Goal: Task Accomplishment & Management: Manage account settings

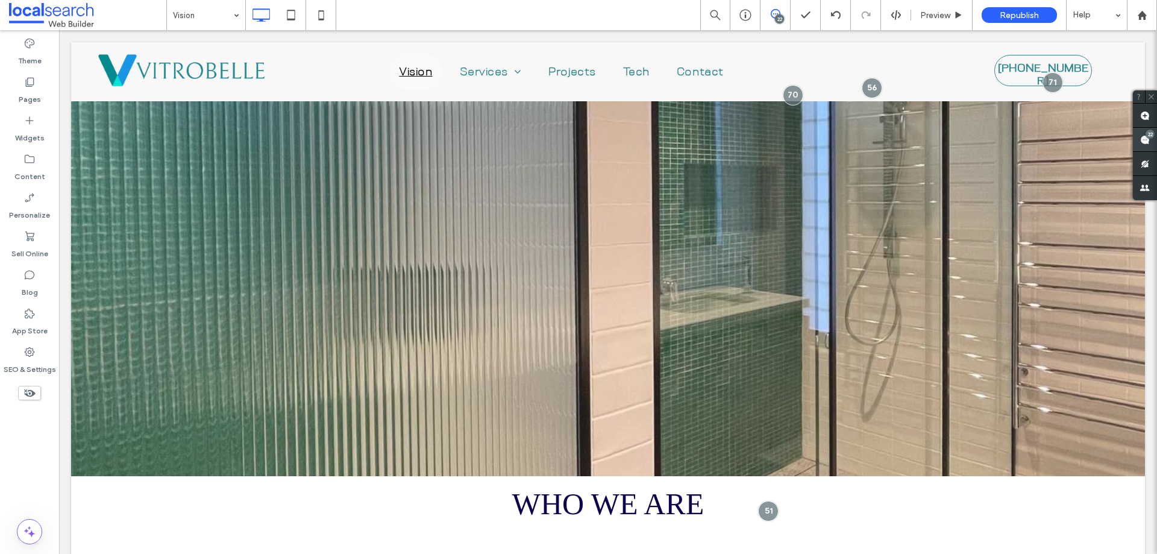
click at [1141, 137] on use at bounding box center [1145, 140] width 10 height 10
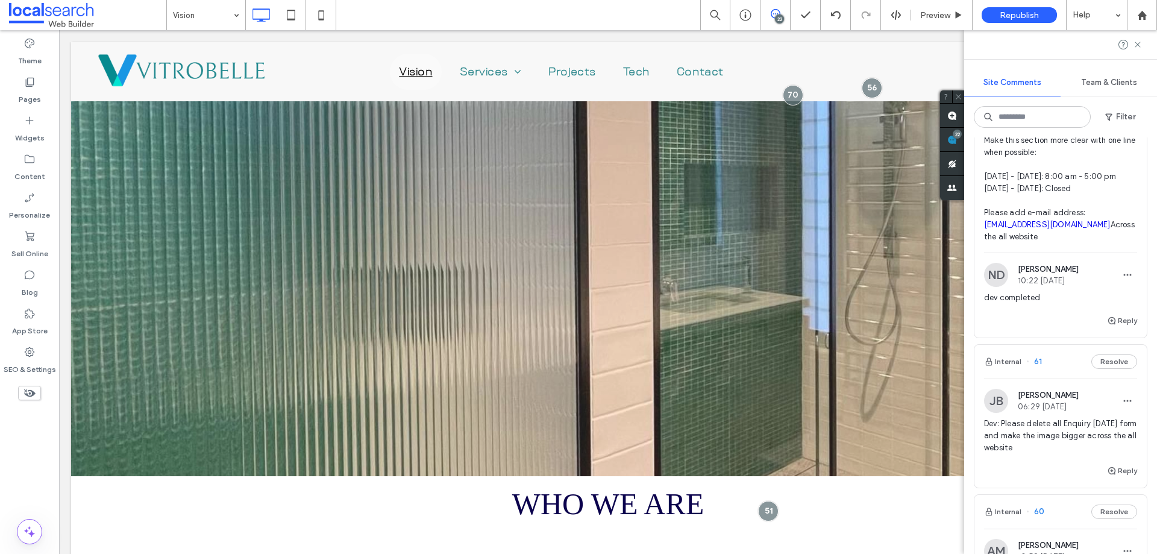
scroll to position [2229, 0]
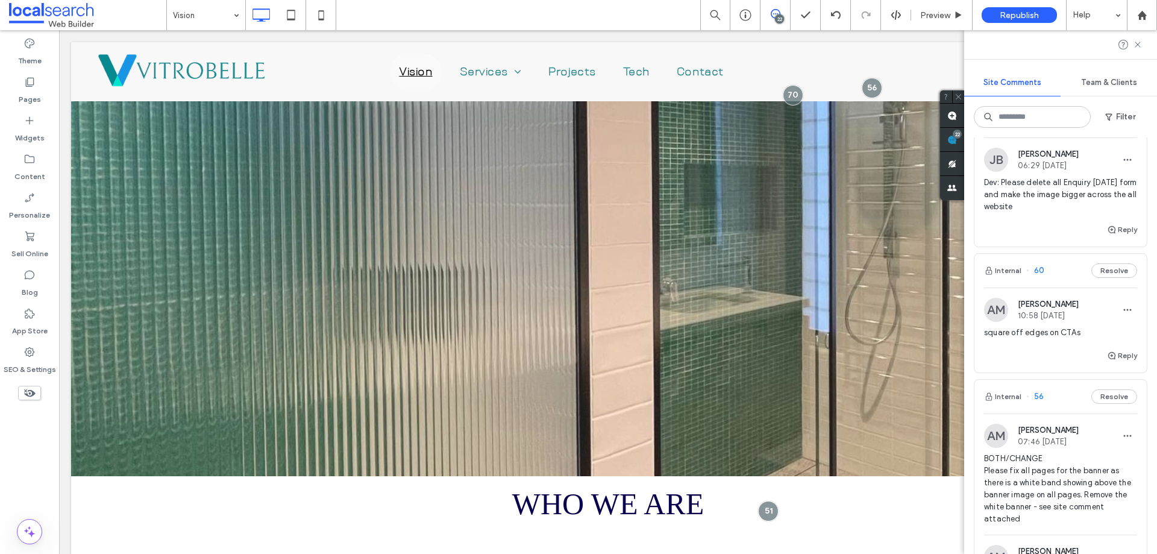
click at [1047, 287] on div "Internal 60 Resolve" at bounding box center [1060, 271] width 172 height 34
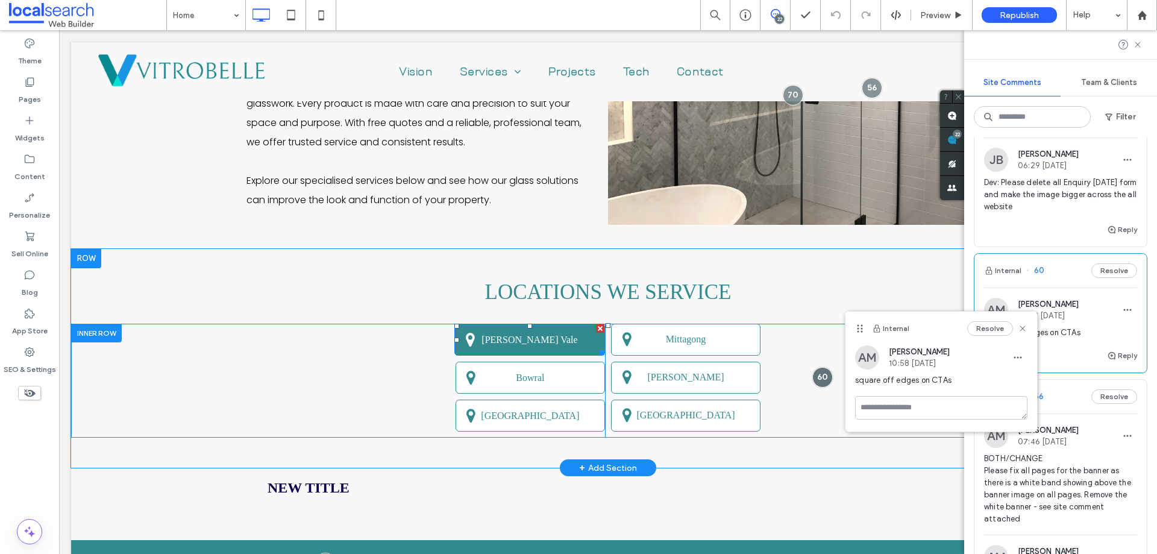
click at [578, 332] on link "[PERSON_NAME] Vale" at bounding box center [529, 339] width 151 height 32
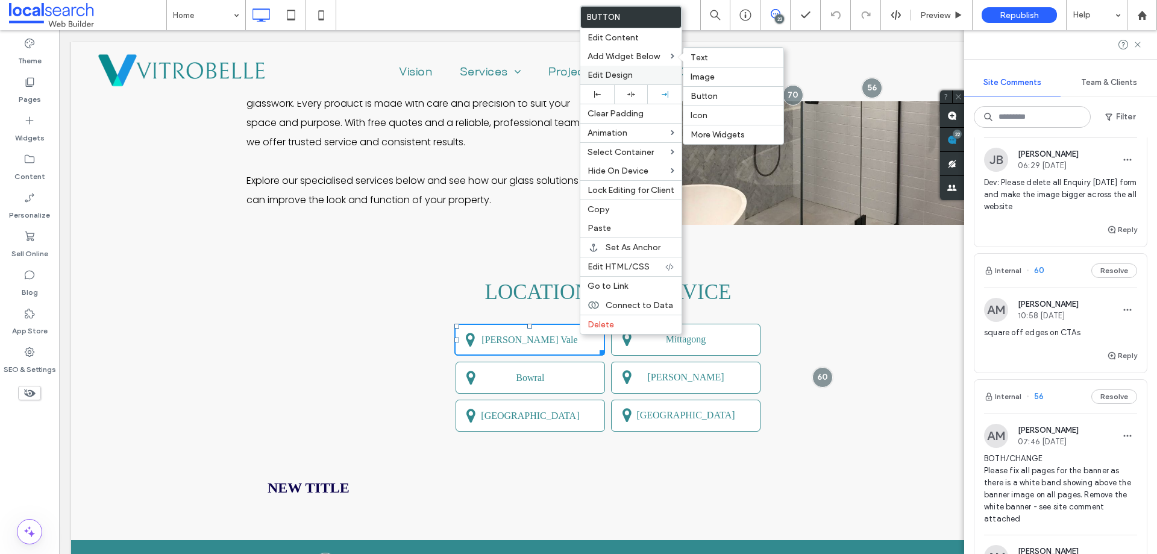
click at [621, 69] on div "Edit Design" at bounding box center [630, 75] width 101 height 19
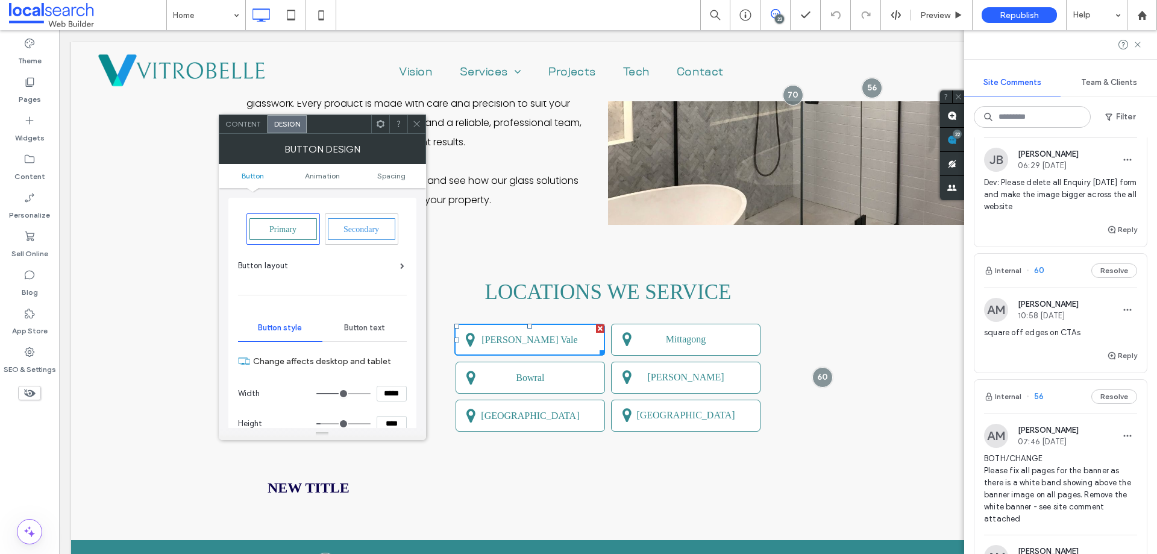
drag, startPoint x: 396, startPoint y: 173, endPoint x: 389, endPoint y: 189, distance: 17.3
click at [389, 189] on div "BUTTON DESIGN Button Animation Spacing Primary Secondary Button layout Button s…" at bounding box center [322, 287] width 207 height 306
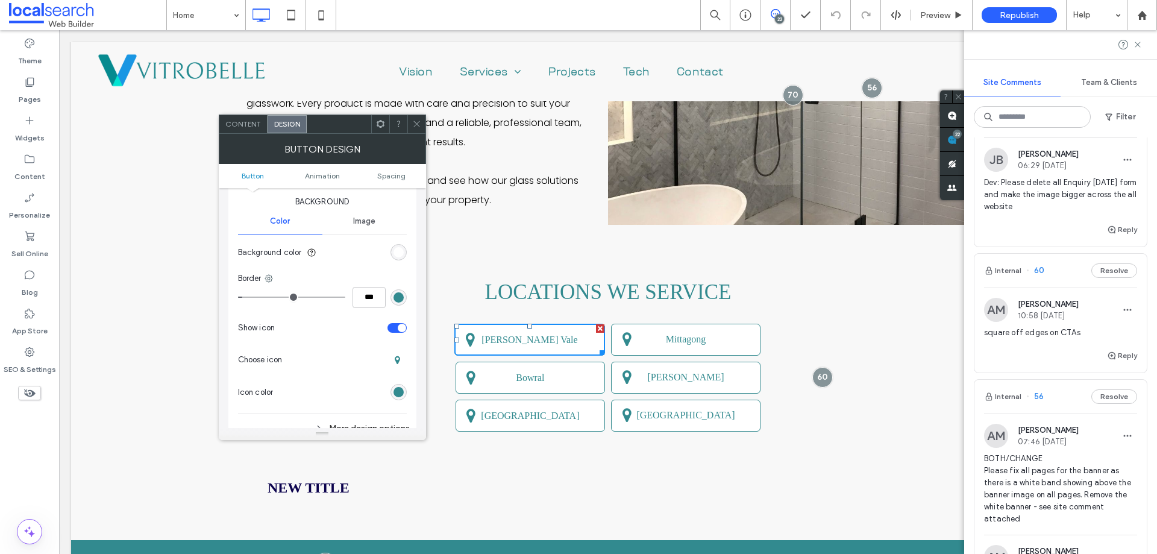
scroll to position [361, 0]
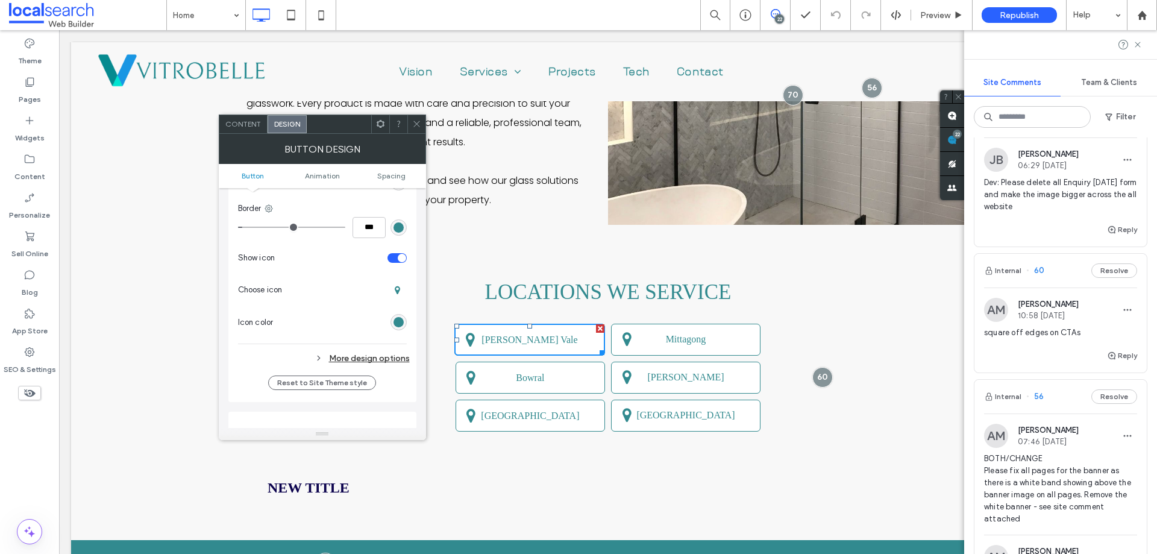
click at [370, 356] on div "More design options" at bounding box center [324, 358] width 172 height 16
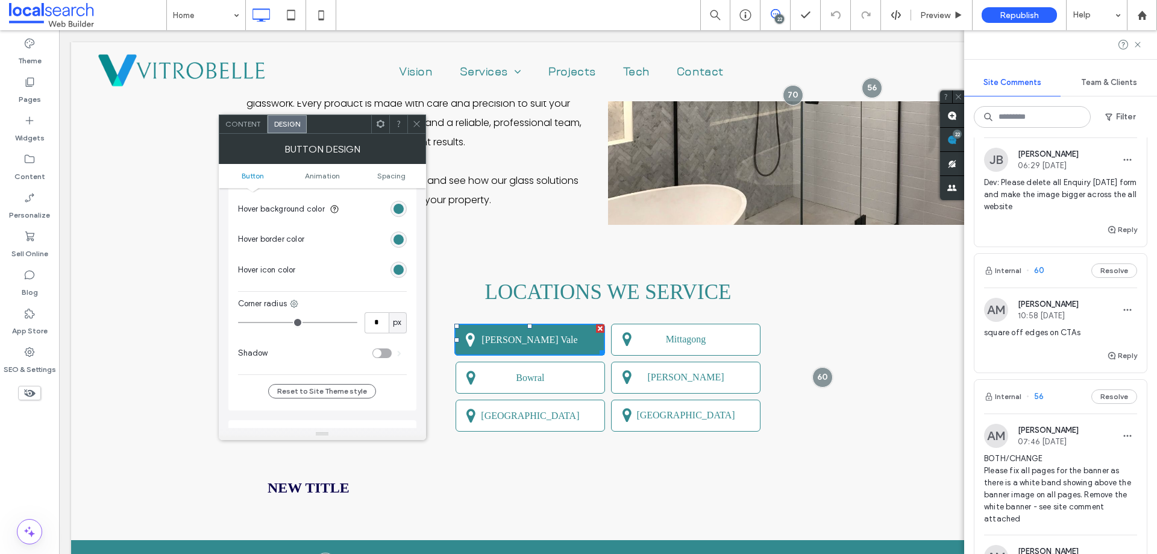
scroll to position [542, 0]
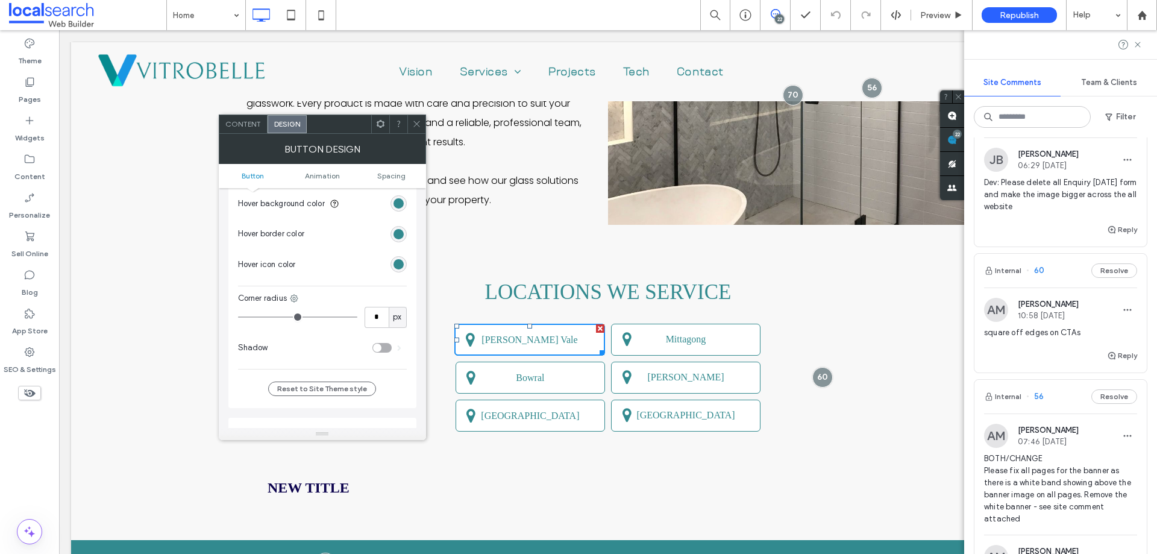
click at [420, 124] on icon at bounding box center [416, 123] width 9 height 9
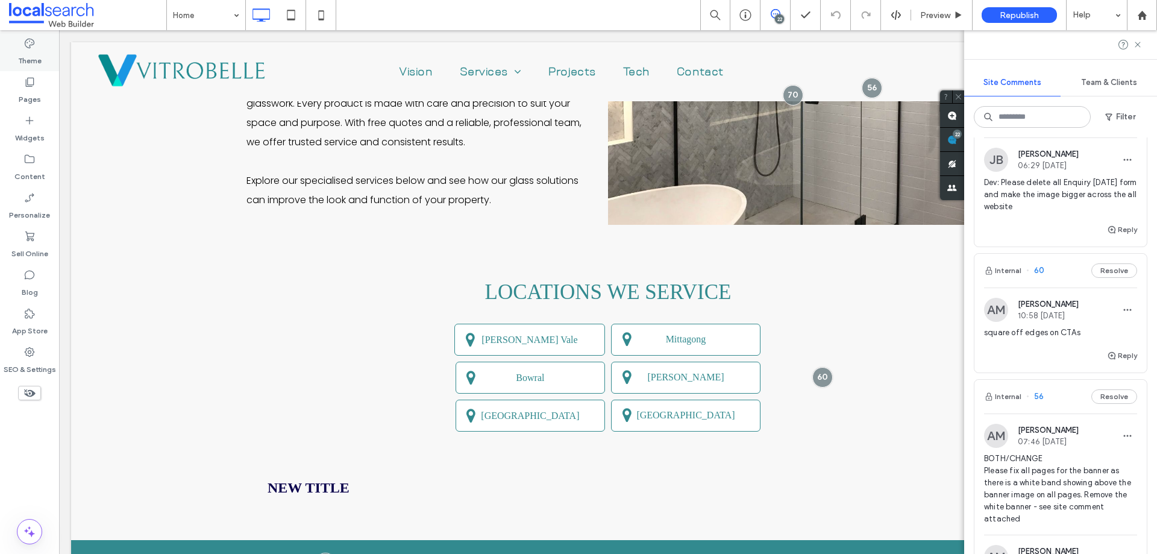
click at [36, 56] on label "Theme" at bounding box center [29, 57] width 23 height 17
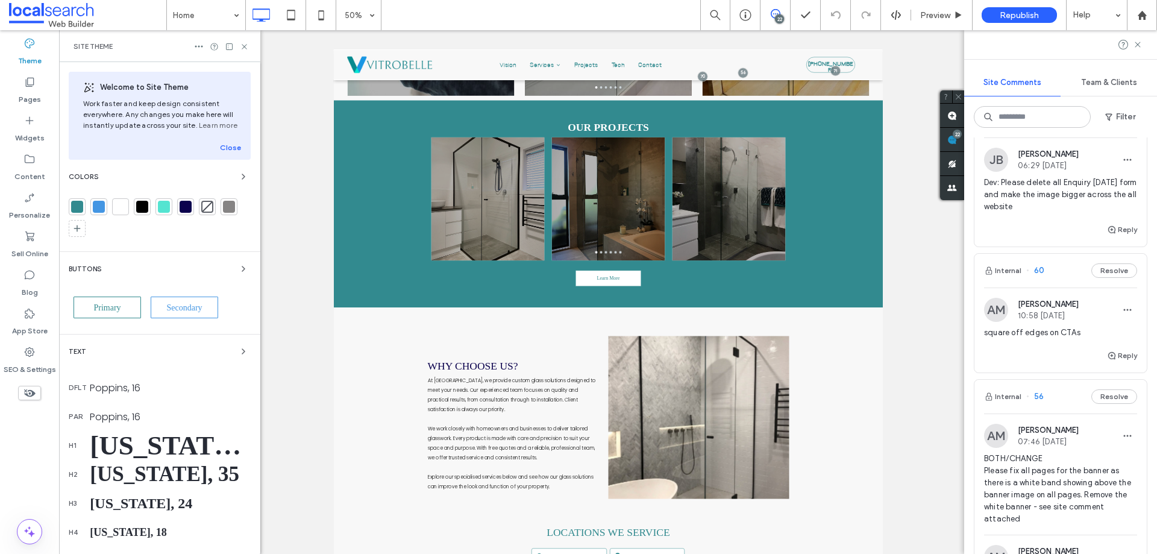
scroll to position [1466, 0]
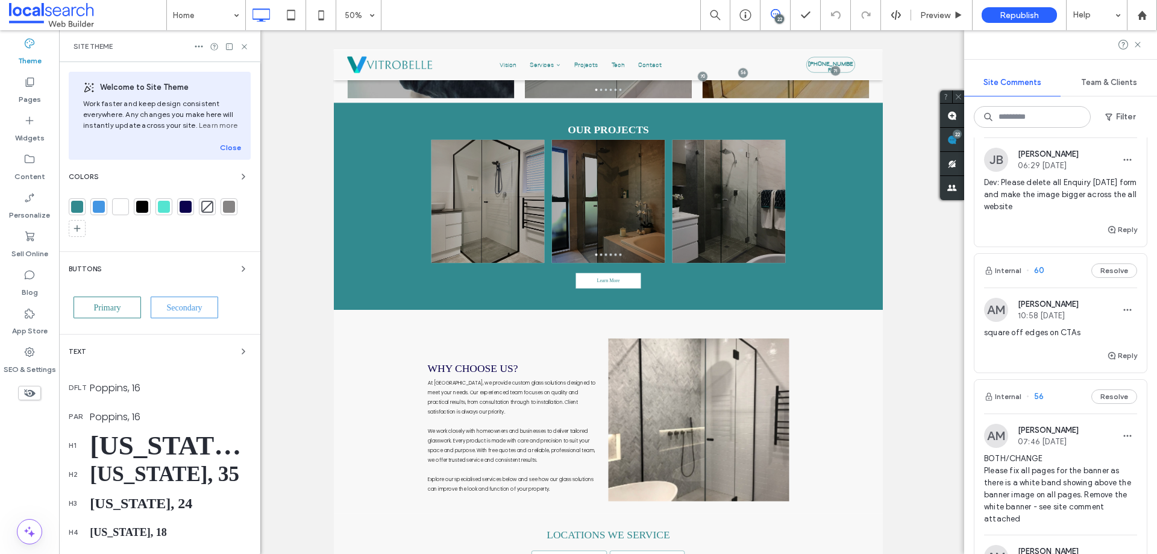
drag, startPoint x: 232, startPoint y: 264, endPoint x: 106, endPoint y: 292, distance: 128.8
click at [185, 265] on div "Buttons" at bounding box center [160, 268] width 182 height 14
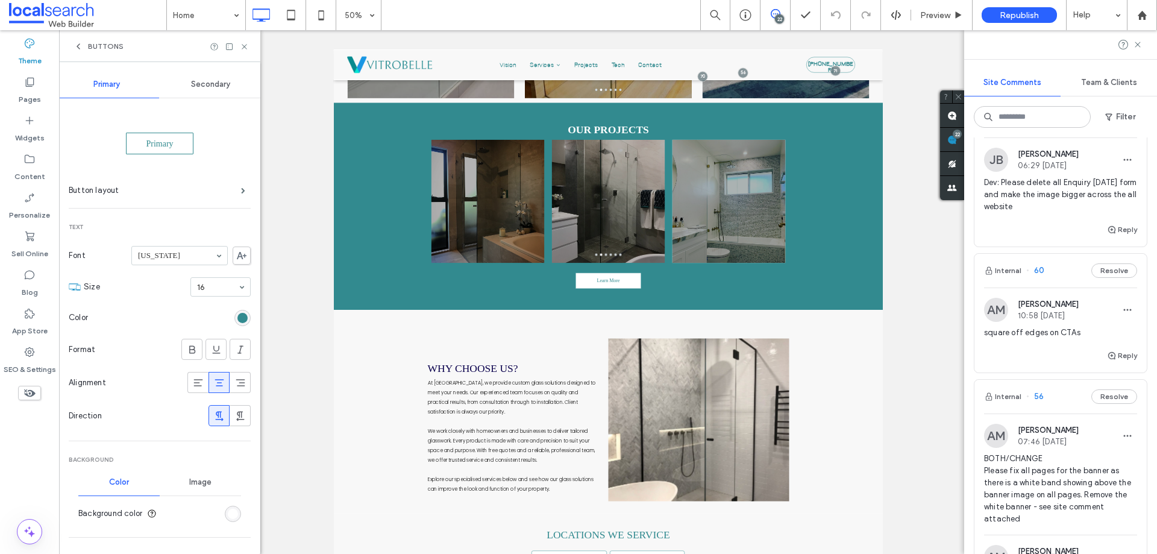
scroll to position [0, 0]
click at [207, 93] on div "Secondary" at bounding box center [211, 85] width 104 height 27
click at [111, 89] on span "Primary" at bounding box center [106, 85] width 27 height 10
click at [185, 196] on label "Button layout" at bounding box center [155, 191] width 172 height 24
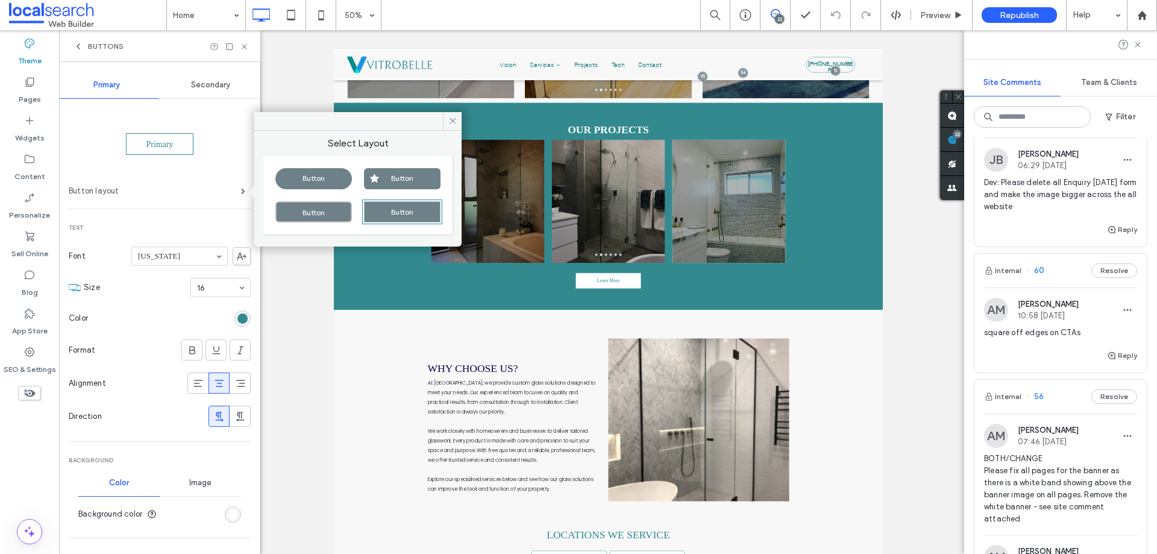
click at [185, 196] on label "Button layout" at bounding box center [155, 191] width 172 height 24
click at [187, 78] on div "Secondary" at bounding box center [211, 85] width 104 height 27
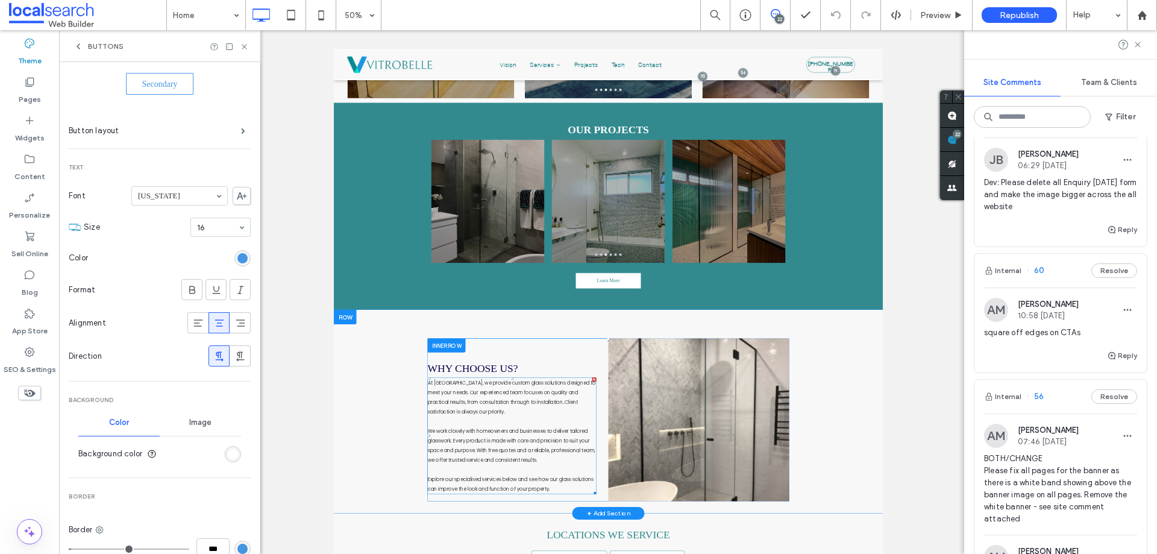
scroll to position [181, 0]
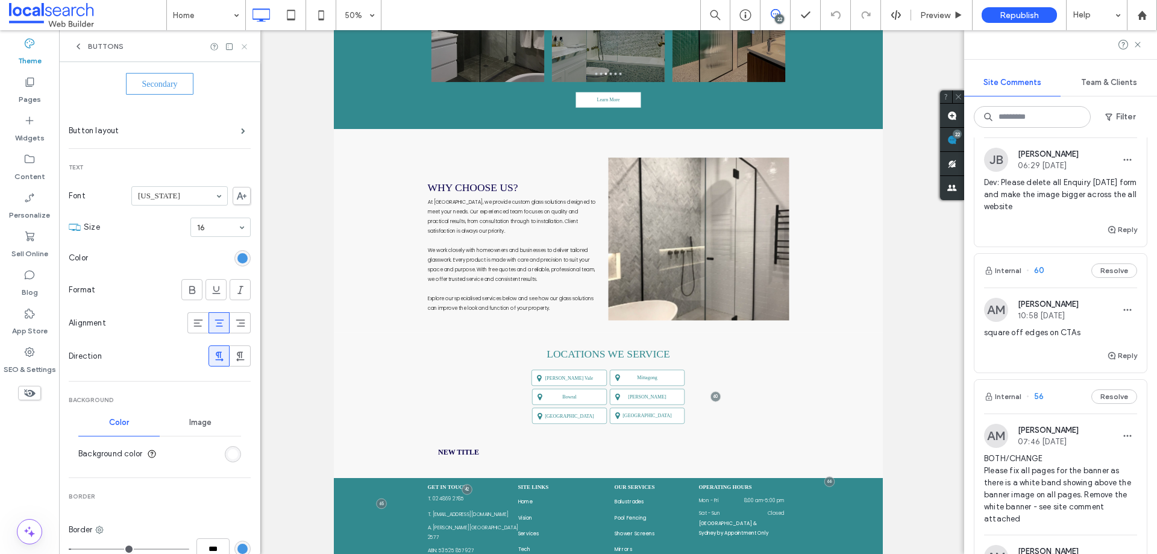
click at [242, 45] on icon at bounding box center [244, 46] width 9 height 9
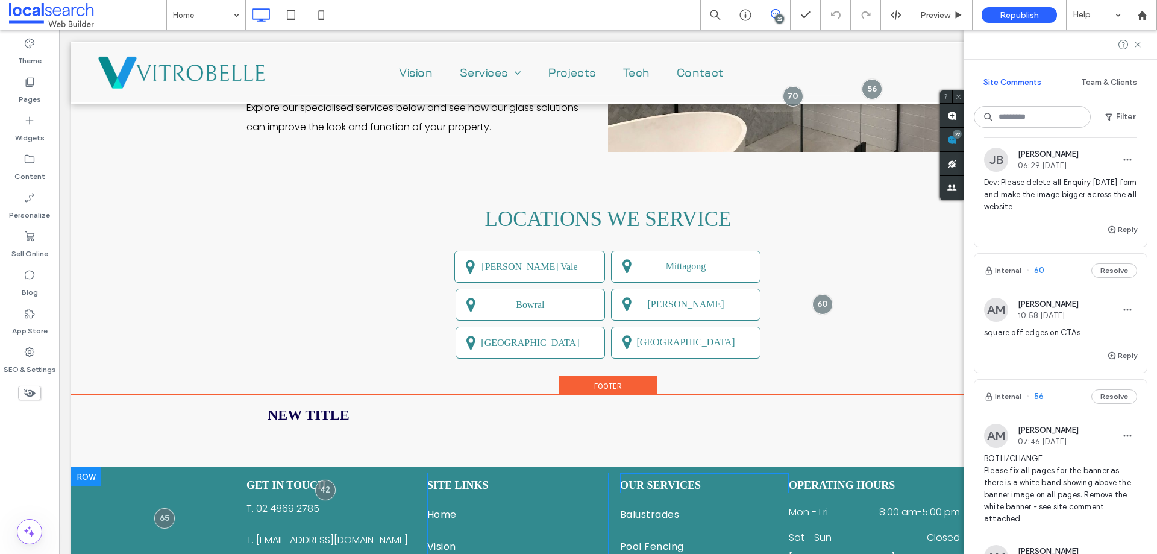
scroll to position [2310, 0]
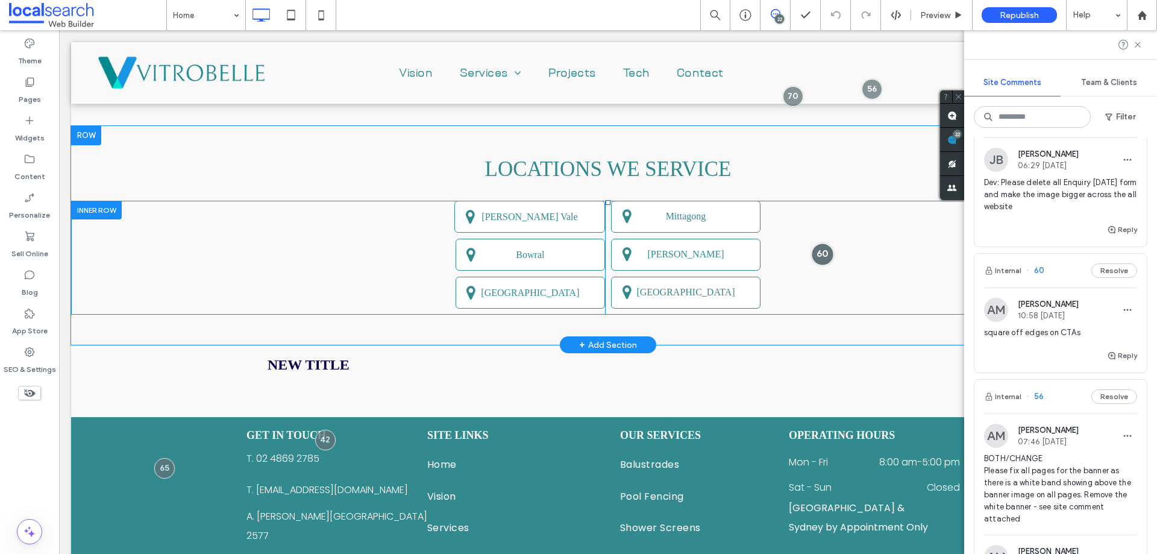
click at [814, 247] on div at bounding box center [822, 254] width 22 height 22
click at [564, 211] on link "[PERSON_NAME] Vale" at bounding box center [529, 217] width 151 height 32
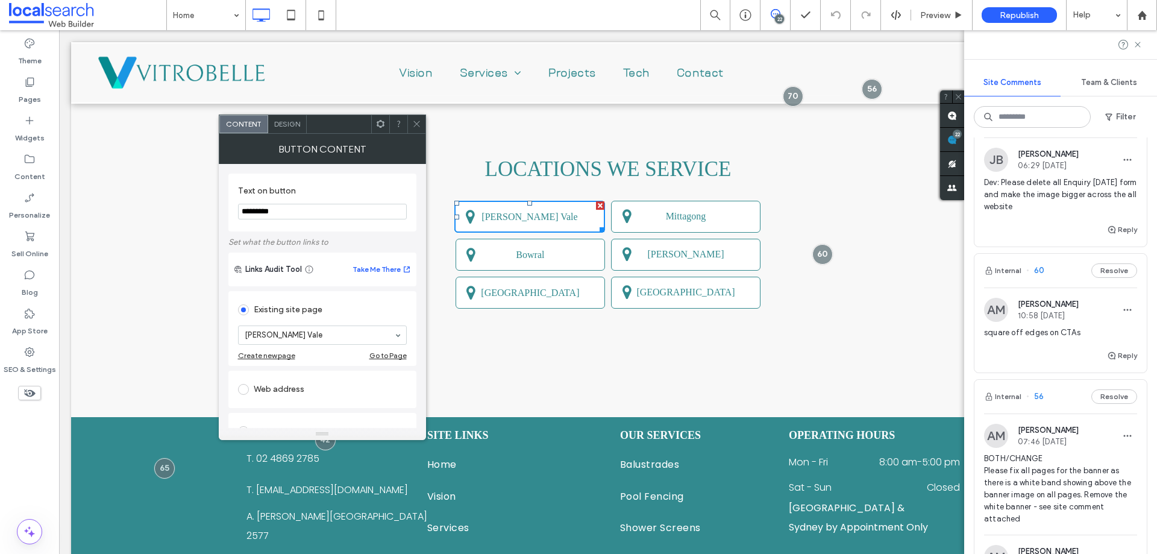
click at [301, 127] on div "Design" at bounding box center [287, 124] width 39 height 18
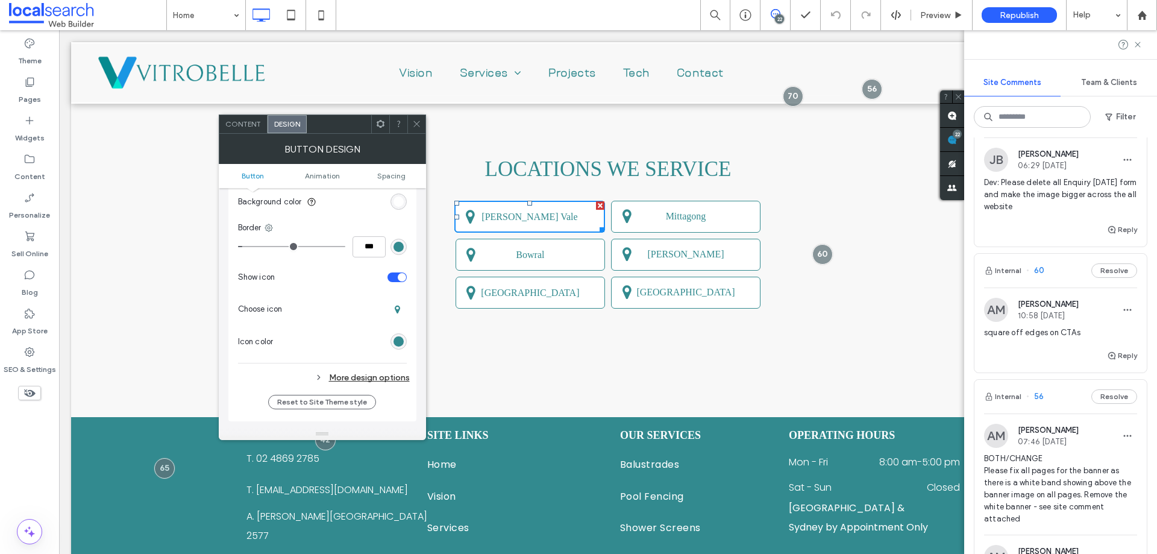
scroll to position [422, 0]
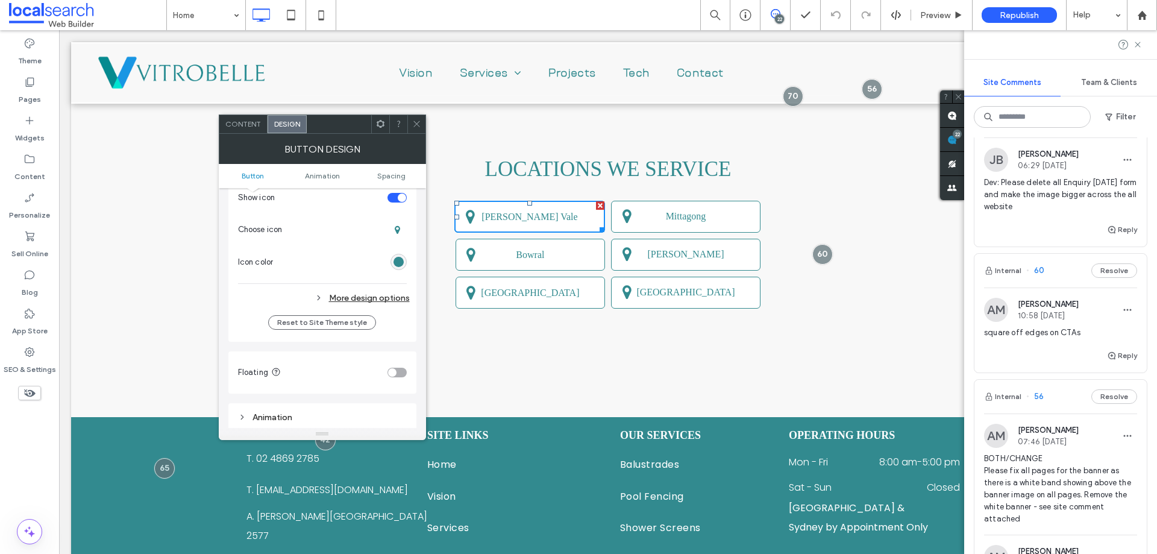
click at [353, 292] on div "More design options" at bounding box center [324, 298] width 172 height 16
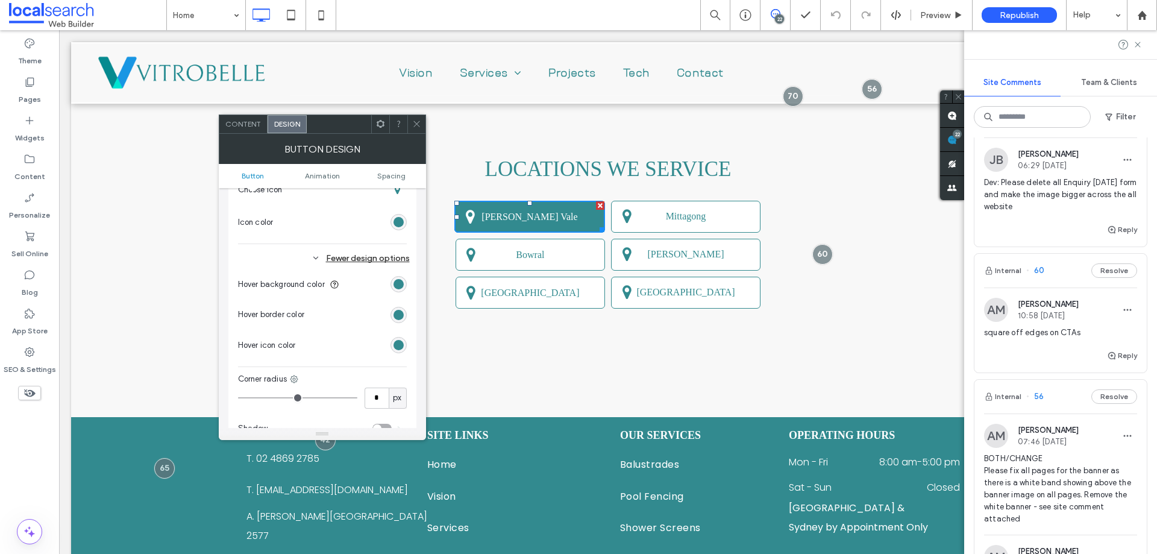
scroll to position [482, 0]
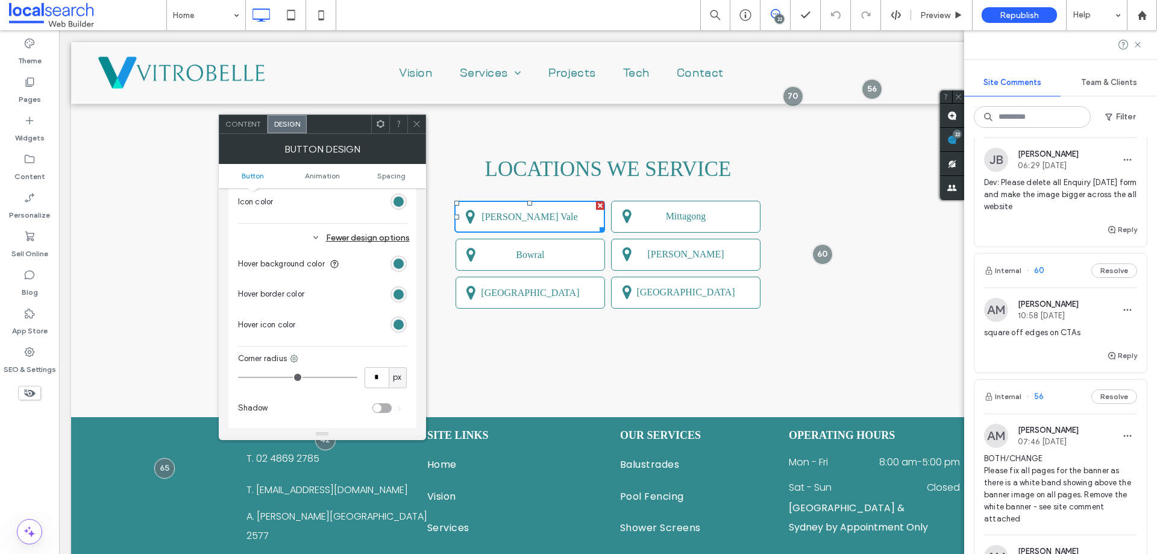
type input "*"
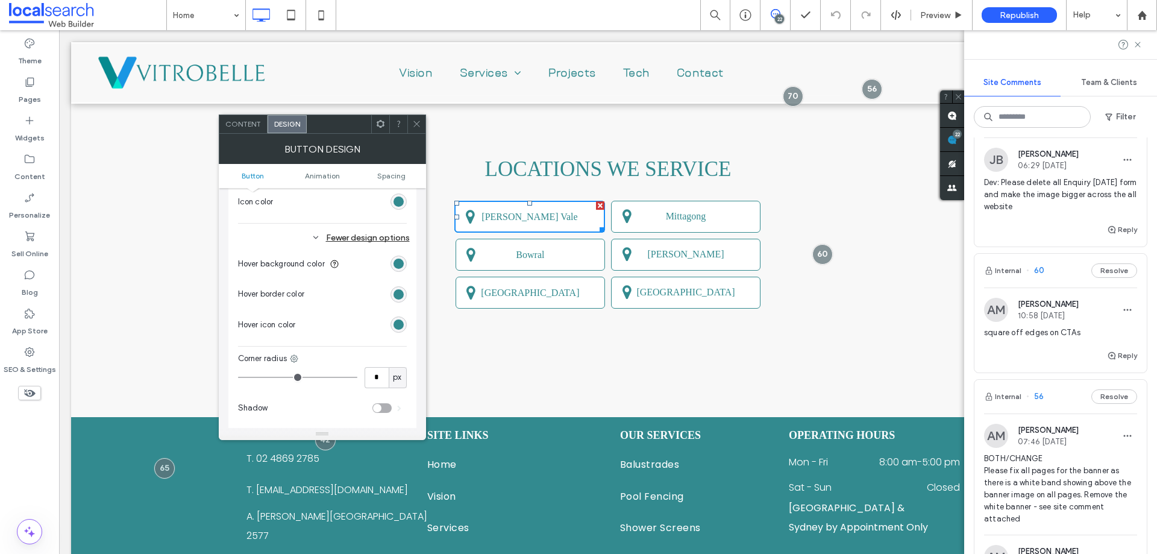
type input "*"
drag, startPoint x: 249, startPoint y: 373, endPoint x: 232, endPoint y: 370, distance: 17.0
type input "*"
click at [238, 377] on input "range" at bounding box center [297, 377] width 119 height 1
click at [584, 255] on link "Bowral" at bounding box center [529, 255] width 149 height 32
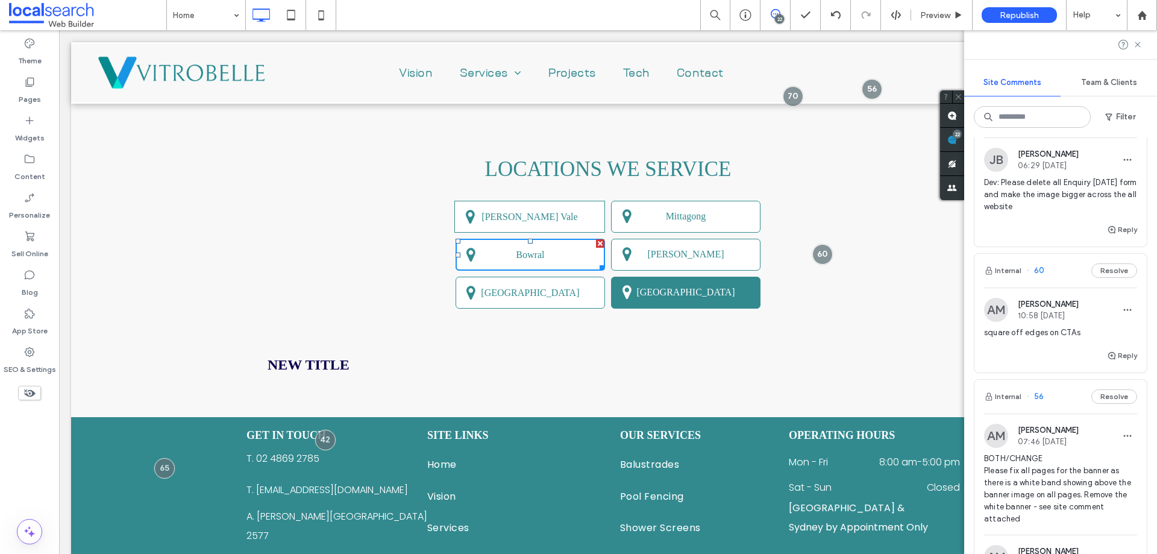
click at [651, 284] on link "[GEOGRAPHIC_DATA]" at bounding box center [685, 293] width 149 height 32
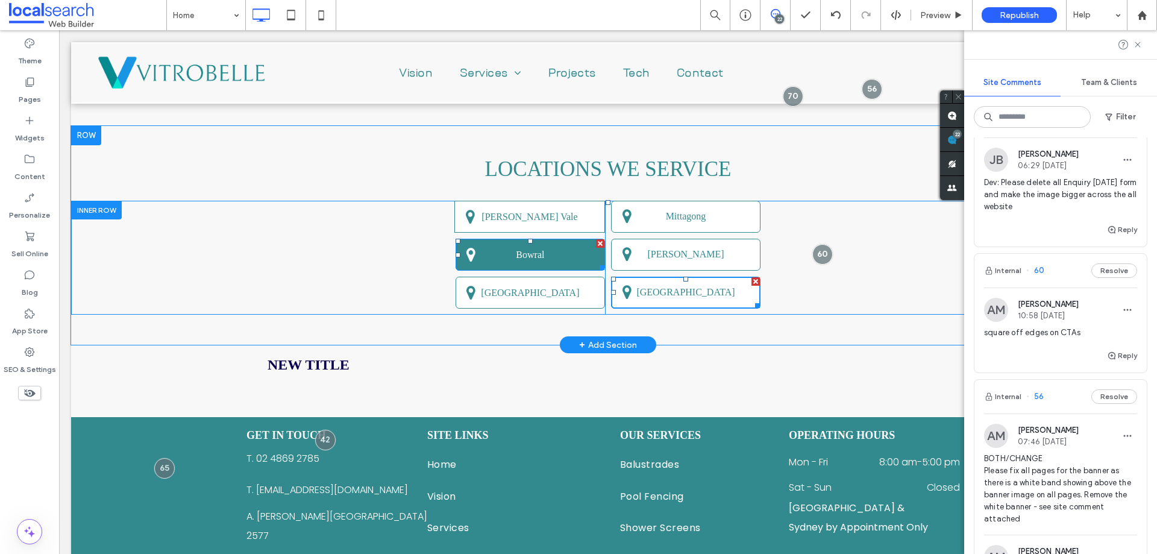
click at [555, 239] on link "Bowral" at bounding box center [529, 255] width 149 height 32
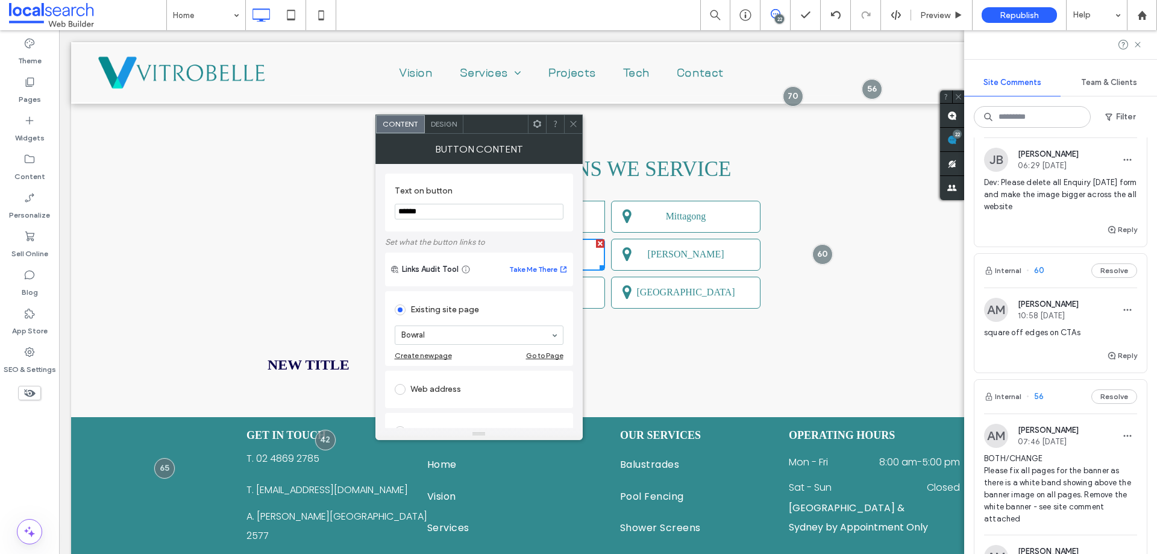
drag, startPoint x: 496, startPoint y: 208, endPoint x: 580, endPoint y: 115, distance: 125.0
click at [581, 115] on div at bounding box center [573, 124] width 18 height 18
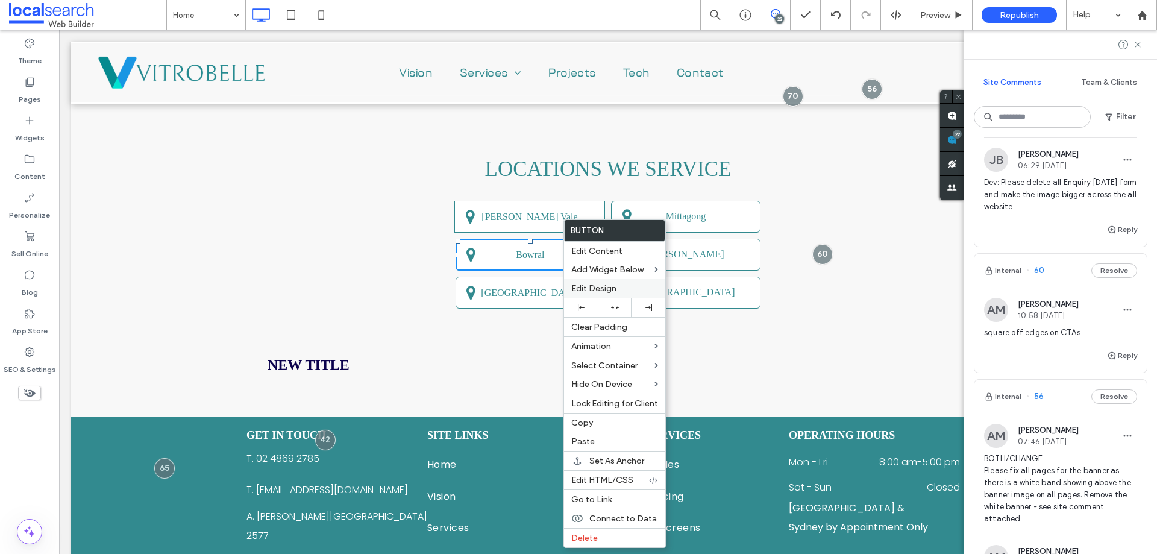
click at [611, 283] on span "Edit Design" at bounding box center [593, 288] width 45 height 10
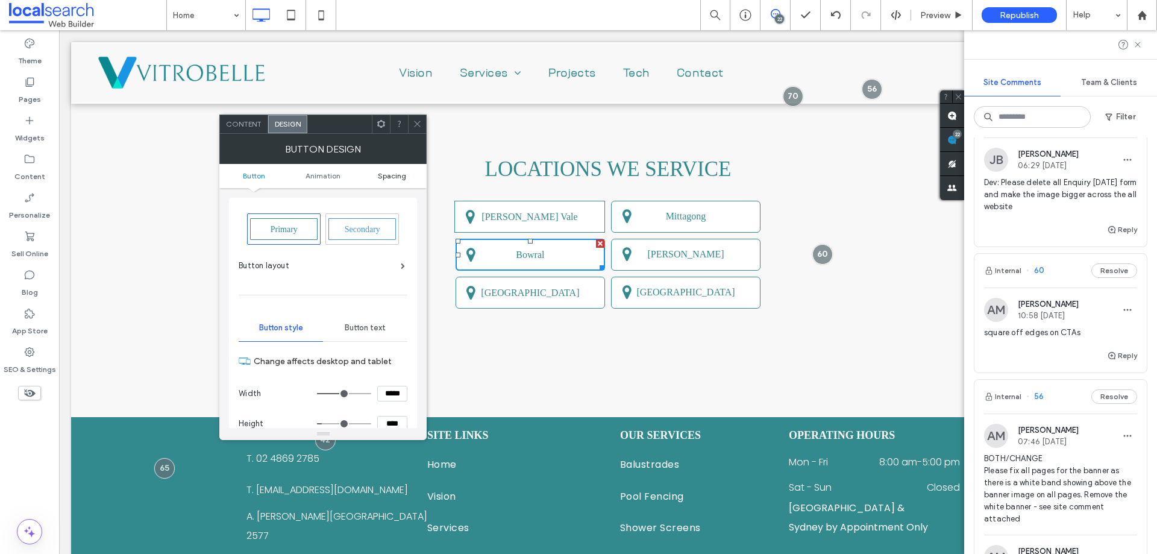
click at [373, 174] on link "Spacing" at bounding box center [392, 175] width 69 height 9
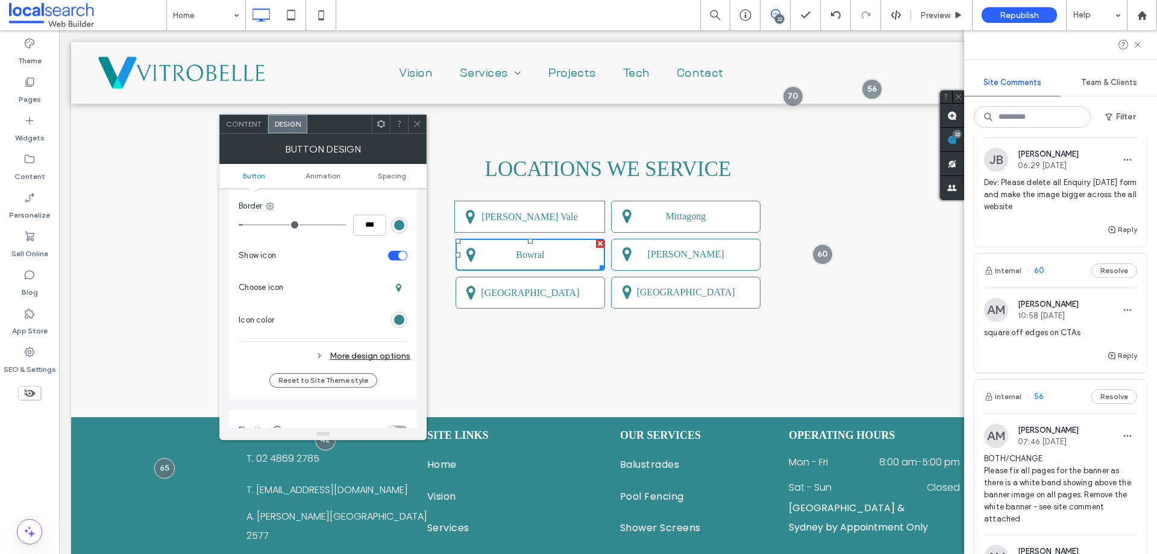
scroll to position [304, 0]
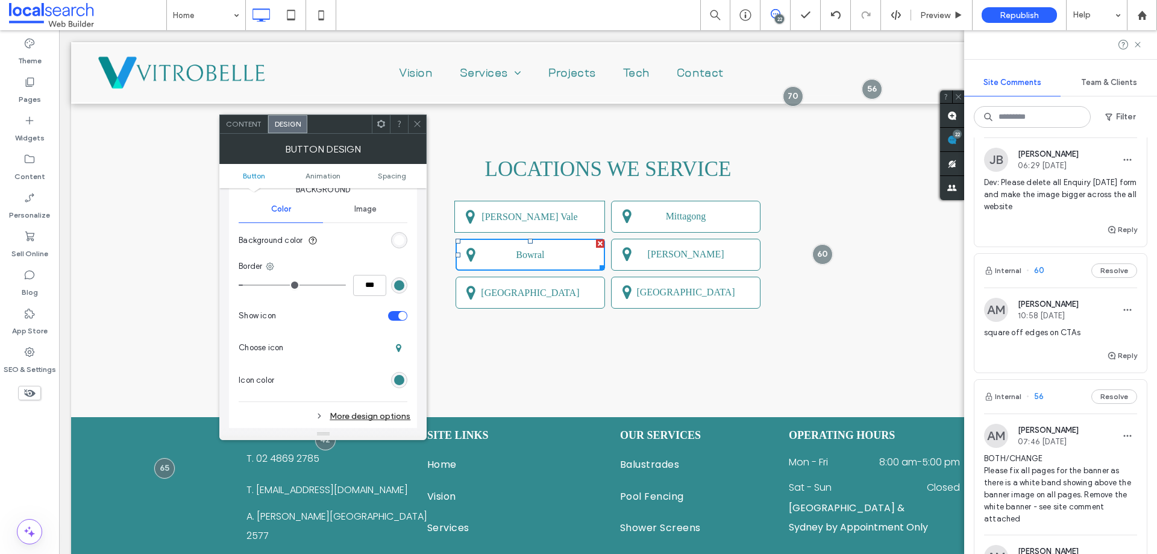
click at [350, 417] on div "More design options" at bounding box center [325, 416] width 172 height 16
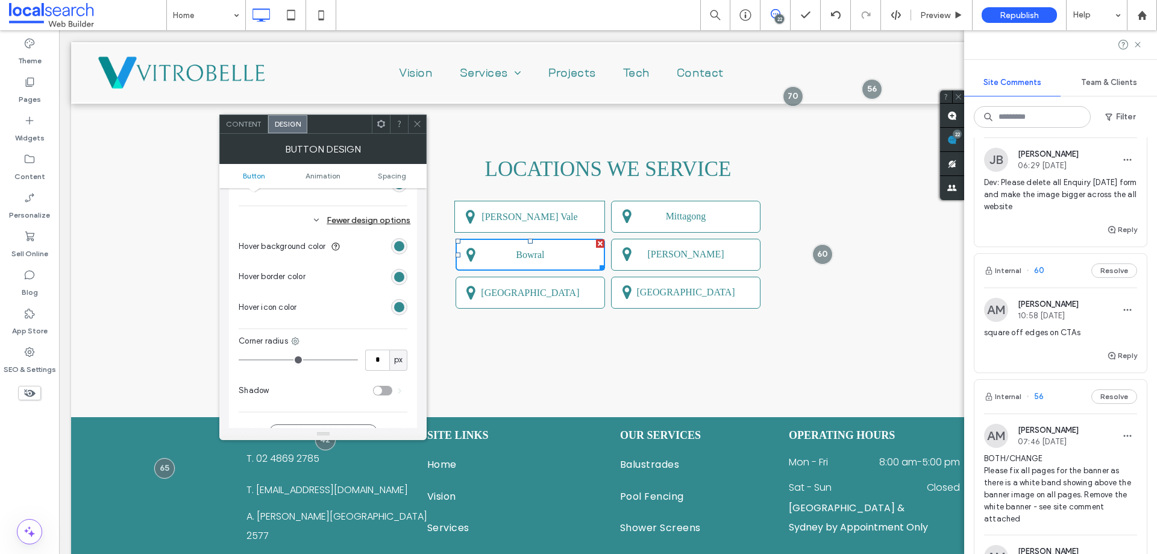
scroll to position [545, 0]
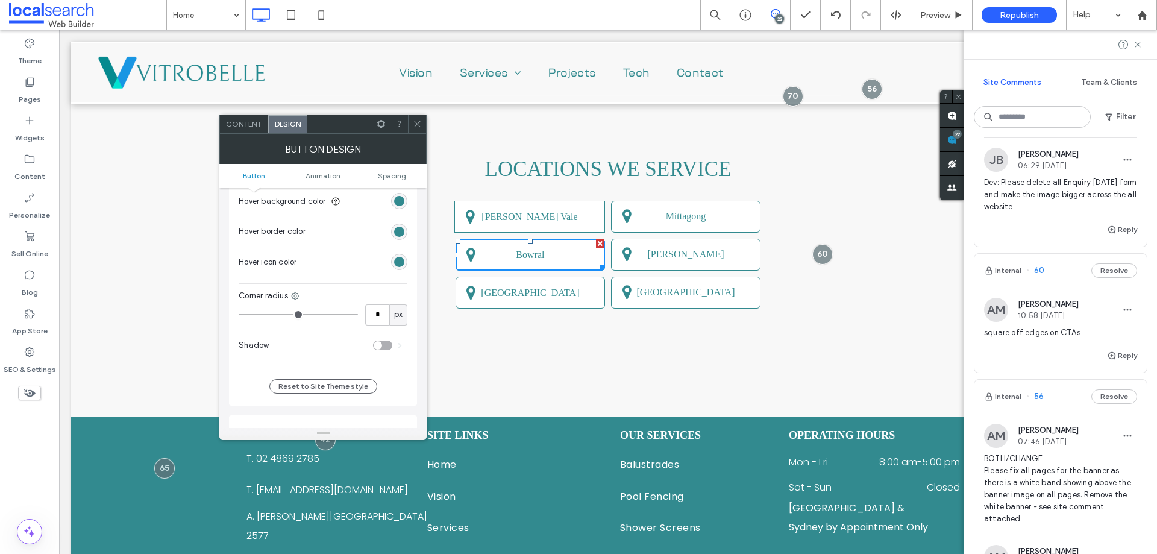
type input "*"
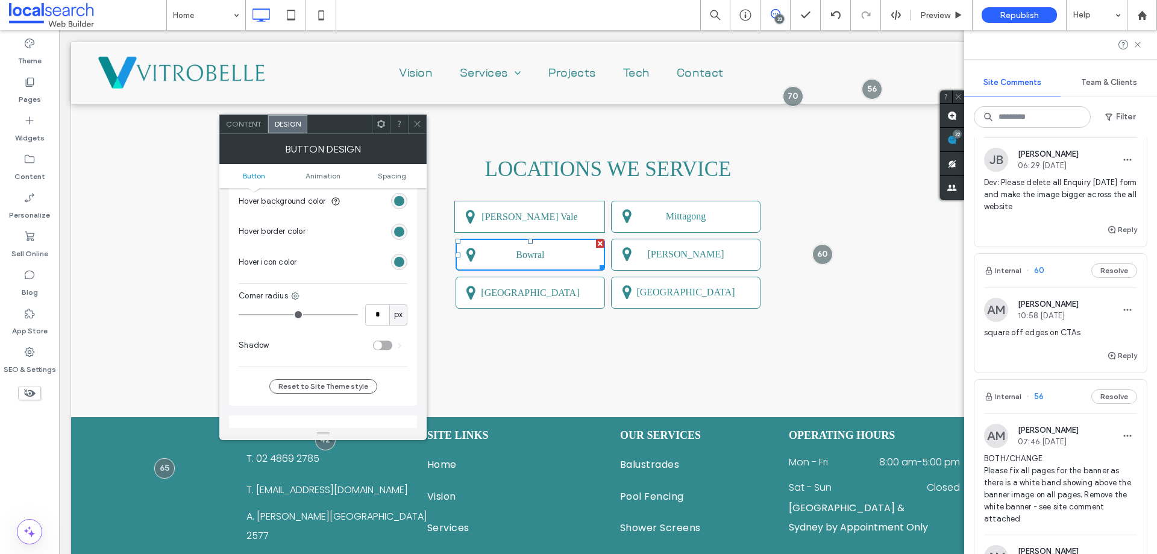
type input "*"
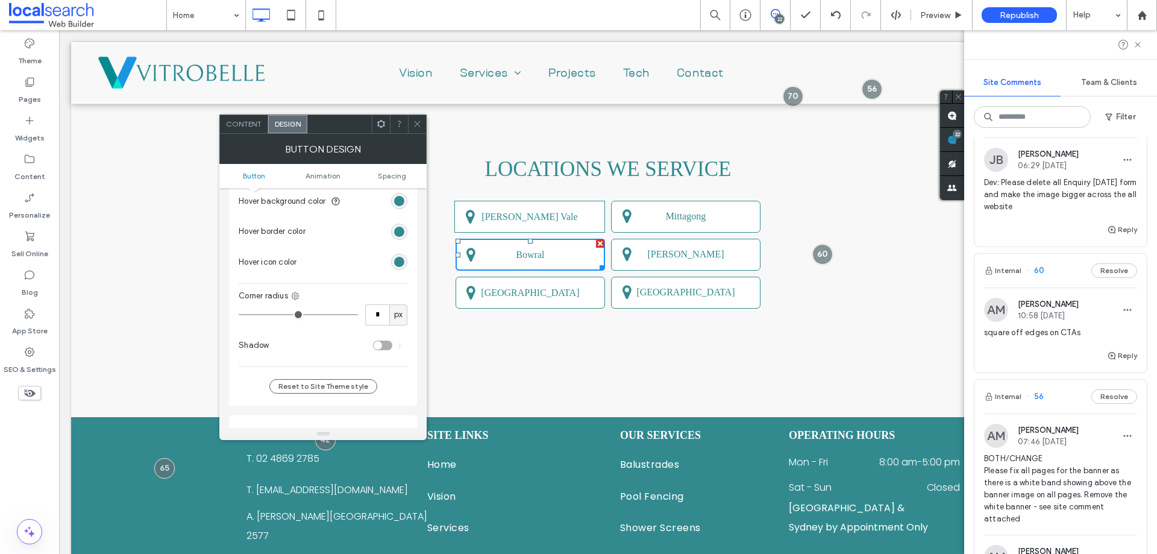
type input "*"
drag, startPoint x: 254, startPoint y: 312, endPoint x: 223, endPoint y: 313, distance: 31.3
type input "*"
click at [239, 314] on input "range" at bounding box center [298, 314] width 119 height 1
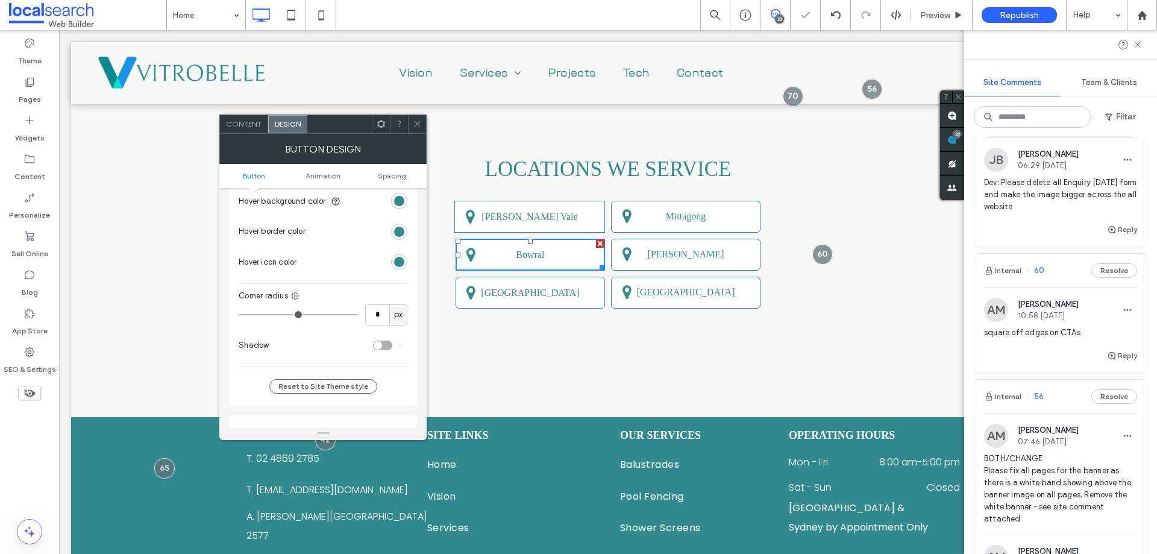
click at [419, 122] on use at bounding box center [417, 124] width 6 height 6
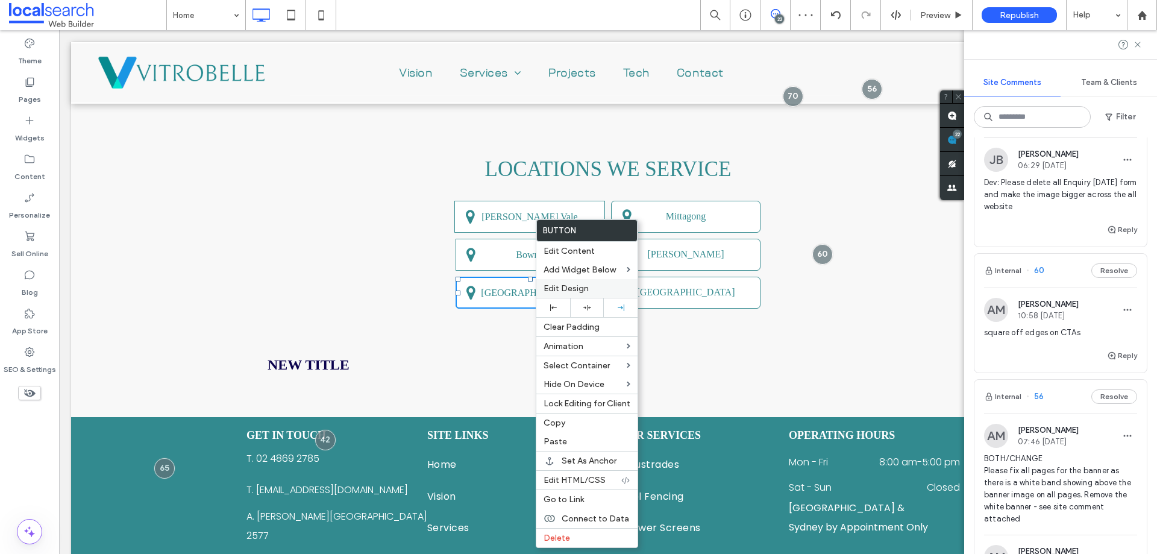
click at [573, 292] on span "Edit Design" at bounding box center [565, 288] width 45 height 10
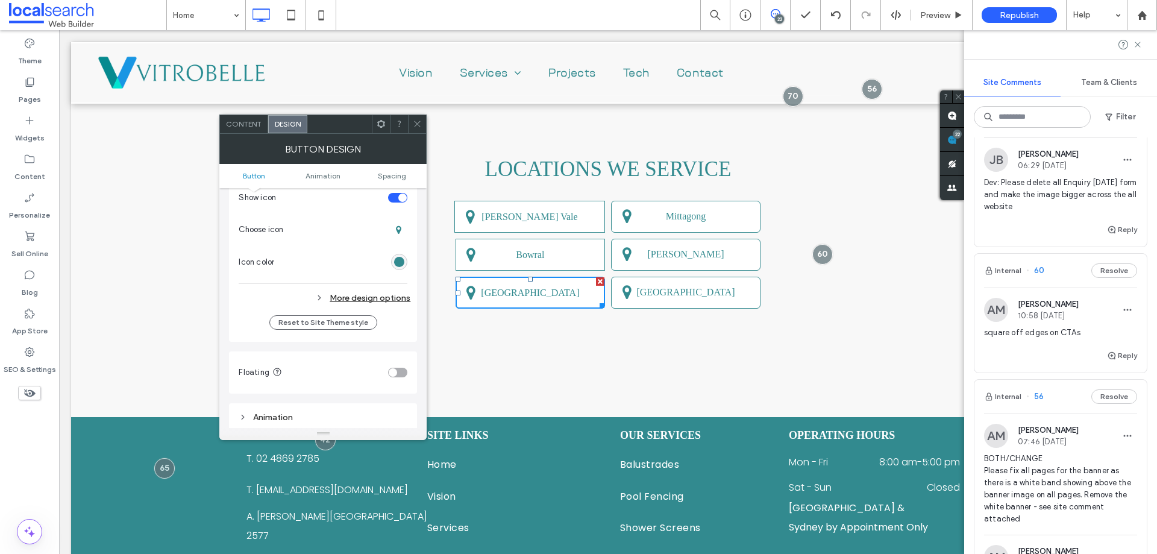
click at [357, 293] on div "More design options" at bounding box center [325, 298] width 172 height 16
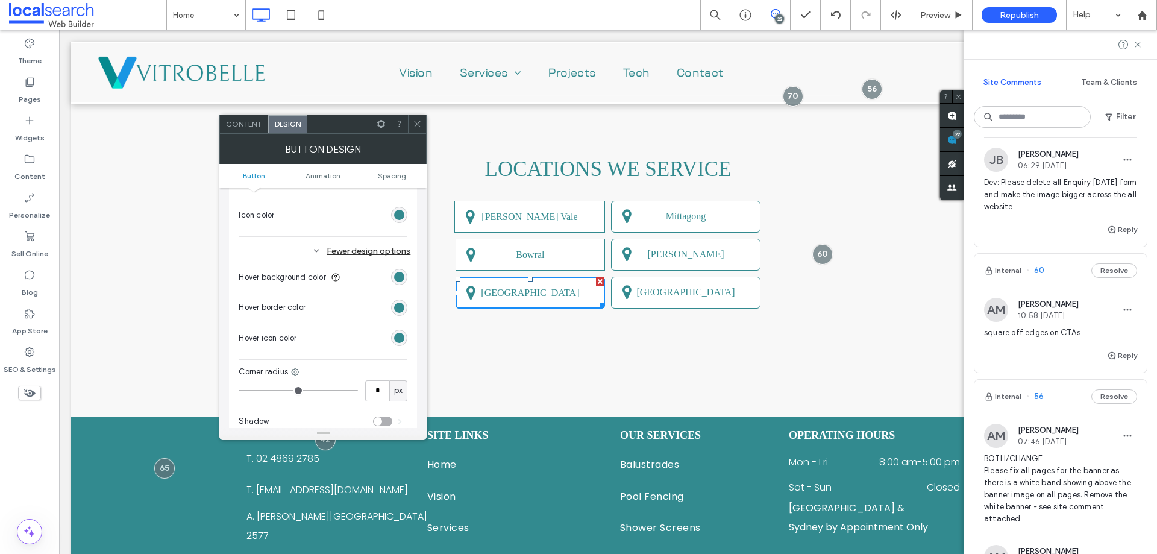
scroll to position [542, 0]
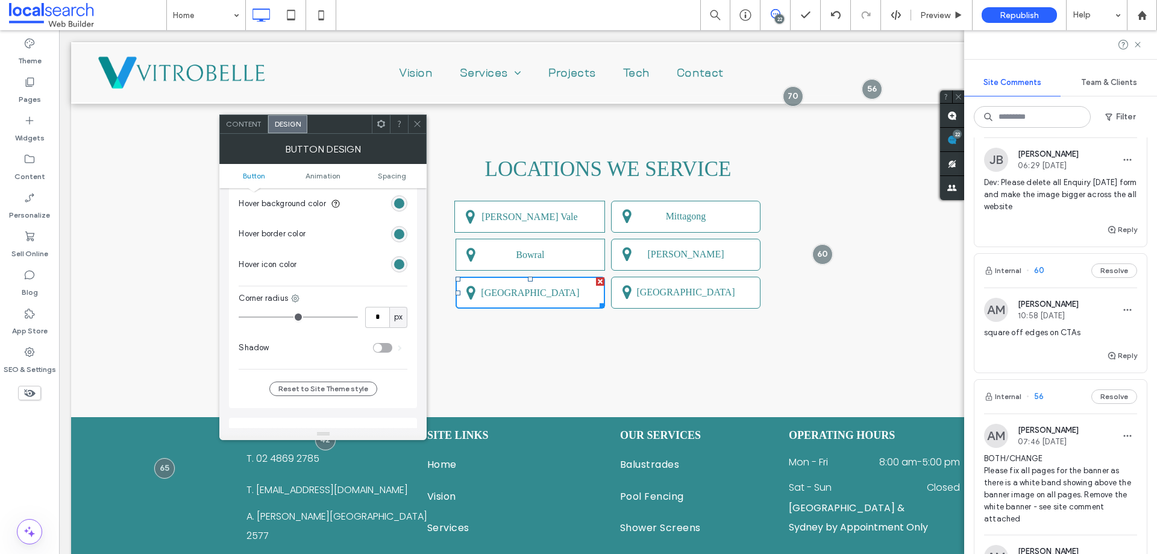
type input "*"
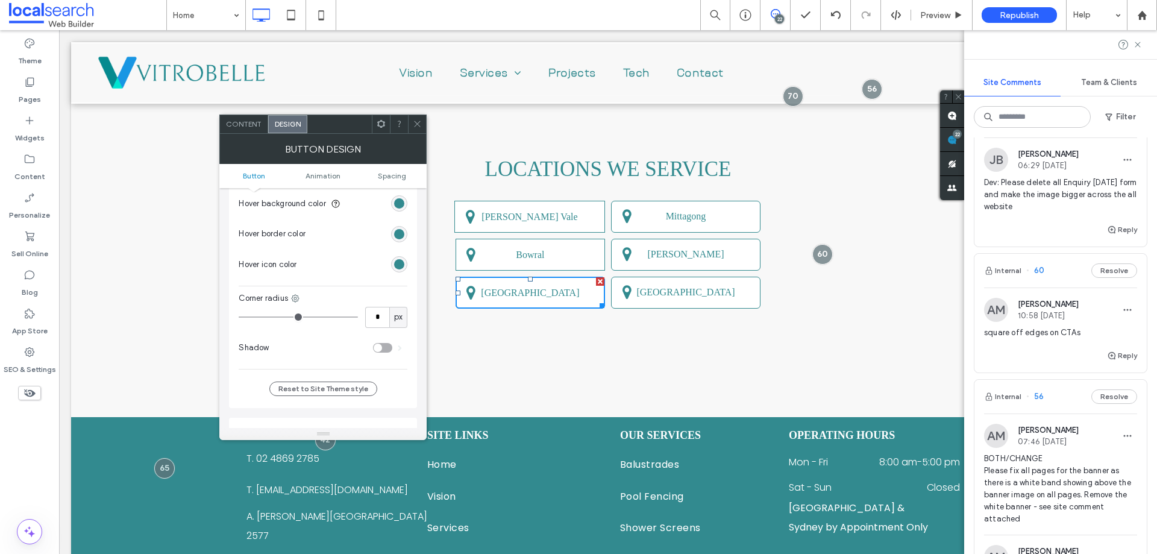
type input "*"
click at [239, 316] on input "range" at bounding box center [298, 316] width 119 height 1
click at [422, 125] on div at bounding box center [417, 124] width 18 height 18
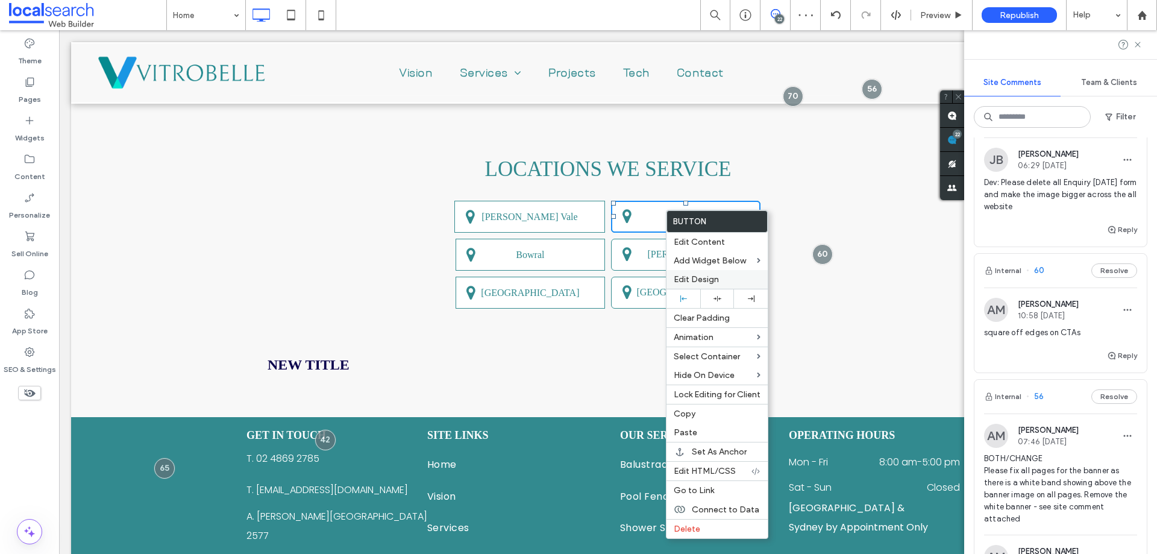
click at [698, 282] on span "Edit Design" at bounding box center [696, 279] width 45 height 10
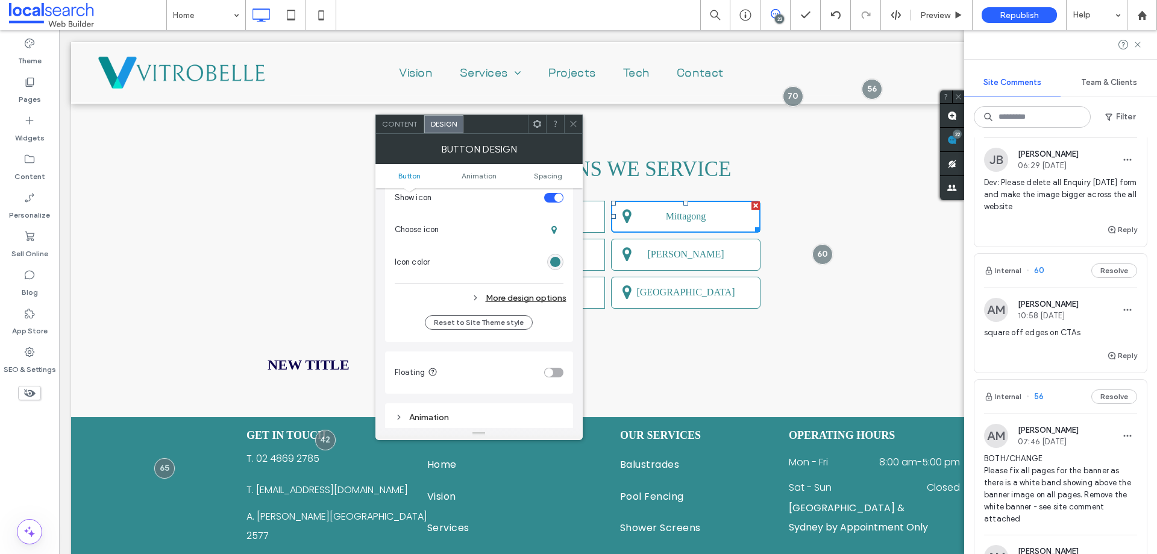
scroll to position [482, 0]
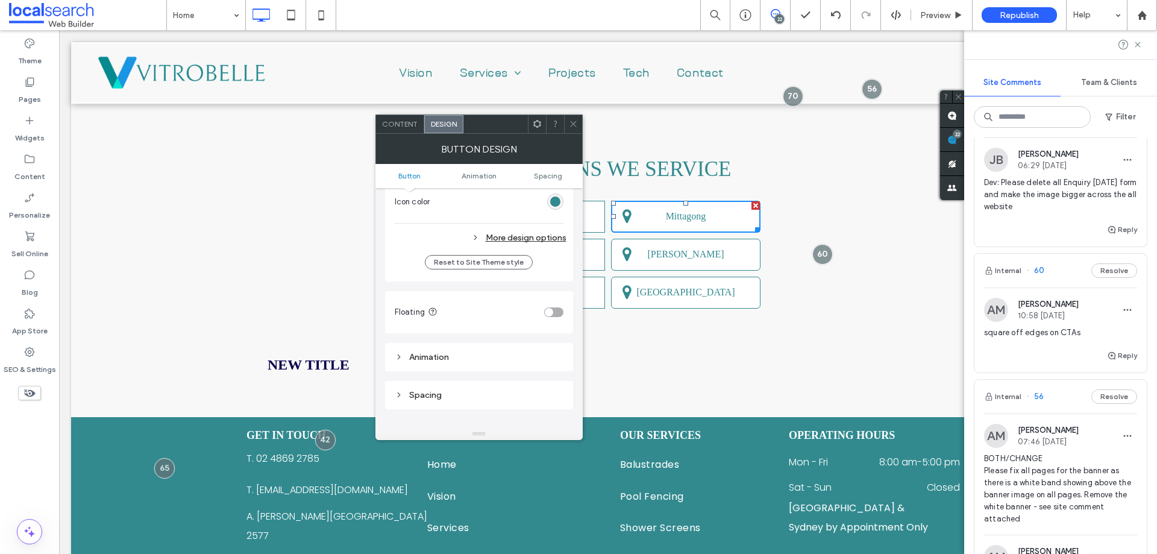
click at [493, 226] on div "Change affects desktop and tablet Width ***** Height **** Keep proportions Back…" at bounding box center [479, 55] width 169 height 387
click at [497, 230] on div "More design options" at bounding box center [481, 238] width 172 height 16
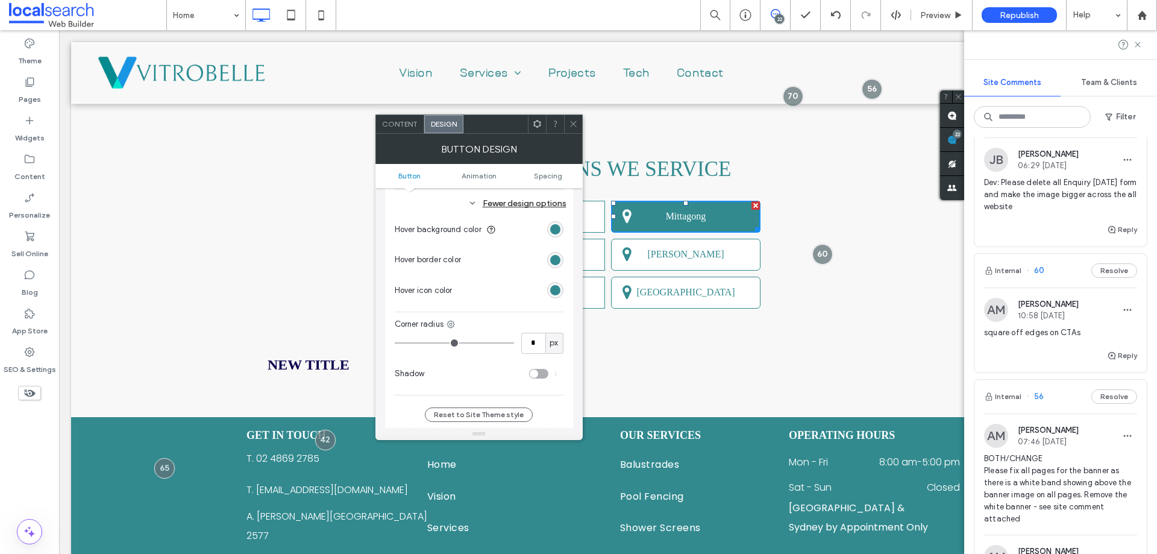
scroll to position [542, 0]
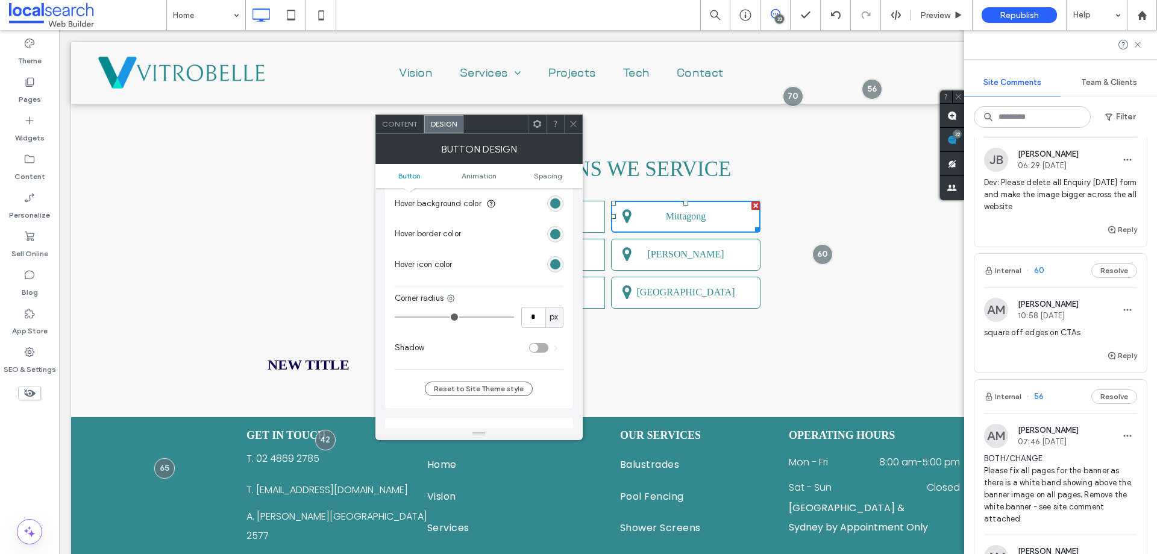
type input "*"
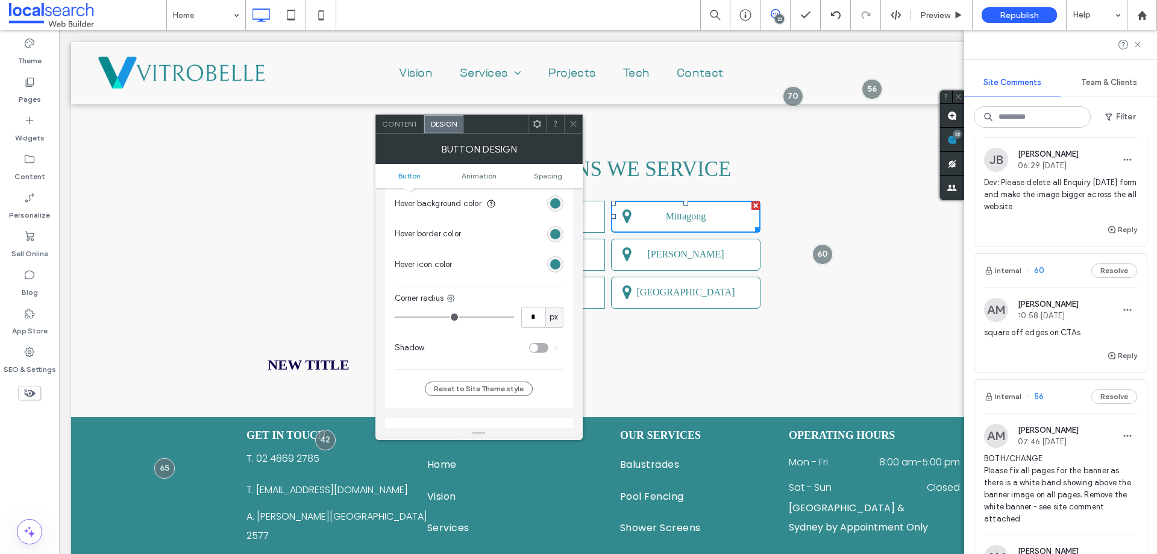
type input "*"
drag, startPoint x: 404, startPoint y: 314, endPoint x: 386, endPoint y: 314, distance: 18.1
type input "*"
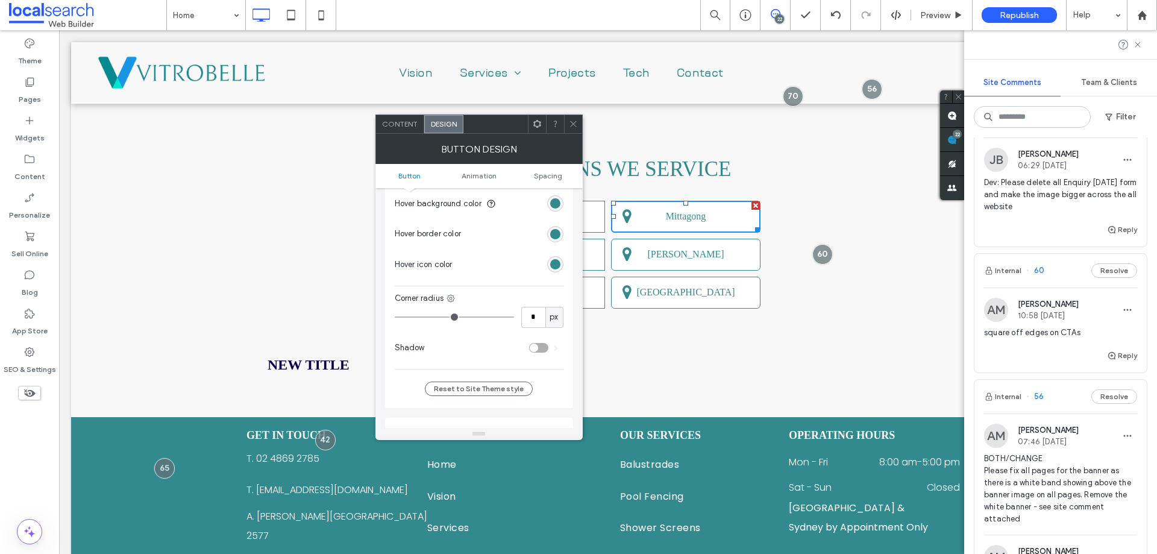
click at [395, 316] on input "range" at bounding box center [454, 316] width 119 height 1
click at [570, 130] on span at bounding box center [573, 124] width 9 height 18
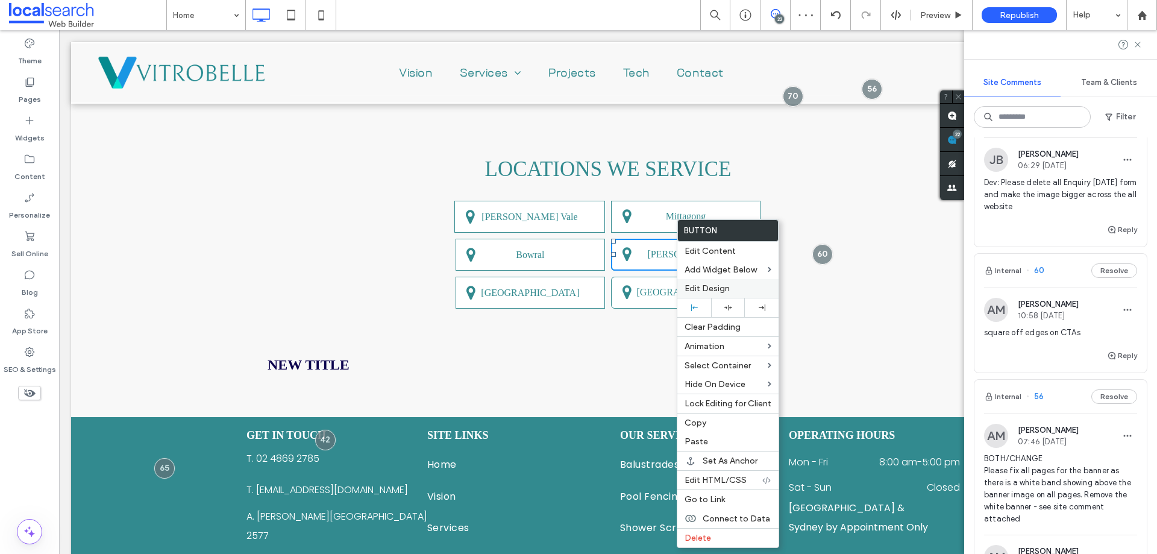
click at [710, 280] on div "Edit Design" at bounding box center [727, 288] width 101 height 19
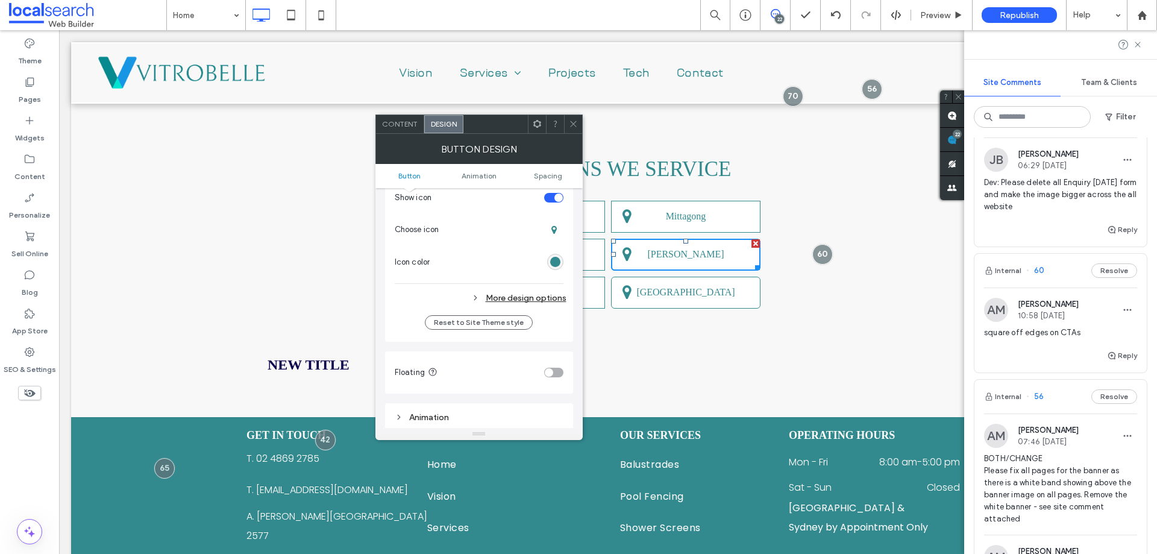
click at [554, 298] on div "More design options" at bounding box center [481, 298] width 172 height 16
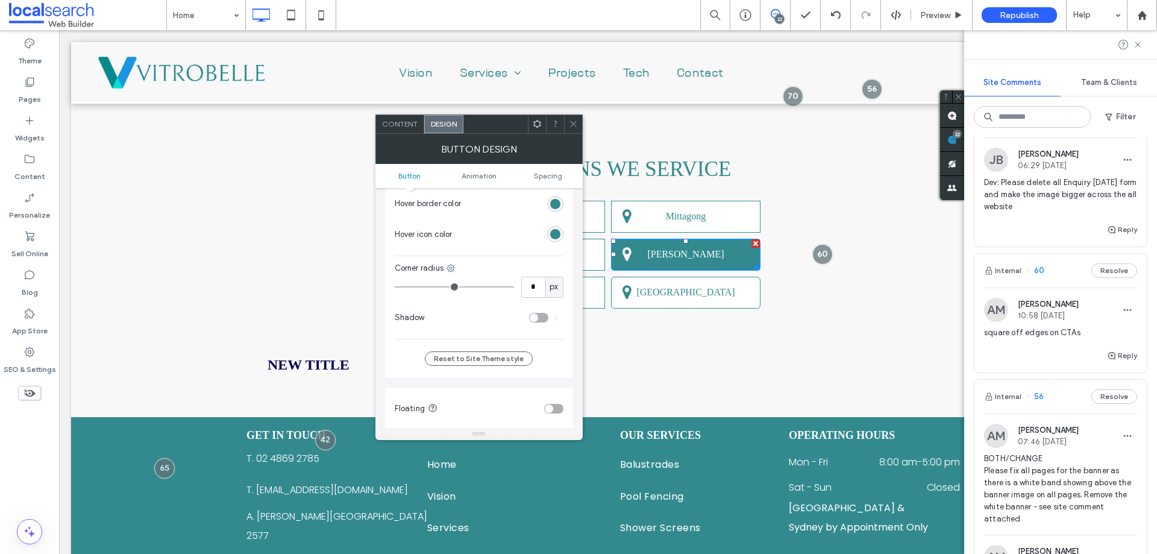
scroll to position [602, 0]
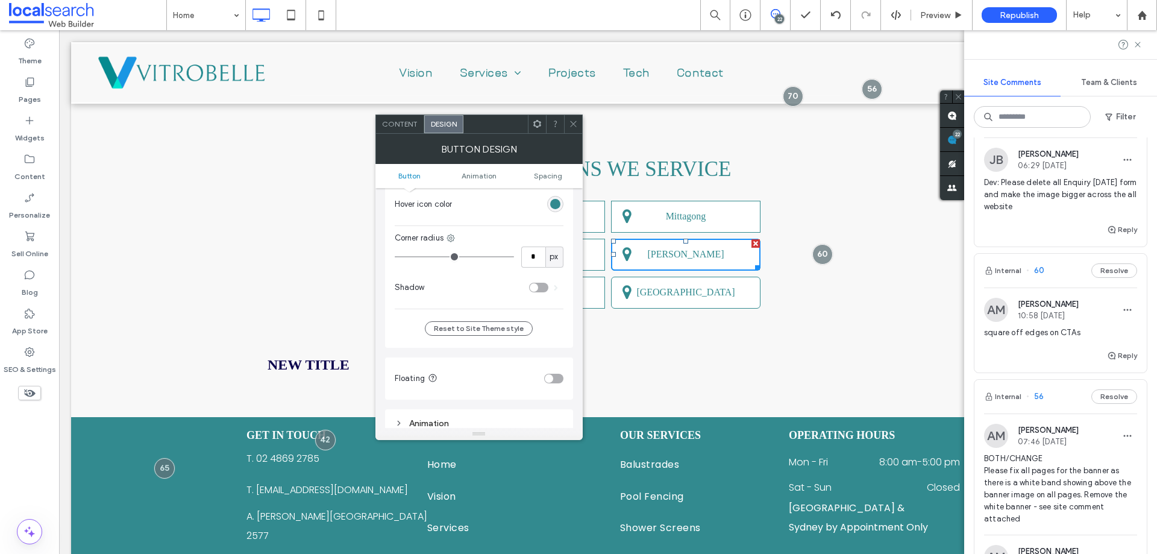
type input "*"
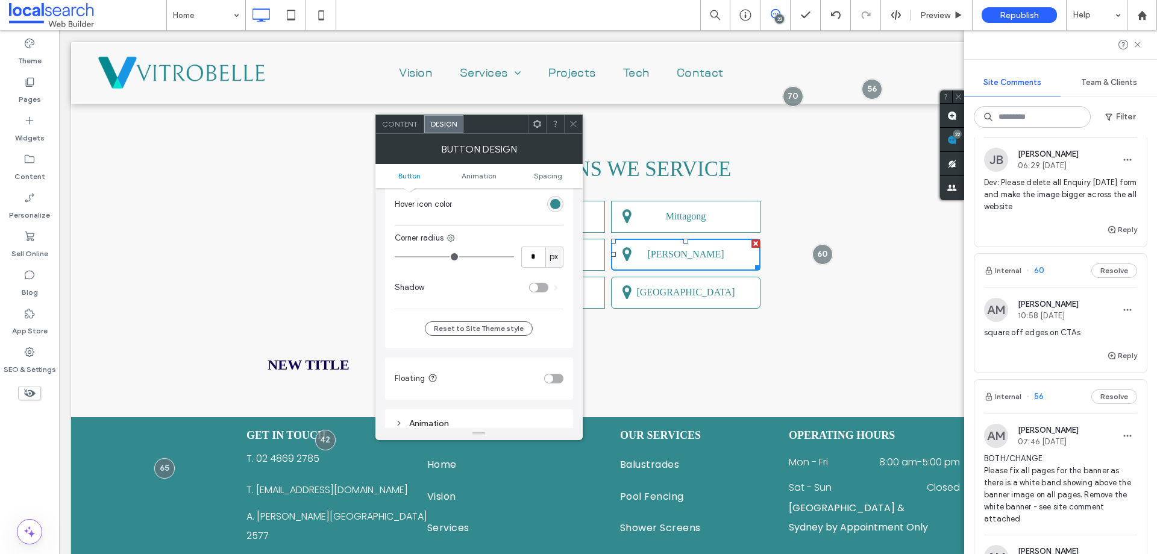
type input "*"
drag, startPoint x: 408, startPoint y: 254, endPoint x: 379, endPoint y: 254, distance: 29.5
type input "*"
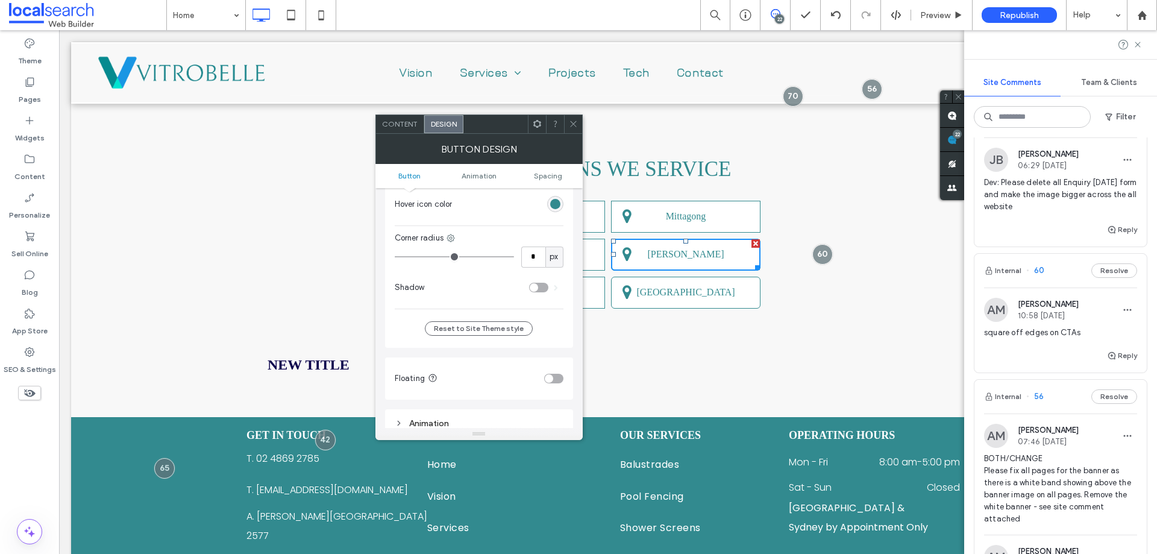
click at [395, 256] on input "range" at bounding box center [454, 256] width 119 height 1
click at [579, 128] on div at bounding box center [573, 124] width 18 height 18
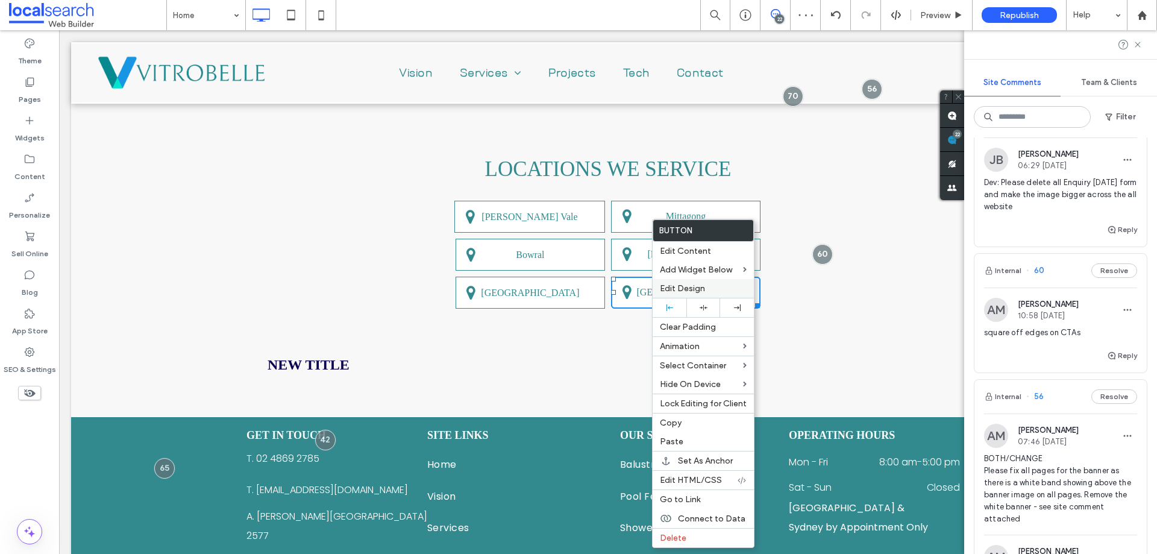
click at [690, 292] on span "Edit Design" at bounding box center [682, 288] width 45 height 10
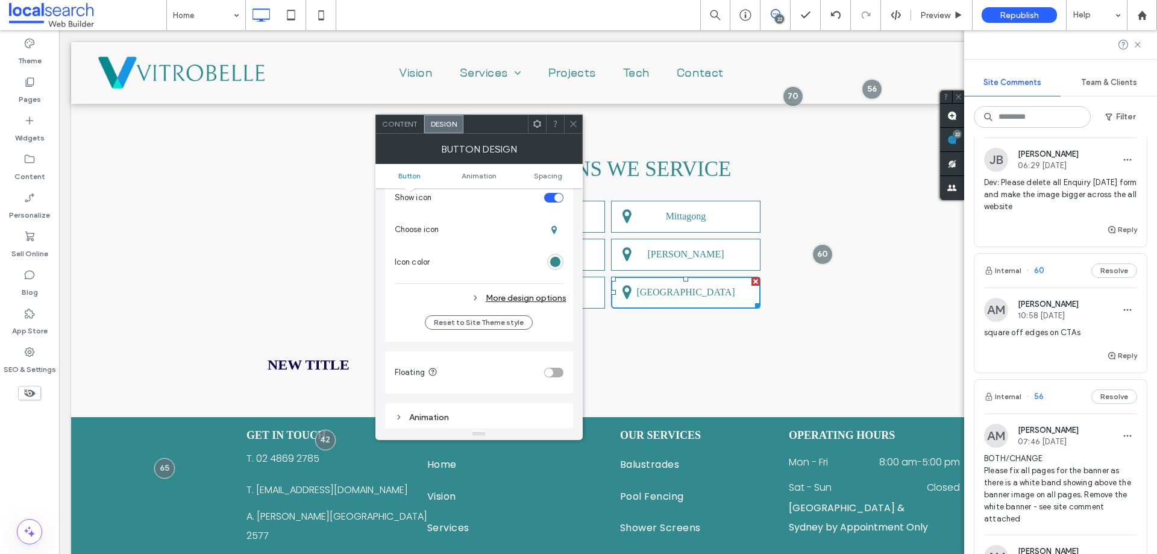
click at [502, 295] on div "More design options" at bounding box center [481, 298] width 172 height 16
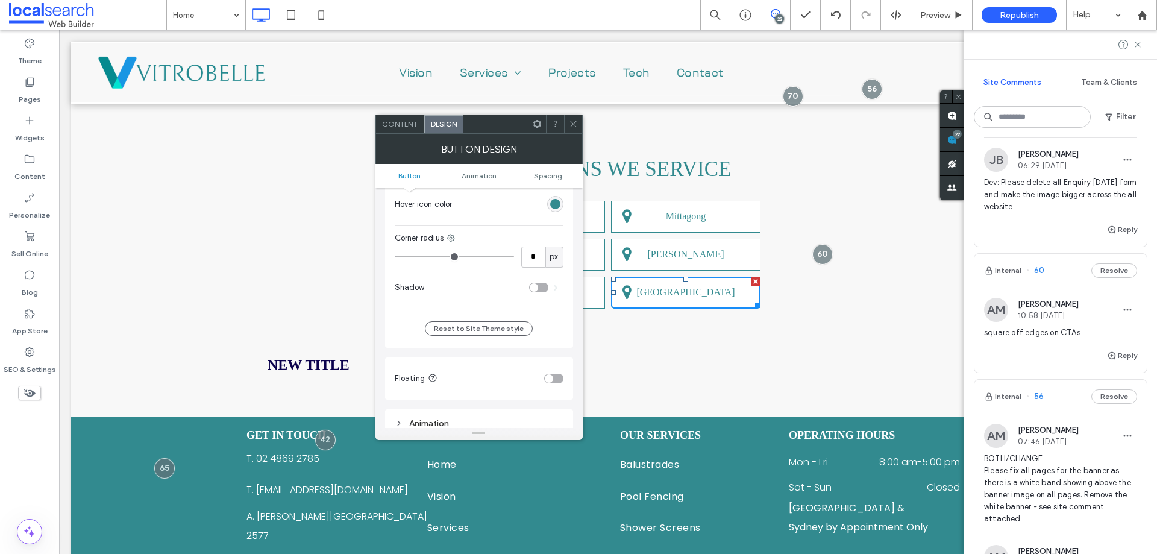
type input "*"
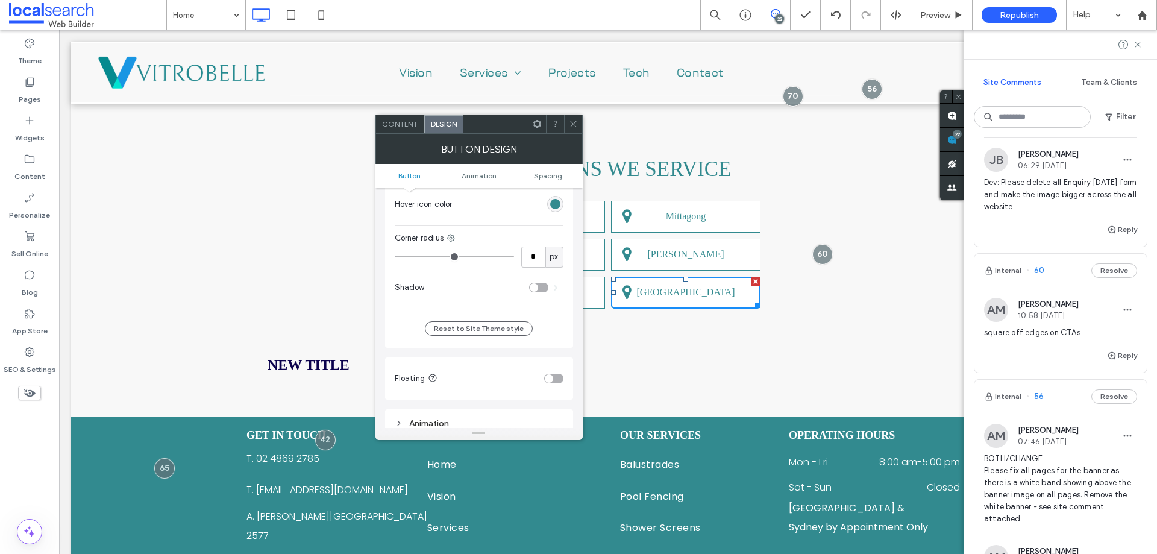
type input "*"
drag, startPoint x: 404, startPoint y: 257, endPoint x: 377, endPoint y: 252, distance: 26.9
type input "*"
click at [395, 257] on input "range" at bounding box center [454, 256] width 119 height 1
click at [570, 120] on icon at bounding box center [573, 123] width 9 height 9
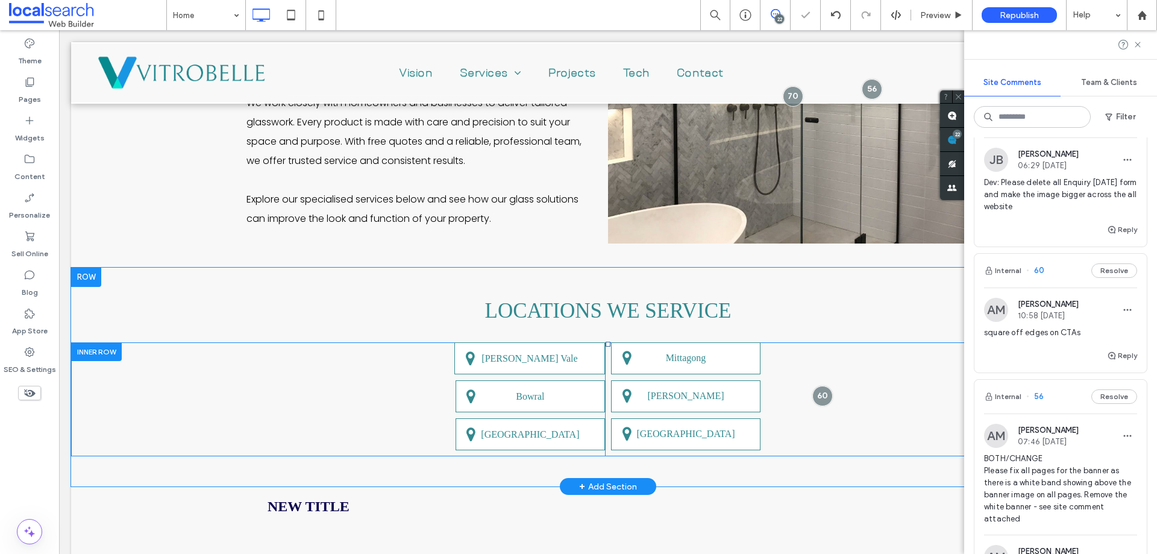
scroll to position [2189, 0]
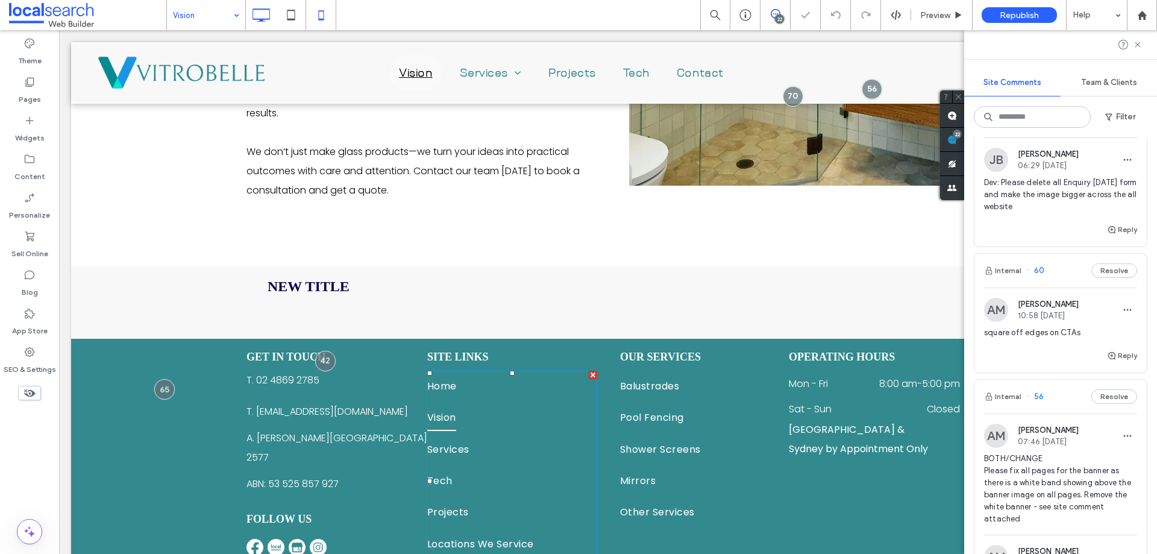
scroll to position [677, 0]
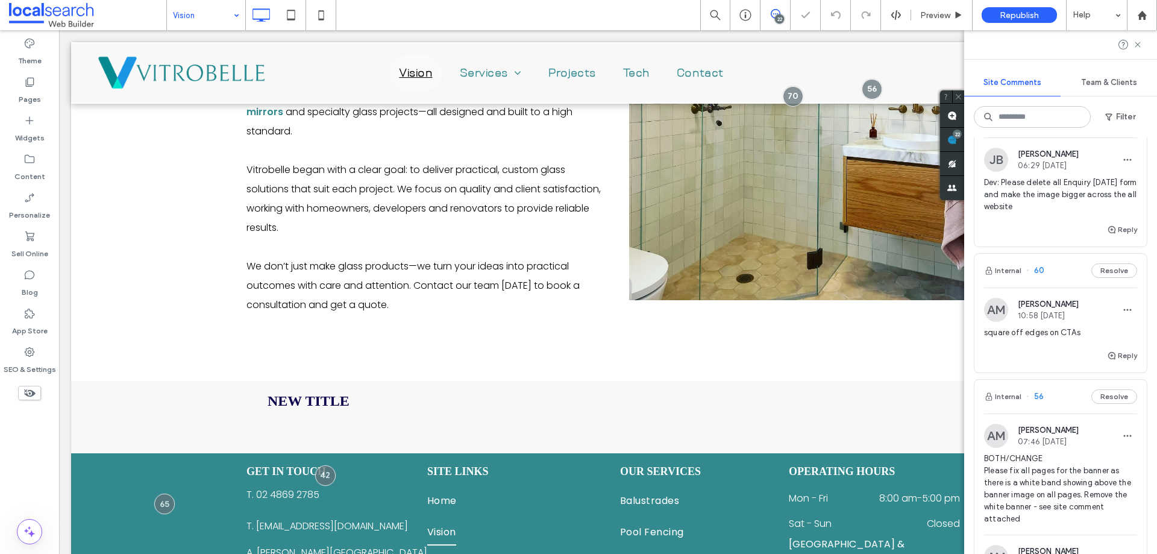
click at [245, 21] on div "Vision" at bounding box center [206, 15] width 78 height 30
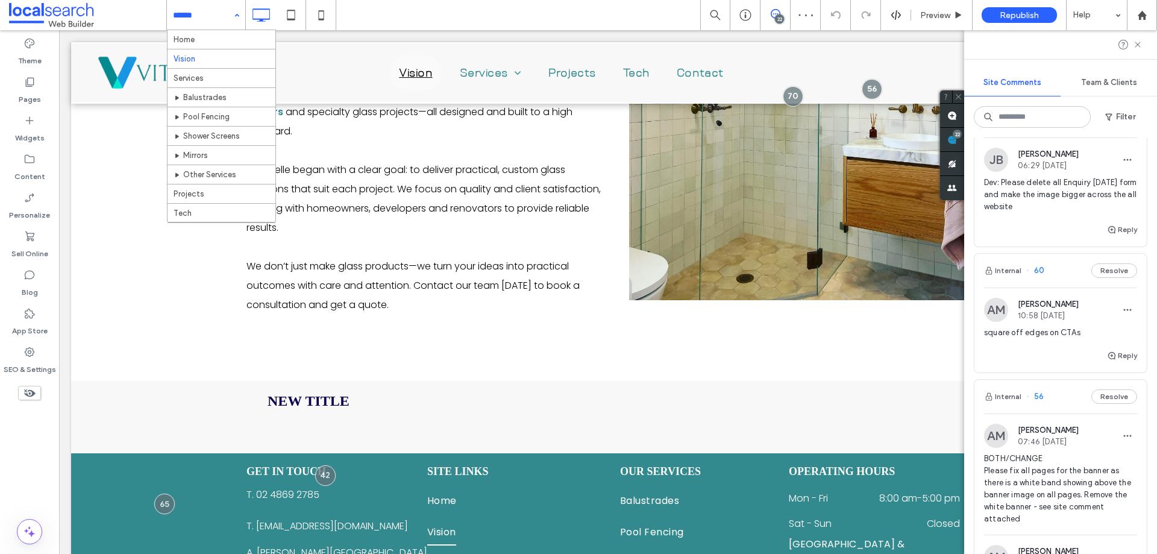
click at [220, 68] on hr at bounding box center [221, 68] width 108 height 1
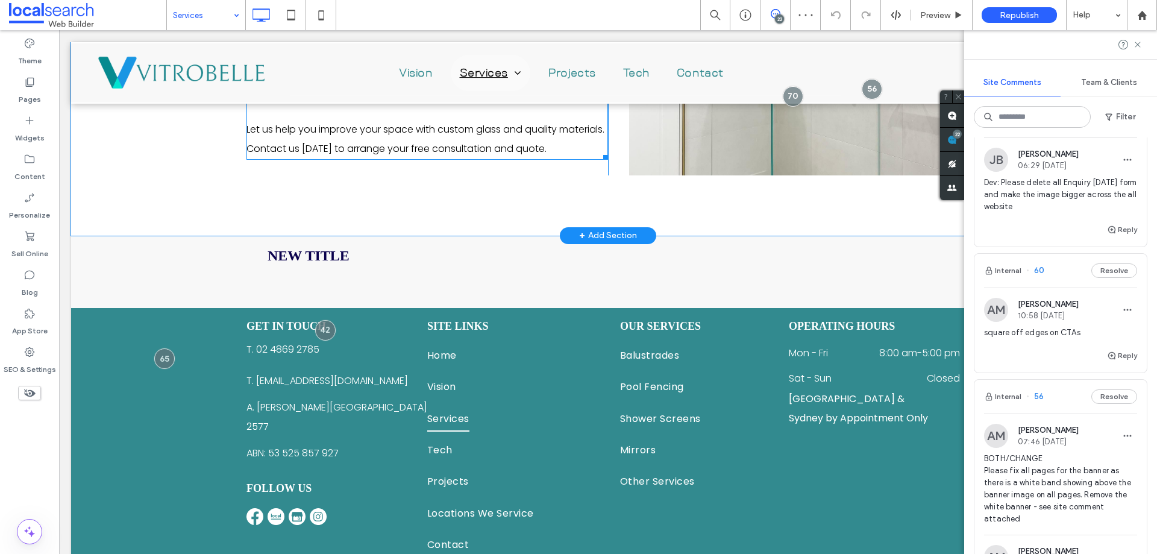
scroll to position [1421, 0]
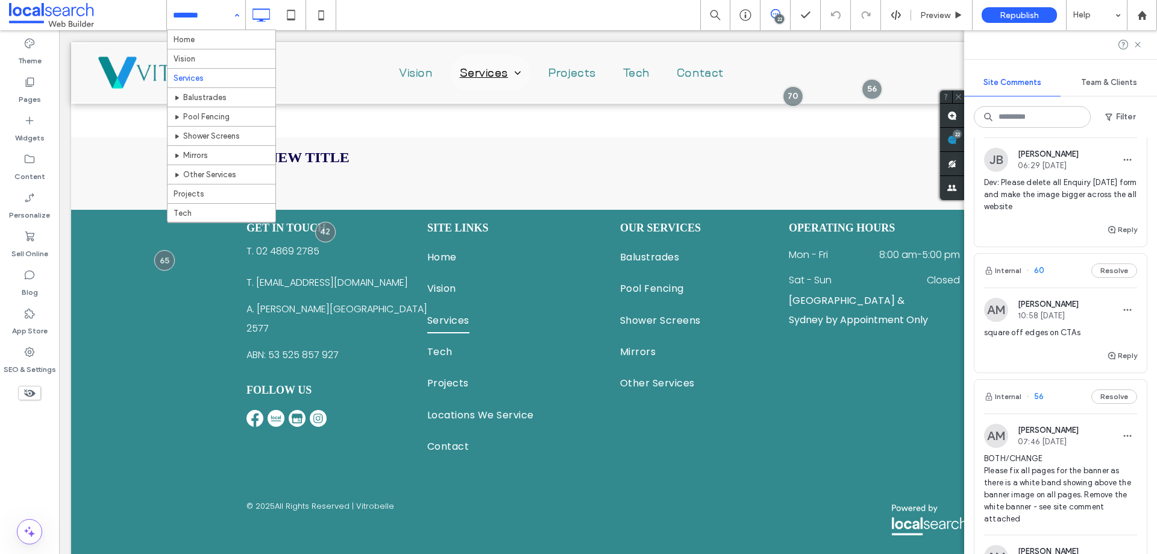
click at [212, 24] on input at bounding box center [203, 15] width 60 height 30
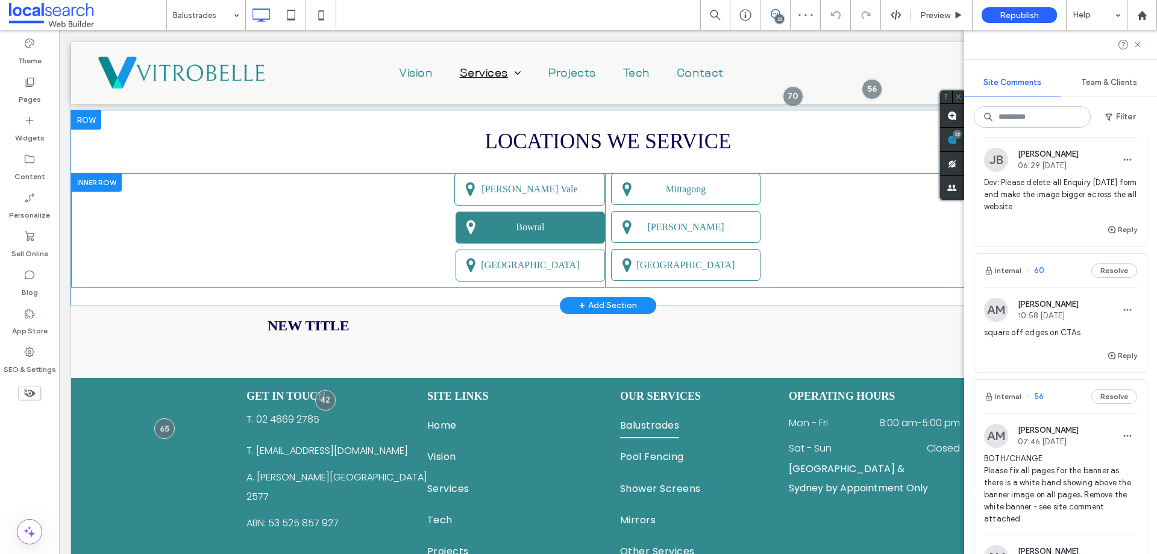
scroll to position [1325, 0]
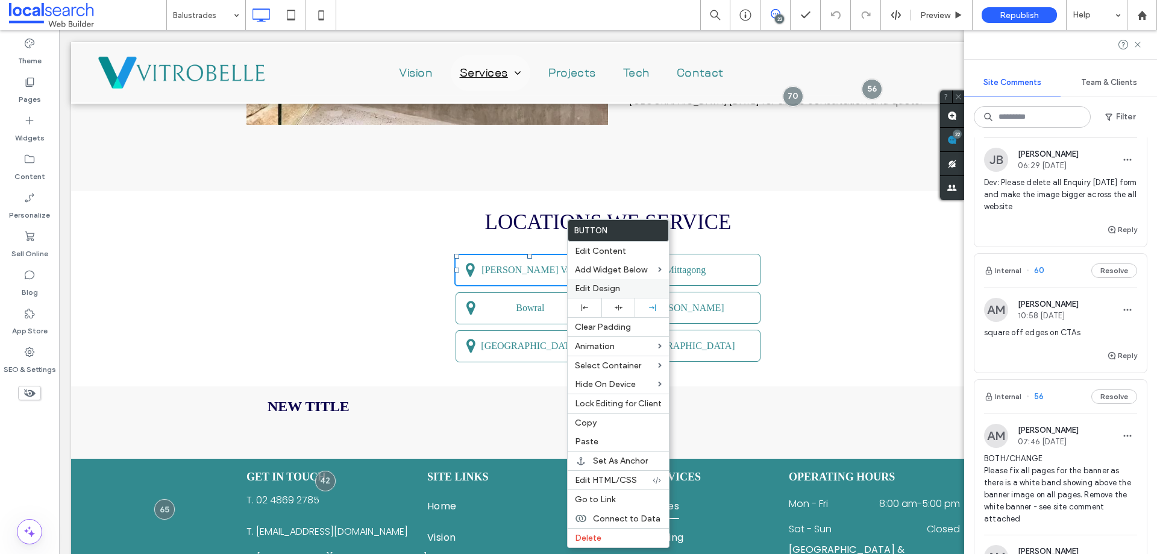
click at [609, 292] on span "Edit Design" at bounding box center [597, 288] width 45 height 10
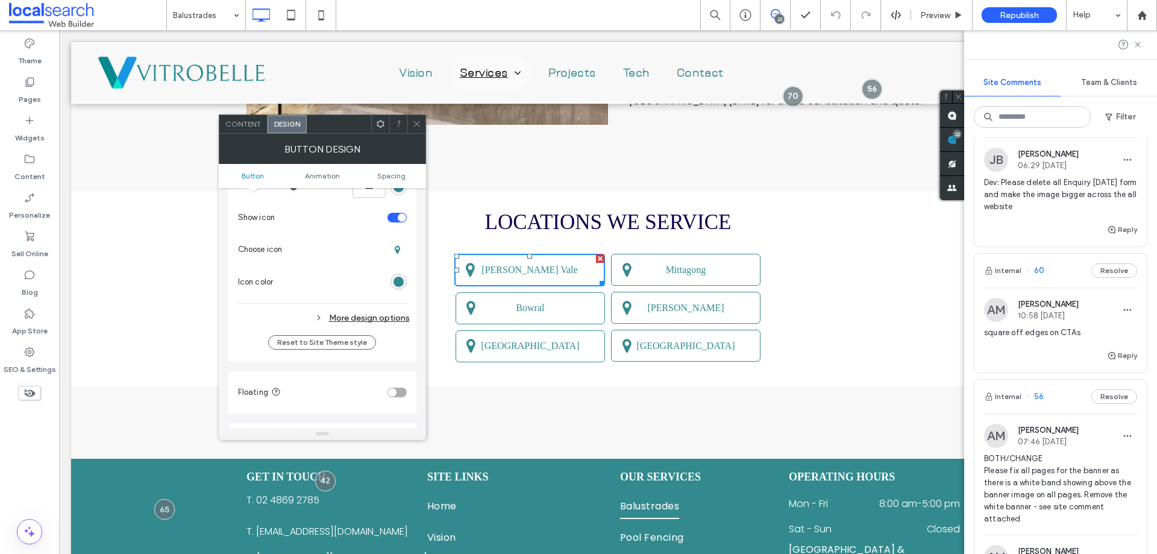
scroll to position [482, 0]
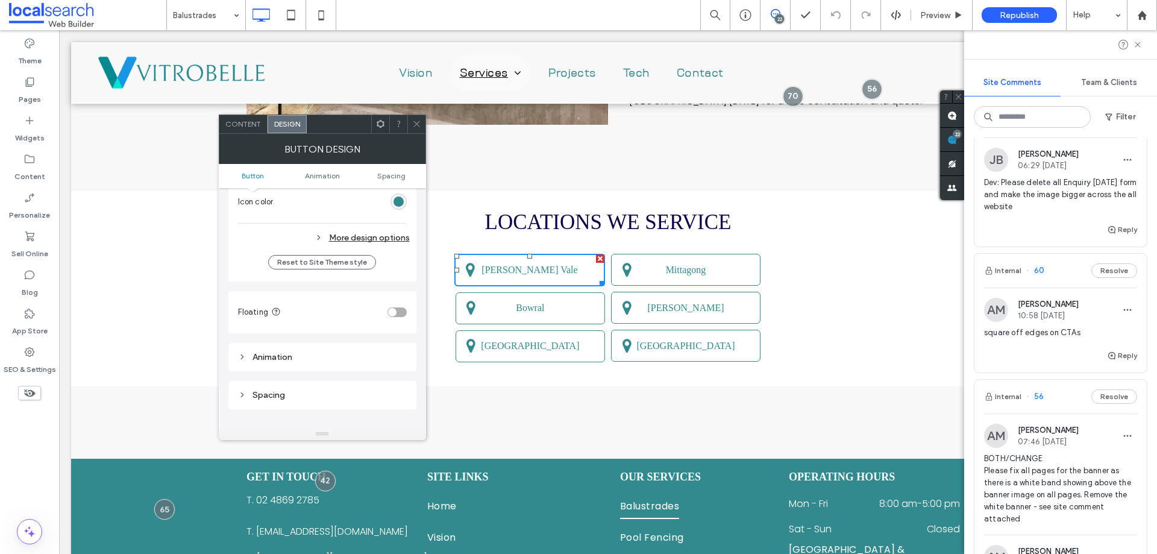
click at [376, 245] on div "More design options" at bounding box center [324, 238] width 172 height 16
type input "**"
type input "*"
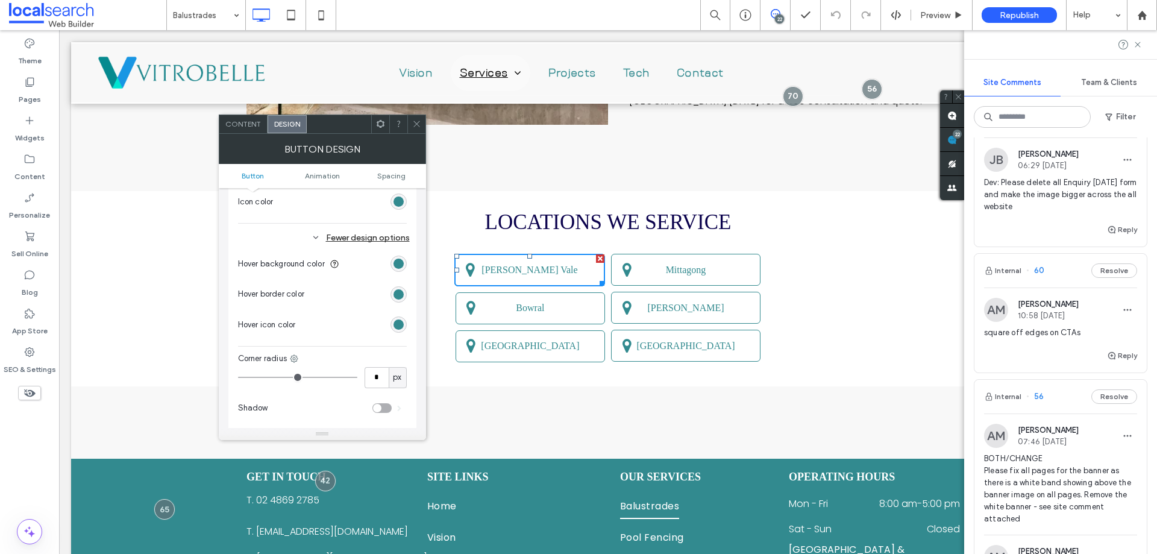
type input "*"
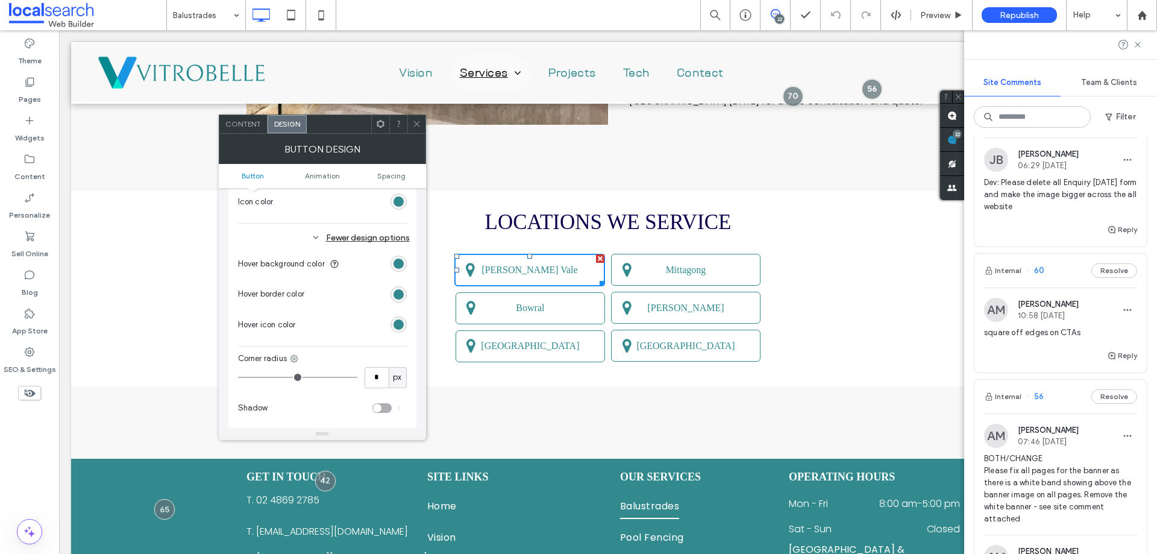
type input "*"
drag, startPoint x: 252, startPoint y: 374, endPoint x: 227, endPoint y: 370, distance: 25.6
type input "*"
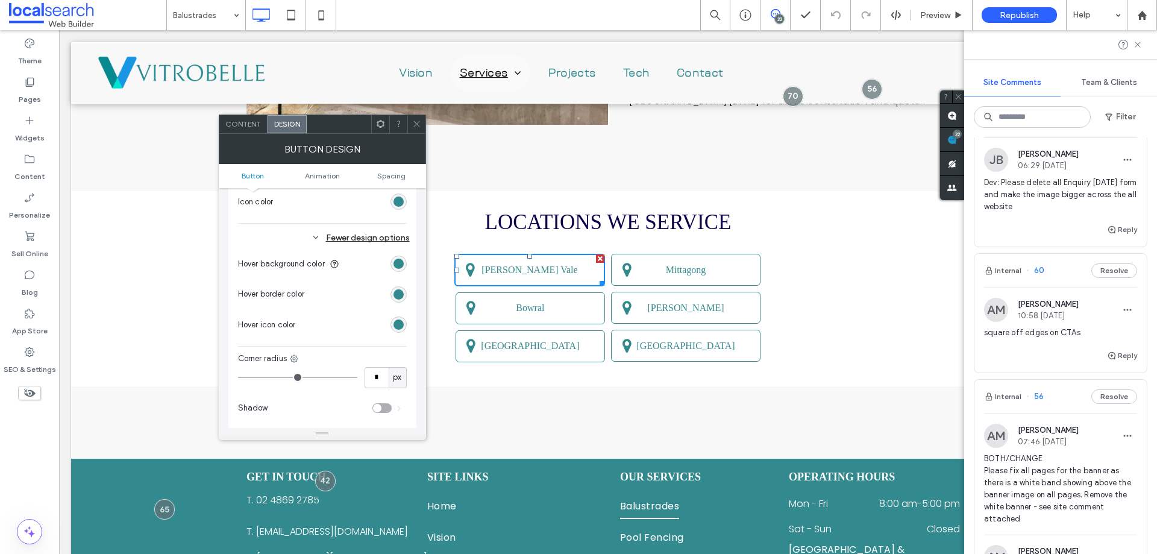
click at [238, 377] on input "range" at bounding box center [297, 377] width 119 height 1
click at [415, 132] on span at bounding box center [416, 124] width 9 height 18
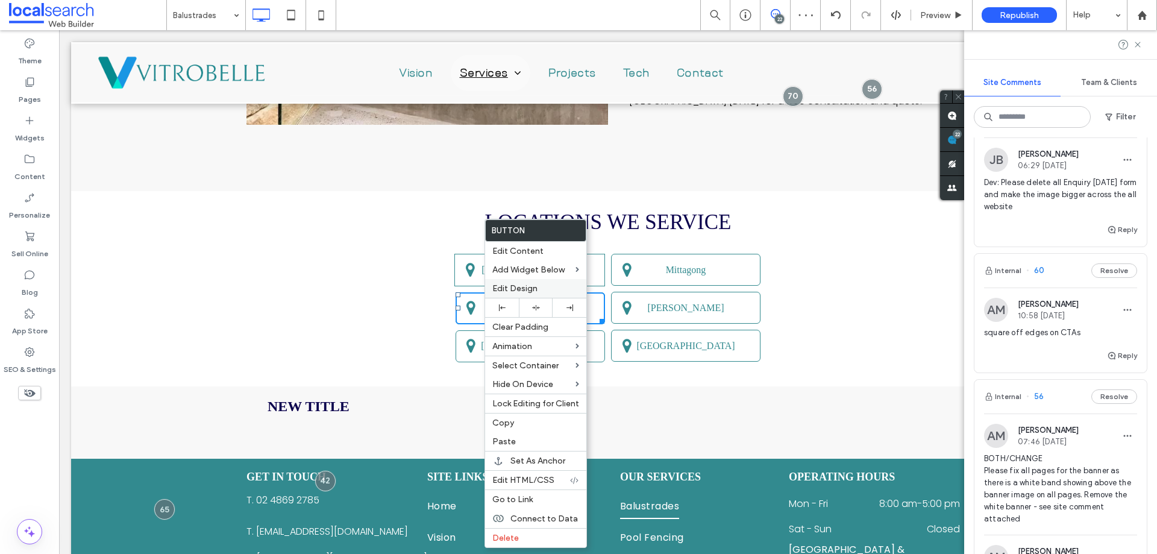
click at [529, 289] on span "Edit Design" at bounding box center [514, 288] width 45 height 10
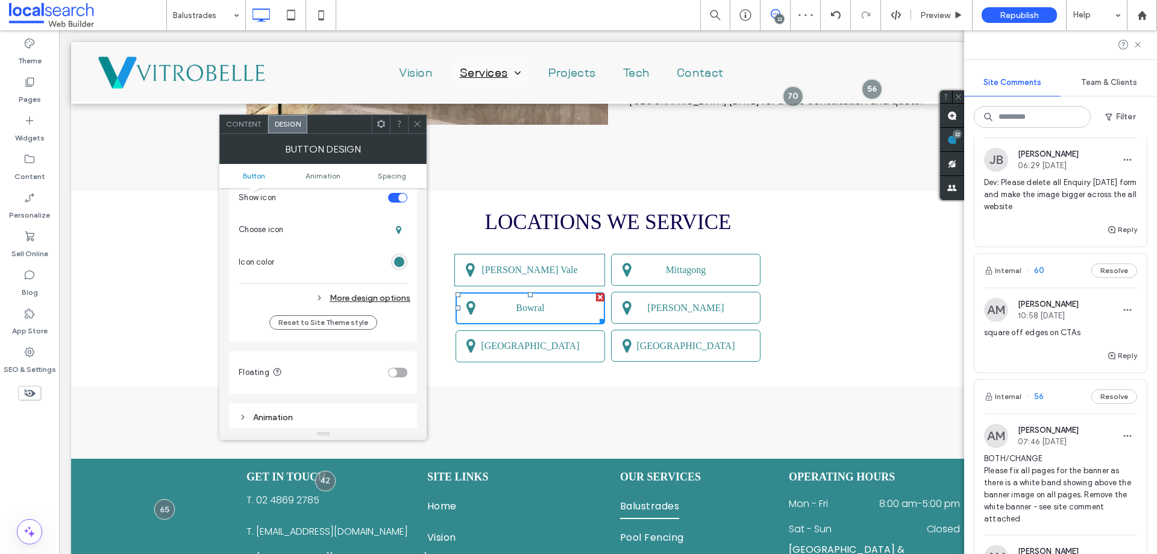
click at [375, 293] on div "More design options" at bounding box center [325, 298] width 172 height 16
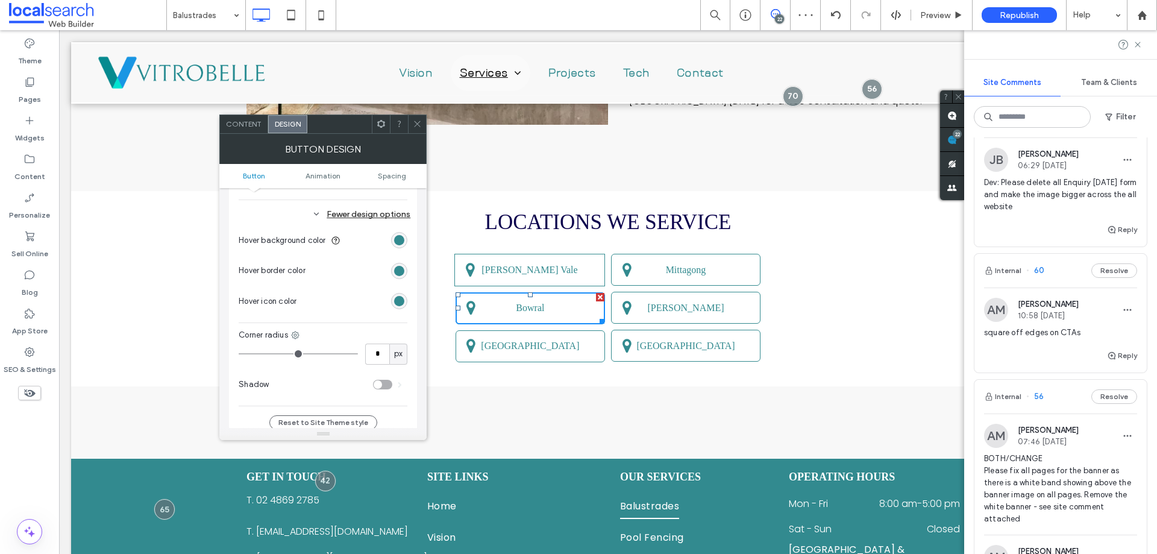
scroll to position [602, 0]
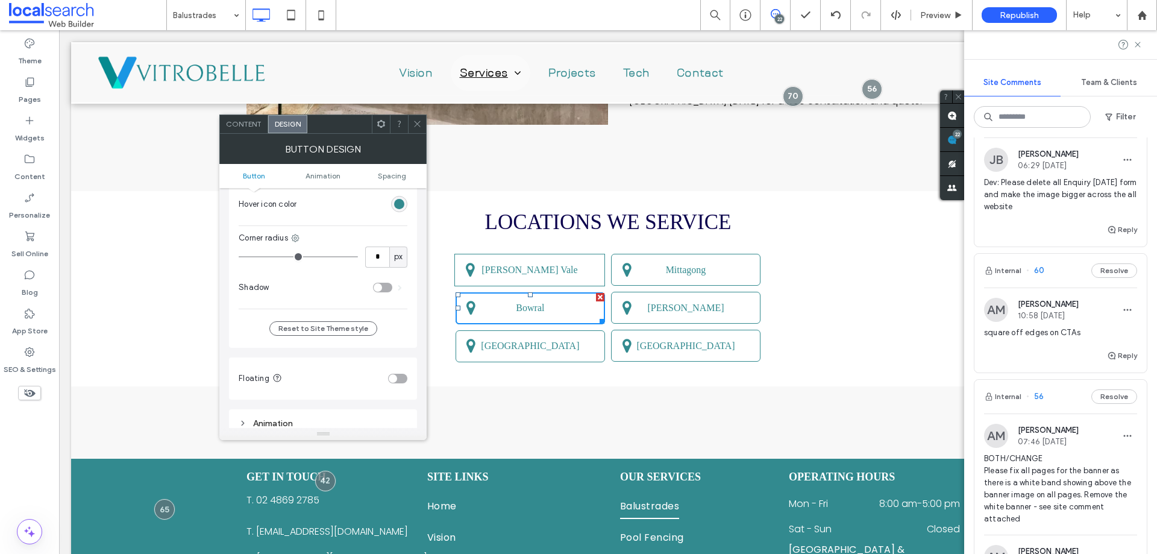
type input "*"
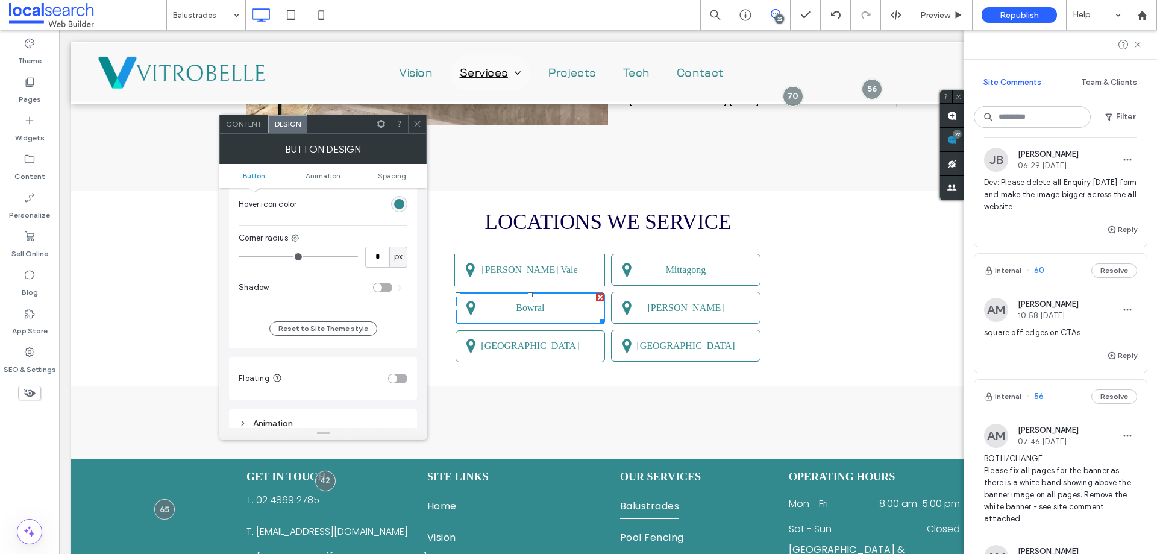
type input "*"
drag, startPoint x: 252, startPoint y: 253, endPoint x: 169, endPoint y: 259, distance: 83.4
type input "*"
click at [239, 257] on input "range" at bounding box center [298, 256] width 119 height 1
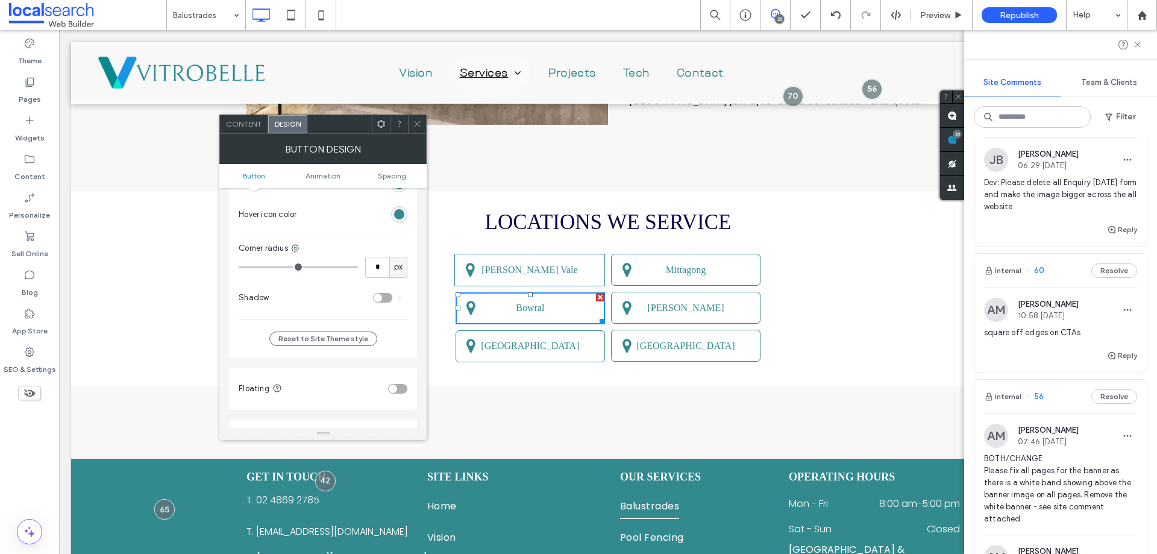
scroll to position [542, 0]
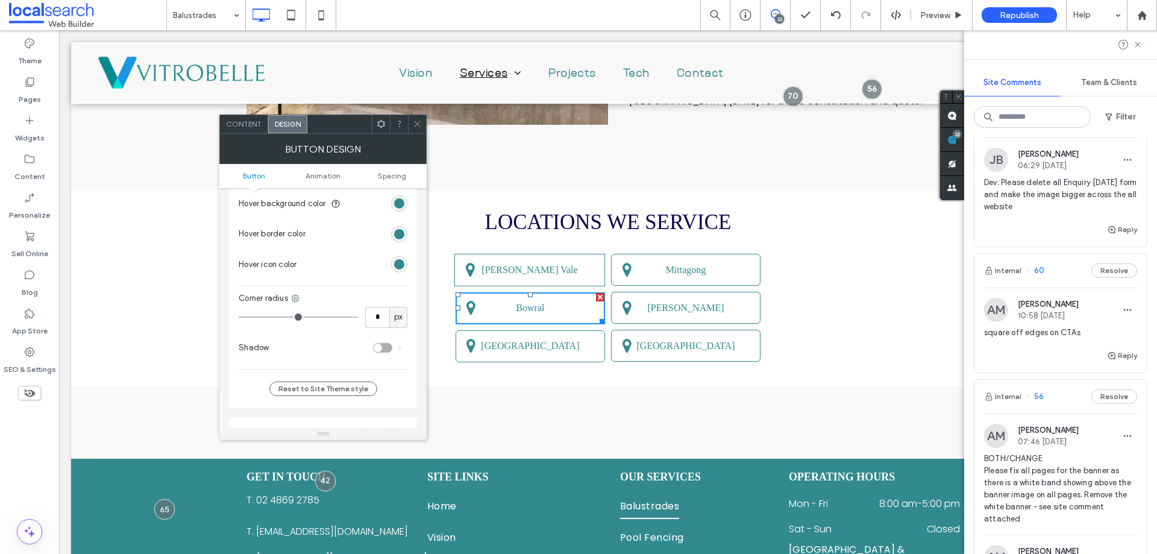
click at [412, 123] on div at bounding box center [417, 124] width 18 height 18
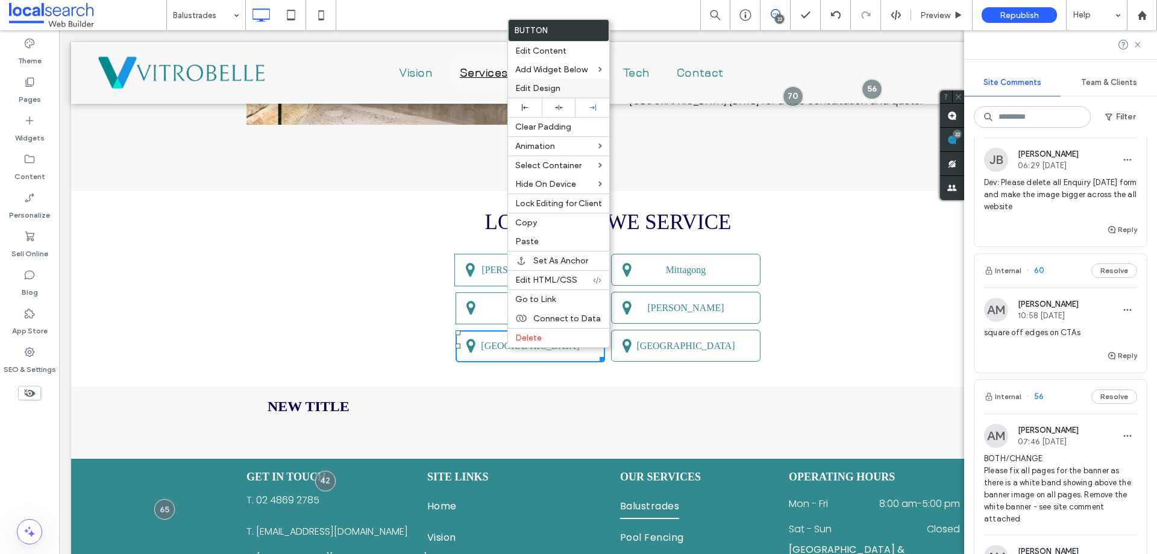
click at [535, 92] on span "Edit Design" at bounding box center [537, 88] width 45 height 10
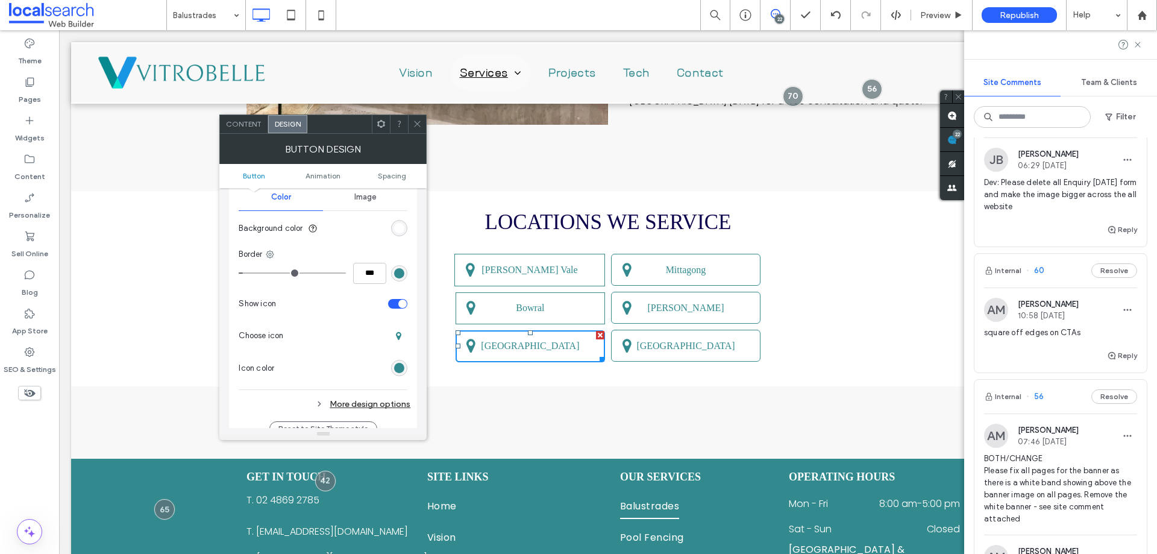
scroll to position [422, 0]
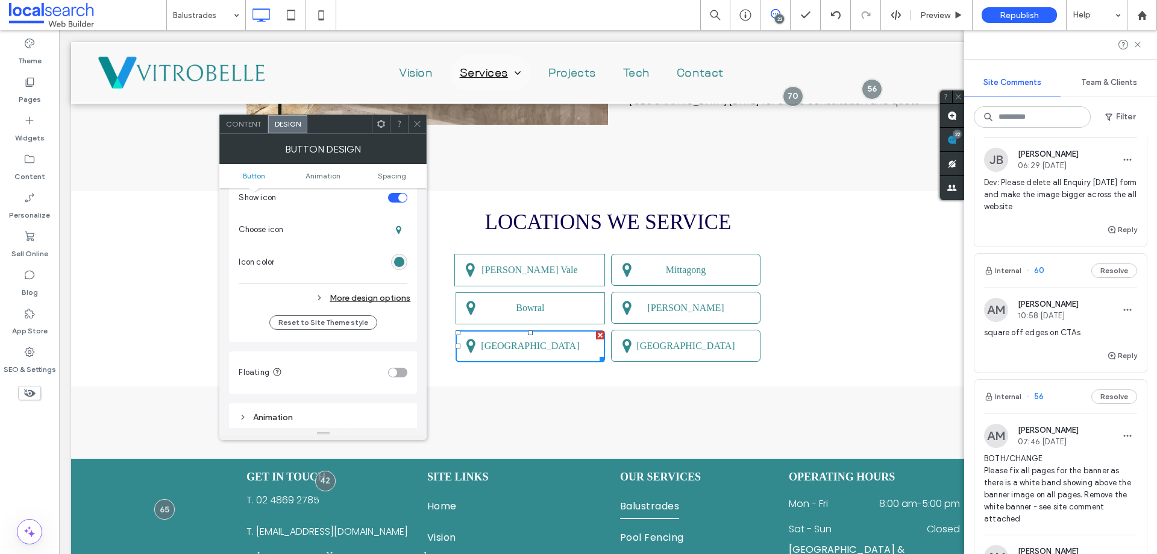
click at [365, 298] on div "More design options" at bounding box center [325, 298] width 172 height 16
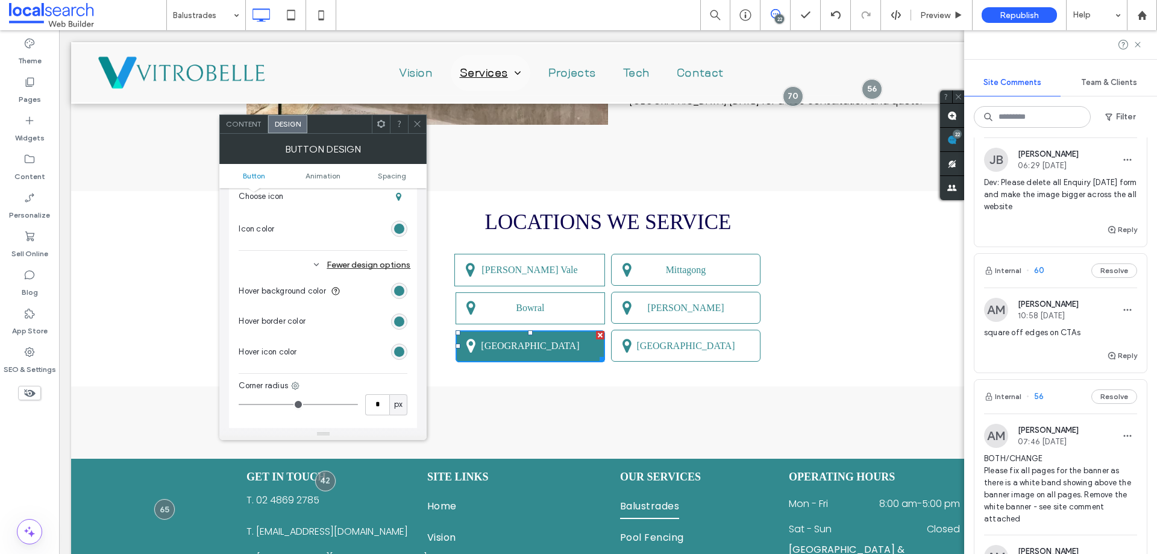
scroll to position [482, 0]
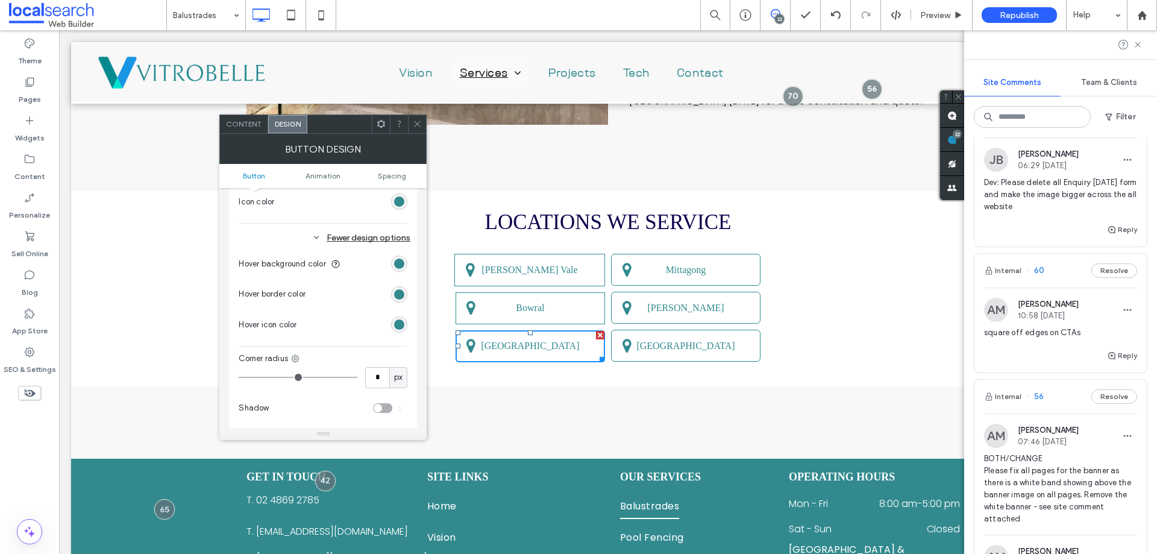
type input "*"
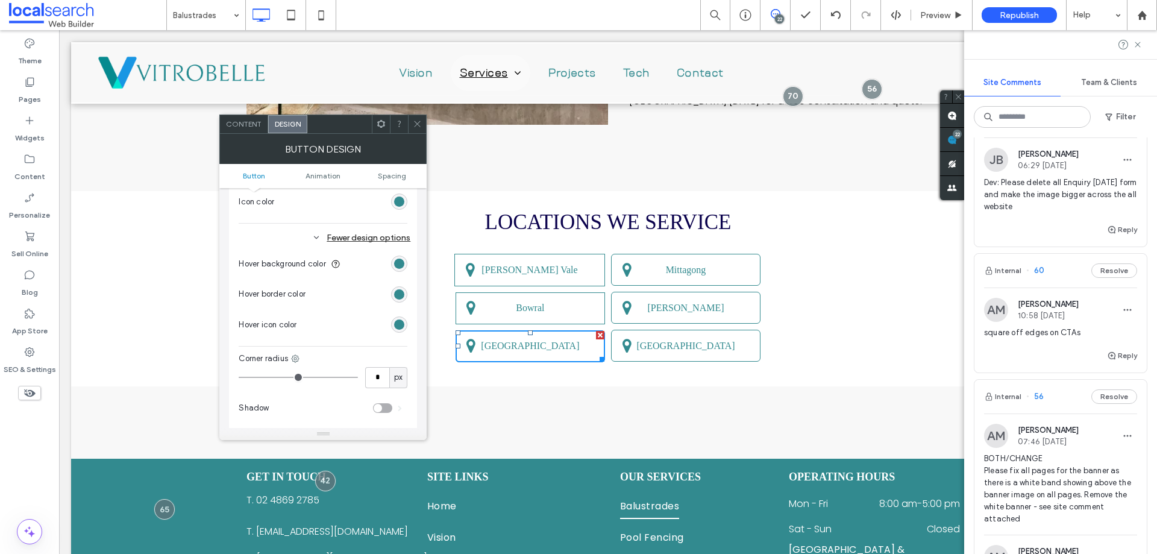
type input "*"
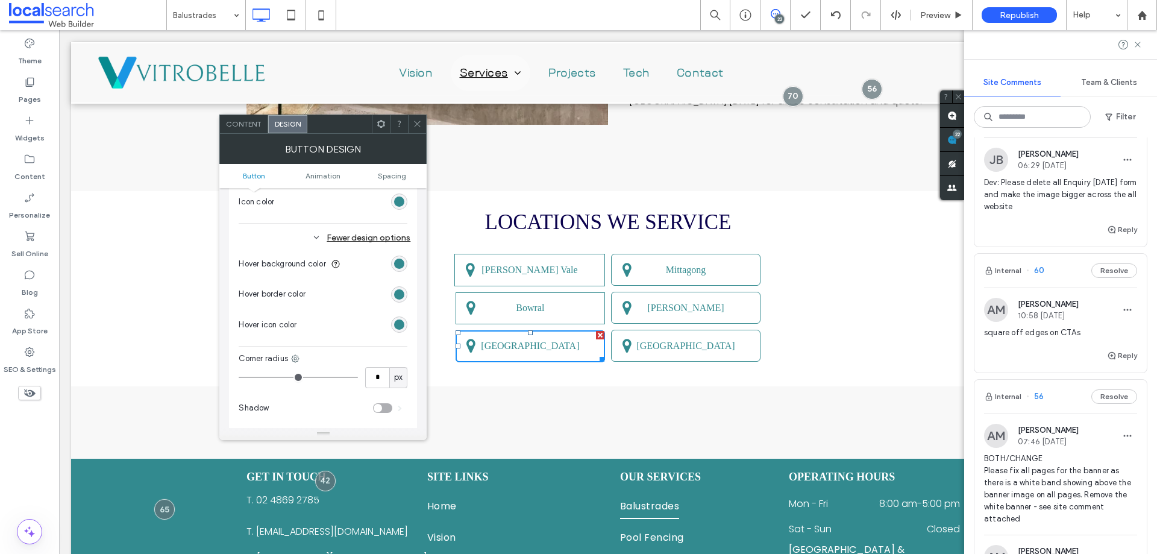
type input "*"
drag, startPoint x: 249, startPoint y: 380, endPoint x: 217, endPoint y: 374, distance: 32.5
type input "*"
click at [239, 377] on input "range" at bounding box center [298, 377] width 119 height 1
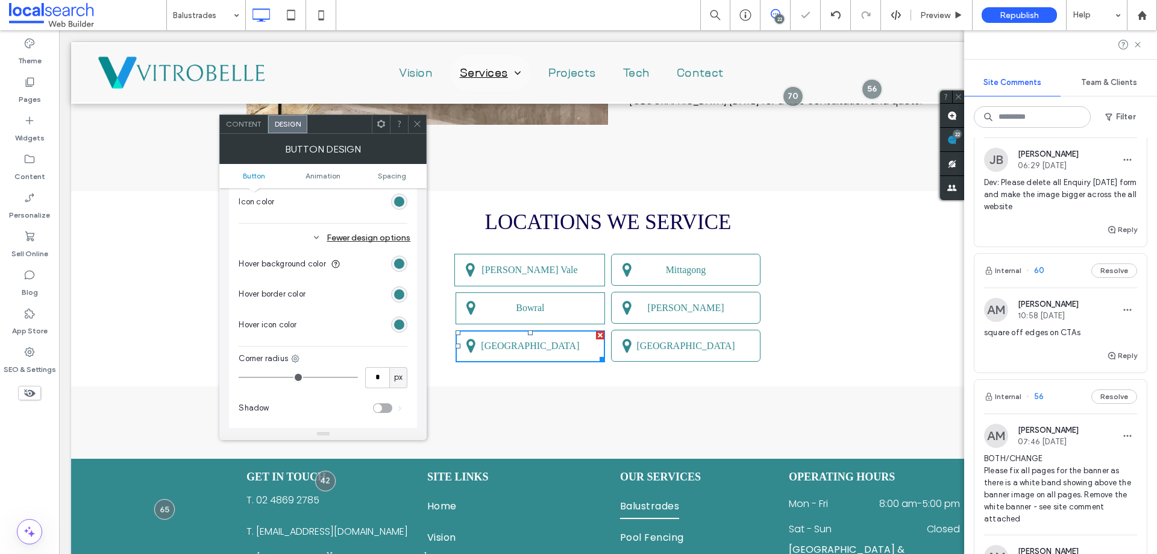
click at [419, 125] on use at bounding box center [417, 124] width 6 height 6
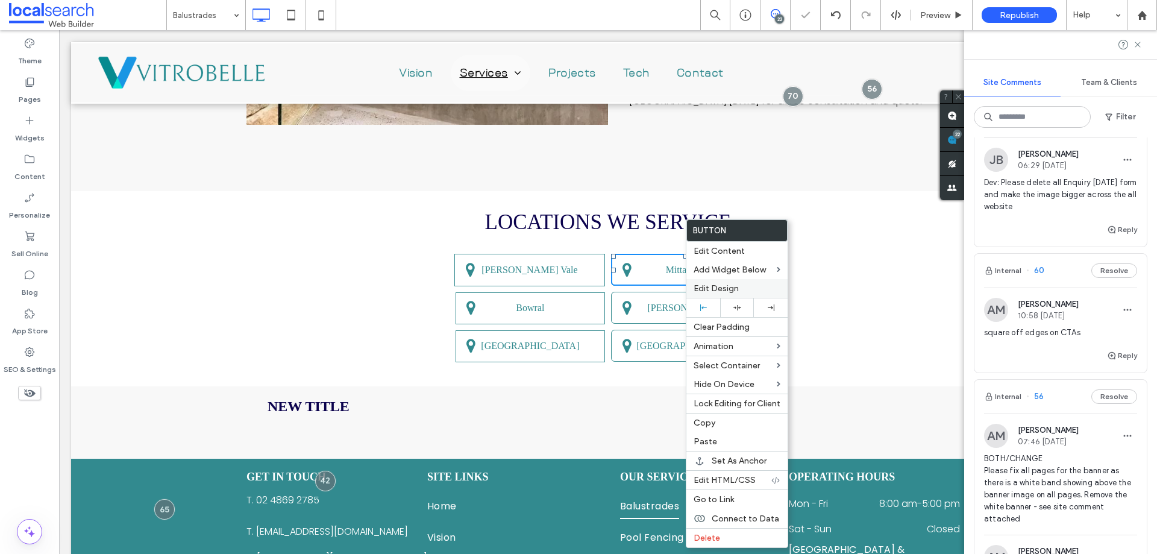
click at [721, 287] on span "Edit Design" at bounding box center [715, 288] width 45 height 10
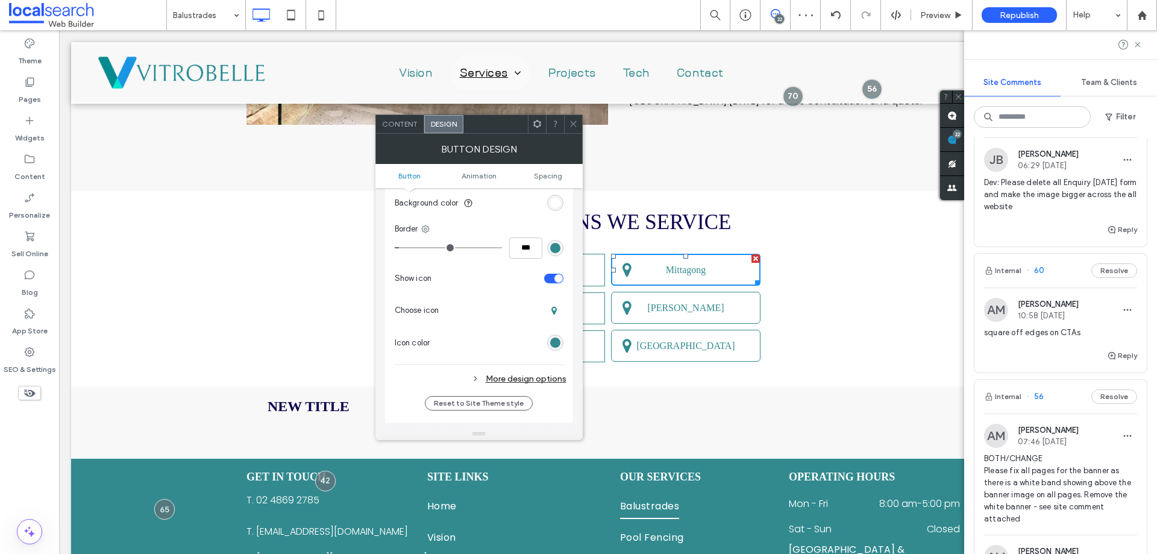
scroll to position [361, 0]
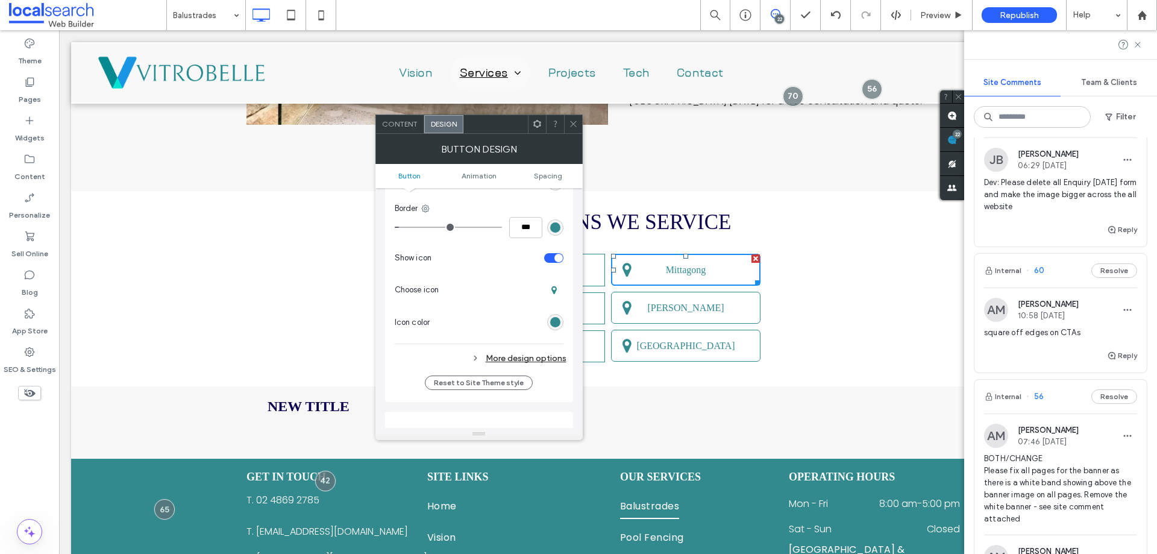
click at [489, 357] on div "More design options" at bounding box center [481, 358] width 172 height 16
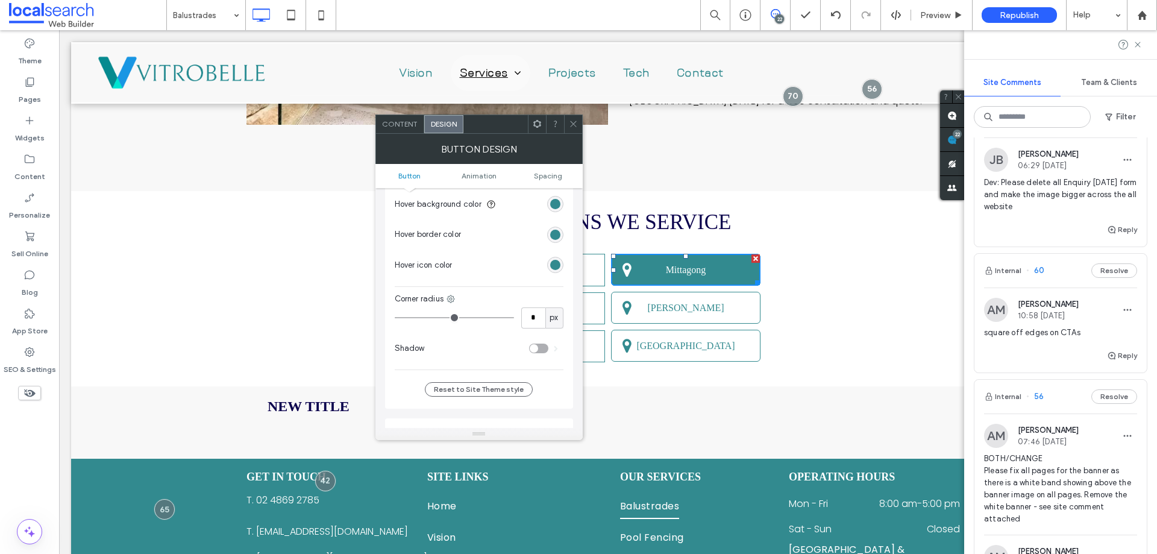
scroll to position [542, 0]
type input "*"
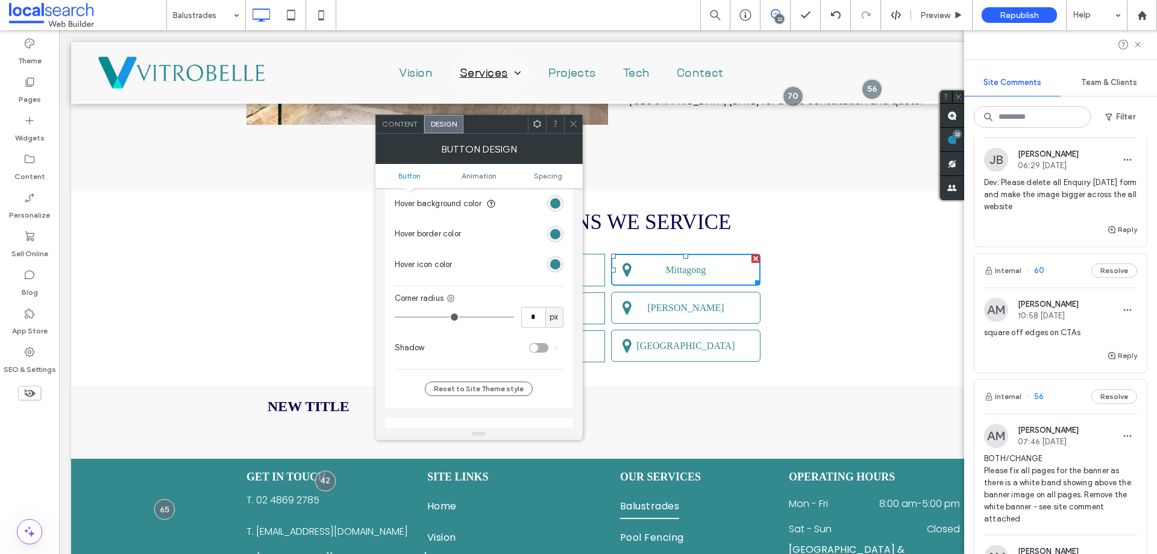
type input "*"
drag, startPoint x: 404, startPoint y: 317, endPoint x: 402, endPoint y: 286, distance: 32.0
type input "*"
click at [395, 316] on input "range" at bounding box center [454, 316] width 119 height 1
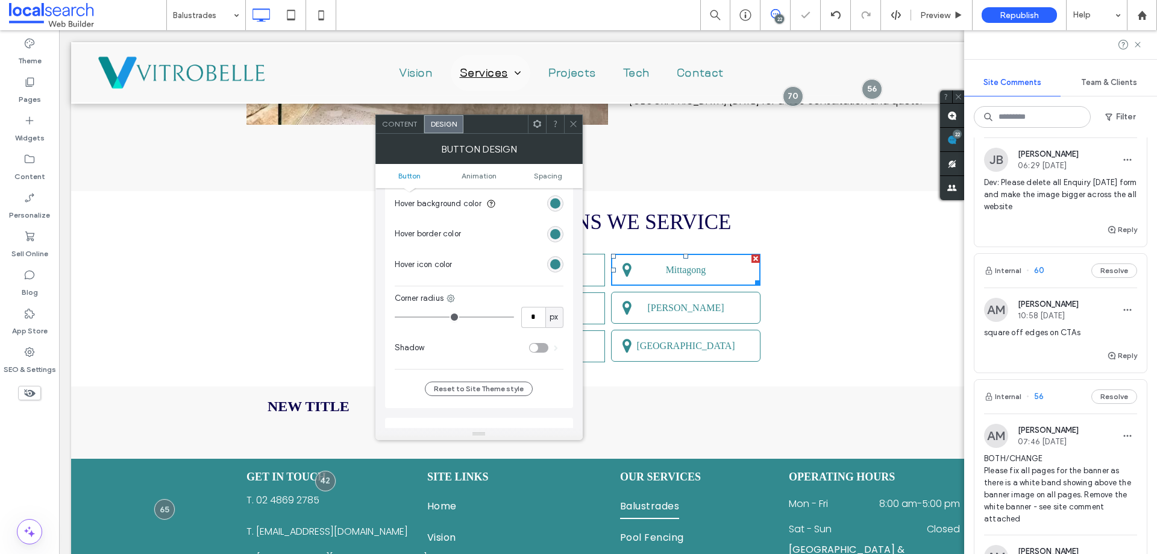
click at [572, 126] on icon at bounding box center [573, 123] width 9 height 9
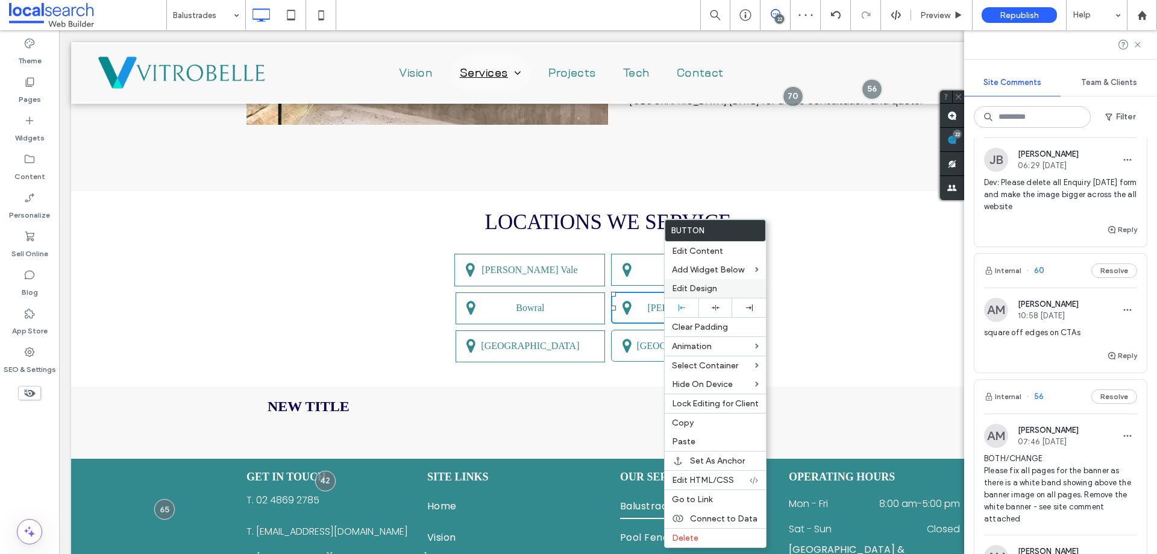
click at [704, 290] on span "Edit Design" at bounding box center [694, 288] width 45 height 10
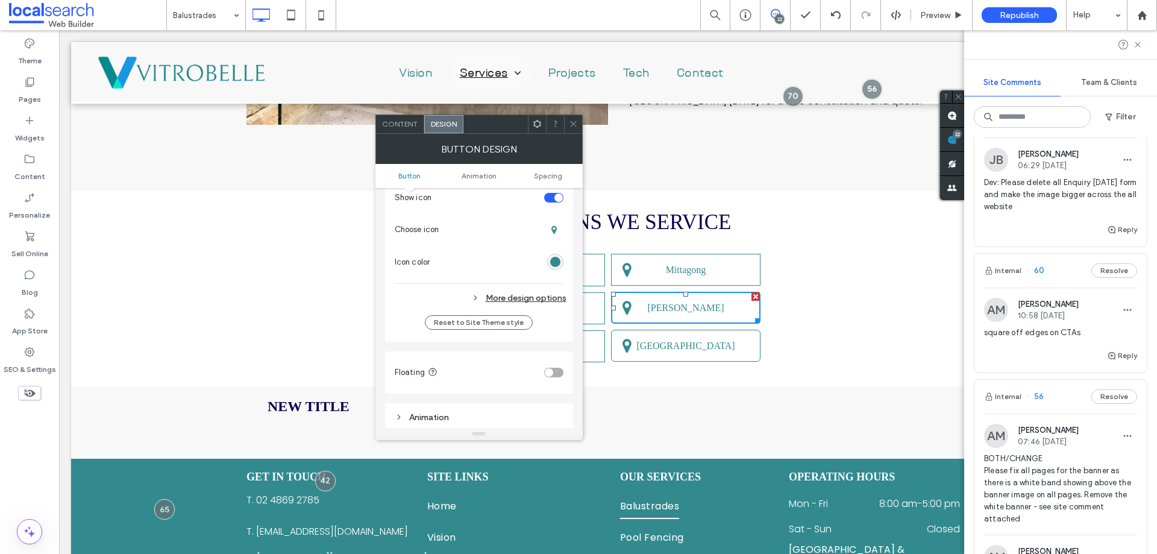
click at [528, 291] on div "More design options" at bounding box center [481, 298] width 172 height 16
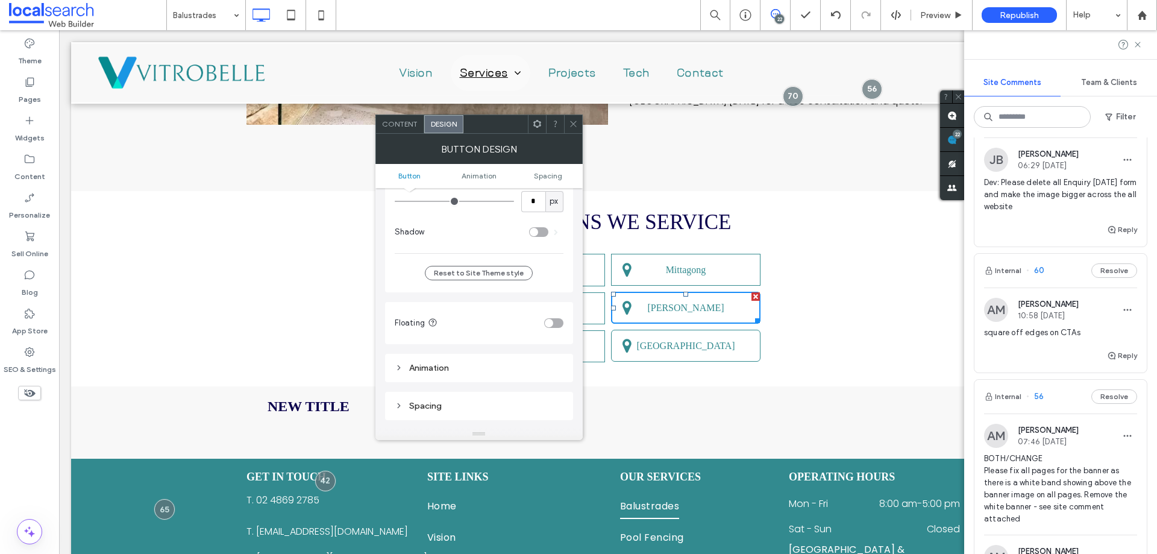
scroll to position [663, 0]
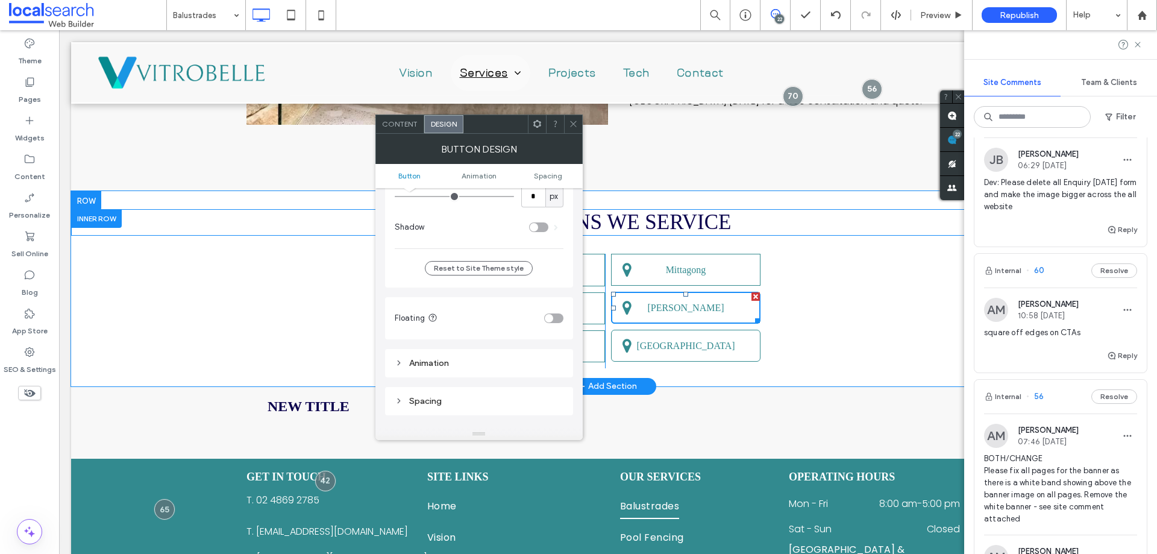
drag, startPoint x: 466, startPoint y: 231, endPoint x: 374, endPoint y: 214, distance: 93.2
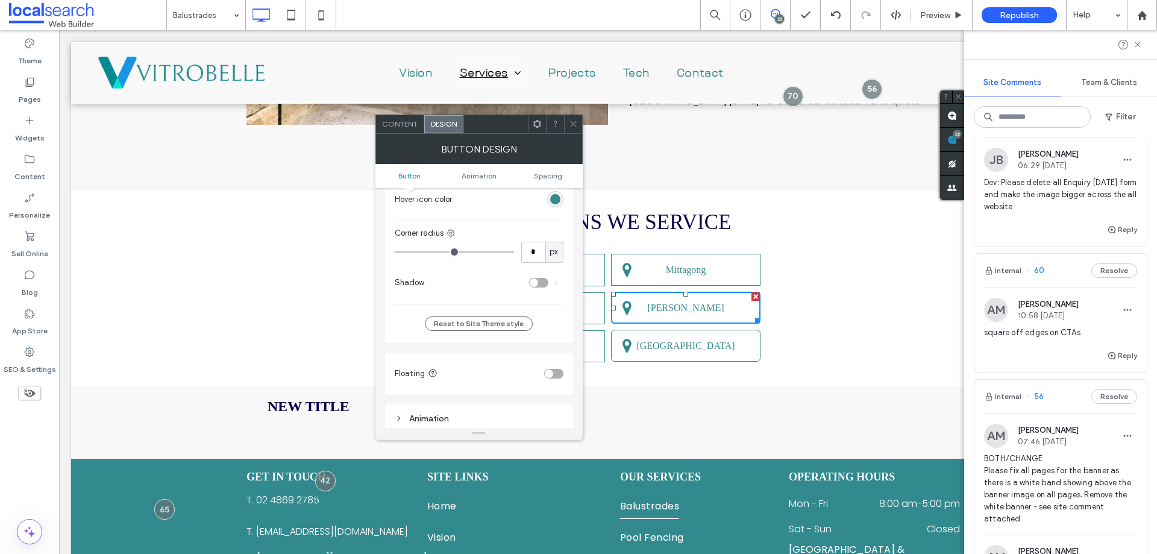
scroll to position [602, 0]
type input "*"
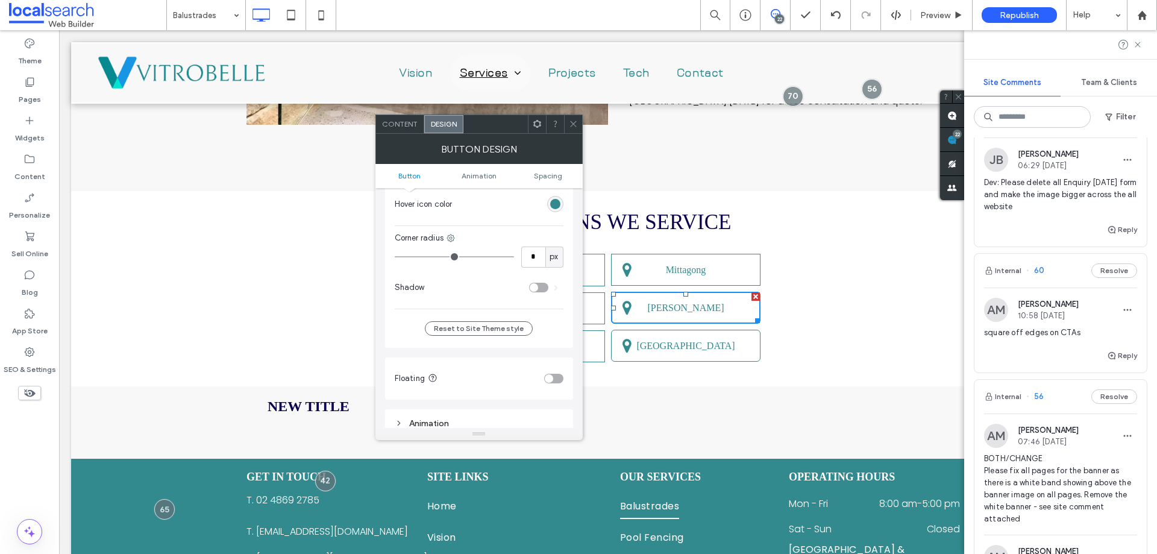
type input "*"
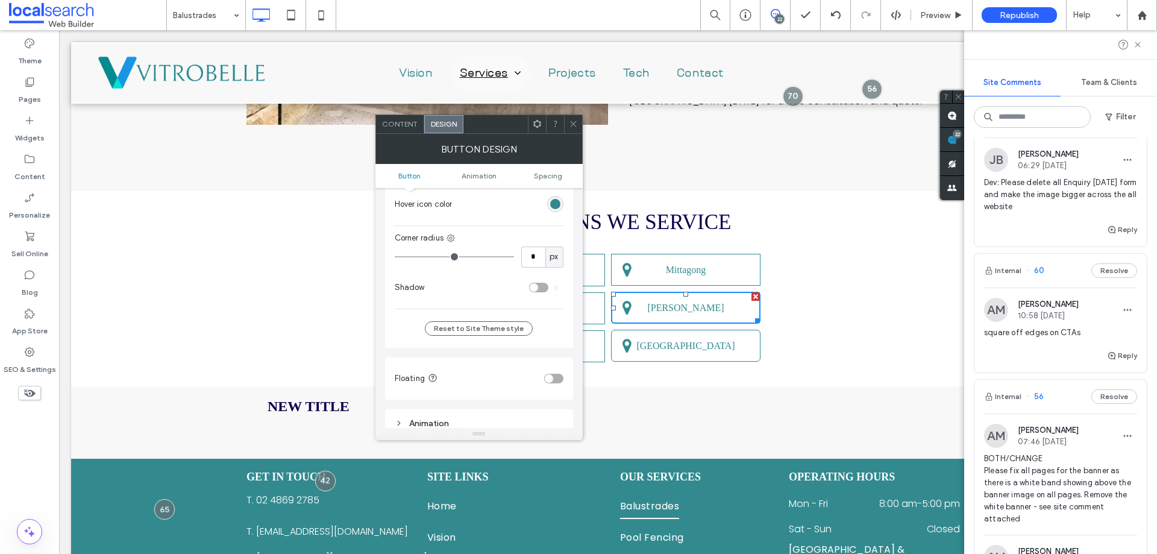
type input "*"
drag, startPoint x: 393, startPoint y: 254, endPoint x: 386, endPoint y: 254, distance: 7.2
type input "*"
click at [395, 256] on input "range" at bounding box center [454, 256] width 119 height 1
click at [572, 125] on icon at bounding box center [573, 123] width 9 height 9
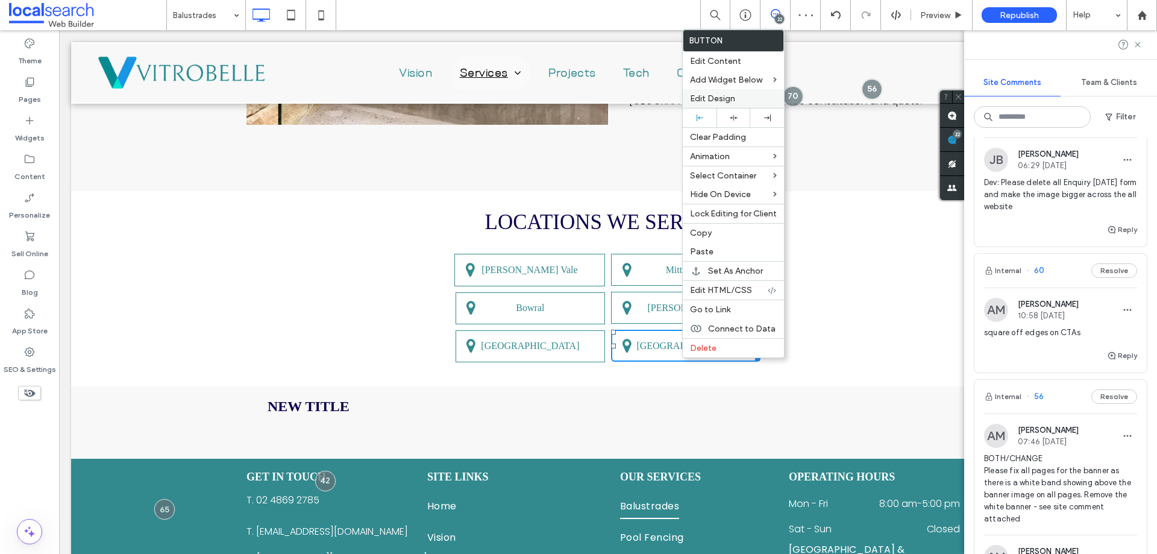
click at [732, 104] on div "Edit Design" at bounding box center [733, 98] width 101 height 19
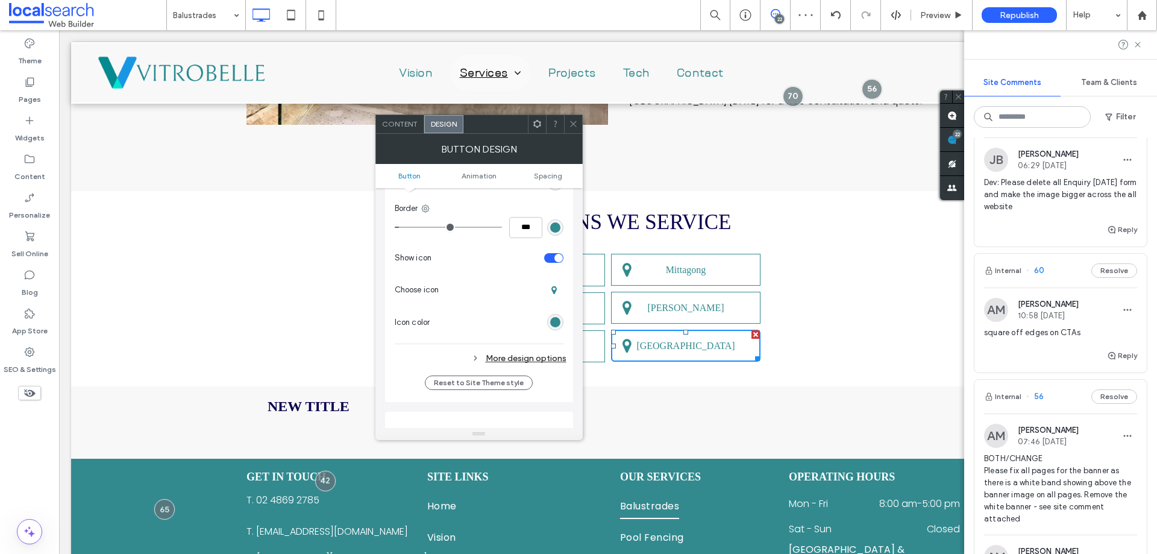
scroll to position [482, 0]
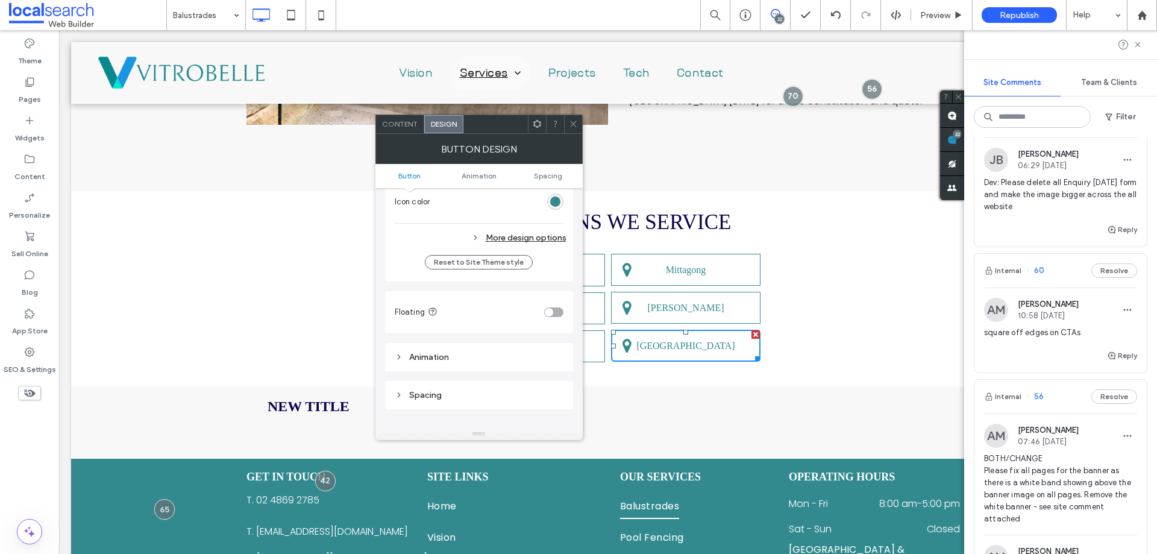
click at [536, 231] on div "More design options" at bounding box center [481, 238] width 172 height 16
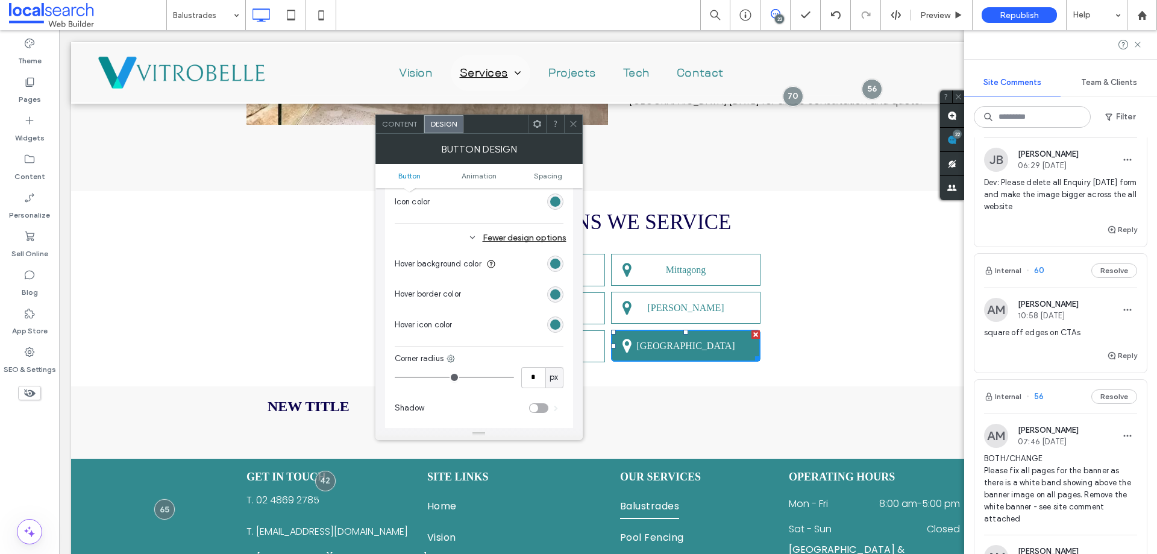
scroll to position [542, 0]
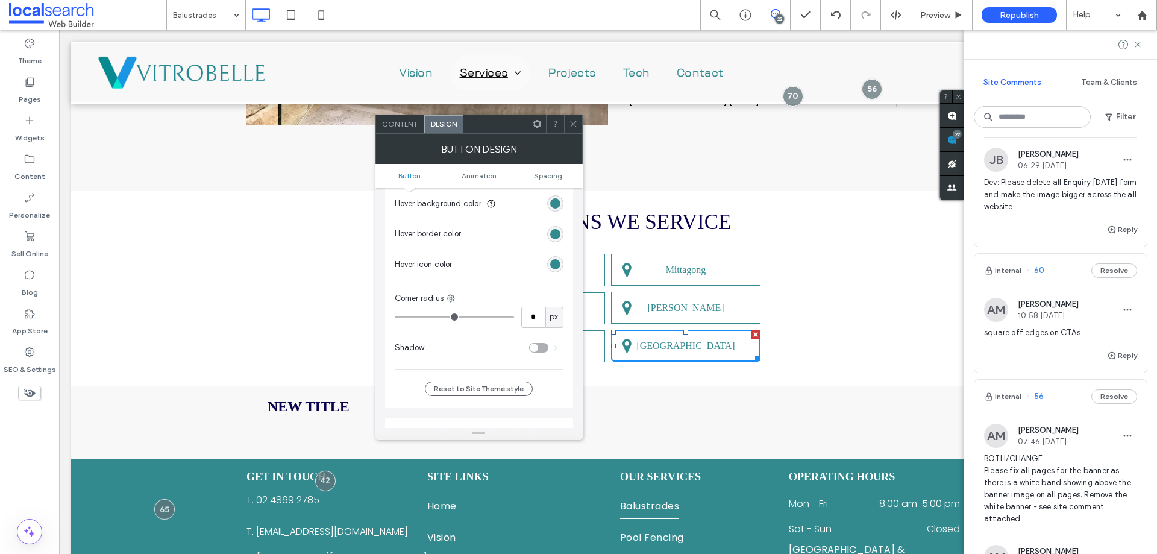
type input "*"
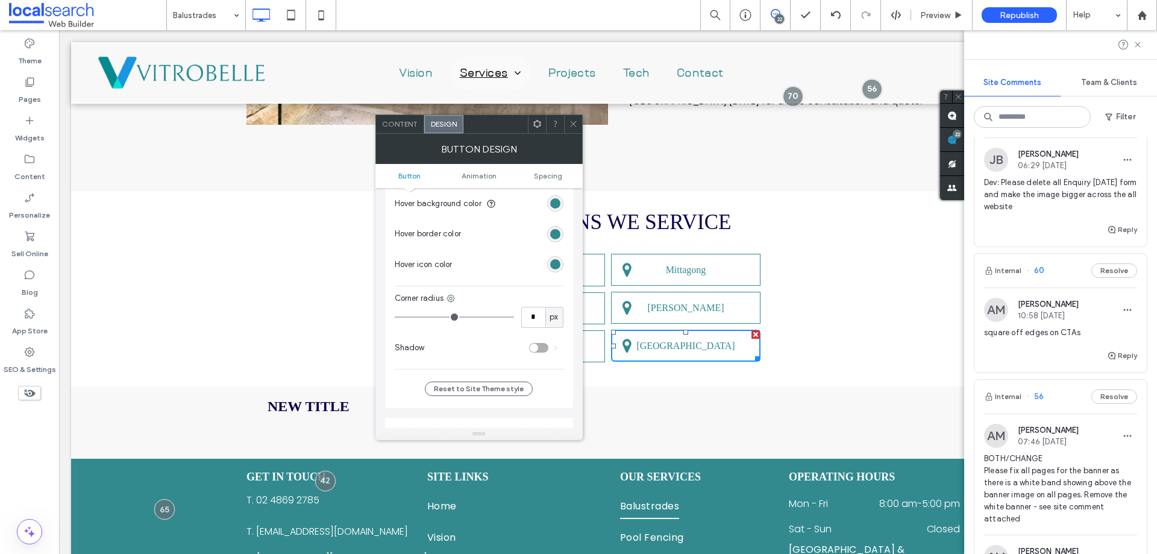
type input "*"
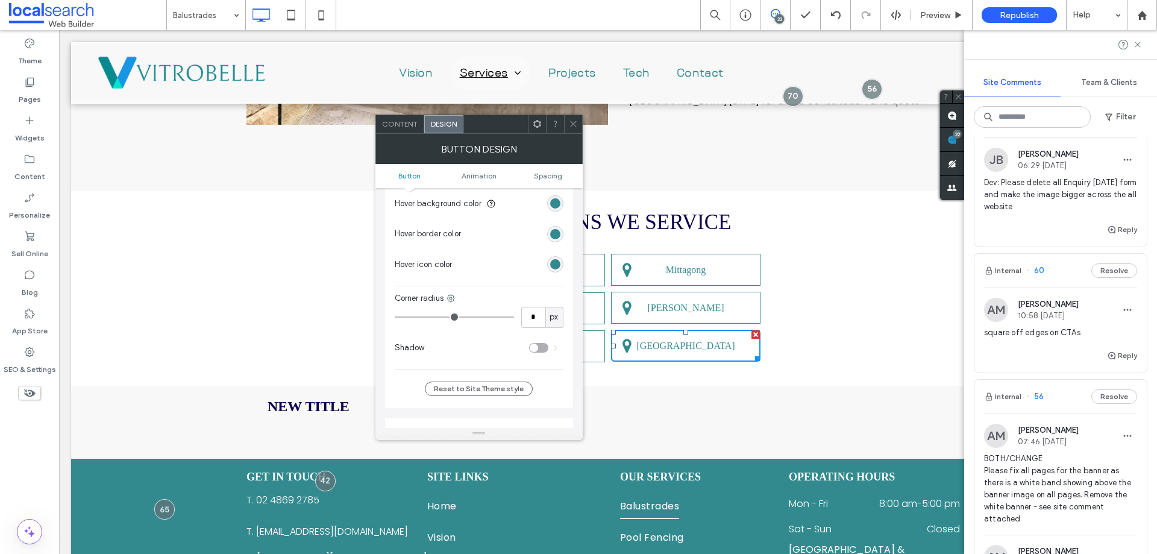
drag, startPoint x: 405, startPoint y: 313, endPoint x: 394, endPoint y: 310, distance: 11.3
type input "*"
click at [395, 316] on input "range" at bounding box center [454, 316] width 119 height 1
click at [569, 128] on icon at bounding box center [573, 123] width 9 height 9
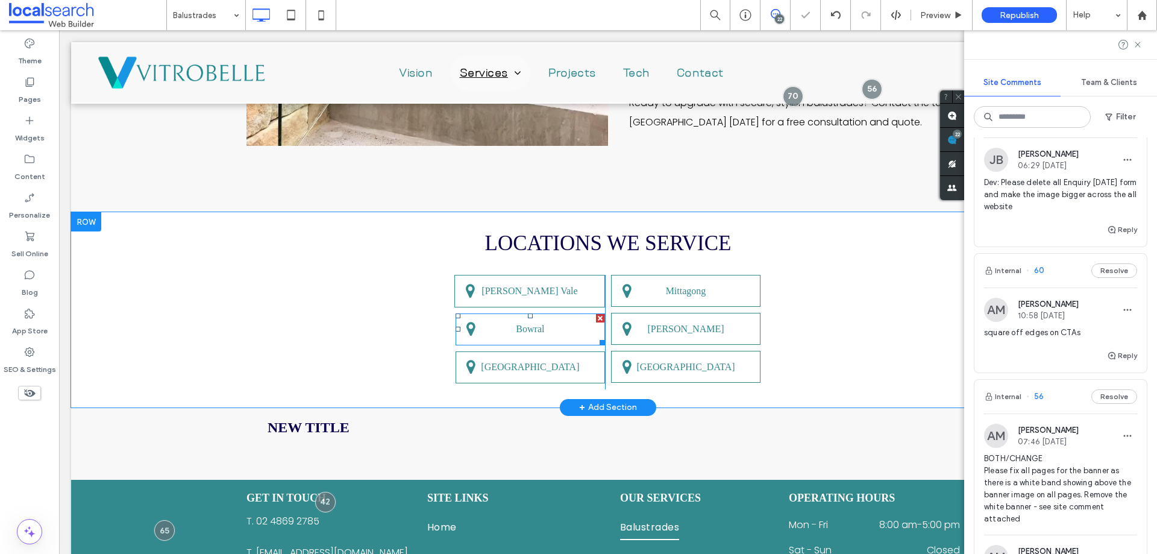
scroll to position [1325, 0]
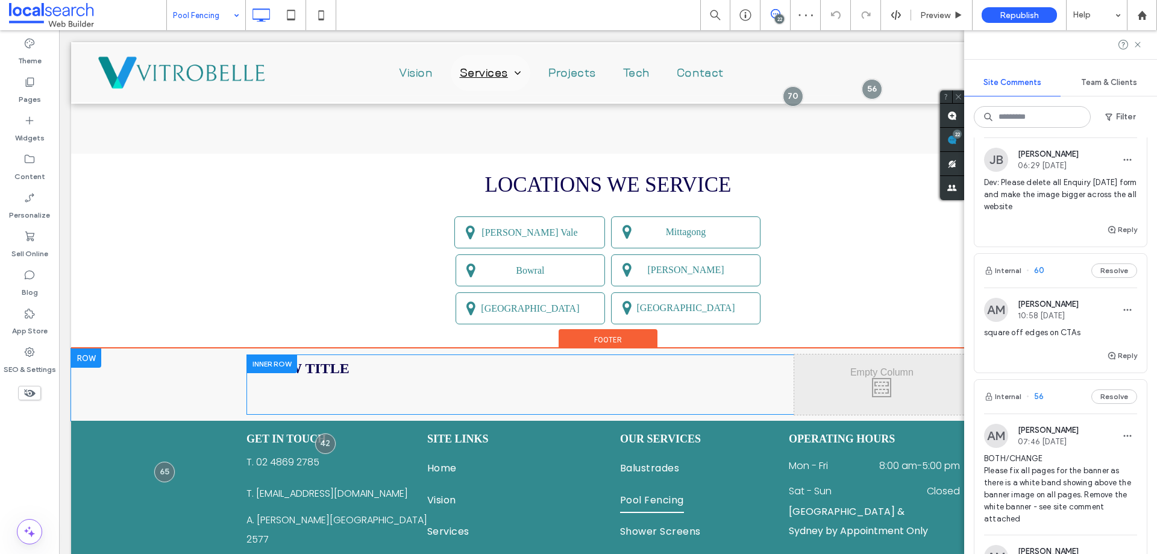
scroll to position [1325, 0]
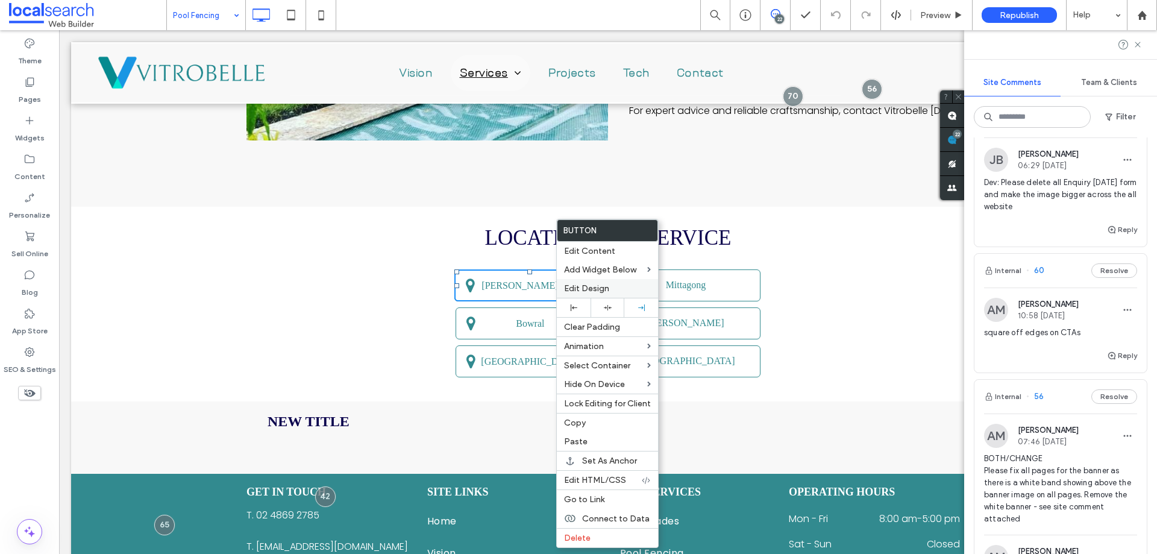
click at [582, 296] on div "Edit Design" at bounding box center [607, 288] width 101 height 19
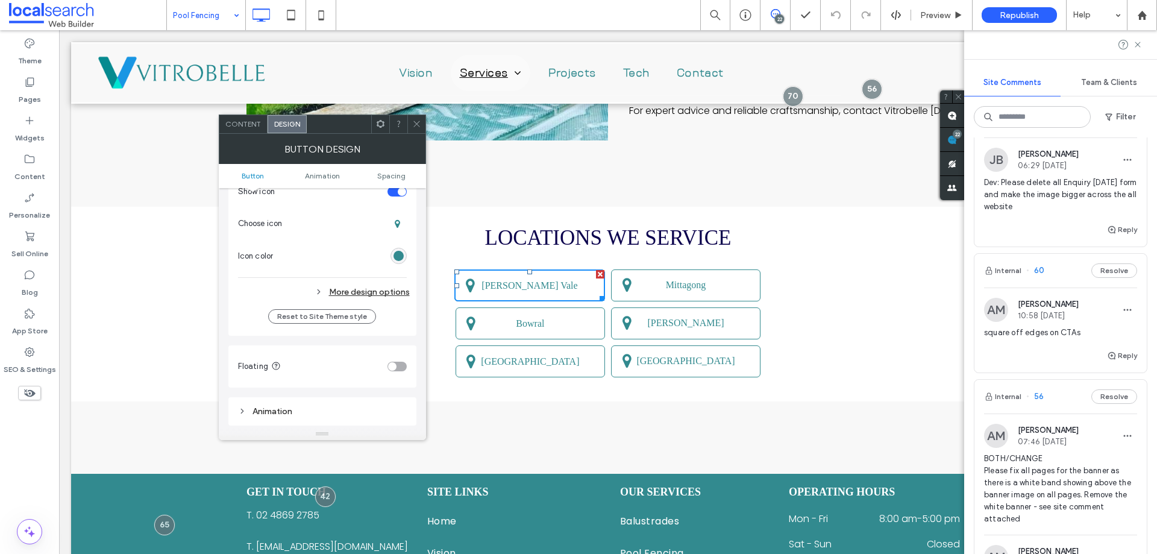
scroll to position [482, 0]
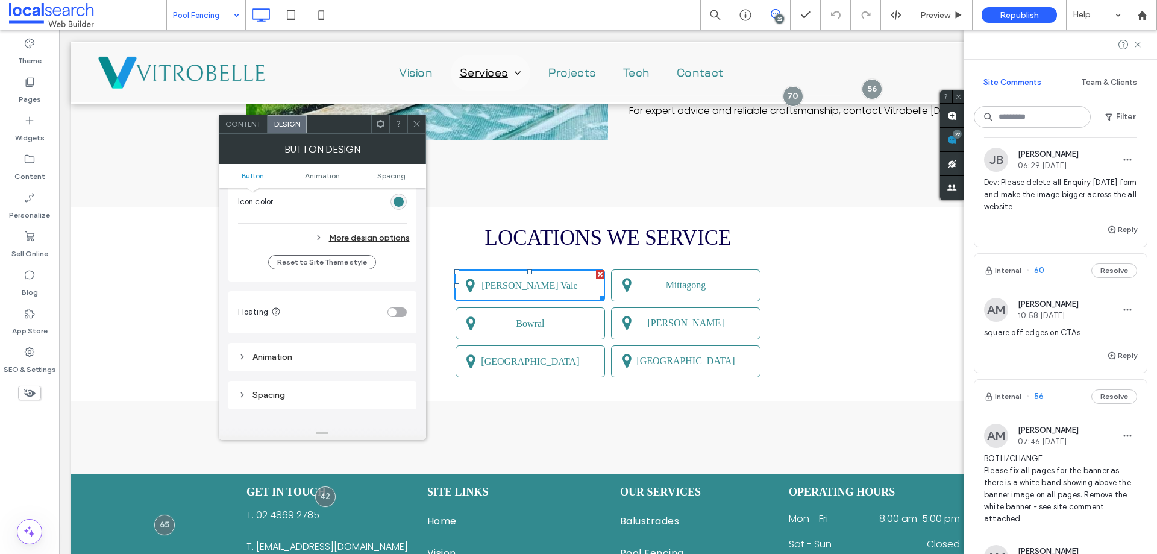
click at [368, 240] on div "More design options" at bounding box center [324, 238] width 172 height 16
type input "*"
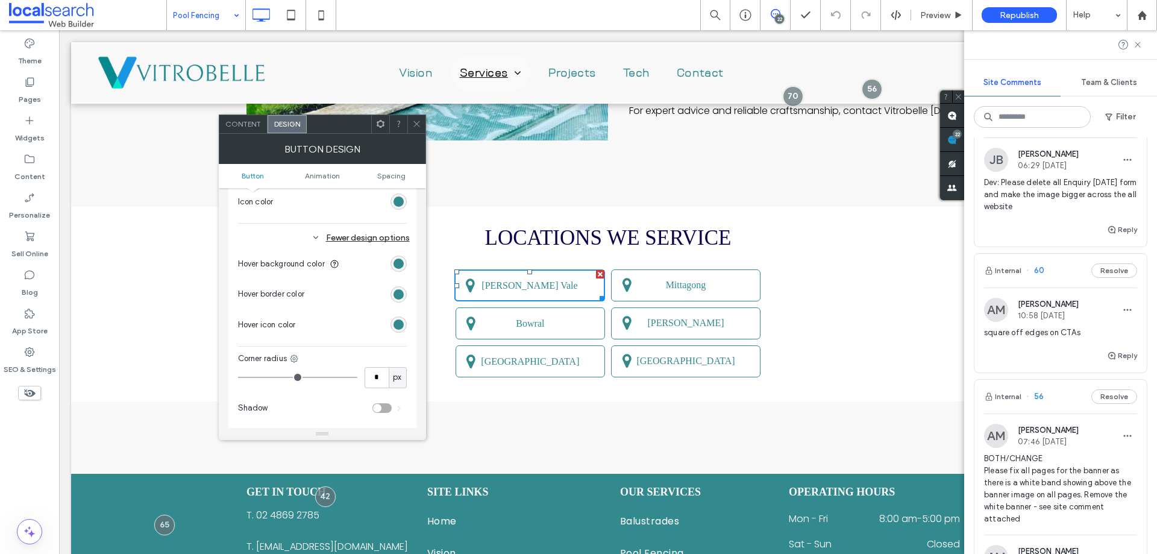
drag, startPoint x: 248, startPoint y: 380, endPoint x: 230, endPoint y: 359, distance: 26.9
type input "*"
click at [238, 377] on input "range" at bounding box center [297, 377] width 119 height 1
click at [417, 128] on icon at bounding box center [416, 123] width 9 height 9
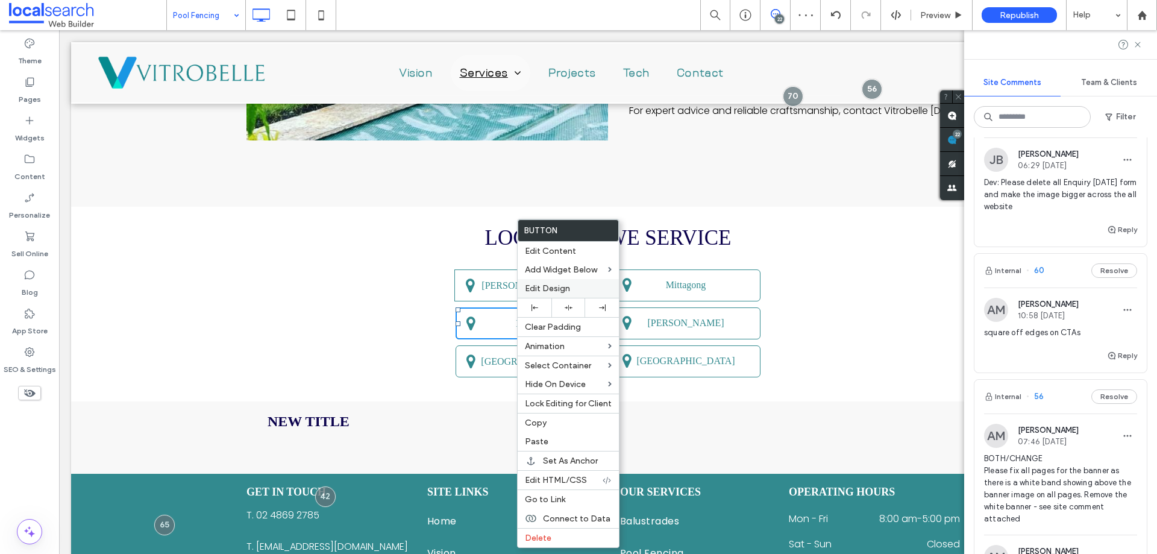
click at [554, 287] on span "Edit Design" at bounding box center [547, 288] width 45 height 10
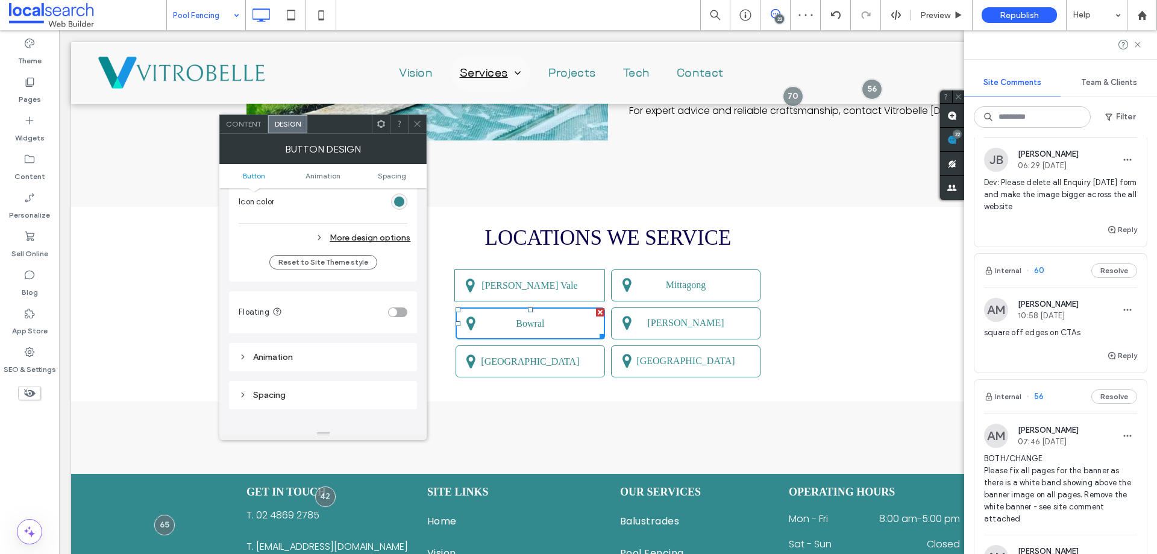
click at [376, 240] on div "More design options" at bounding box center [325, 238] width 172 height 16
type input "**"
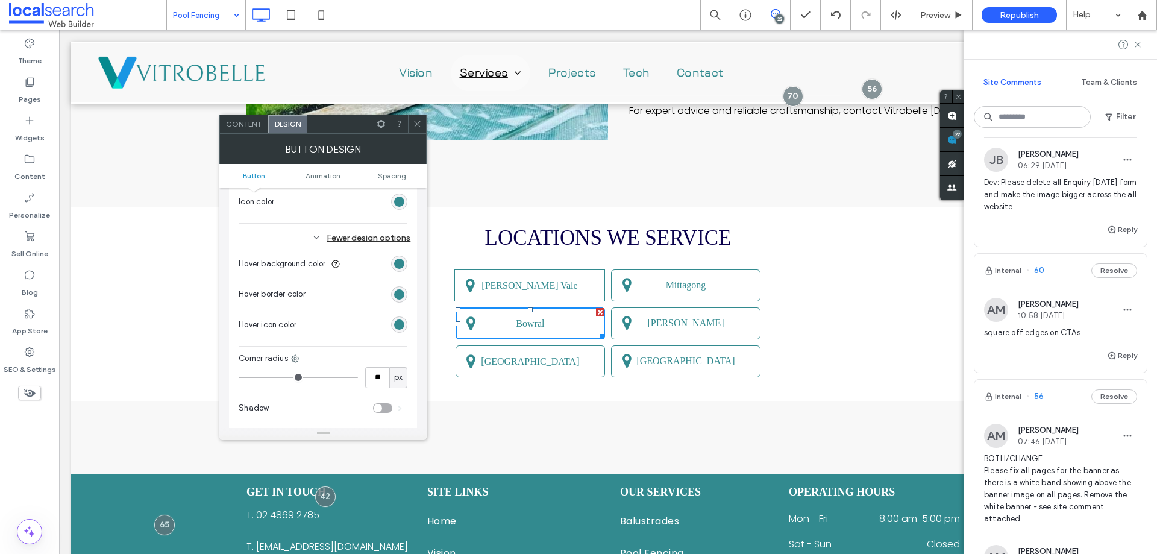
type input "**"
type input "*"
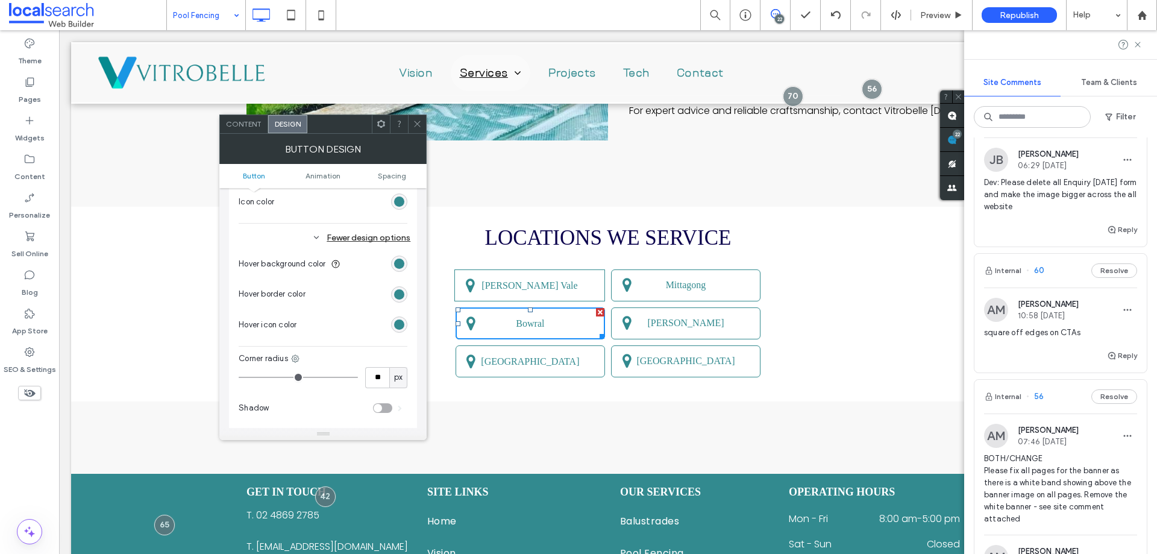
type input "*"
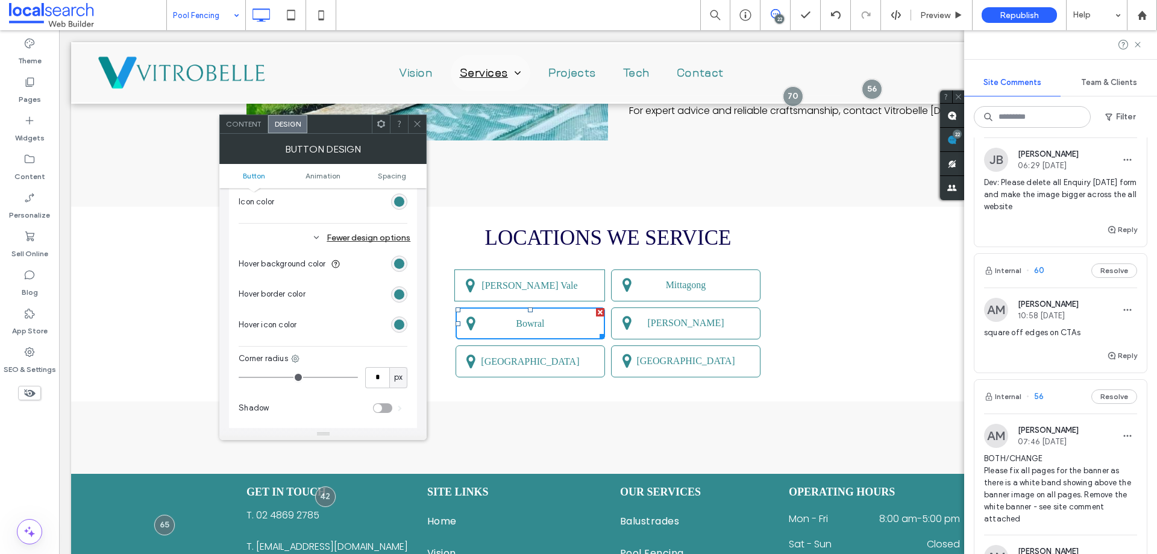
drag, startPoint x: 235, startPoint y: 376, endPoint x: 248, endPoint y: 344, distance: 34.6
type input "*"
click at [239, 377] on input "range" at bounding box center [298, 377] width 119 height 1
click at [414, 132] on span at bounding box center [417, 124] width 9 height 18
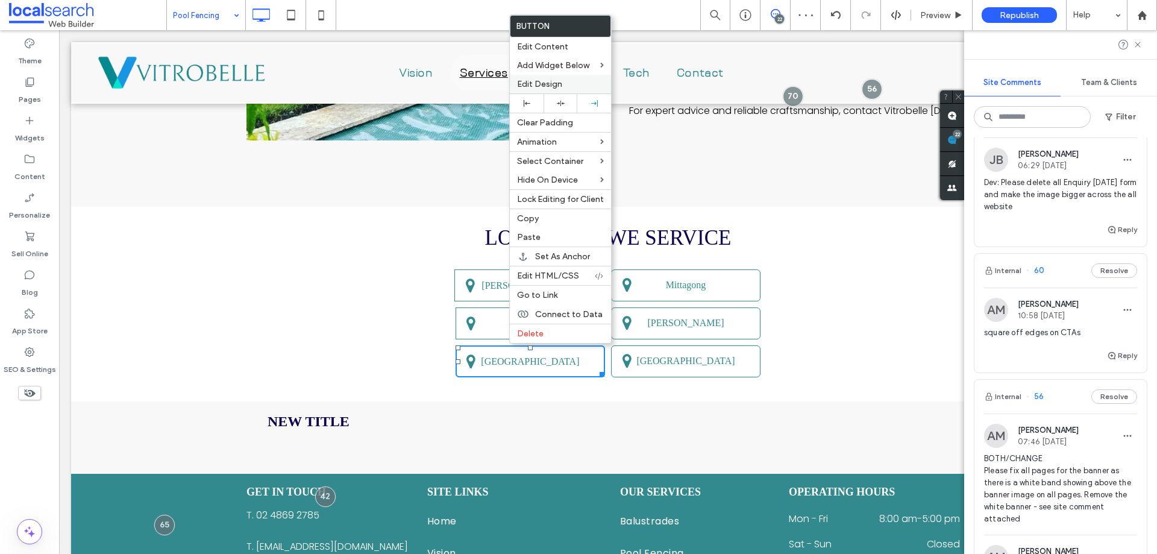
click at [557, 88] on span "Edit Design" at bounding box center [539, 84] width 45 height 10
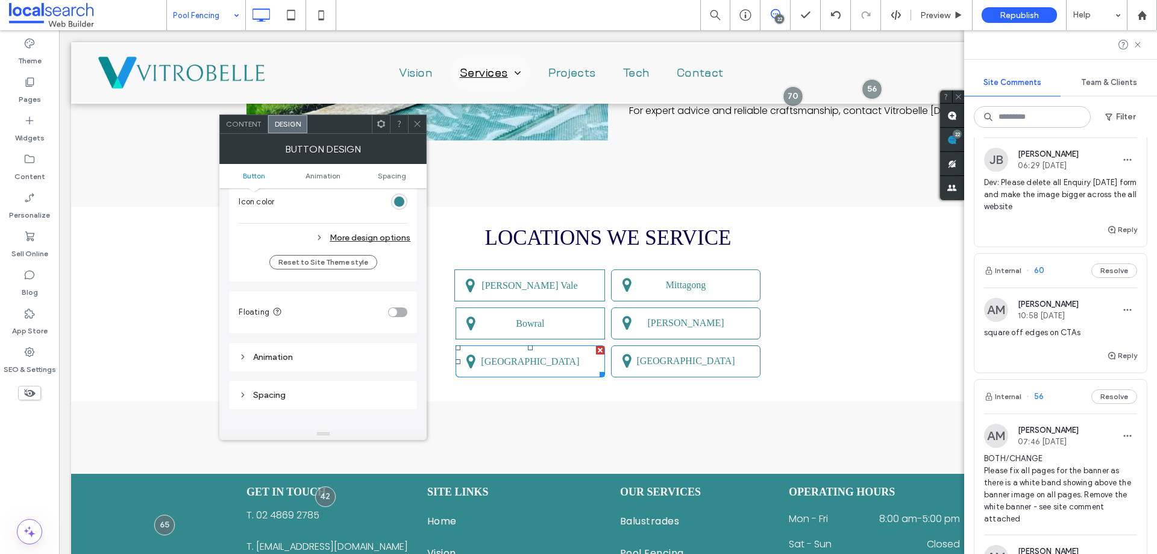
click at [351, 230] on div "More design options" at bounding box center [325, 238] width 172 height 16
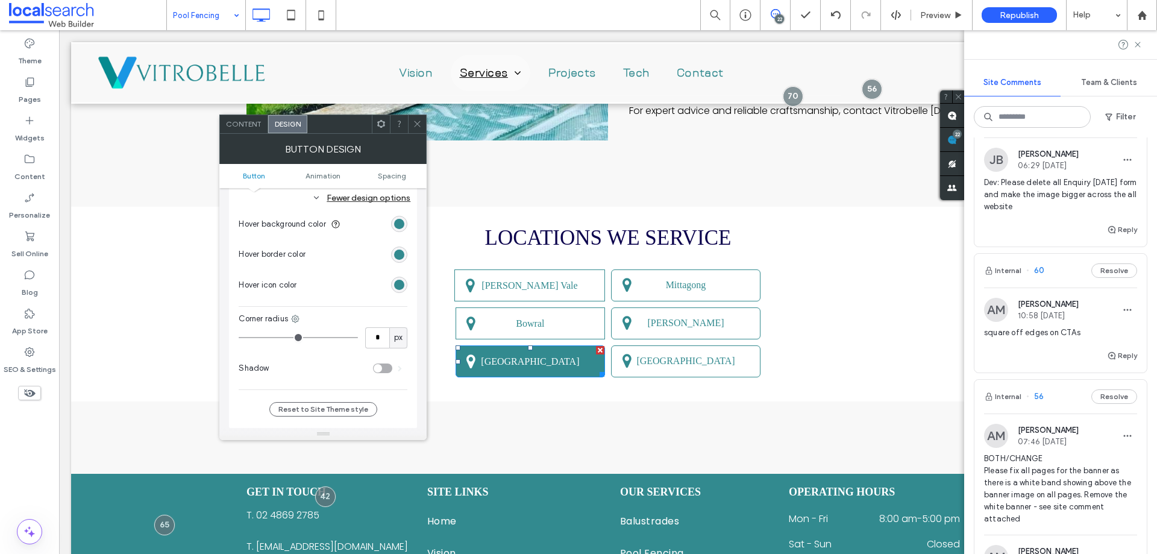
scroll to position [542, 0]
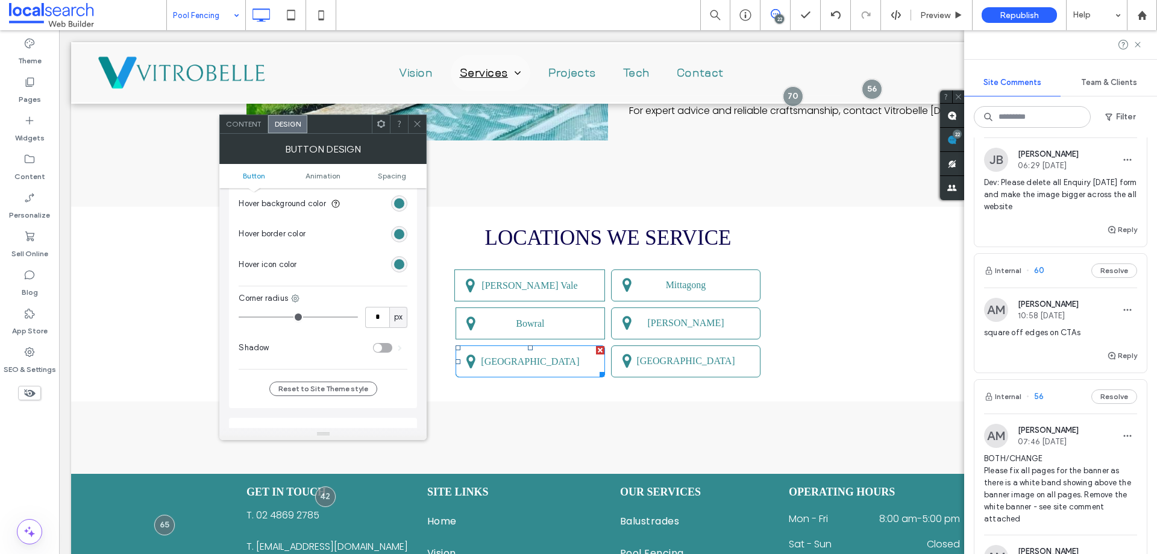
type input "*"
drag, startPoint x: 251, startPoint y: 316, endPoint x: 217, endPoint y: 310, distance: 33.6
type input "*"
click at [239, 316] on input "range" at bounding box center [298, 316] width 119 height 1
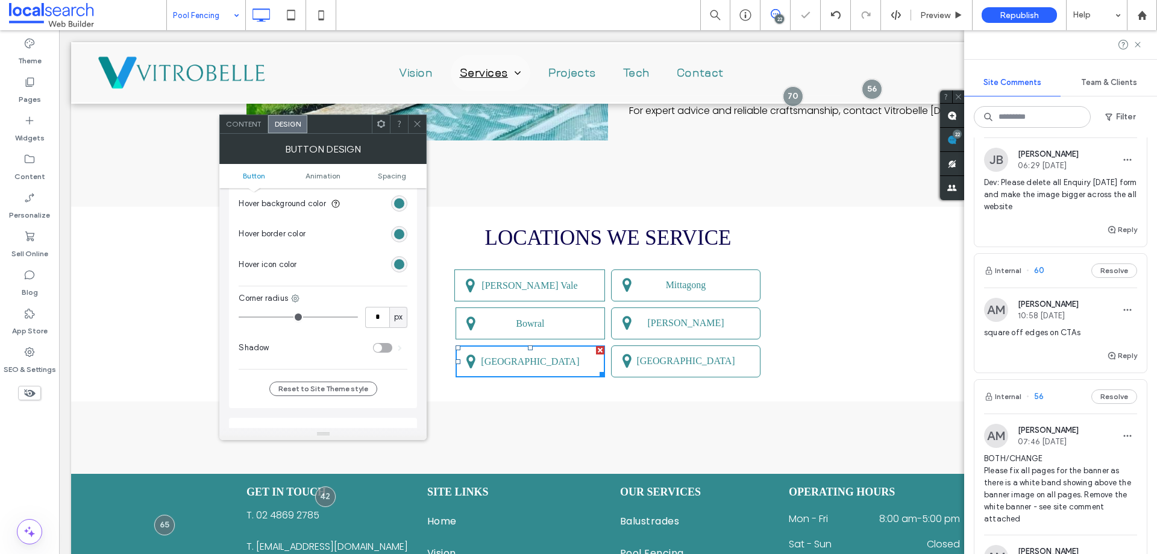
drag, startPoint x: 423, startPoint y: 123, endPoint x: 537, endPoint y: 196, distance: 135.4
click at [423, 123] on div at bounding box center [417, 124] width 18 height 18
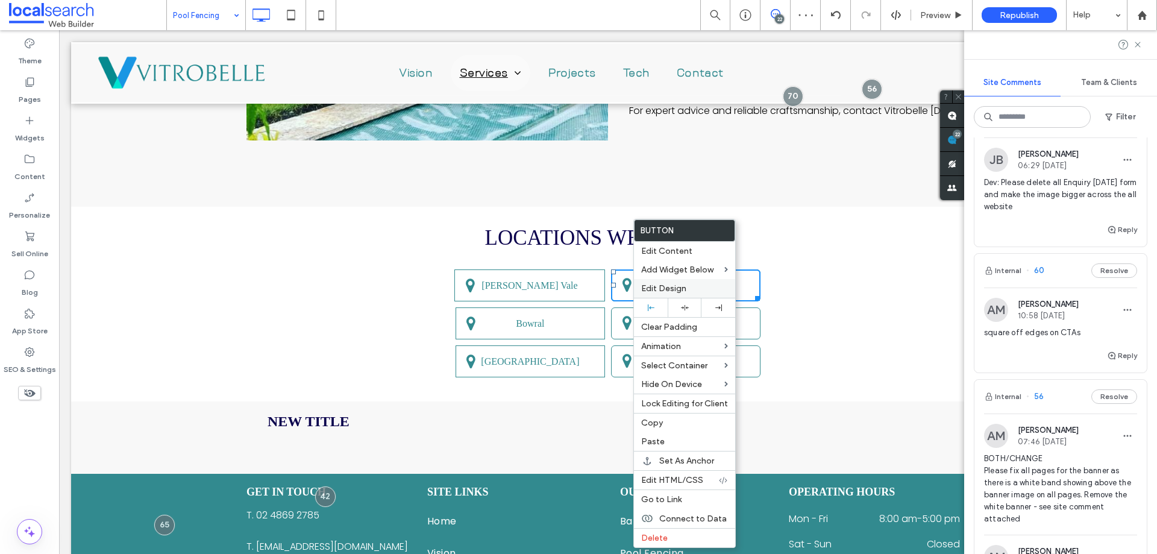
click at [680, 287] on span "Edit Design" at bounding box center [663, 288] width 45 height 10
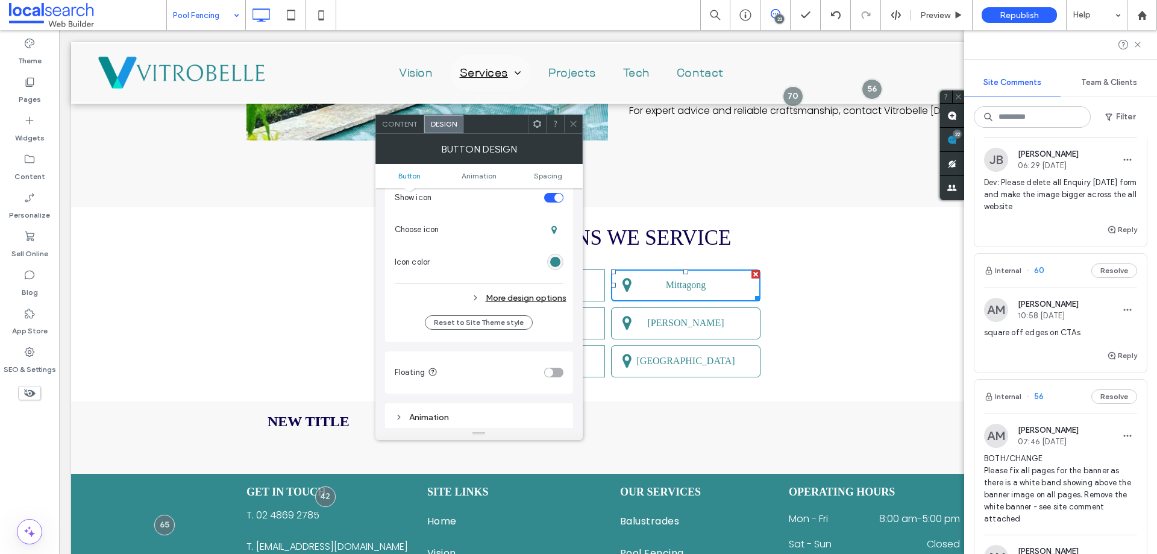
click at [522, 297] on div "More design options" at bounding box center [481, 298] width 172 height 16
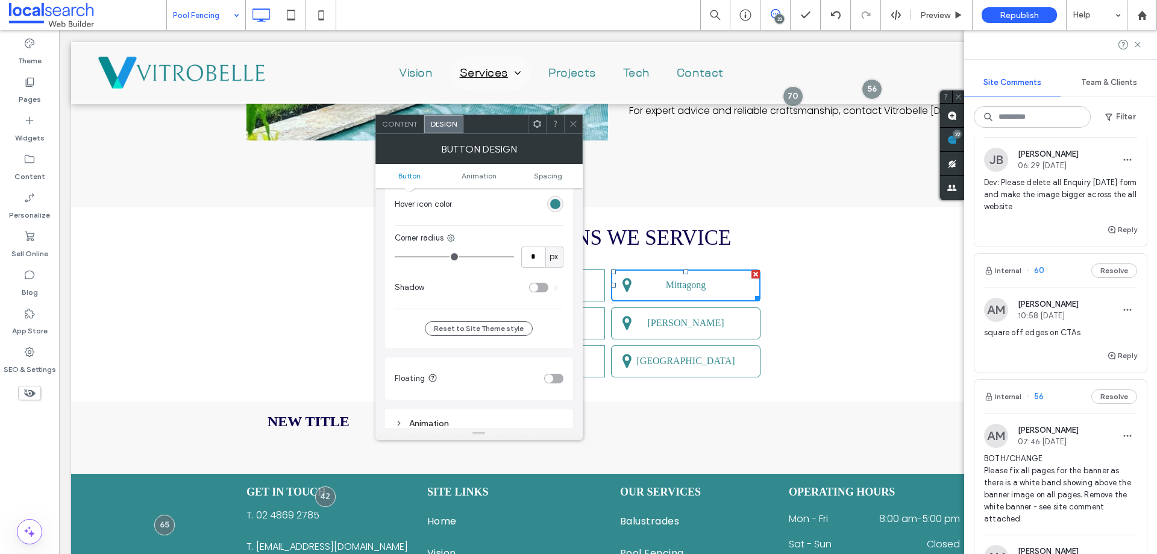
type input "*"
drag, startPoint x: 405, startPoint y: 259, endPoint x: 356, endPoint y: 259, distance: 48.8
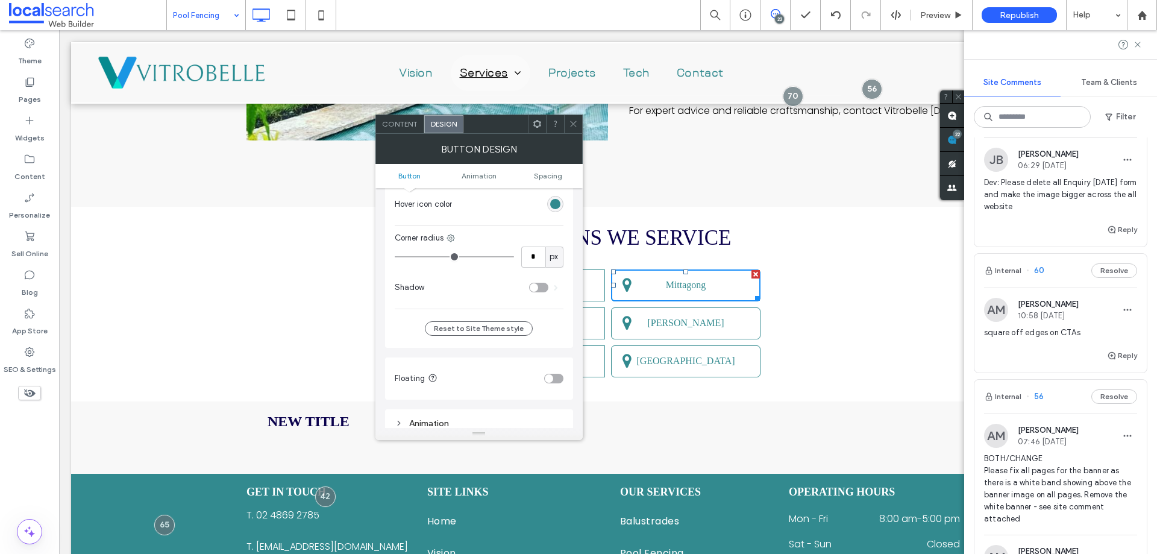
type input "*"
click at [395, 257] on input "range" at bounding box center [454, 256] width 119 height 1
click at [575, 123] on icon at bounding box center [573, 123] width 9 height 9
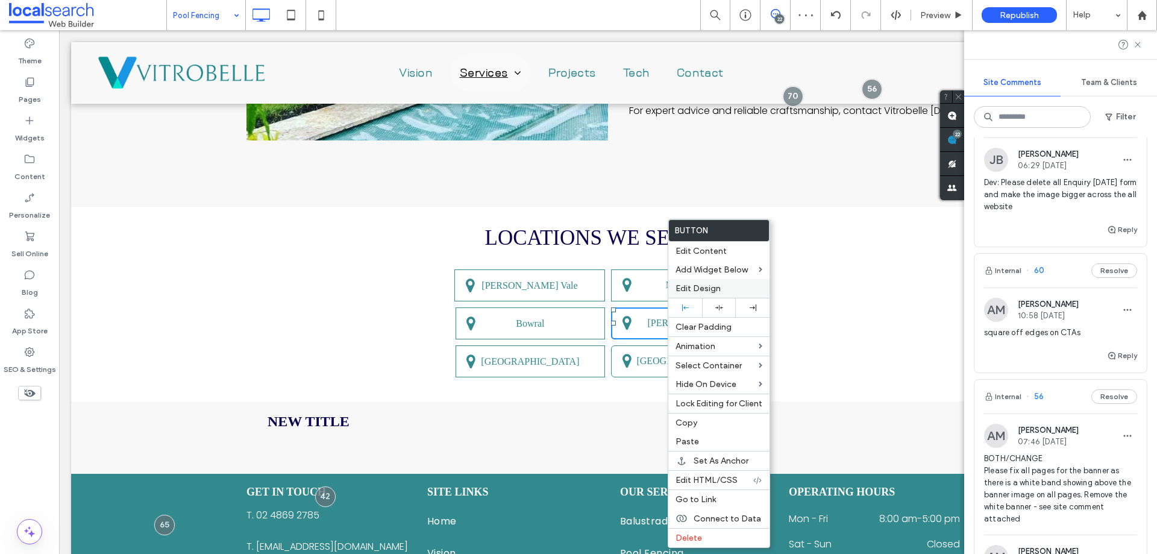
drag, startPoint x: 710, startPoint y: 291, endPoint x: 532, endPoint y: 282, distance: 177.9
click at [710, 291] on span "Edit Design" at bounding box center [697, 288] width 45 height 10
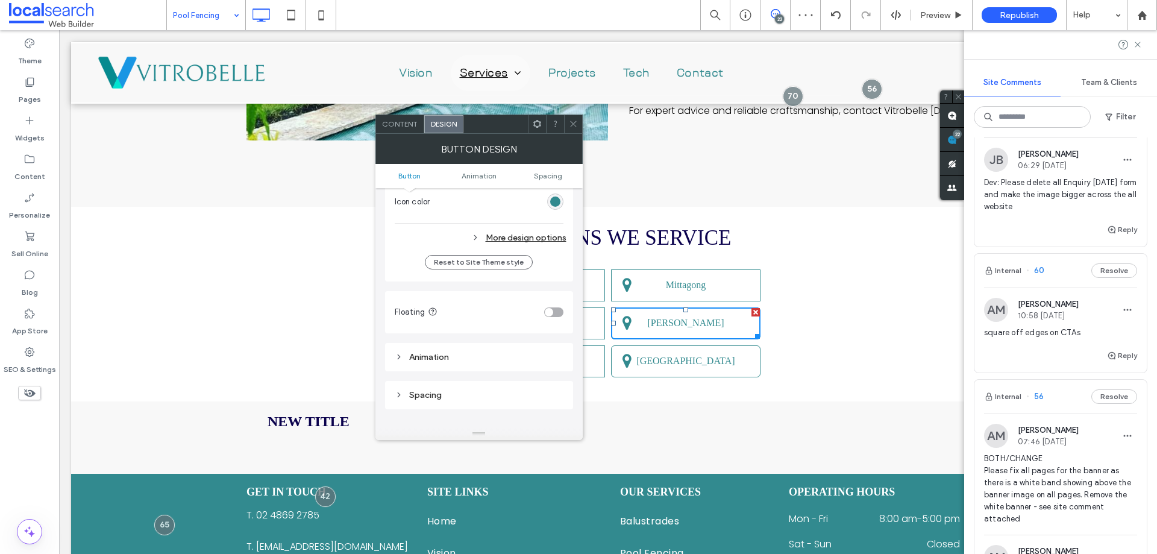
click at [522, 230] on div "More design options" at bounding box center [481, 238] width 172 height 16
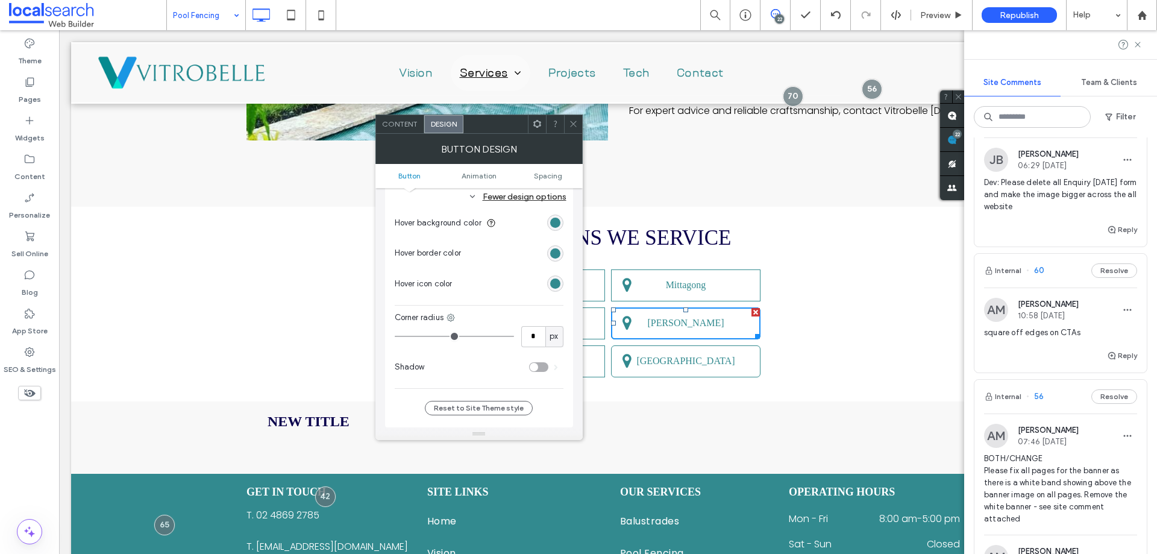
scroll to position [542, 0]
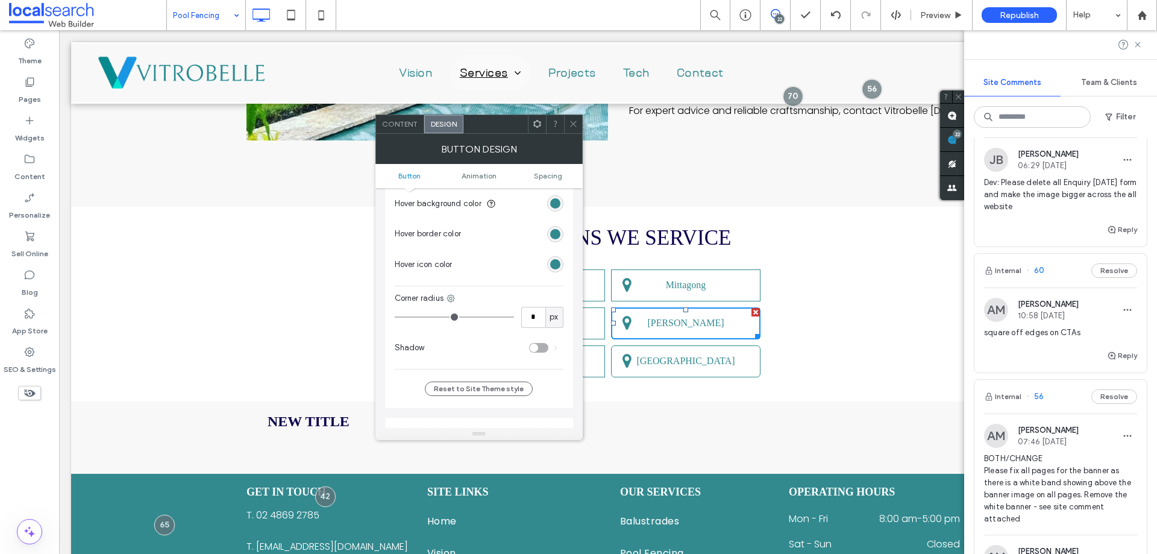
type input "*"
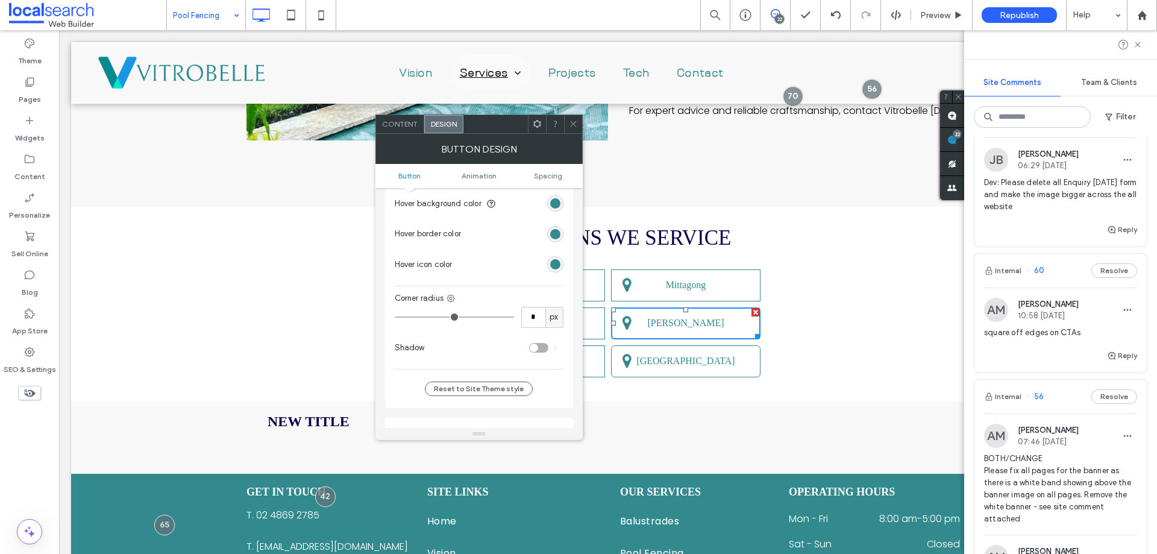
type input "*"
drag, startPoint x: 402, startPoint y: 316, endPoint x: 390, endPoint y: 313, distance: 12.6
type input "*"
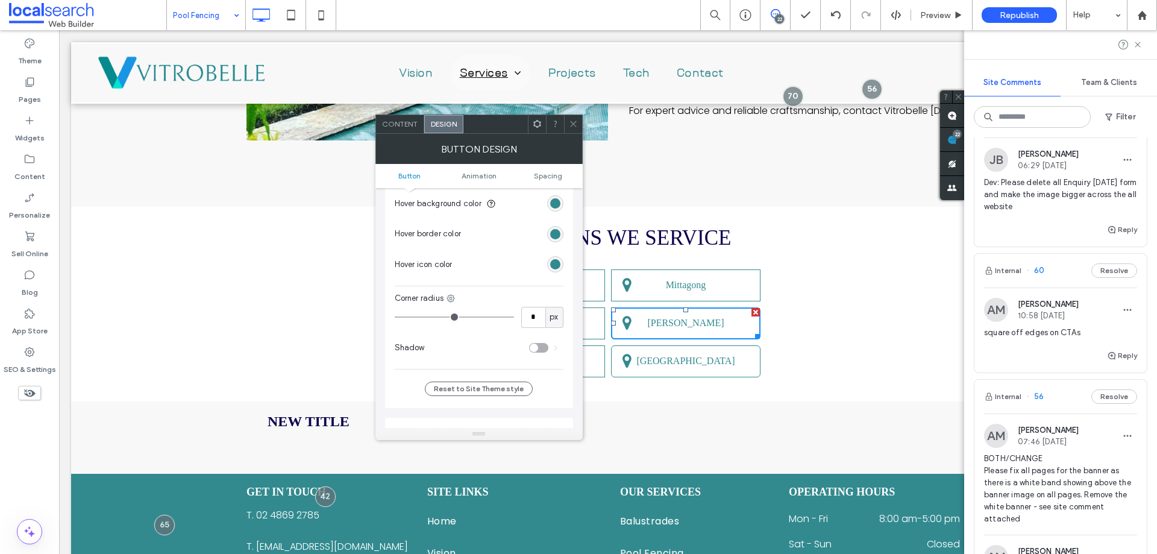
click at [395, 316] on input "range" at bounding box center [454, 316] width 119 height 1
click at [574, 125] on icon at bounding box center [573, 123] width 9 height 9
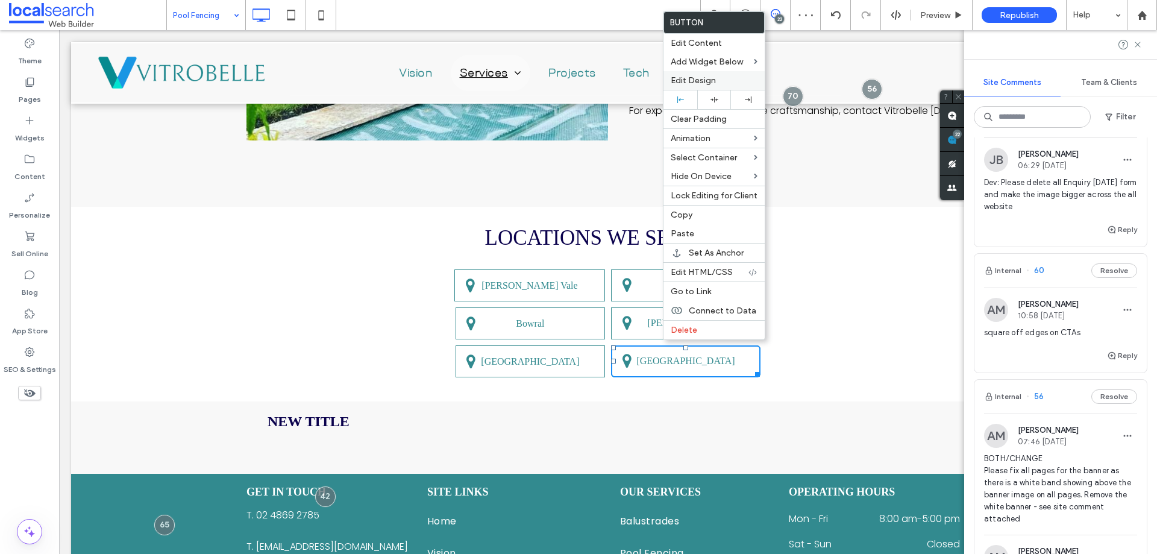
click at [701, 87] on div "Edit Design" at bounding box center [713, 80] width 101 height 19
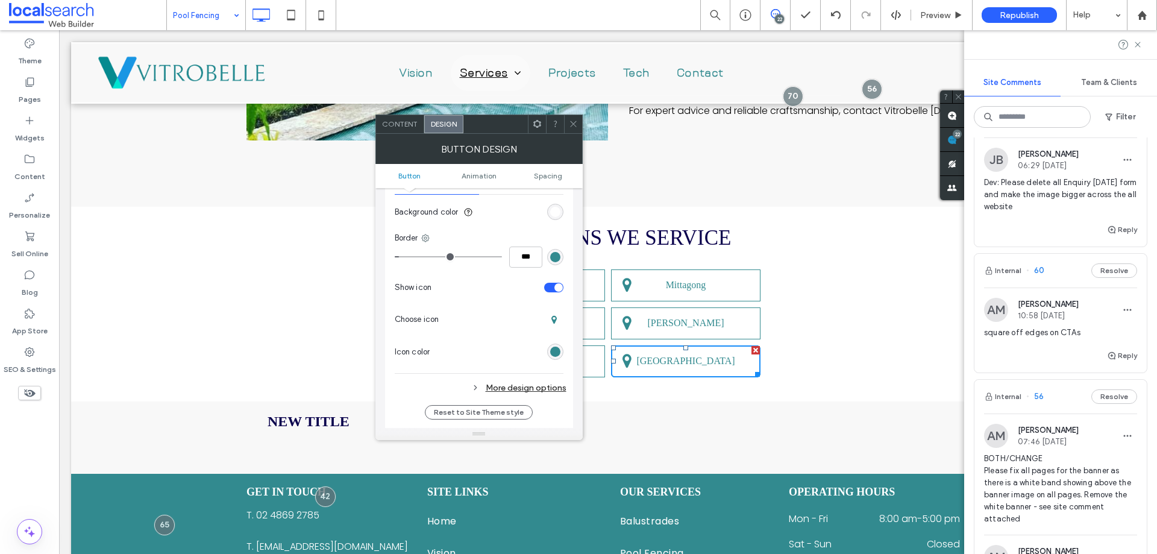
scroll to position [361, 0]
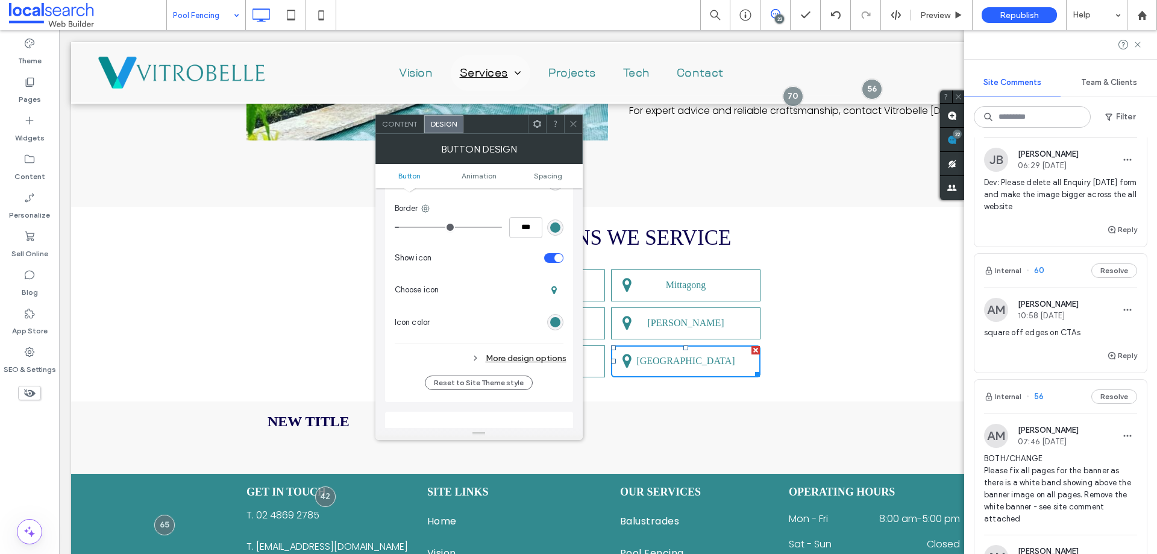
click at [520, 364] on div "More design options" at bounding box center [481, 358] width 172 height 16
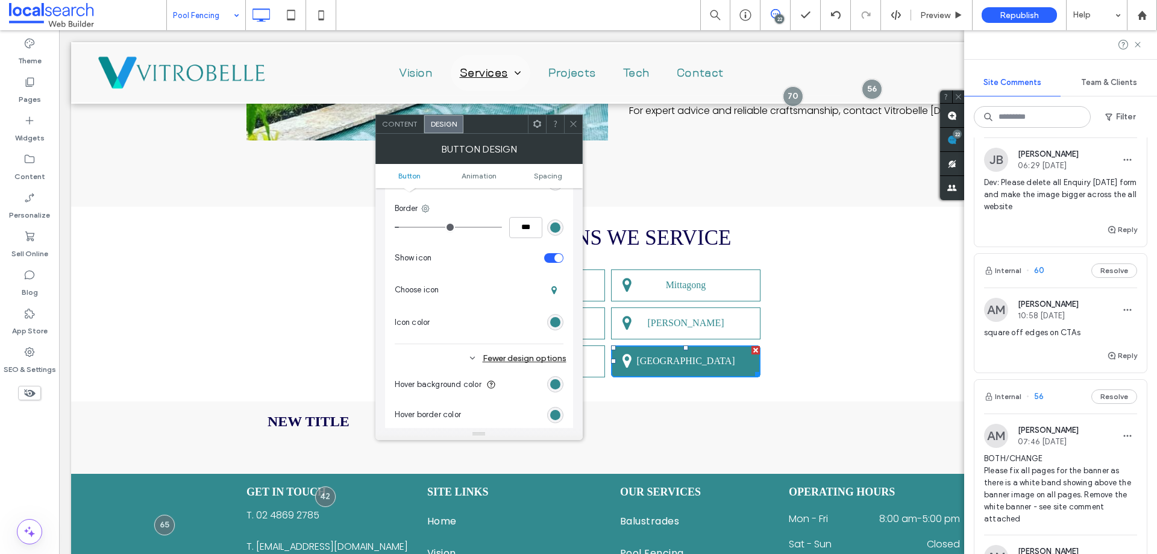
scroll to position [542, 0]
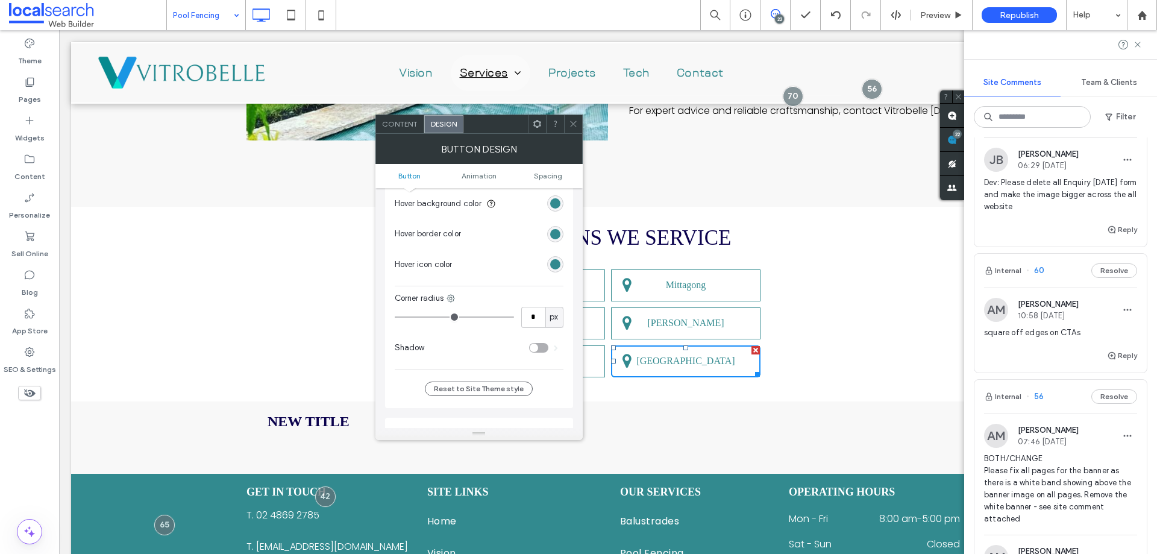
type input "*"
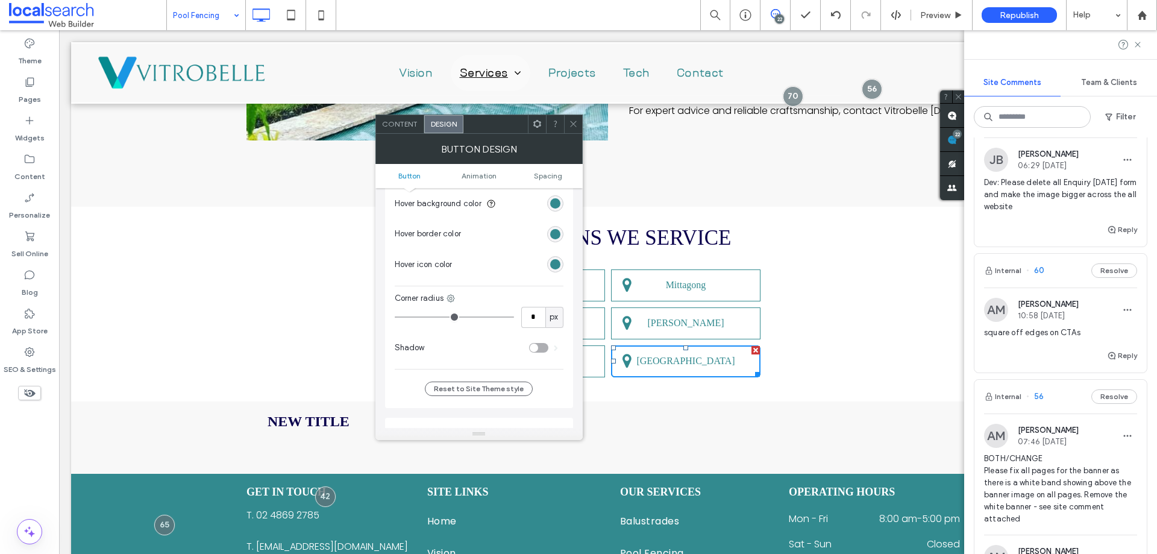
type input "*"
drag, startPoint x: 403, startPoint y: 316, endPoint x: 372, endPoint y: 313, distance: 31.5
type input "*"
click at [395, 316] on input "range" at bounding box center [454, 316] width 119 height 1
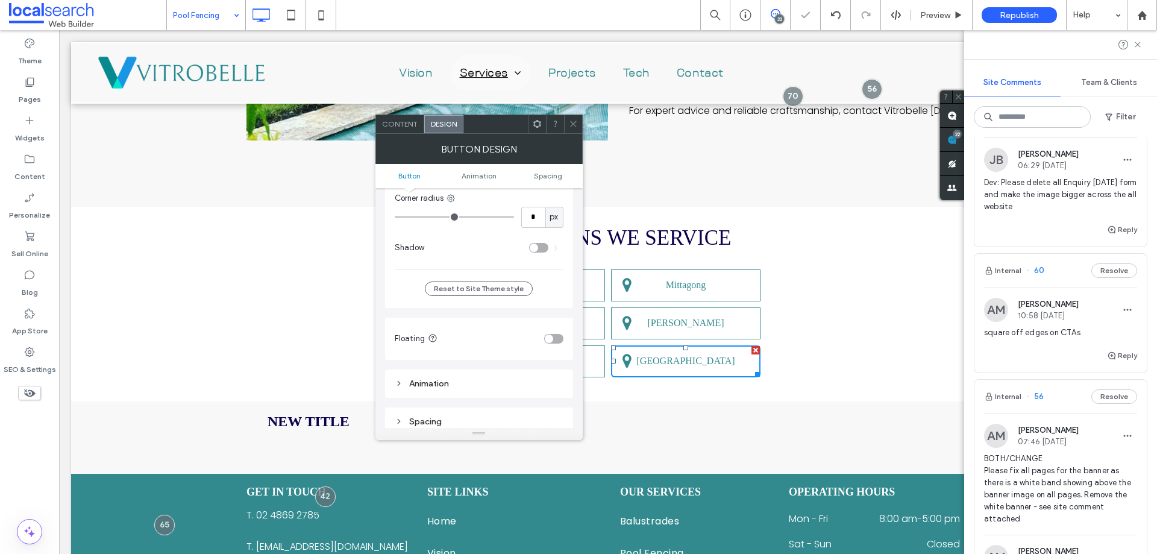
scroll to position [723, 0]
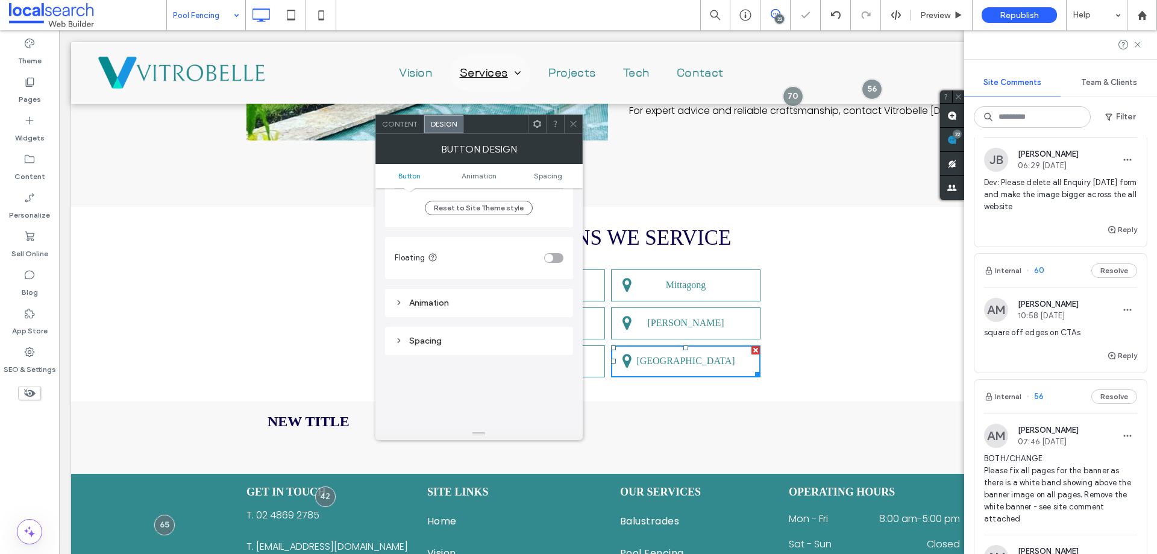
click at [577, 128] on span at bounding box center [573, 124] width 9 height 18
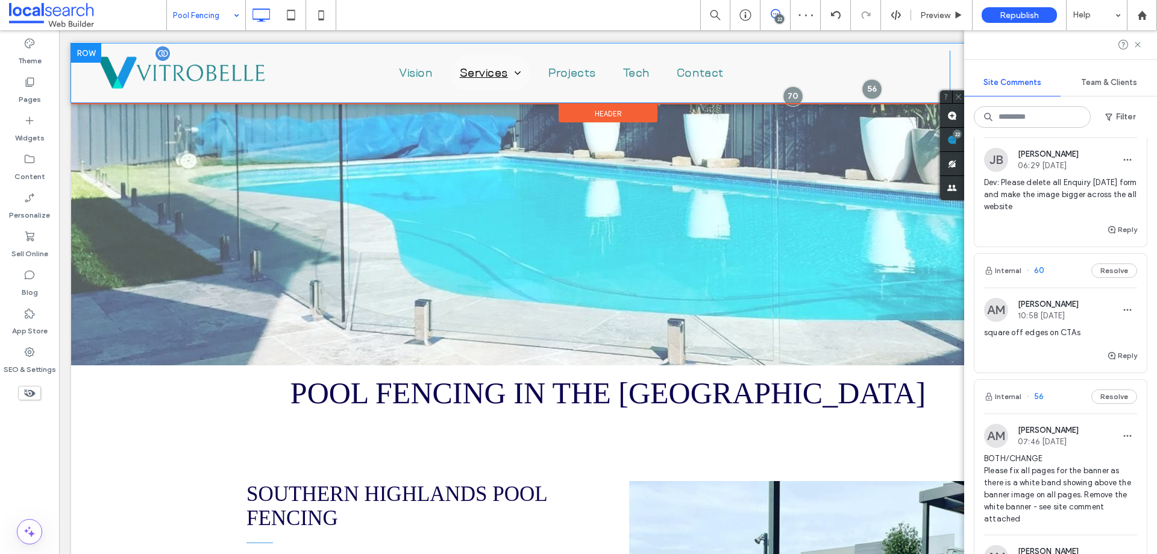
scroll to position [0, 0]
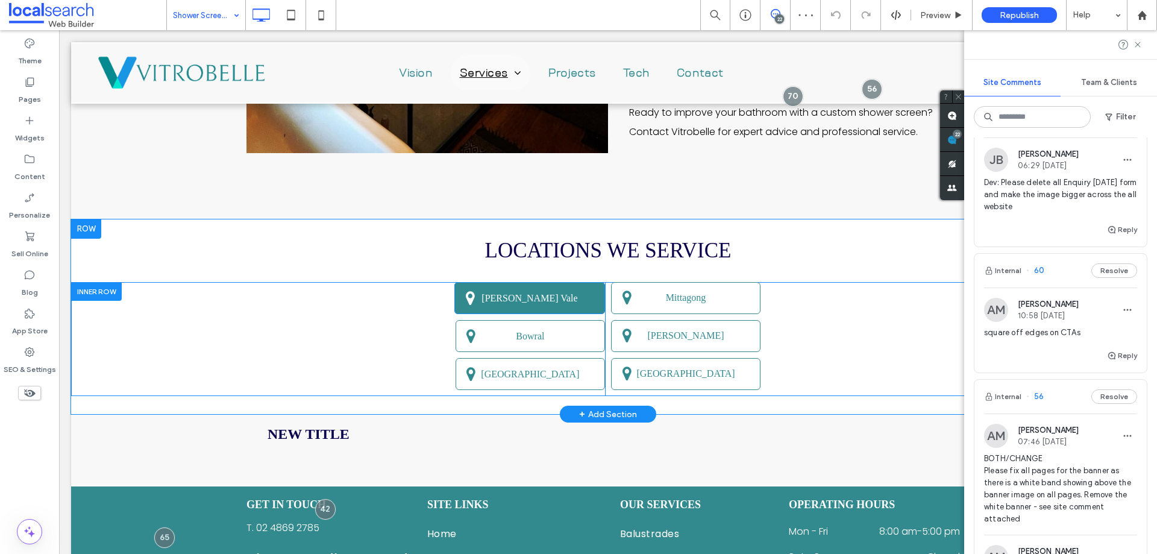
scroll to position [1325, 0]
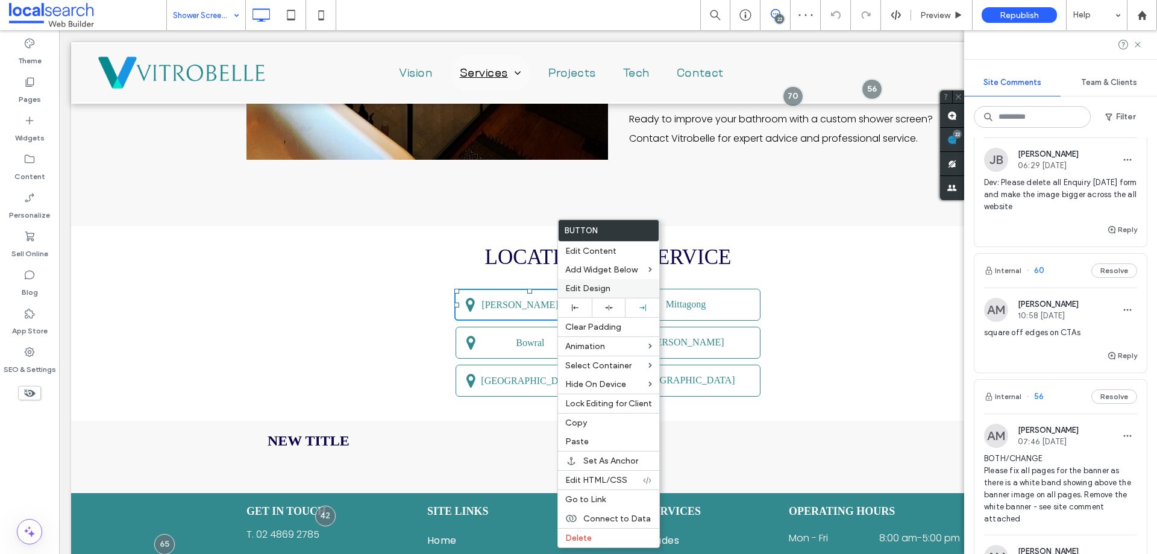
click at [610, 290] on span "Edit Design" at bounding box center [587, 288] width 45 height 10
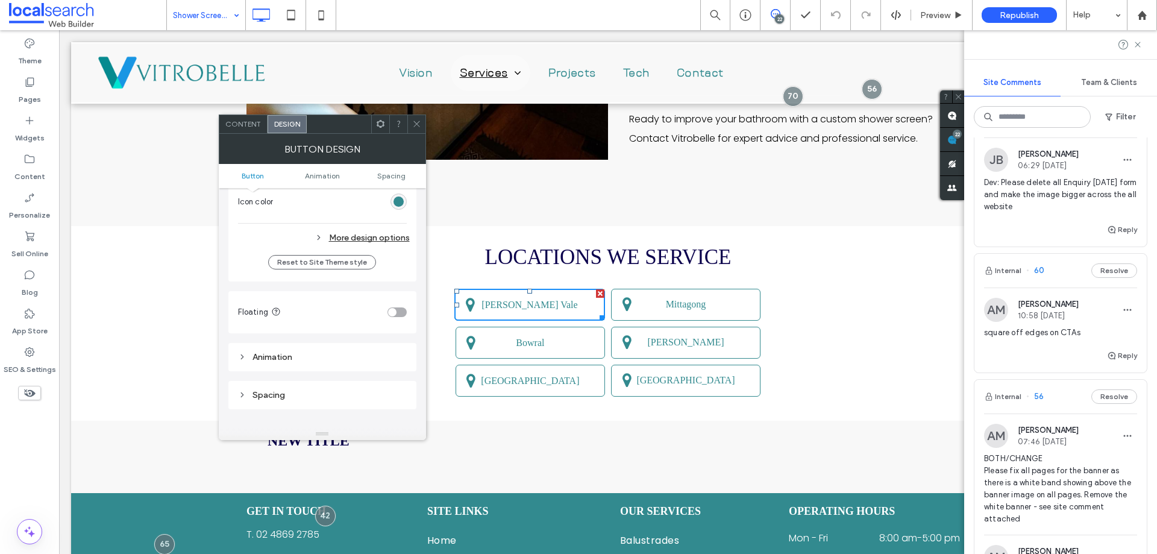
click at [372, 236] on div "More design options" at bounding box center [324, 238] width 172 height 16
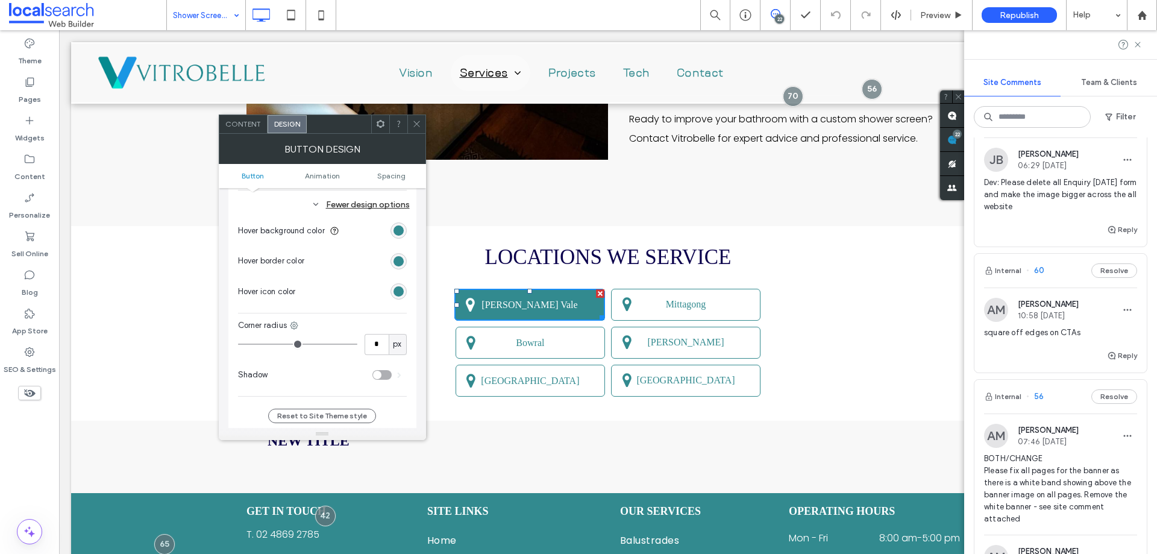
scroll to position [542, 0]
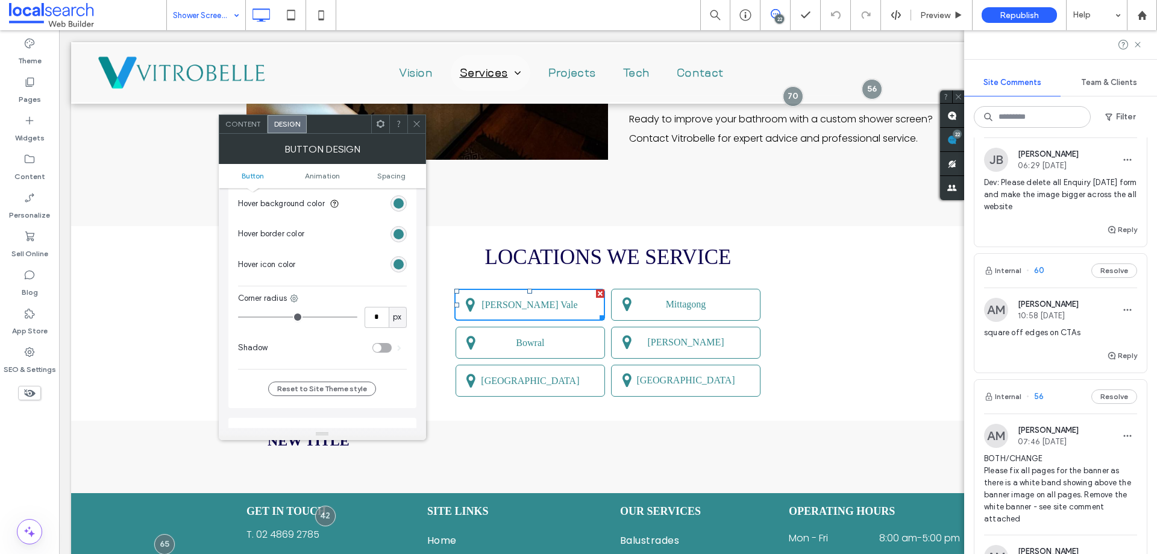
type input "*"
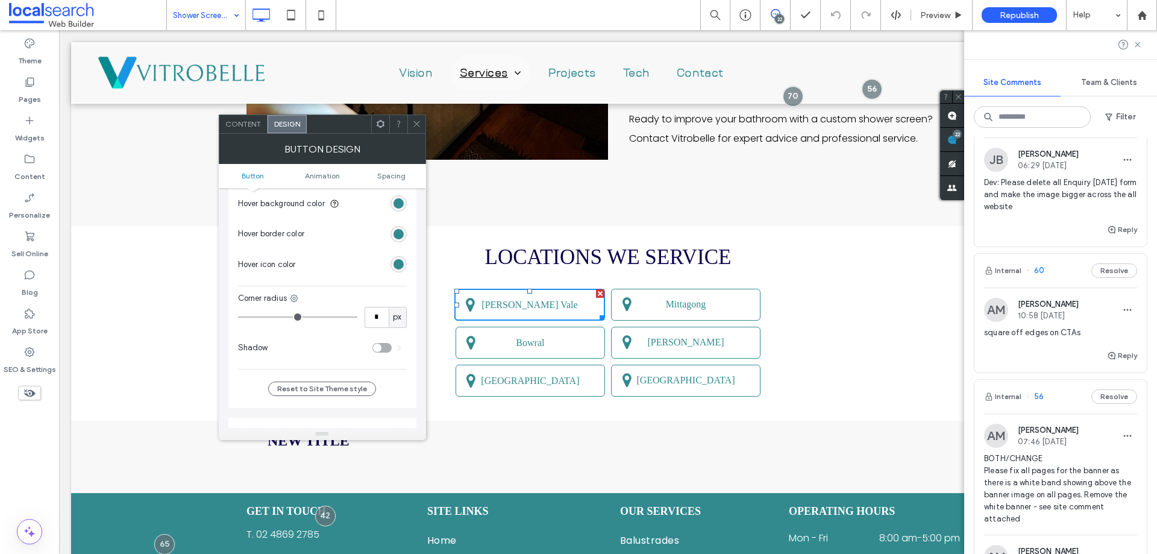
type input "*"
drag, startPoint x: 249, startPoint y: 315, endPoint x: 228, endPoint y: 314, distance: 21.1
type input "*"
click at [238, 316] on input "range" at bounding box center [297, 316] width 119 height 1
click at [416, 125] on icon at bounding box center [416, 123] width 9 height 9
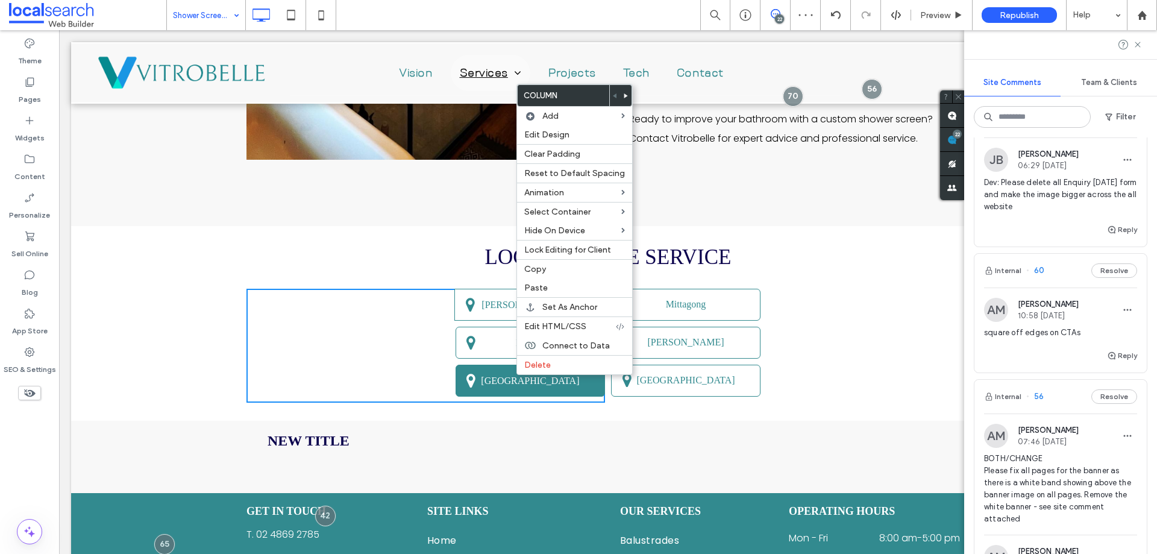
click at [493, 392] on span "[GEOGRAPHIC_DATA]" at bounding box center [530, 380] width 107 height 23
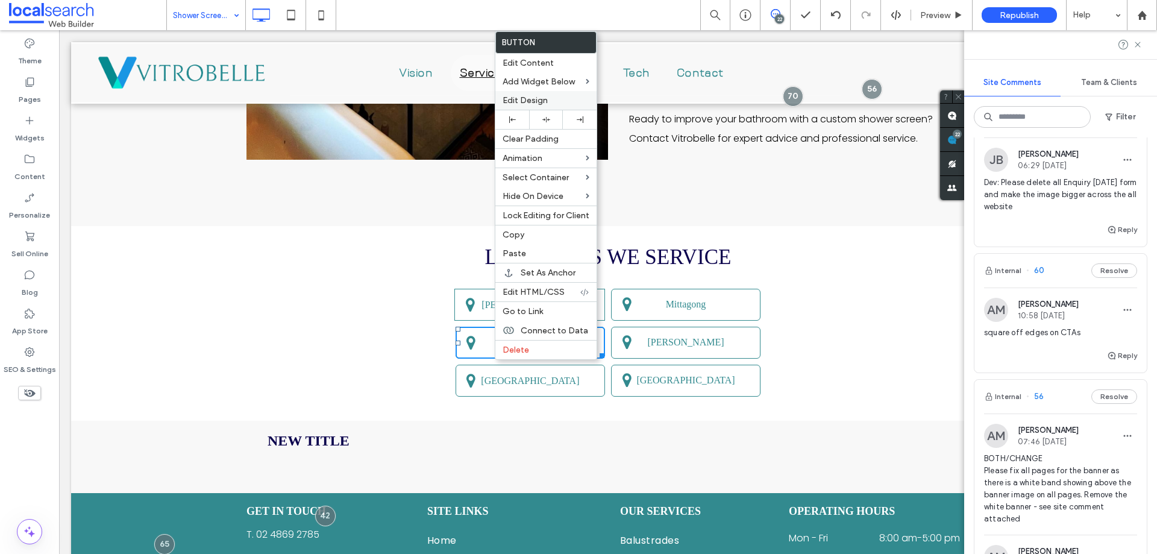
click at [519, 95] on span "Edit Design" at bounding box center [524, 100] width 45 height 10
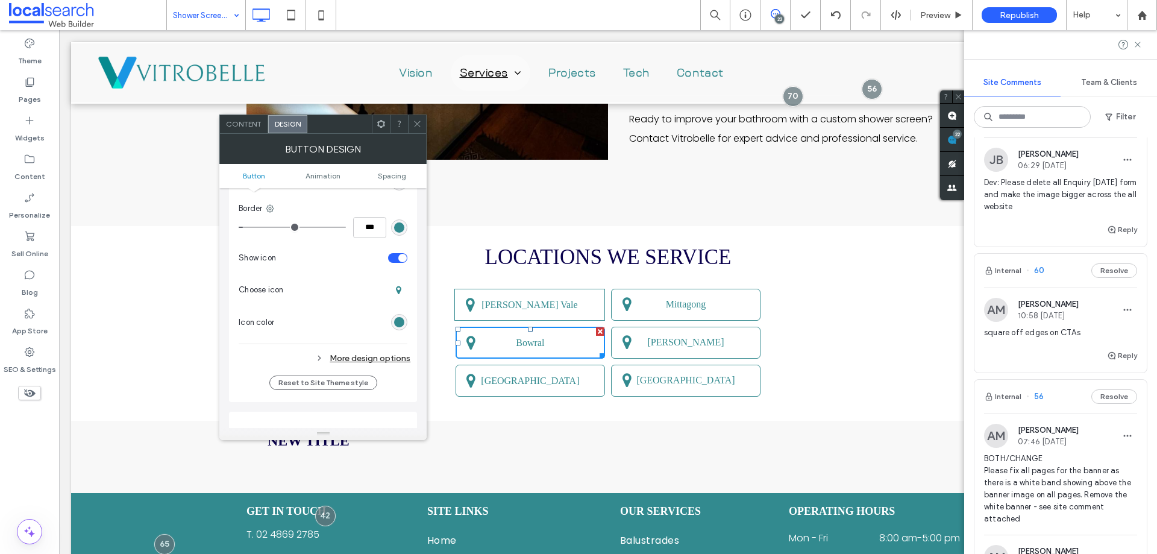
click at [383, 360] on div "More design options" at bounding box center [325, 358] width 172 height 16
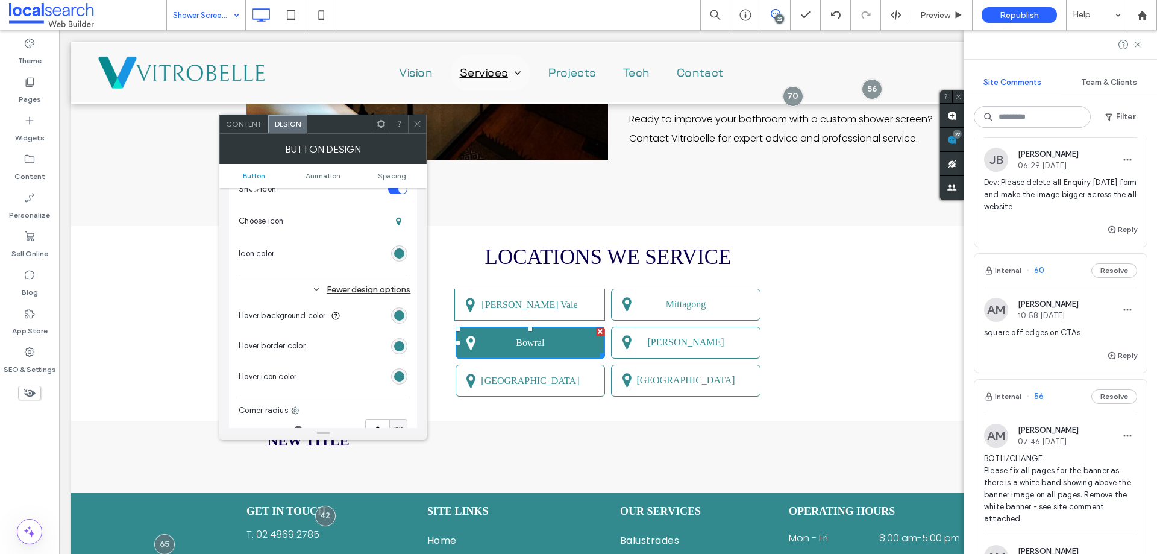
scroll to position [482, 0]
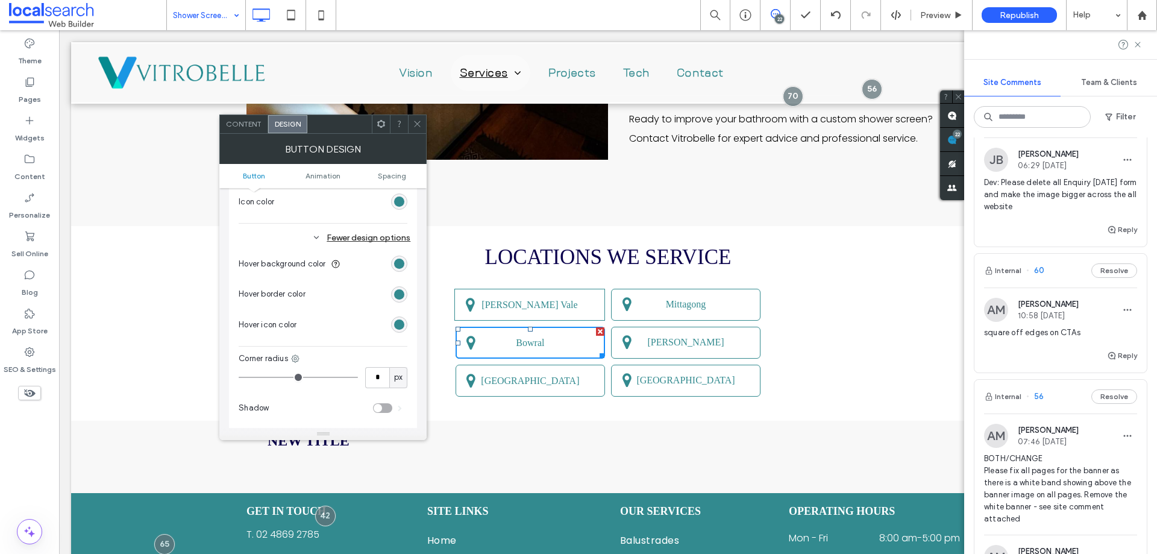
type input "*"
drag, startPoint x: 251, startPoint y: 373, endPoint x: 252, endPoint y: 360, distance: 14.0
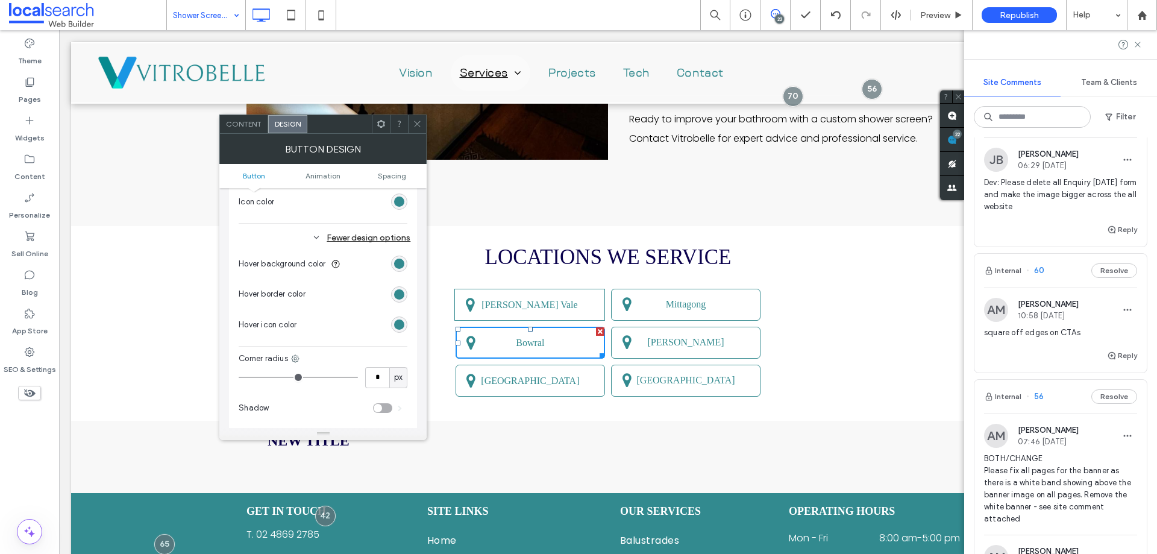
type input "*"
click at [239, 377] on input "range" at bounding box center [298, 377] width 119 height 1
click at [417, 123] on use at bounding box center [417, 124] width 6 height 6
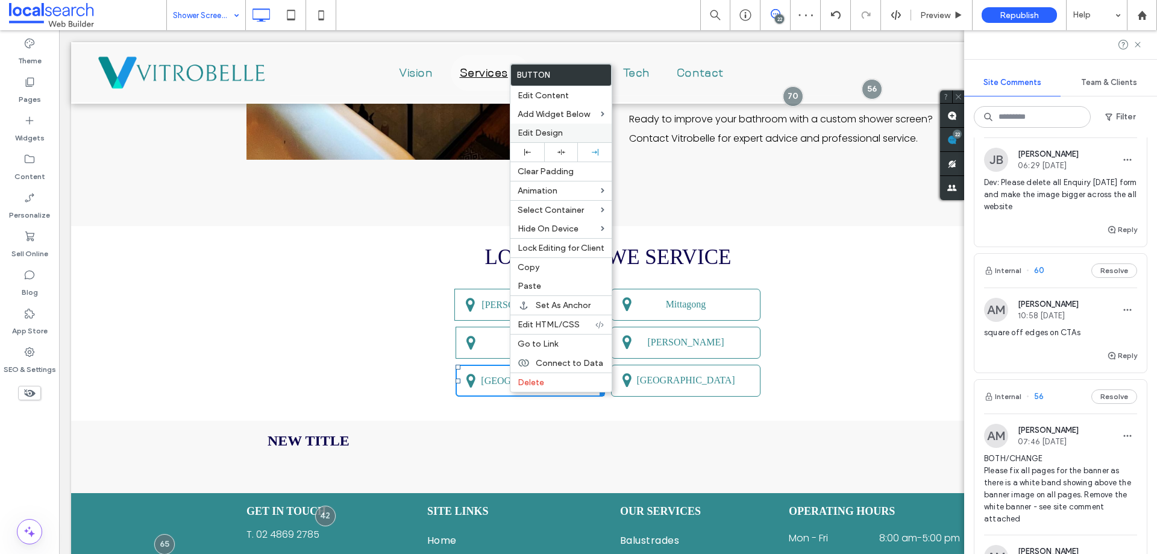
click at [561, 141] on div "Edit Design" at bounding box center [560, 132] width 101 height 19
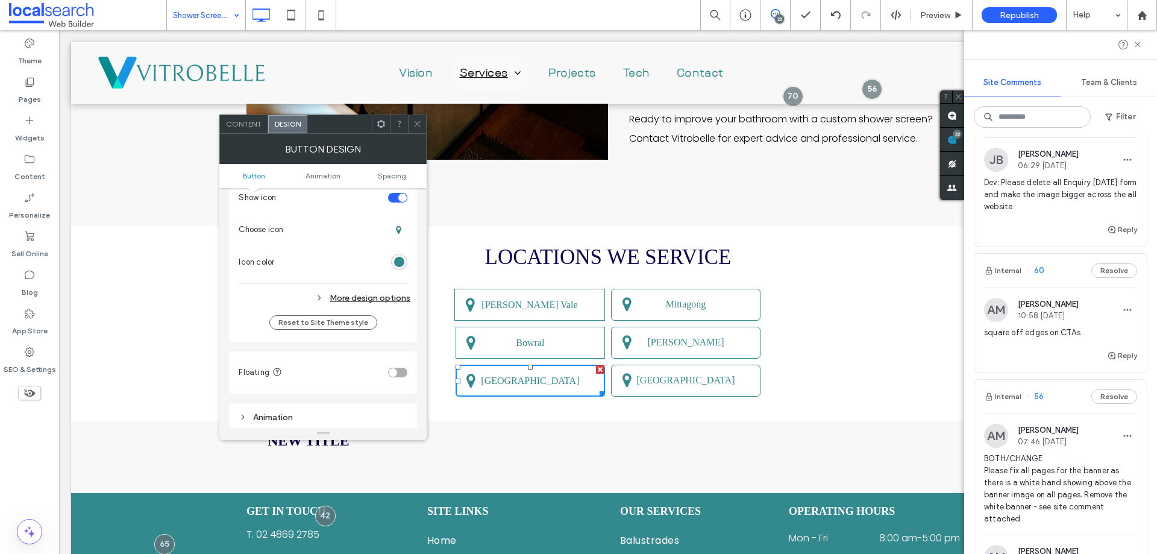
click at [361, 301] on div "More design options" at bounding box center [325, 298] width 172 height 16
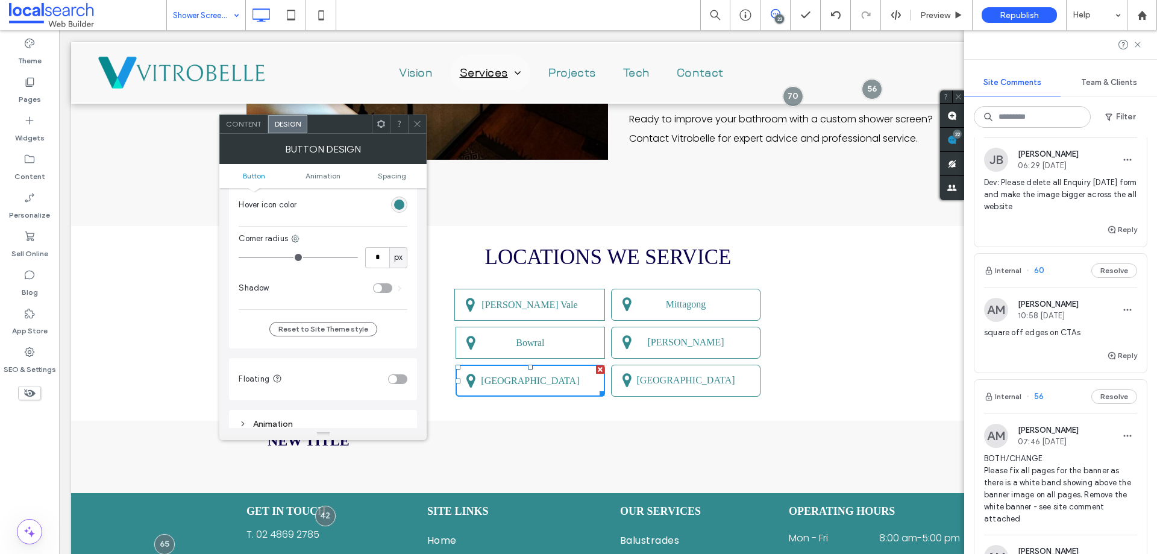
scroll to position [602, 0]
type input "*"
drag, startPoint x: 252, startPoint y: 255, endPoint x: 206, endPoint y: 254, distance: 45.8
type input "*"
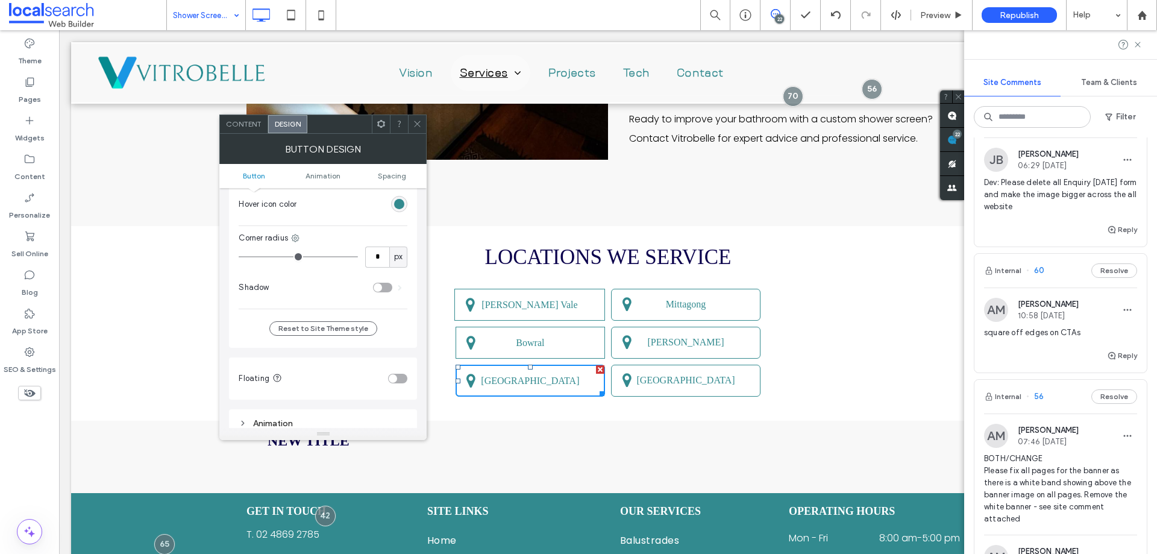
click at [239, 256] on input "range" at bounding box center [298, 256] width 119 height 1
click at [420, 119] on span at bounding box center [417, 124] width 9 height 18
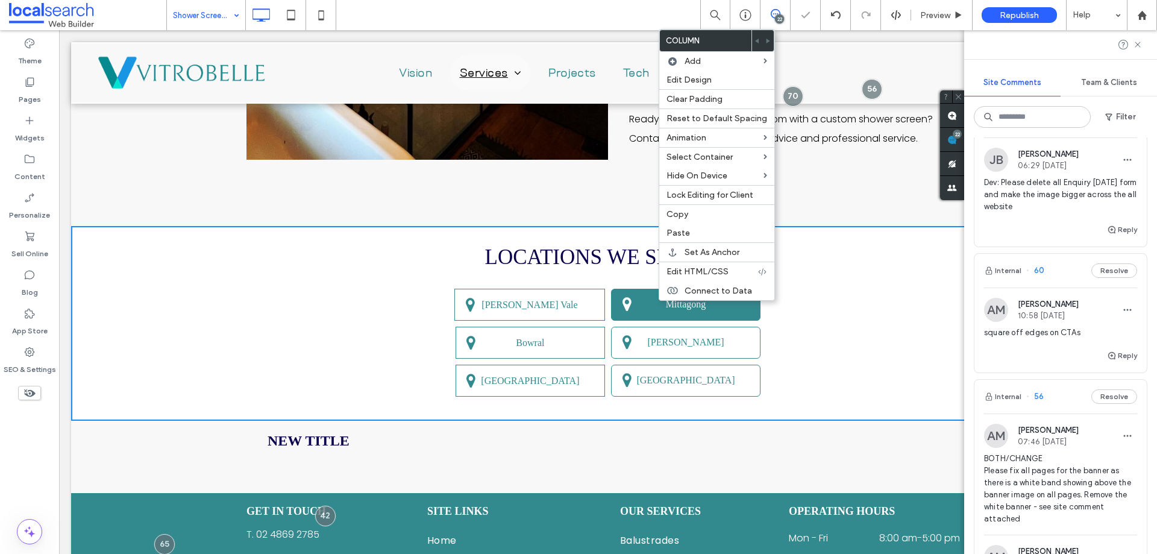
click at [646, 320] on link "Mittagong" at bounding box center [685, 305] width 149 height 32
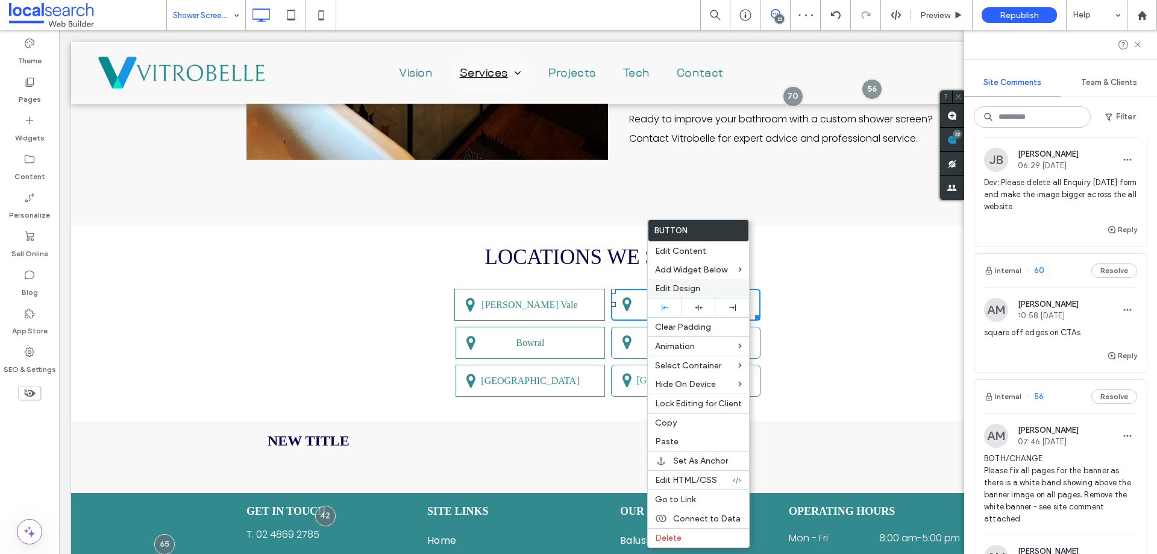
click at [689, 290] on span "Edit Design" at bounding box center [677, 288] width 45 height 10
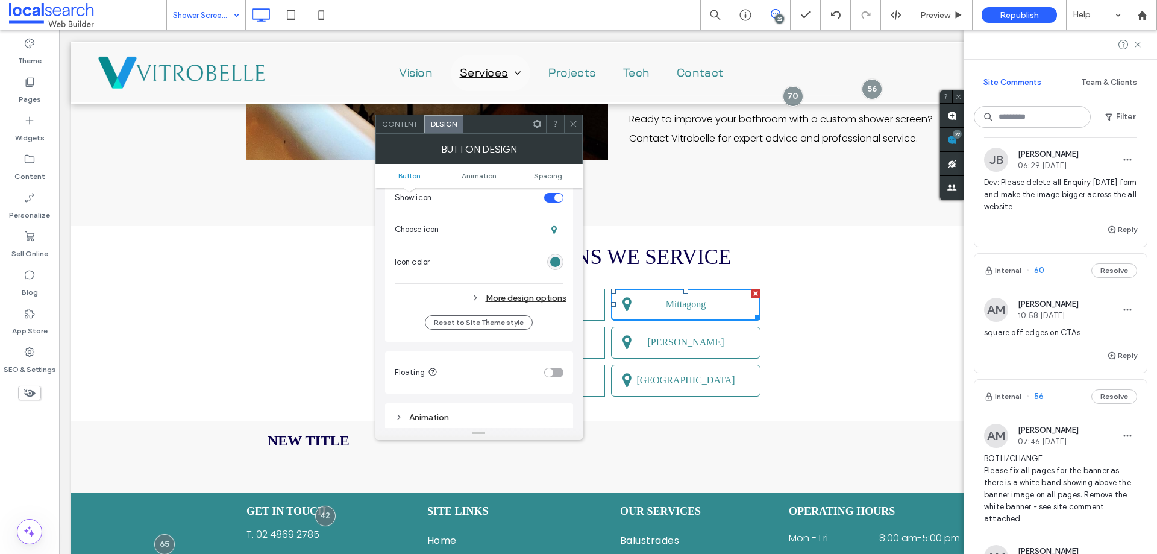
click at [520, 301] on div "More design options" at bounding box center [481, 298] width 172 height 16
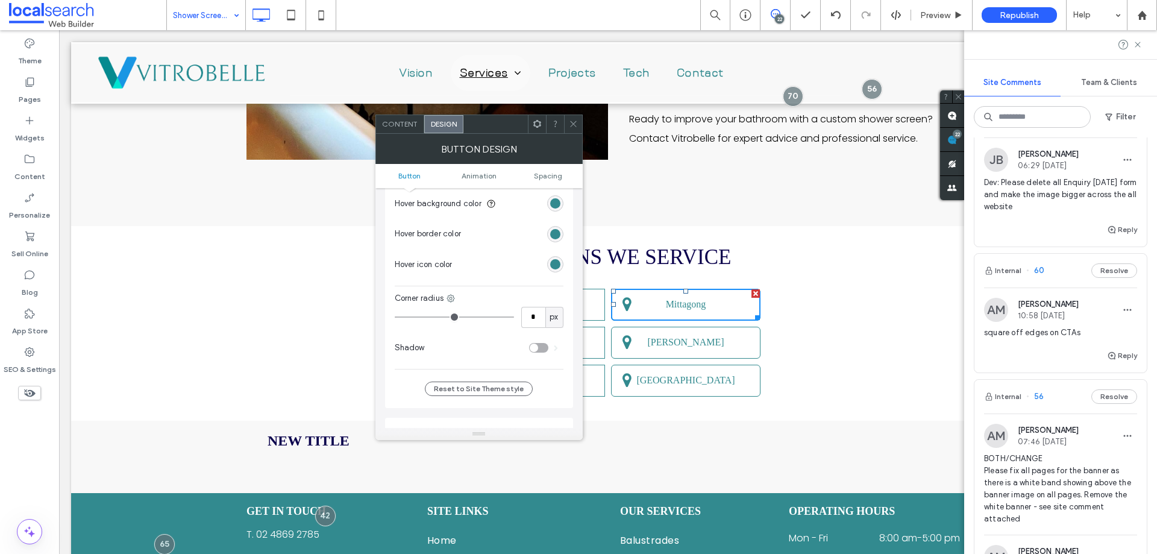
type input "**"
type input "*"
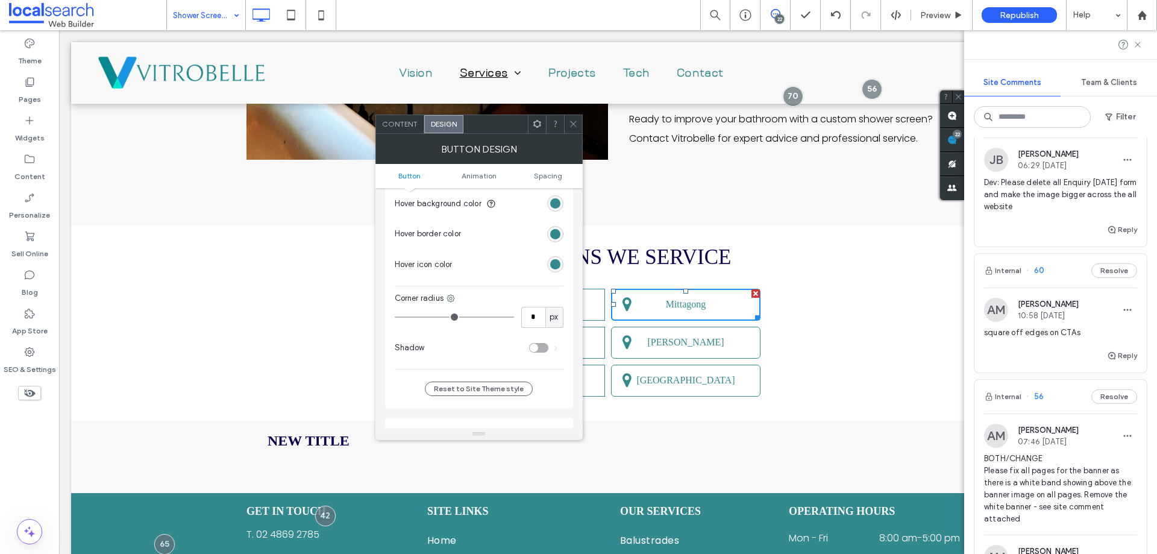
type input "*"
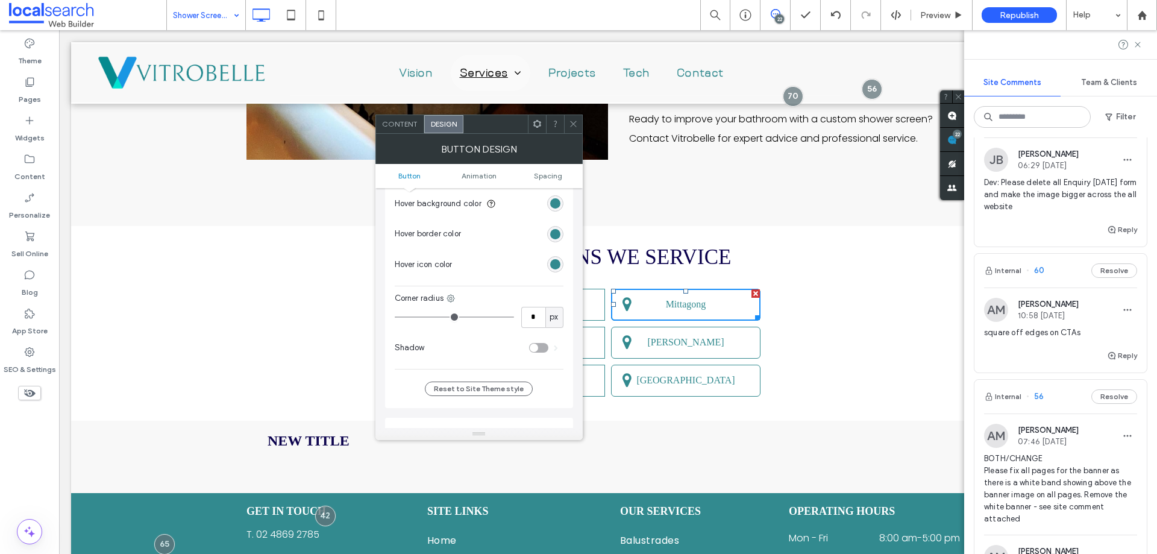
drag, startPoint x: 411, startPoint y: 318, endPoint x: 369, endPoint y: 316, distance: 42.2
type input "*"
click at [395, 316] on input "range" at bounding box center [454, 316] width 119 height 1
click at [569, 121] on icon at bounding box center [573, 123] width 9 height 9
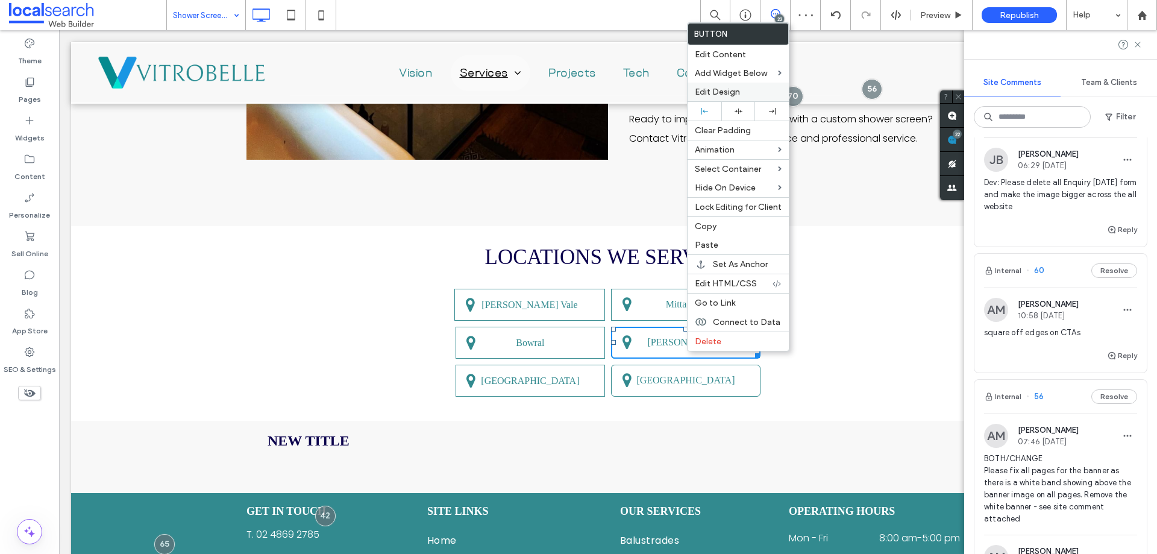
click at [714, 96] on span "Edit Design" at bounding box center [717, 92] width 45 height 10
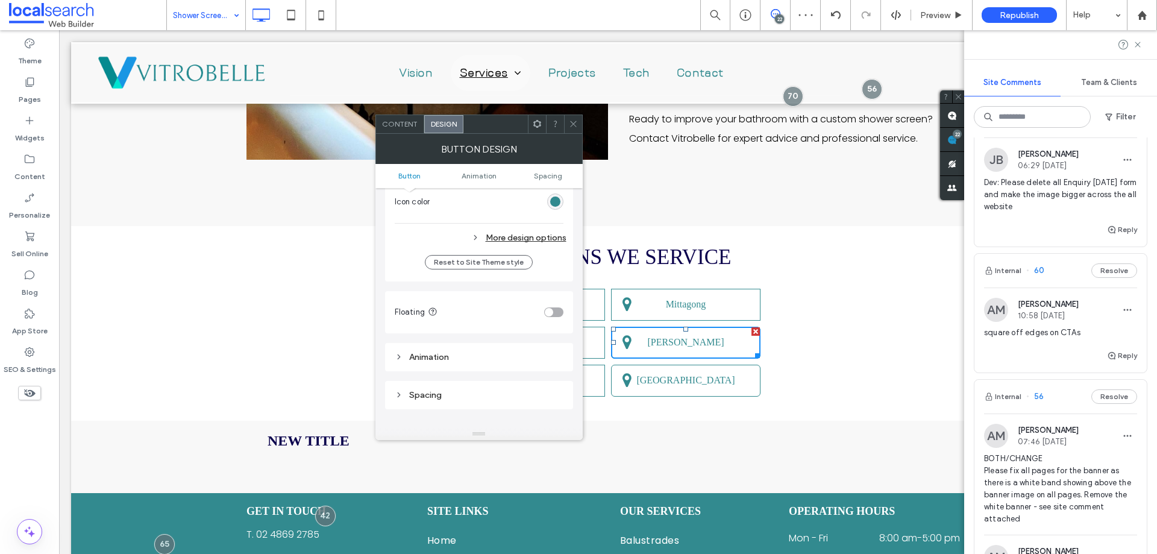
click at [527, 231] on div "More design options" at bounding box center [481, 238] width 172 height 16
type input "*"
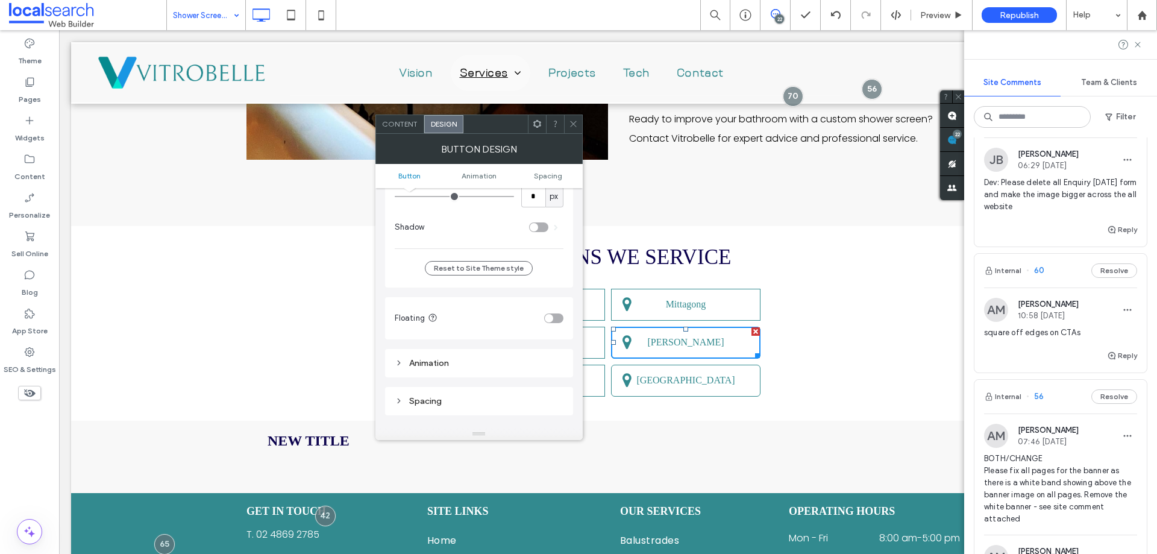
type input "*"
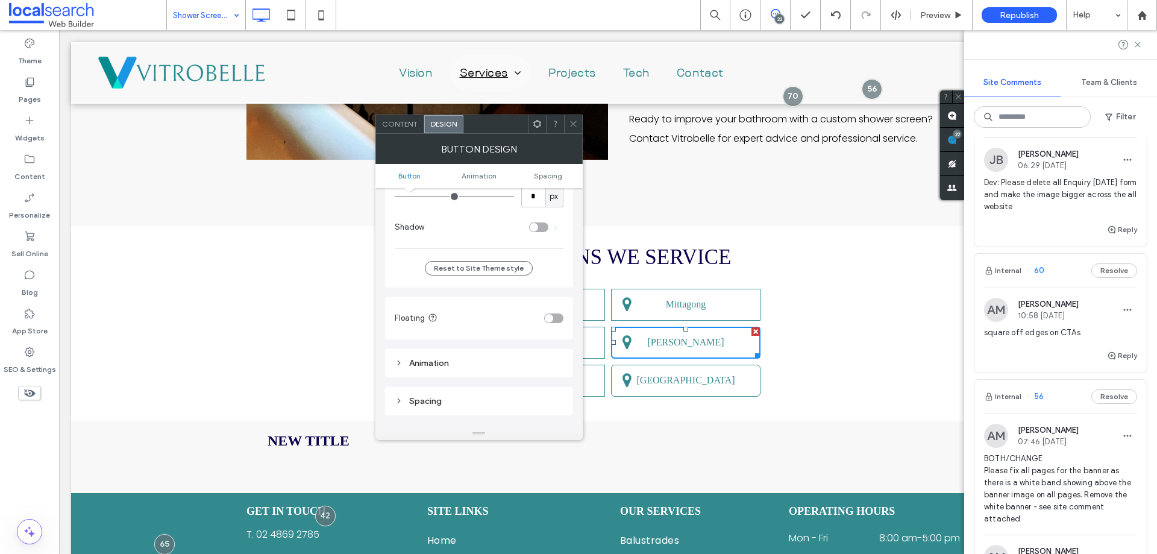
drag, startPoint x: 407, startPoint y: 198, endPoint x: 366, endPoint y: 198, distance: 41.0
type input "*"
click at [395, 197] on input "range" at bounding box center [454, 196] width 119 height 1
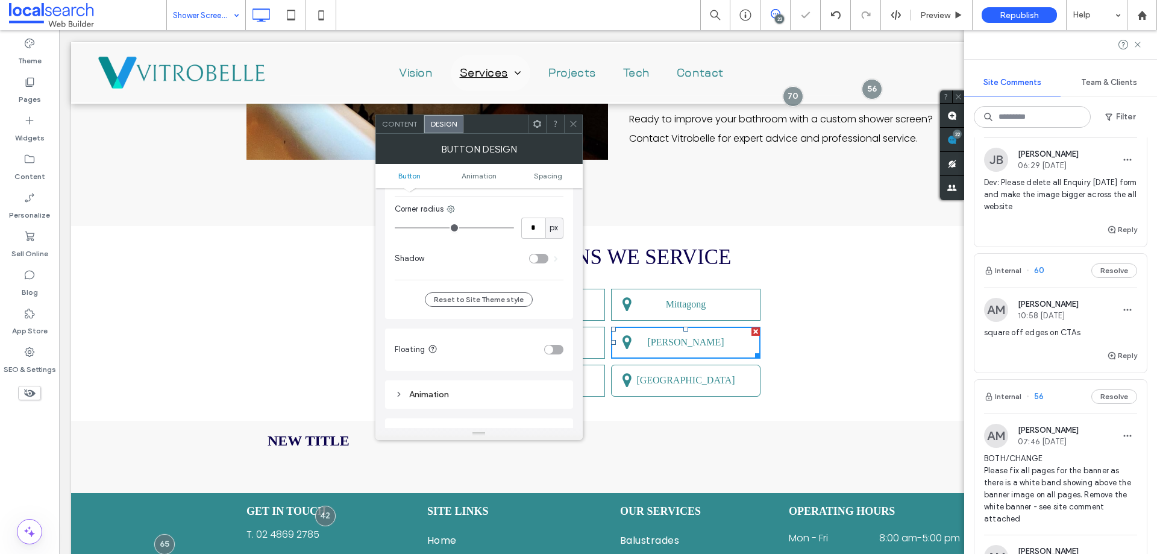
scroll to position [602, 0]
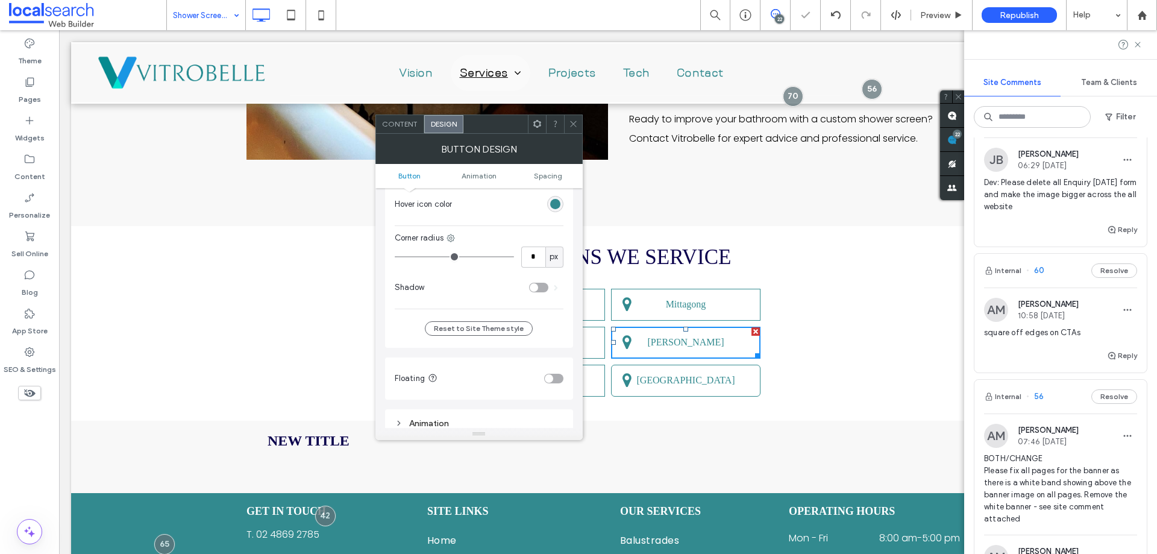
click at [570, 120] on icon at bounding box center [573, 123] width 9 height 9
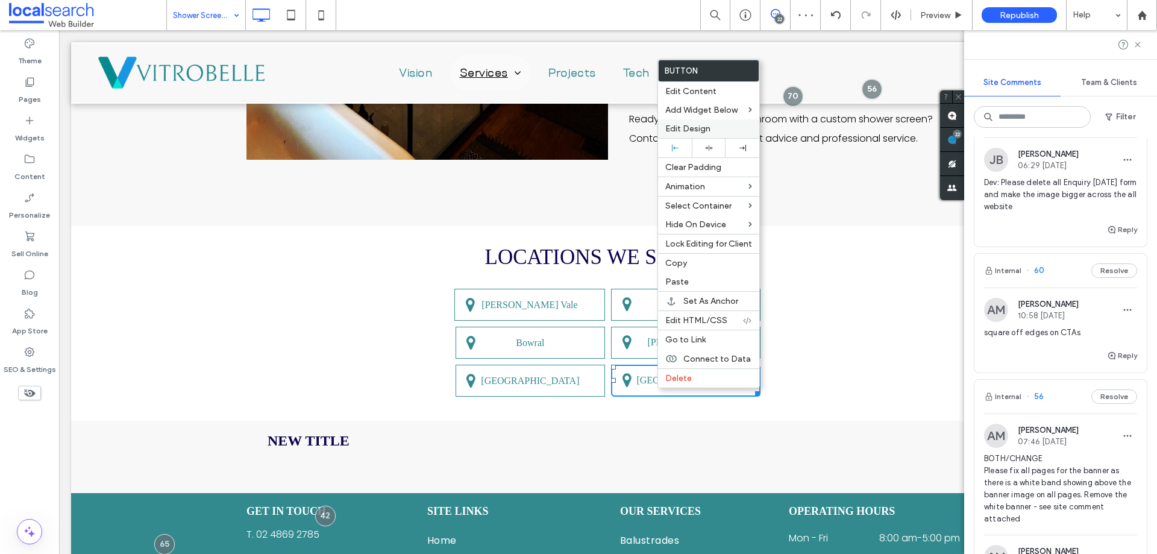
click at [680, 125] on span "Edit Design" at bounding box center [687, 128] width 45 height 10
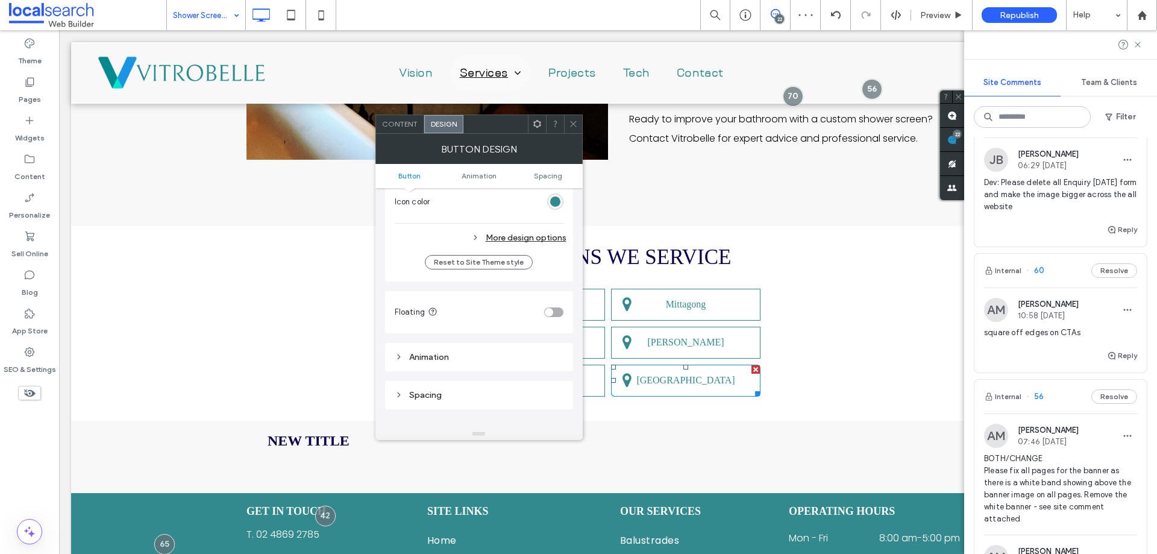
click at [535, 244] on div "More design options" at bounding box center [481, 238] width 172 height 16
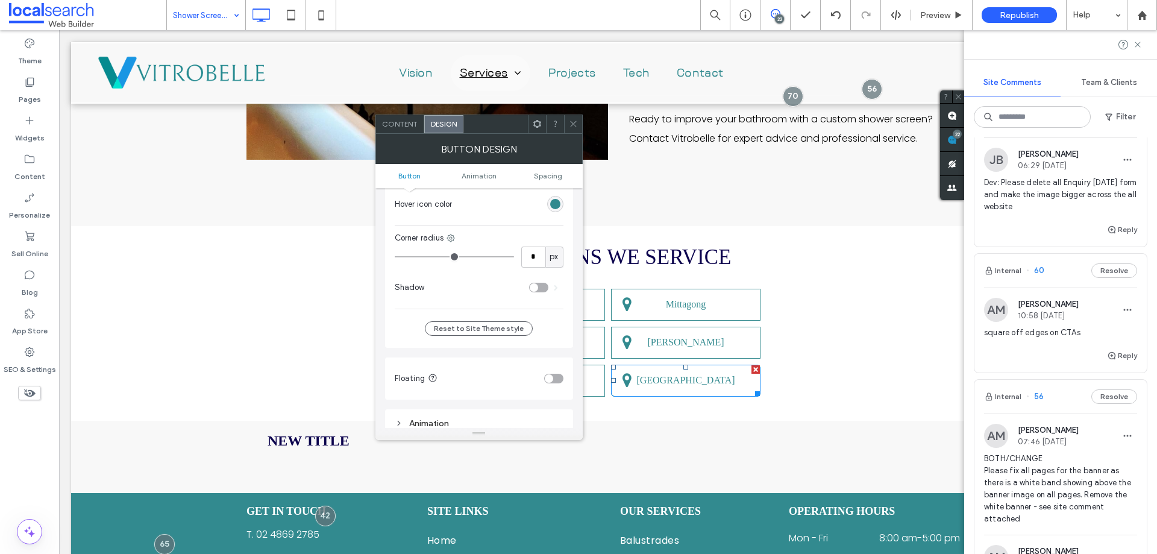
type input "*"
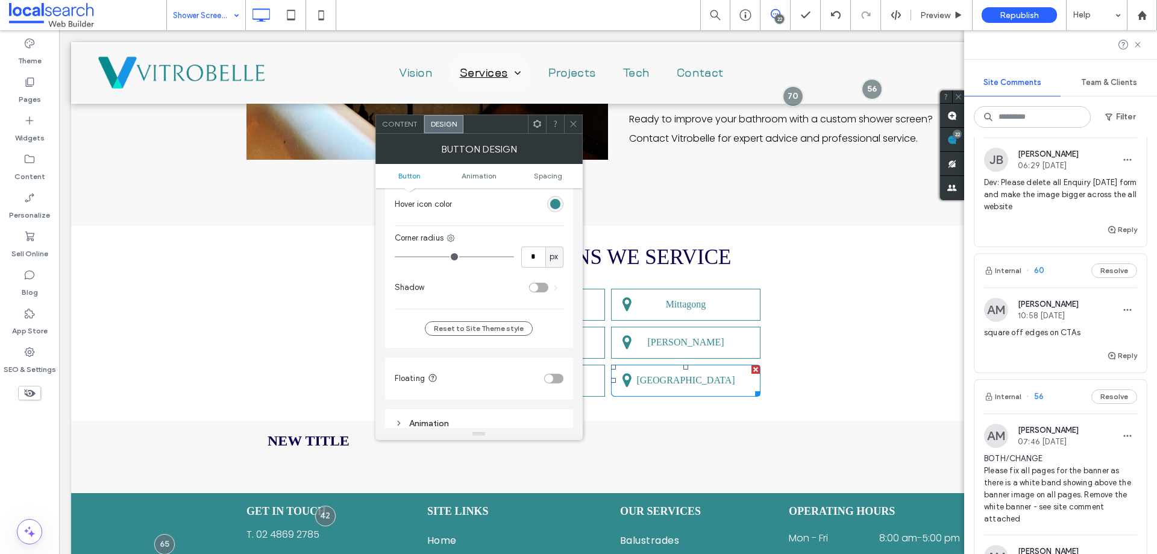
type input "*"
drag, startPoint x: 407, startPoint y: 255, endPoint x: 410, endPoint y: 225, distance: 30.3
click at [395, 256] on input "range" at bounding box center [454, 256] width 119 height 1
drag, startPoint x: 576, startPoint y: 124, endPoint x: 570, endPoint y: 158, distance: 34.8
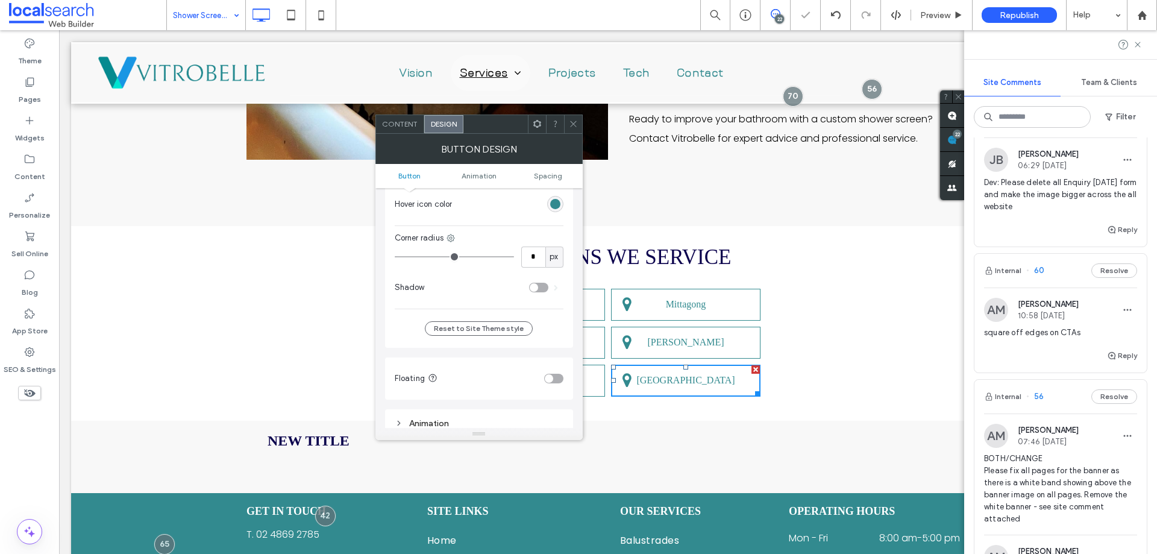
click at [576, 125] on icon at bounding box center [573, 123] width 9 height 9
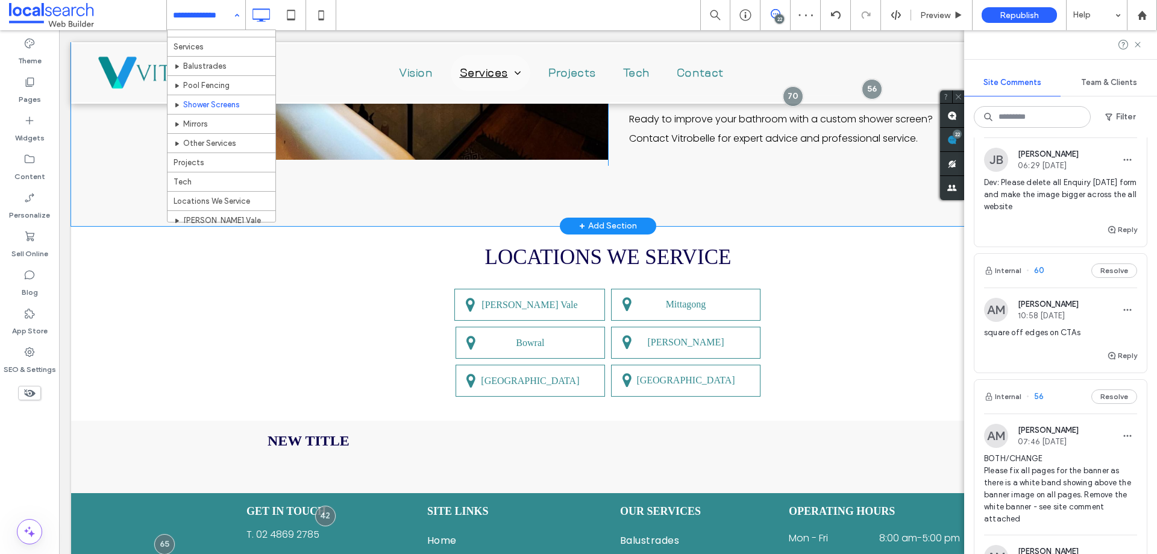
scroll to position [60, 0]
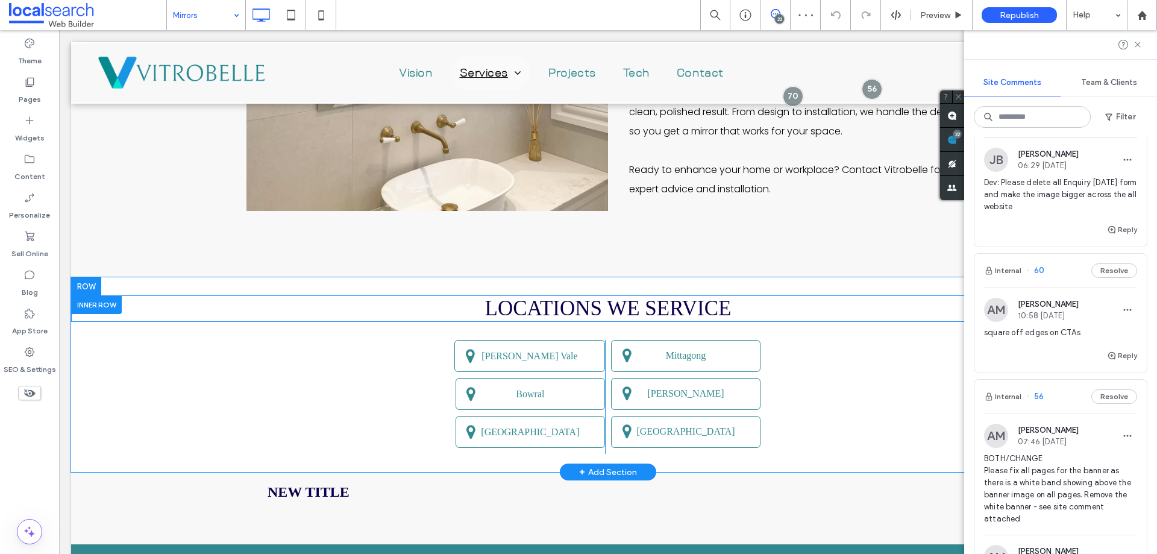
scroll to position [1325, 0]
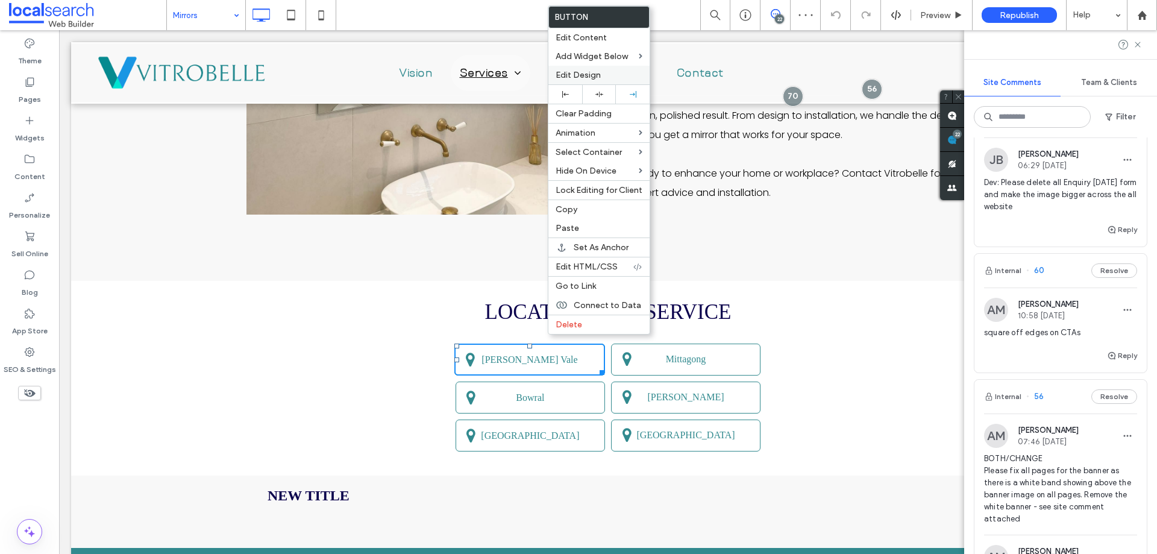
click at [581, 78] on span "Edit Design" at bounding box center [577, 75] width 45 height 10
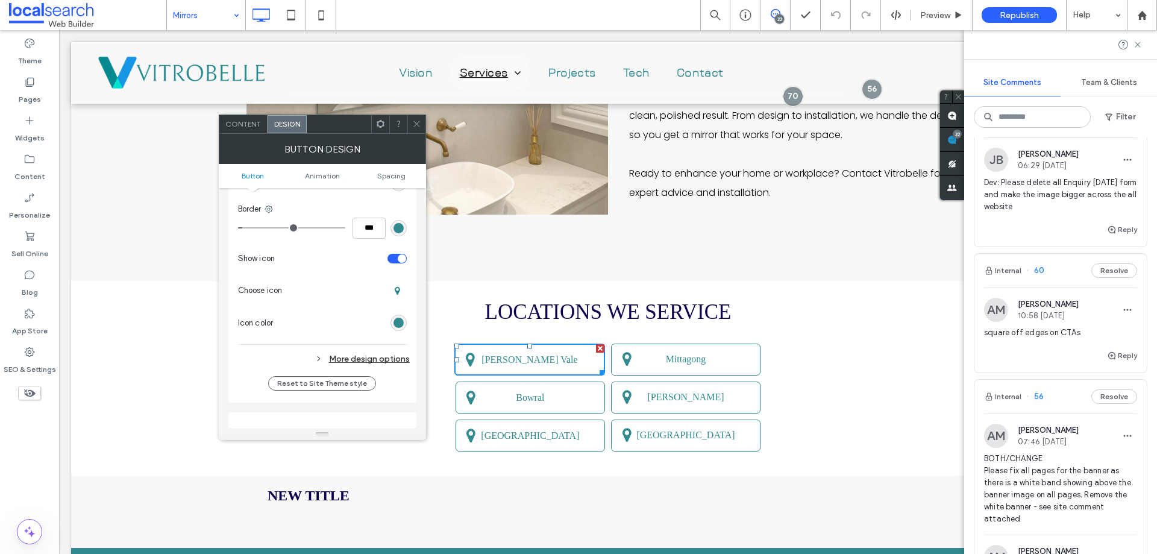
scroll to position [361, 0]
click at [355, 365] on div "More design options" at bounding box center [324, 358] width 172 height 16
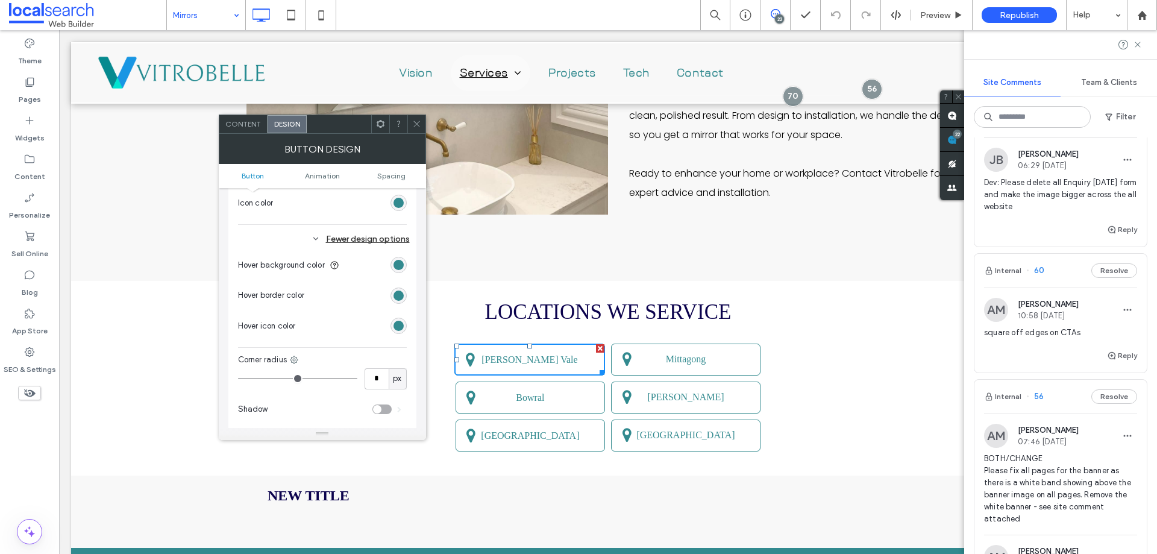
scroll to position [482, 0]
drag, startPoint x: 245, startPoint y: 377, endPoint x: 211, endPoint y: 372, distance: 33.5
click at [238, 377] on input "range" at bounding box center [297, 377] width 119 height 1
click at [413, 125] on icon at bounding box center [416, 123] width 9 height 9
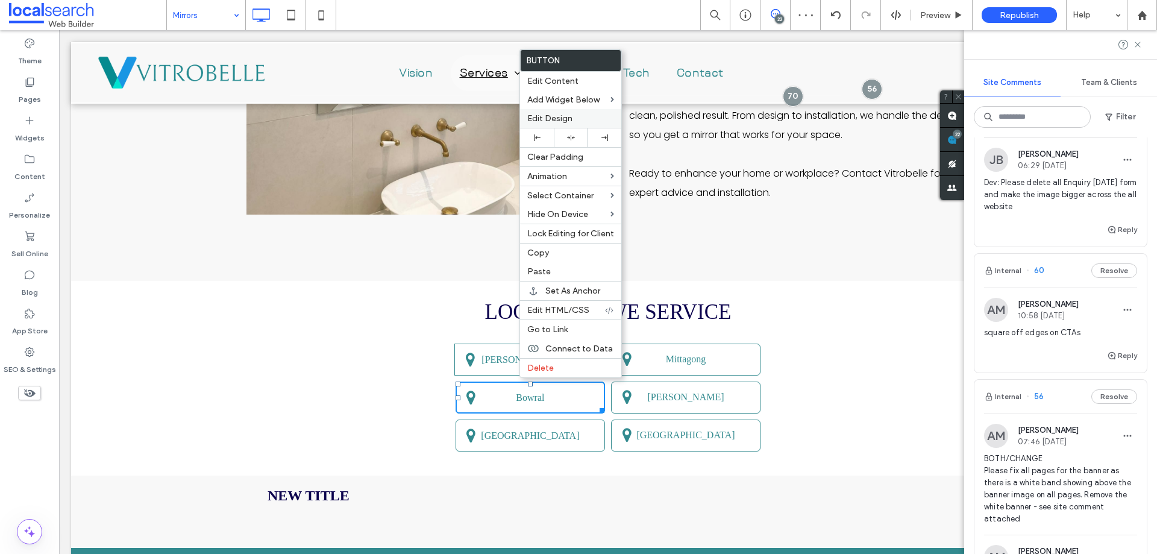
click at [549, 122] on span "Edit Design" at bounding box center [549, 118] width 45 height 10
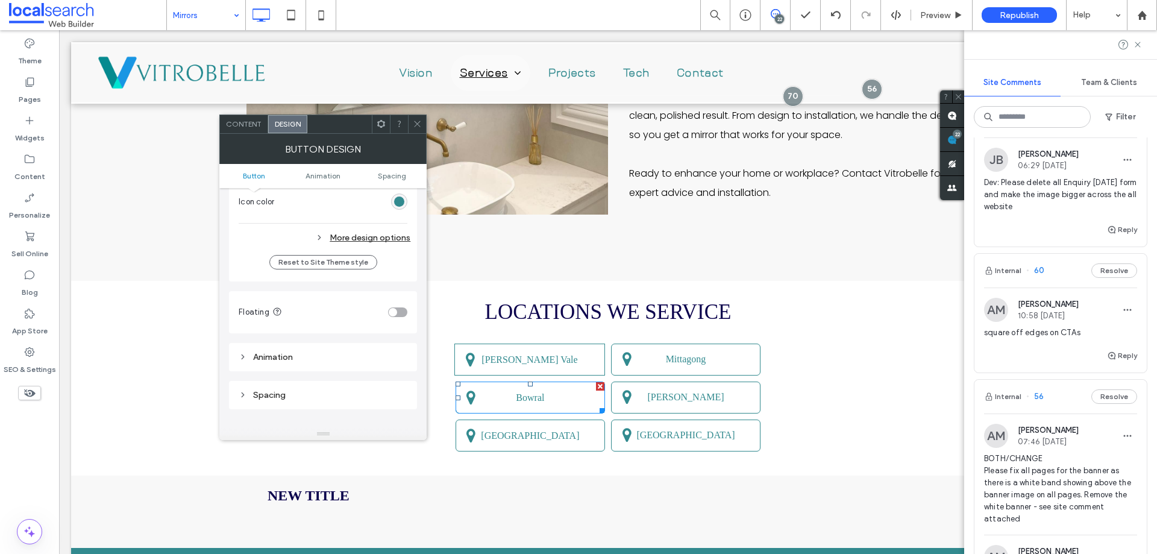
click at [390, 240] on div "More design options" at bounding box center [325, 238] width 172 height 16
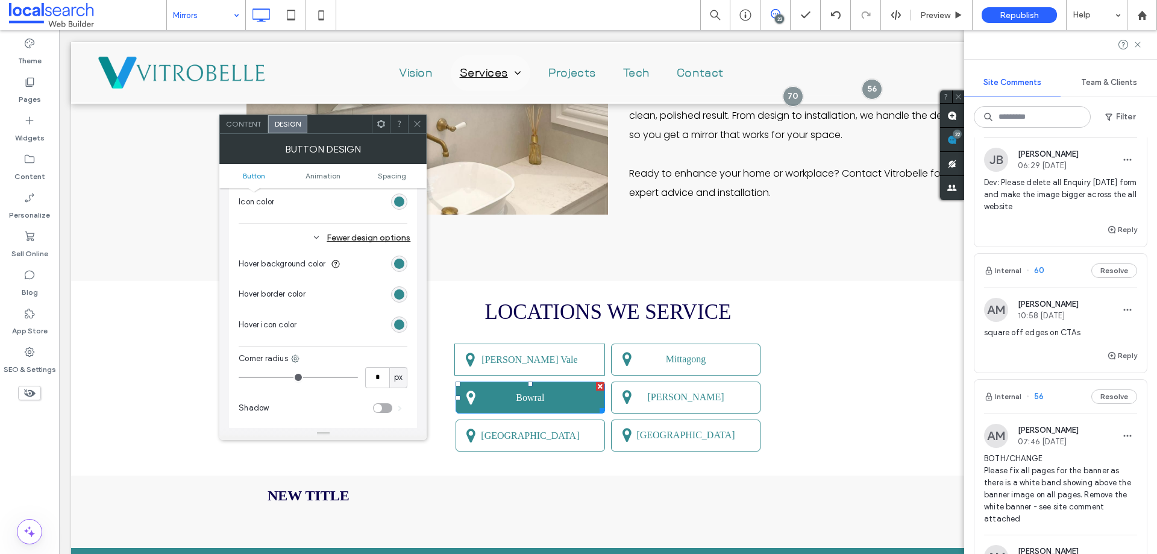
scroll to position [602, 0]
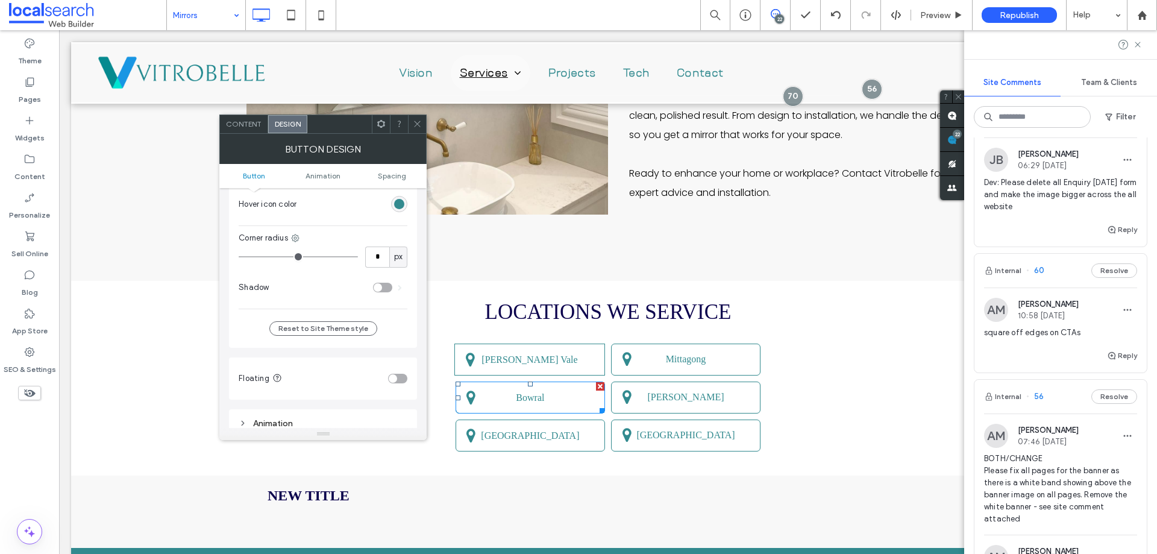
drag, startPoint x: 245, startPoint y: 256, endPoint x: 222, endPoint y: 243, distance: 27.0
click at [239, 256] on input "range" at bounding box center [298, 256] width 119 height 1
click at [417, 130] on span at bounding box center [417, 124] width 9 height 18
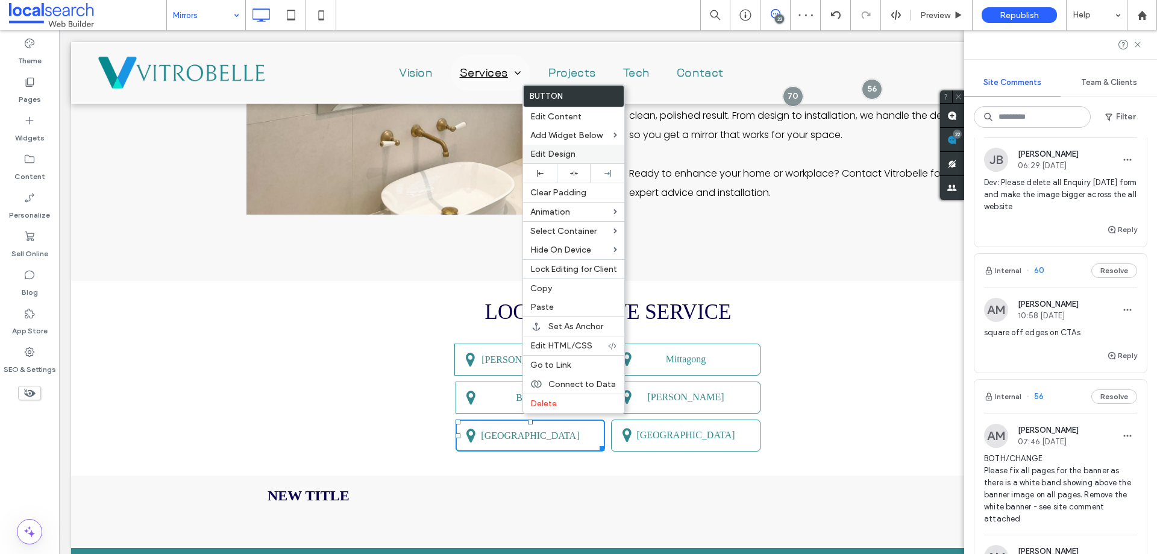
click at [561, 154] on span "Edit Design" at bounding box center [552, 154] width 45 height 10
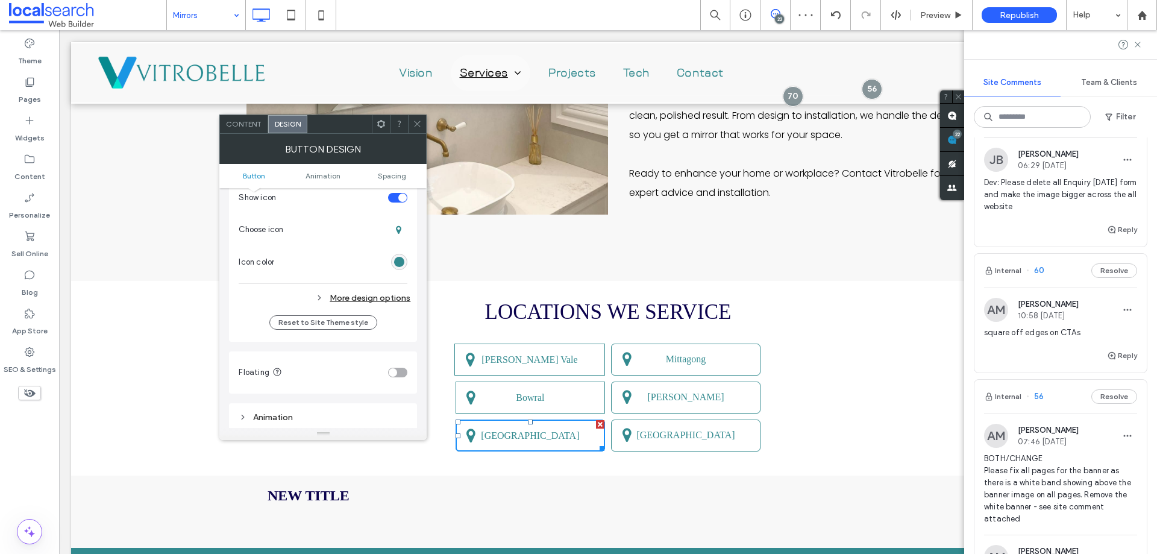
click at [354, 293] on div "More design options" at bounding box center [325, 298] width 172 height 16
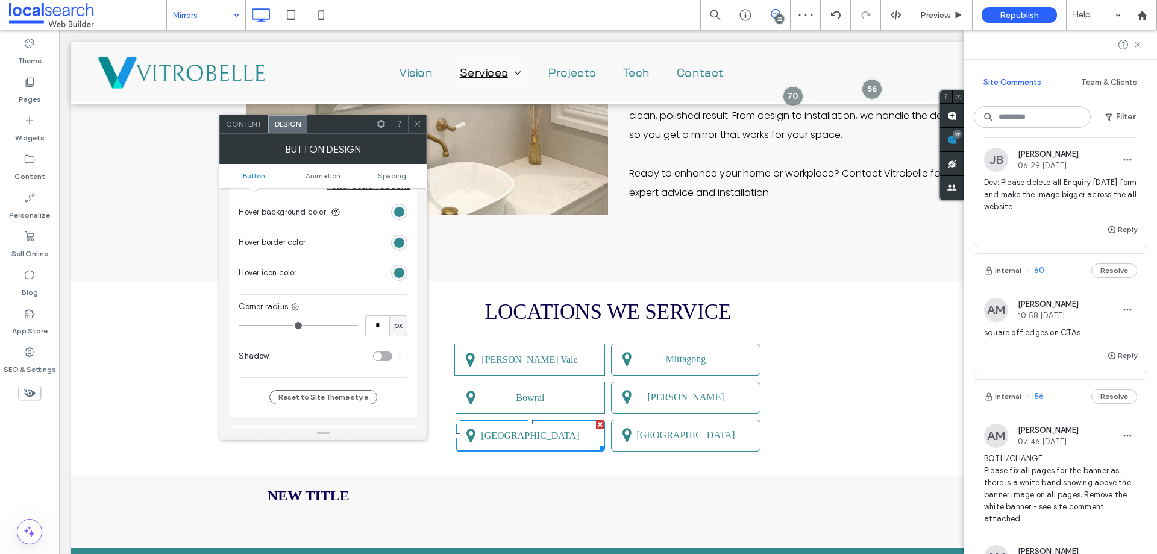
scroll to position [542, 0]
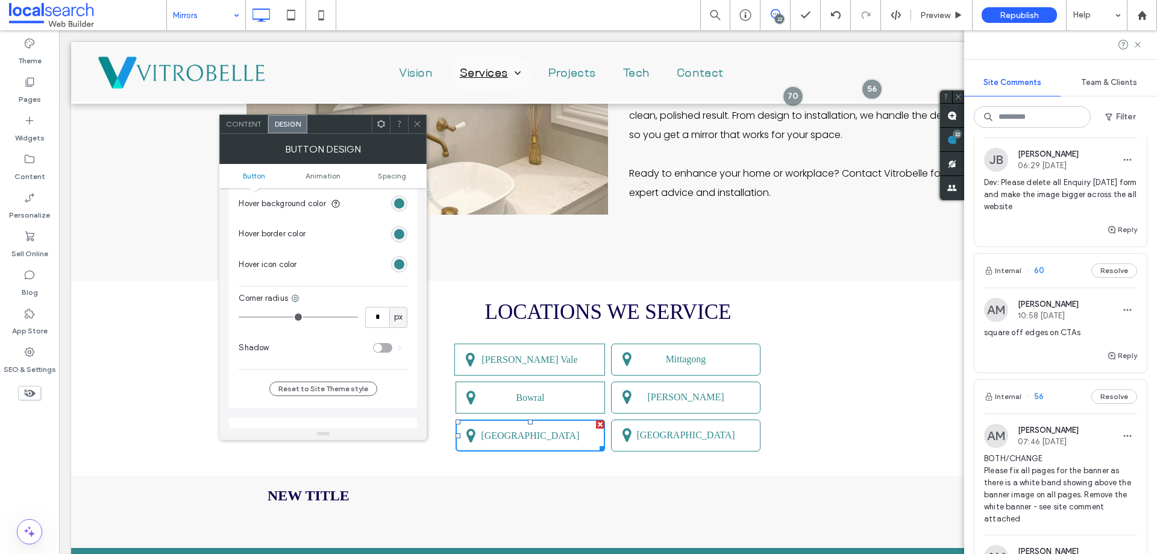
drag, startPoint x: 236, startPoint y: 316, endPoint x: 242, endPoint y: 298, distance: 18.9
click at [239, 316] on input "range" at bounding box center [298, 316] width 119 height 1
click at [415, 125] on icon at bounding box center [417, 123] width 9 height 9
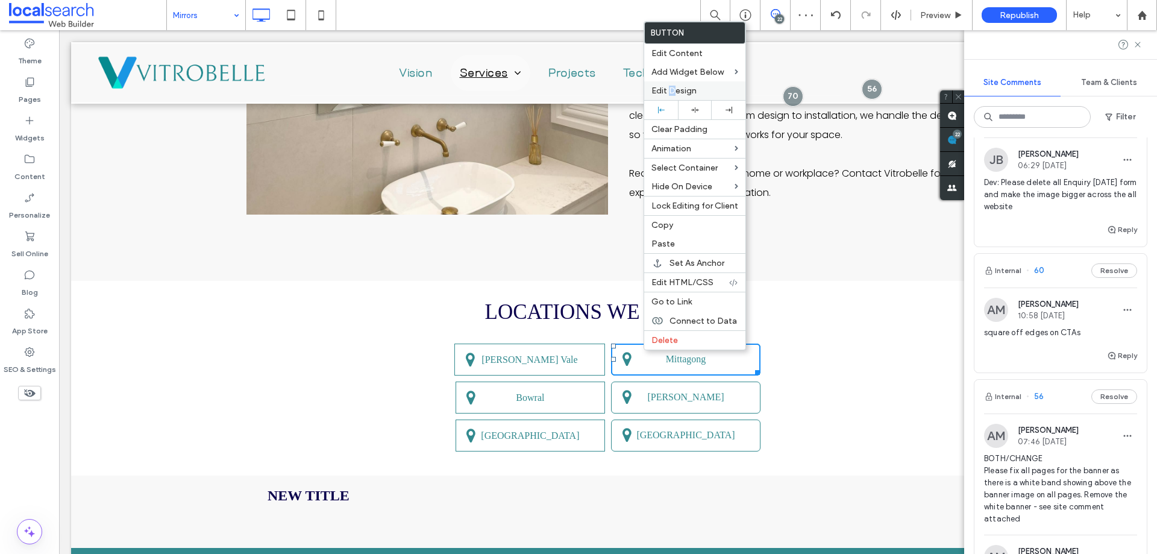
click at [672, 90] on span "Edit Design" at bounding box center [673, 91] width 45 height 10
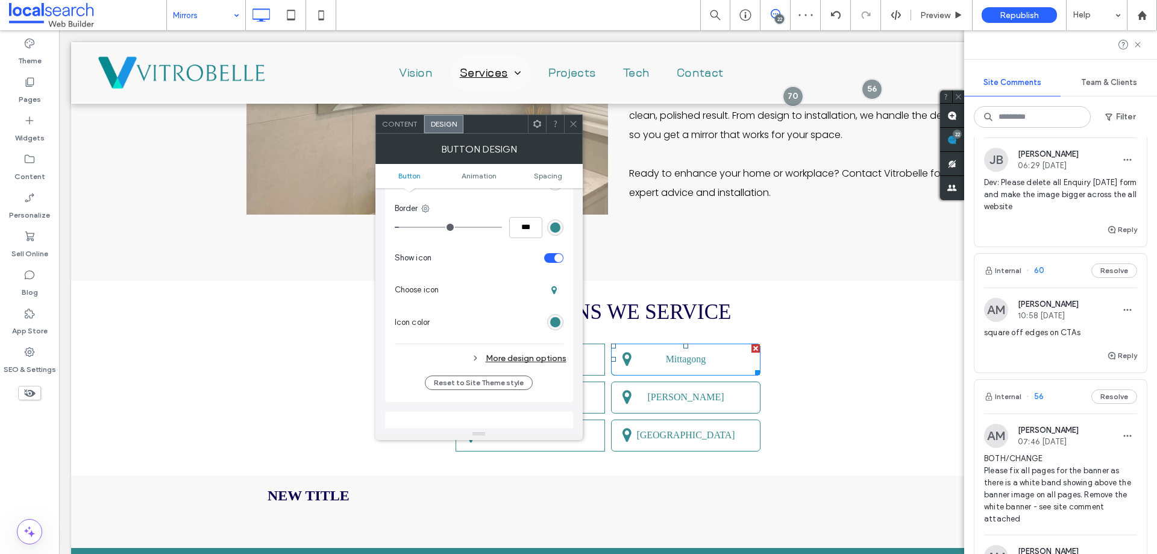
drag, startPoint x: 517, startPoint y: 353, endPoint x: 504, endPoint y: 349, distance: 14.5
click at [518, 352] on div "More design options" at bounding box center [481, 358] width 172 height 16
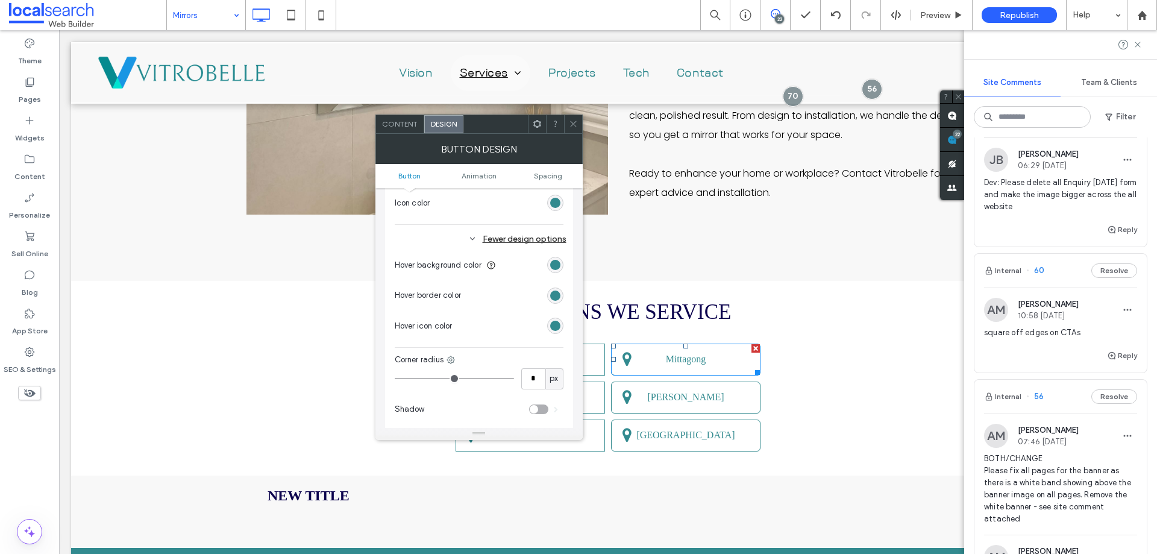
scroll to position [482, 0]
drag, startPoint x: 407, startPoint y: 378, endPoint x: 378, endPoint y: 371, distance: 29.1
click at [395, 377] on input "range" at bounding box center [454, 377] width 119 height 1
click at [574, 121] on icon at bounding box center [573, 123] width 9 height 9
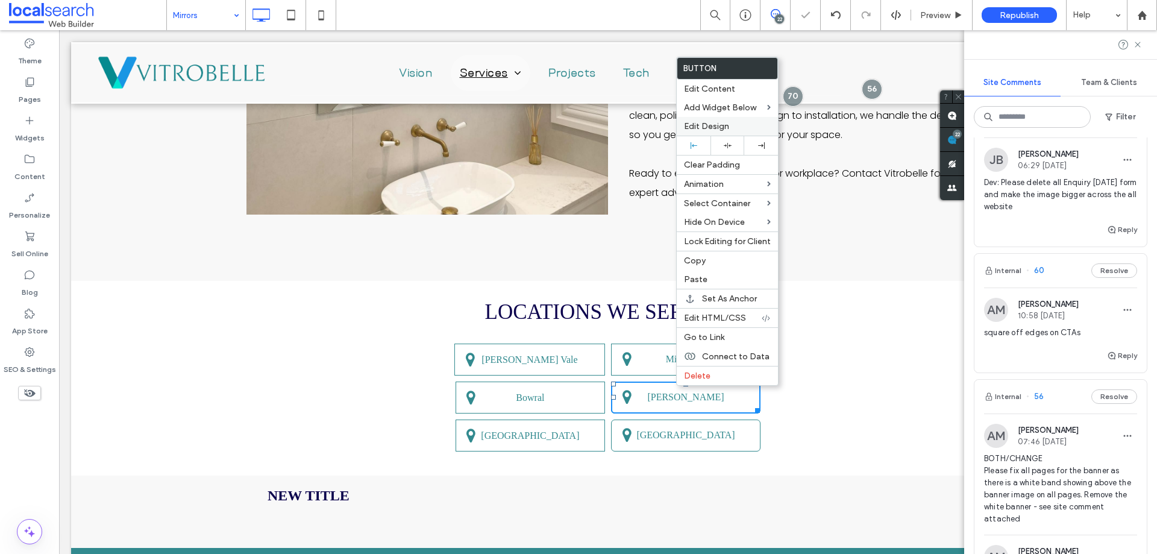
click at [715, 127] on span "Edit Design" at bounding box center [706, 126] width 45 height 10
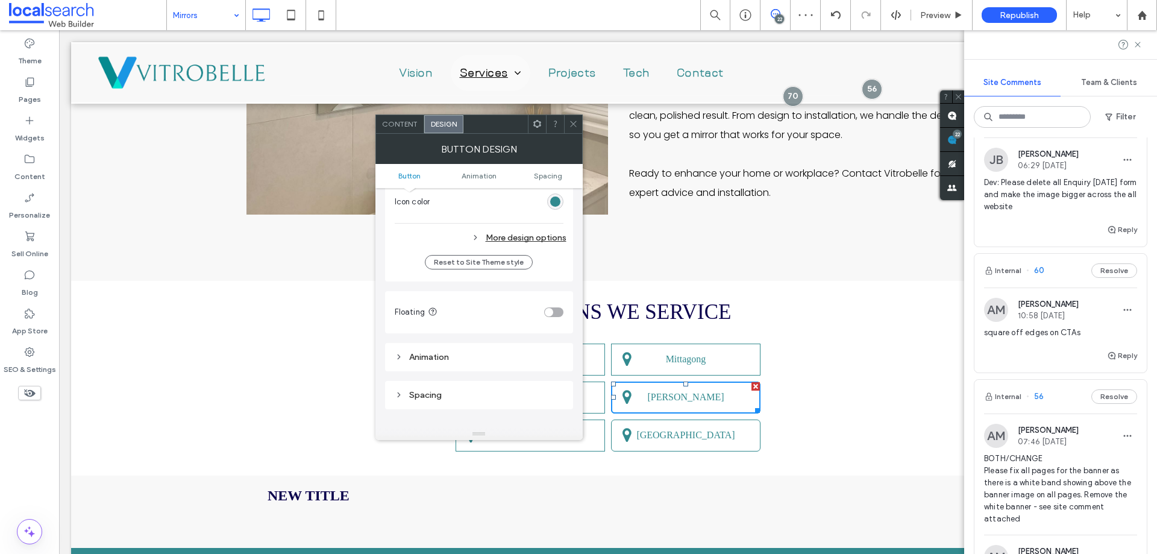
click at [537, 233] on div "More design options" at bounding box center [481, 238] width 172 height 16
drag, startPoint x: 412, startPoint y: 370, endPoint x: 399, endPoint y: 372, distance: 12.8
click at [380, 371] on div "Primary Secondary Button layout Button style Button text Change affects desktop…" at bounding box center [478, 308] width 207 height 240
drag, startPoint x: 403, startPoint y: 376, endPoint x: 422, endPoint y: 362, distance: 23.7
click at [395, 377] on input "range" at bounding box center [454, 377] width 119 height 1
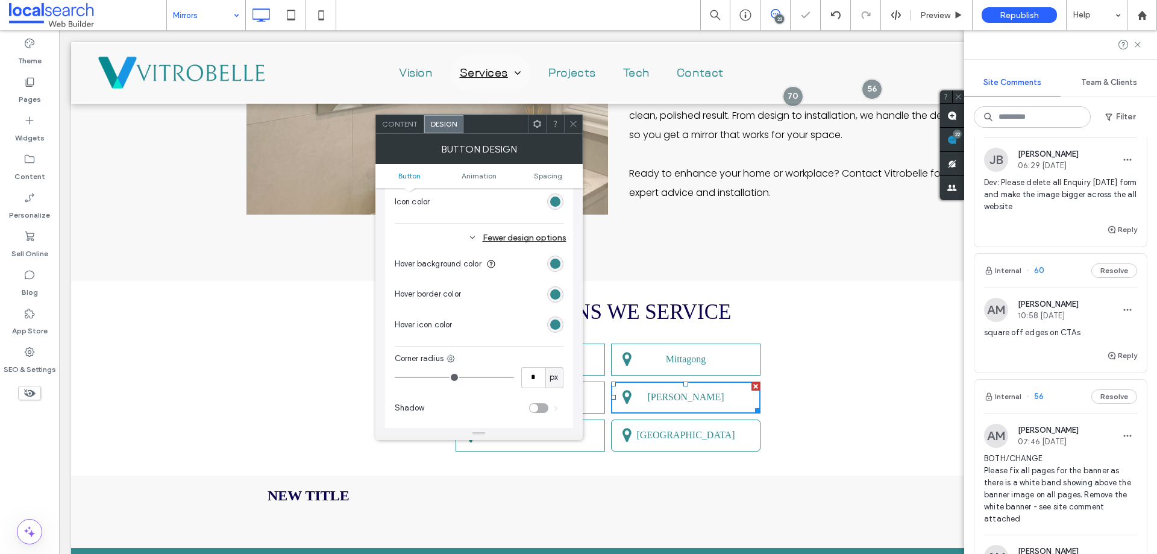
click at [574, 123] on icon at bounding box center [573, 123] width 9 height 9
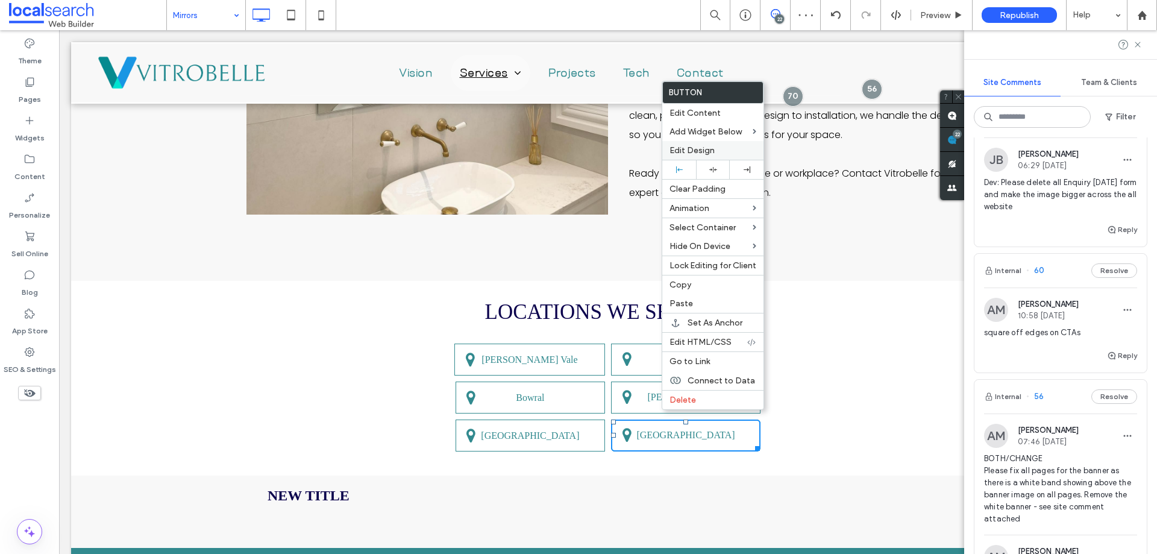
click at [696, 157] on div "Edit Design" at bounding box center [712, 150] width 101 height 19
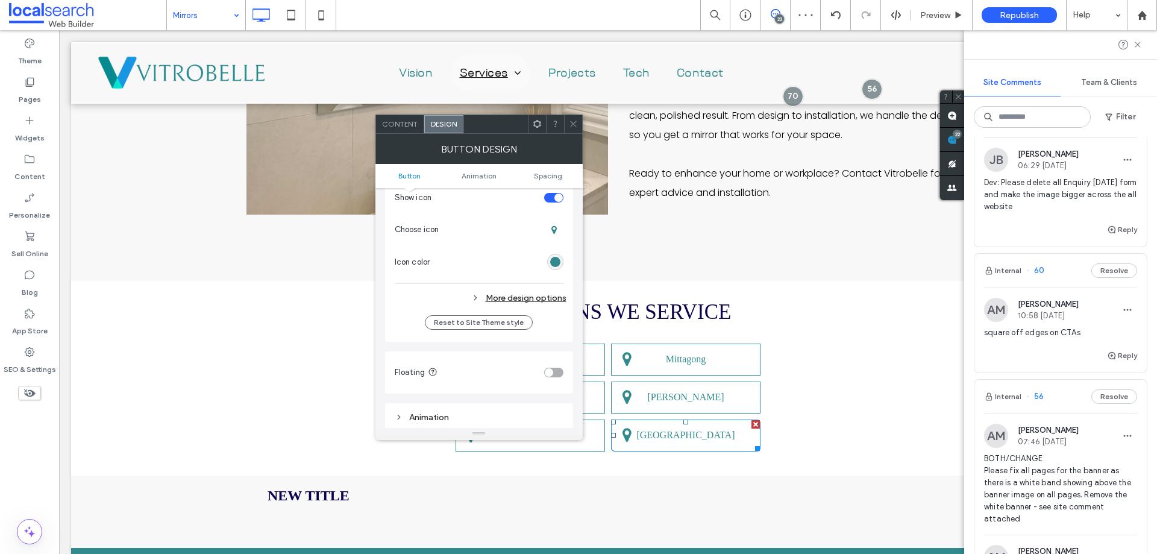
click at [509, 299] on div "More design options" at bounding box center [481, 298] width 172 height 16
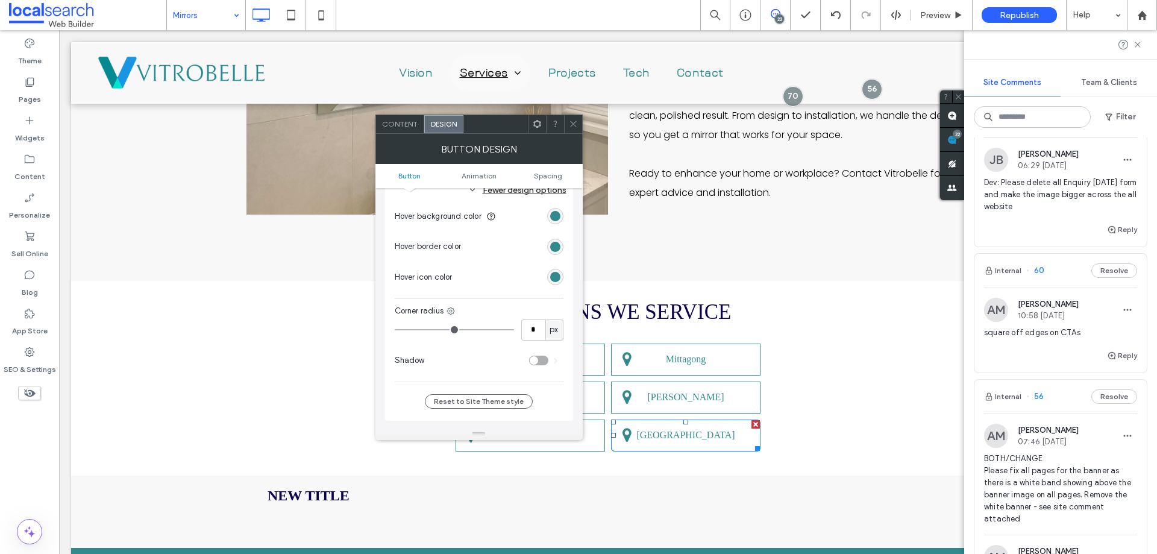
scroll to position [542, 0]
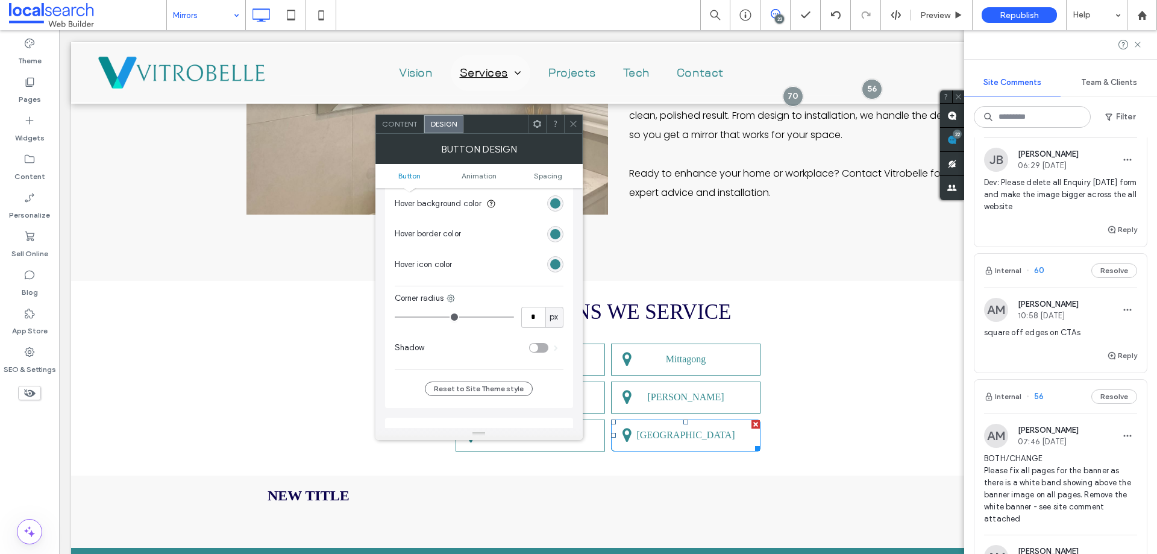
drag, startPoint x: 407, startPoint y: 313, endPoint x: 376, endPoint y: 313, distance: 30.7
click at [395, 316] on input "range" at bounding box center [454, 316] width 119 height 1
click at [577, 127] on icon at bounding box center [573, 123] width 9 height 9
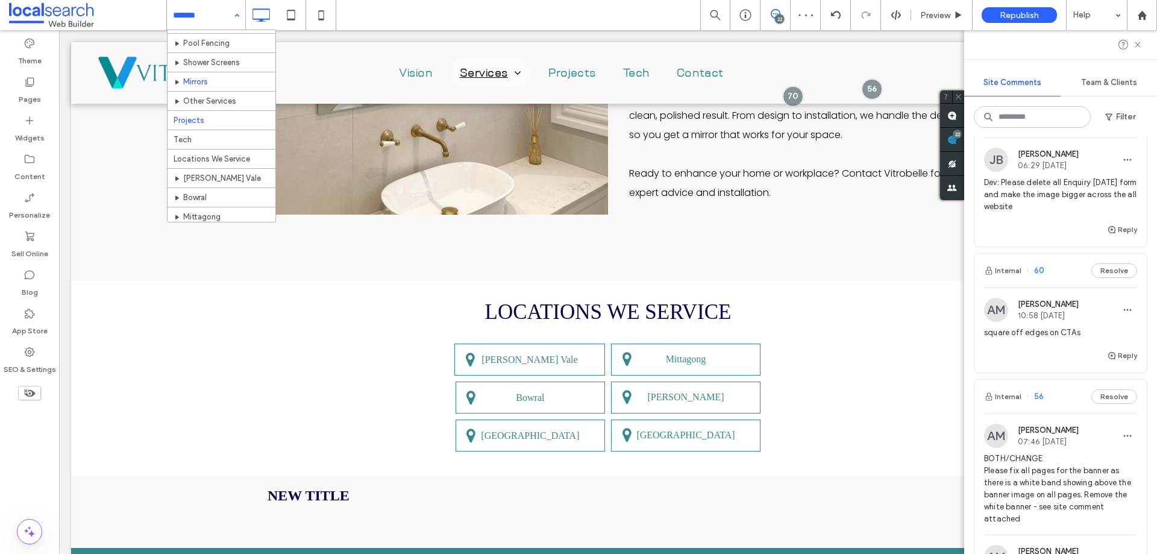
scroll to position [55, 0]
drag, startPoint x: 249, startPoint y: 122, endPoint x: 257, endPoint y: 134, distance: 14.4
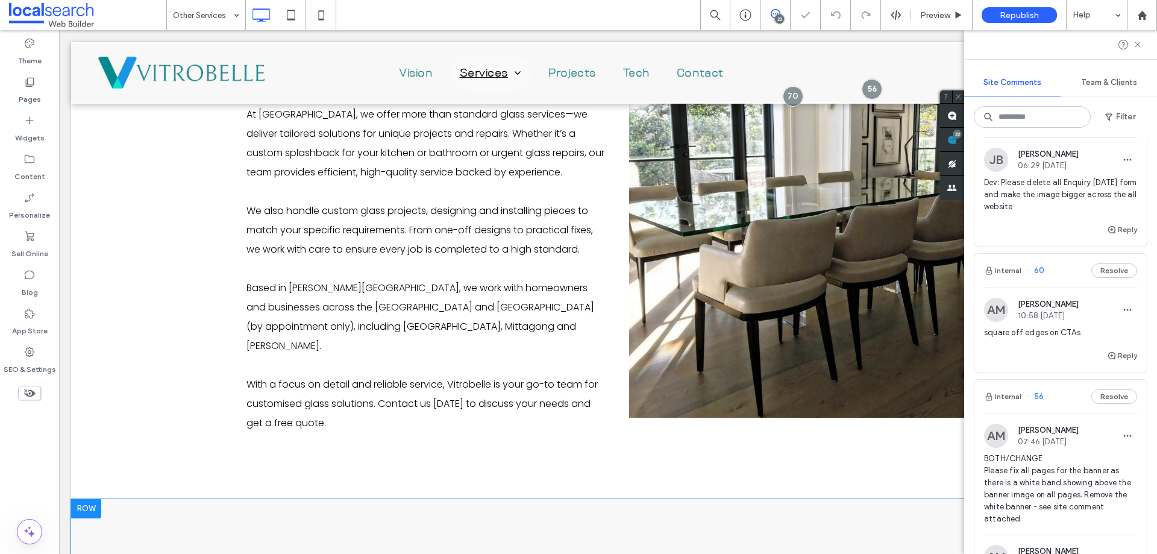
scroll to position [1446, 0]
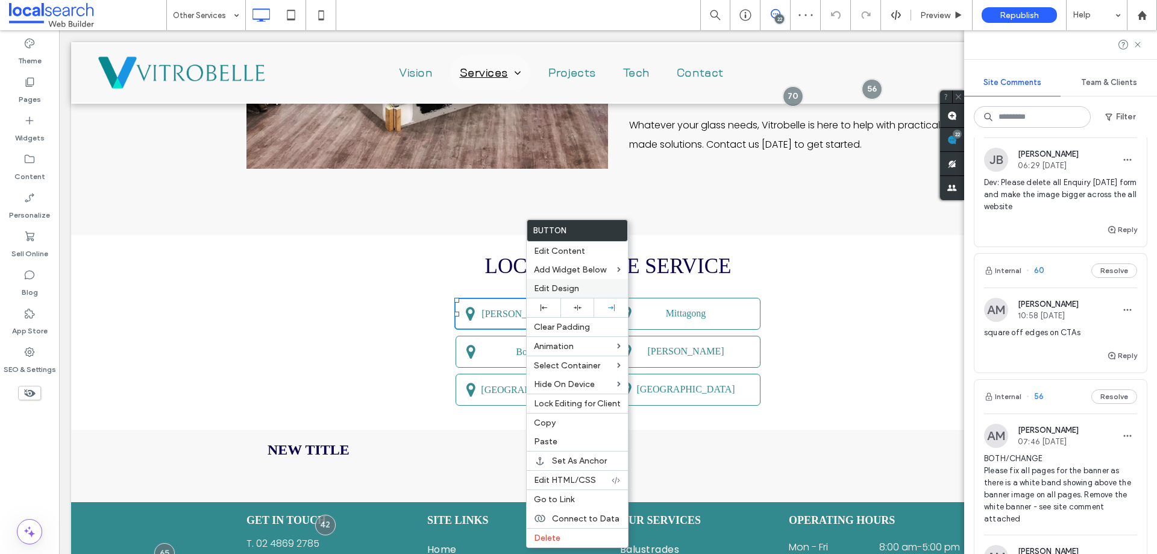
click at [572, 288] on span "Edit Design" at bounding box center [556, 288] width 45 height 10
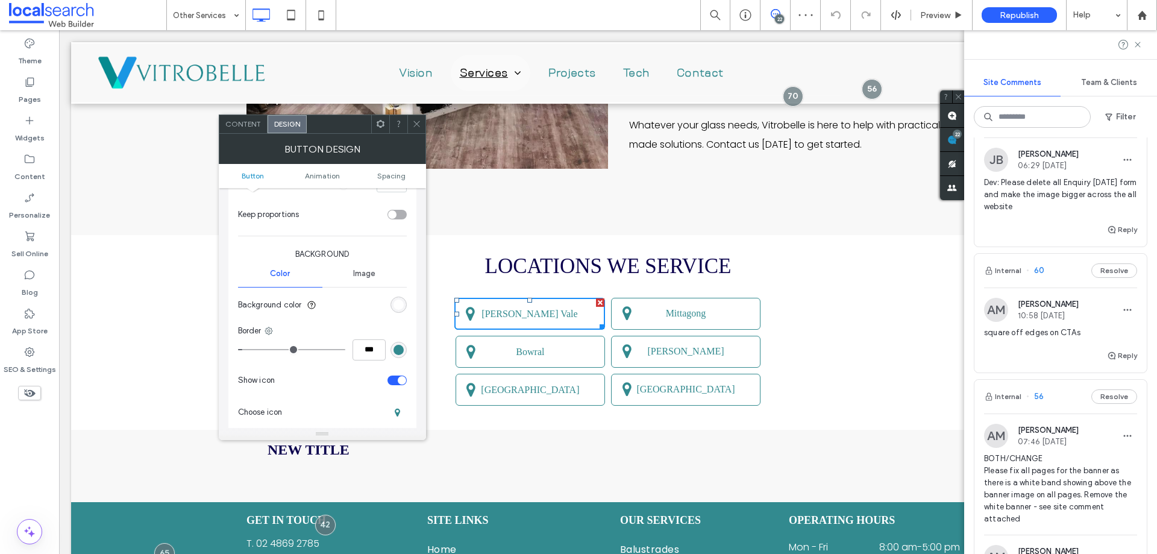
scroll to position [361, 0]
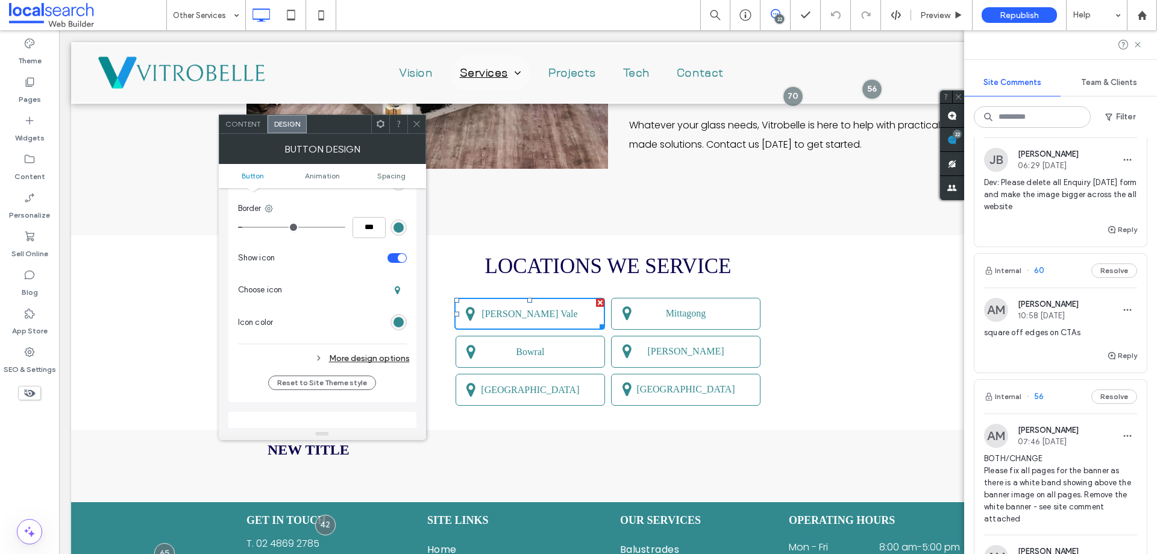
click at [355, 360] on div "More design options" at bounding box center [324, 358] width 172 height 16
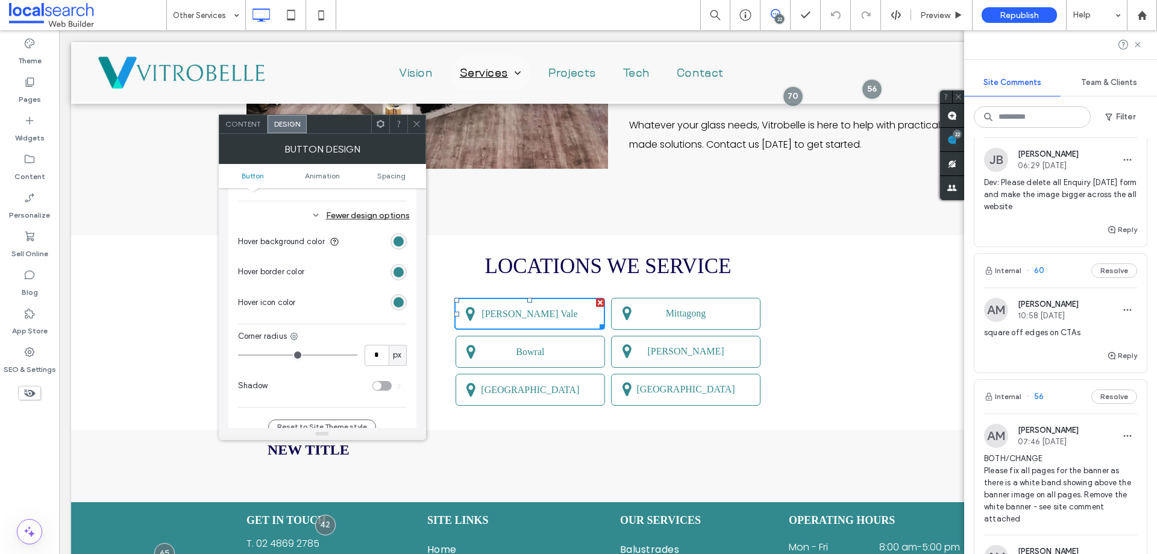
scroll to position [542, 0]
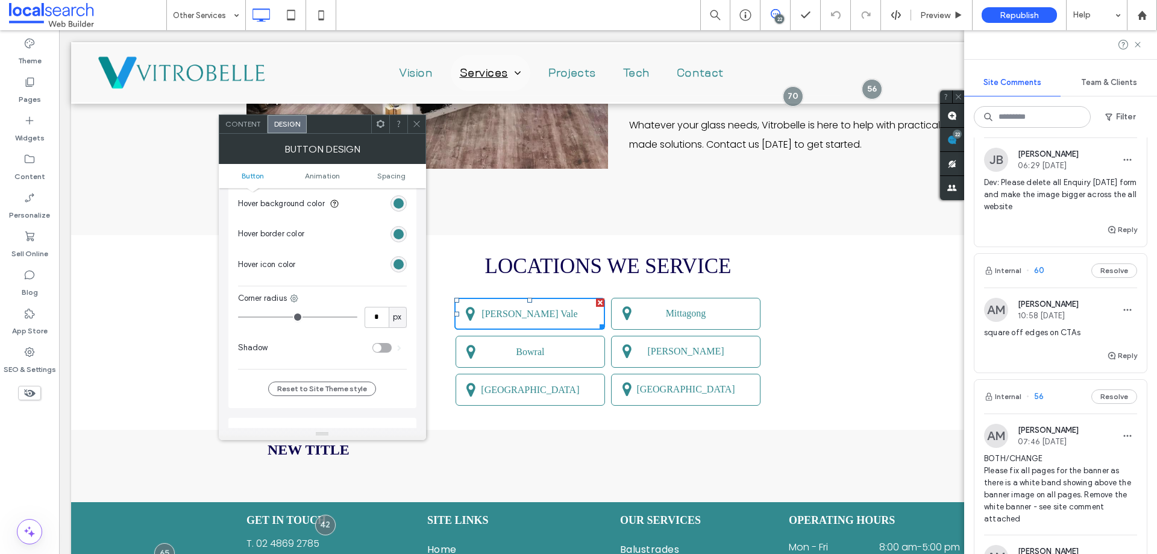
drag, startPoint x: 239, startPoint y: 323, endPoint x: 231, endPoint y: 322, distance: 8.5
click at [231, 322] on div "Primary Secondary Button layout Button style Button text Change affects desktop…" at bounding box center [322, 31] width 188 height 752
drag, startPoint x: 250, startPoint y: 319, endPoint x: 230, endPoint y: 303, distance: 26.2
click at [238, 316] on input "range" at bounding box center [297, 316] width 119 height 1
click at [416, 123] on use at bounding box center [416, 124] width 6 height 6
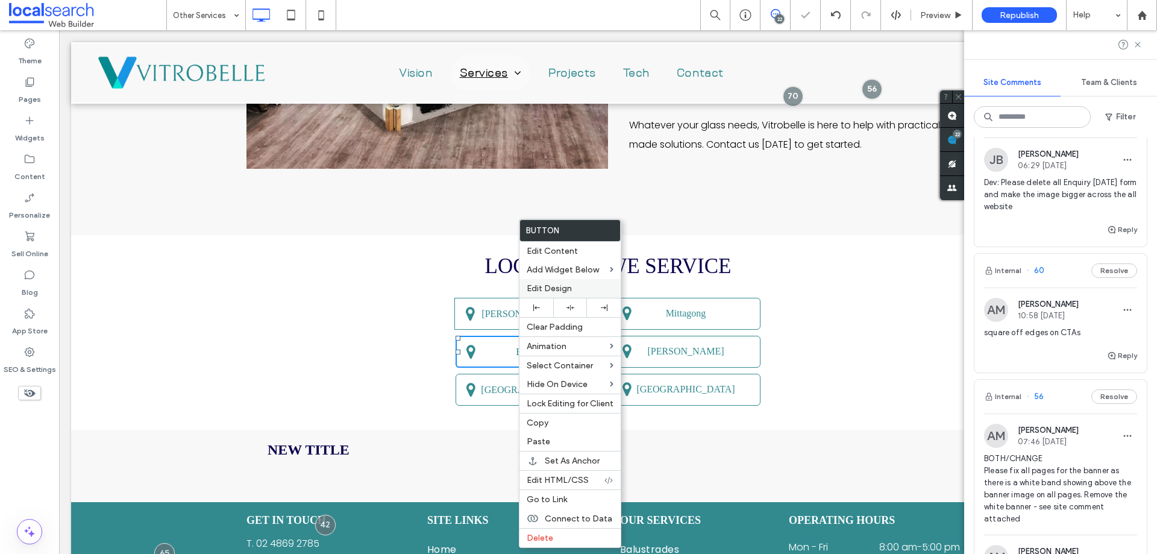
click at [566, 288] on span "Edit Design" at bounding box center [549, 288] width 45 height 10
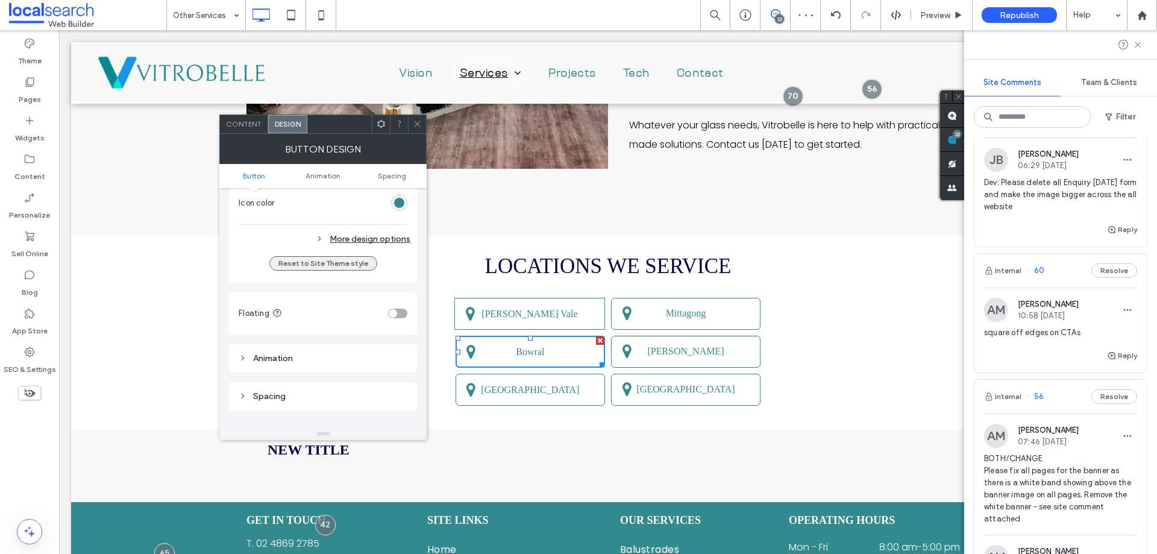
scroll to position [482, 0]
click at [374, 237] on div "More design options" at bounding box center [325, 238] width 172 height 16
drag, startPoint x: 248, startPoint y: 372, endPoint x: 221, endPoint y: 371, distance: 27.1
click at [221, 371] on div "Primary Secondary Button layout Button style Button text Change affects desktop…" at bounding box center [322, 308] width 207 height 240
drag, startPoint x: 219, startPoint y: 377, endPoint x: 308, endPoint y: 298, distance: 118.6
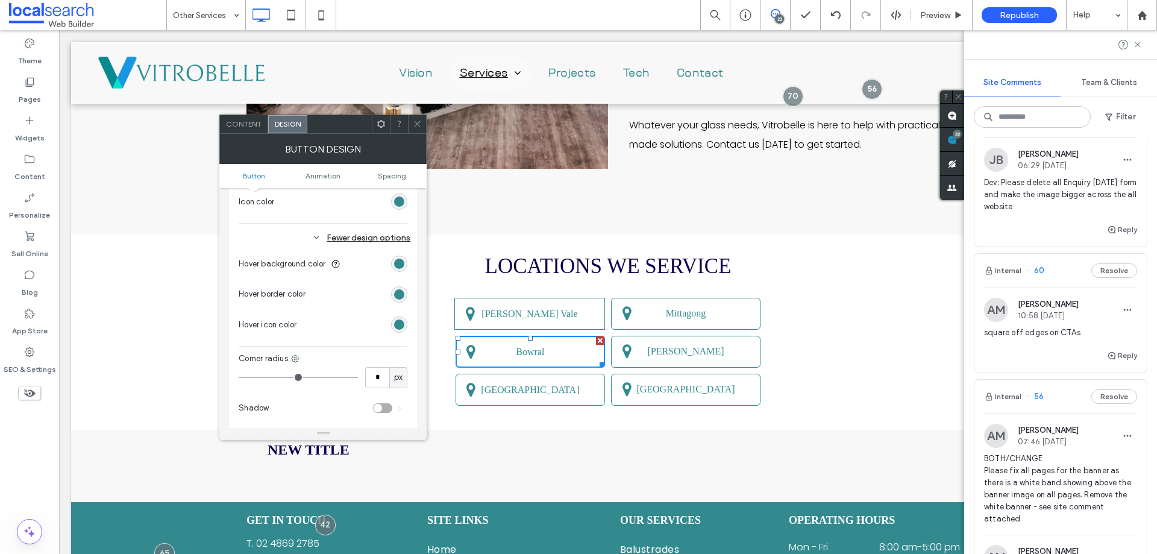
click at [239, 377] on input "range" at bounding box center [298, 377] width 119 height 1
click at [419, 132] on span at bounding box center [417, 124] width 9 height 18
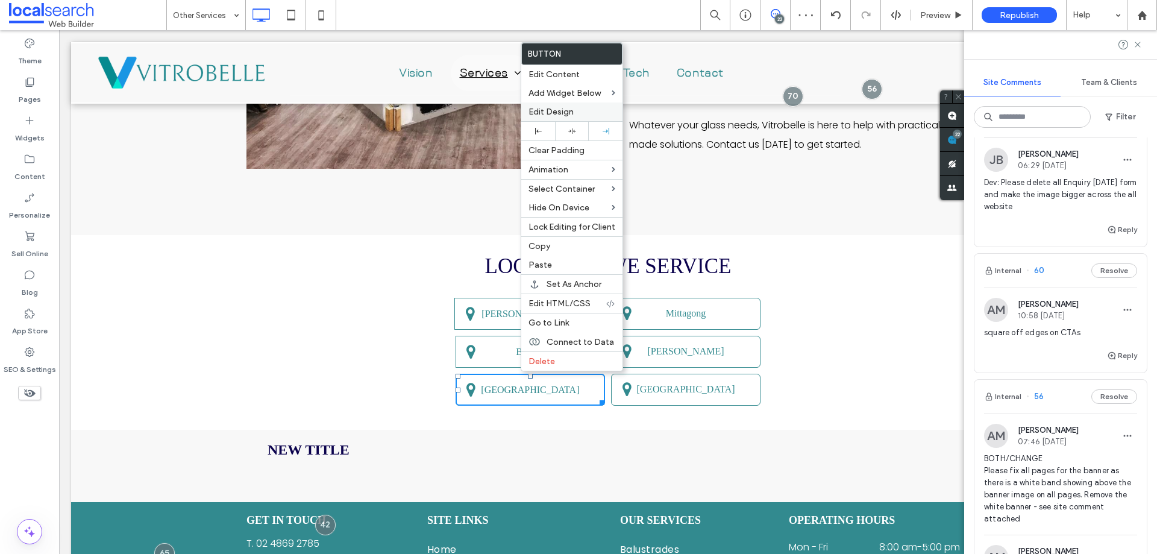
drag, startPoint x: 572, startPoint y: 117, endPoint x: 396, endPoint y: 211, distance: 200.0
click at [572, 117] on div "Edit Design" at bounding box center [571, 111] width 101 height 19
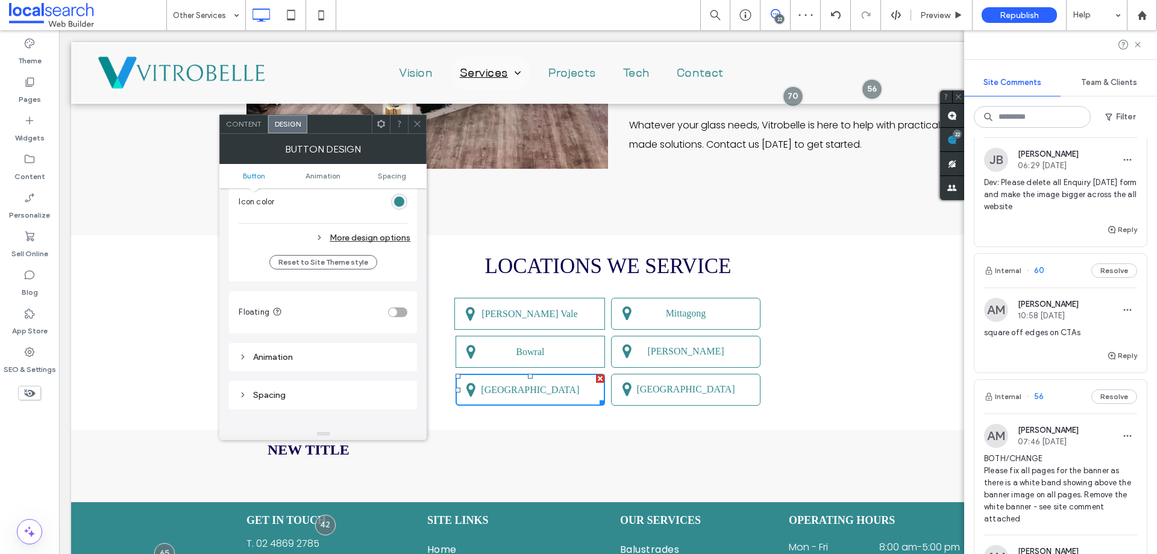
click at [365, 234] on div "More design options" at bounding box center [325, 238] width 172 height 16
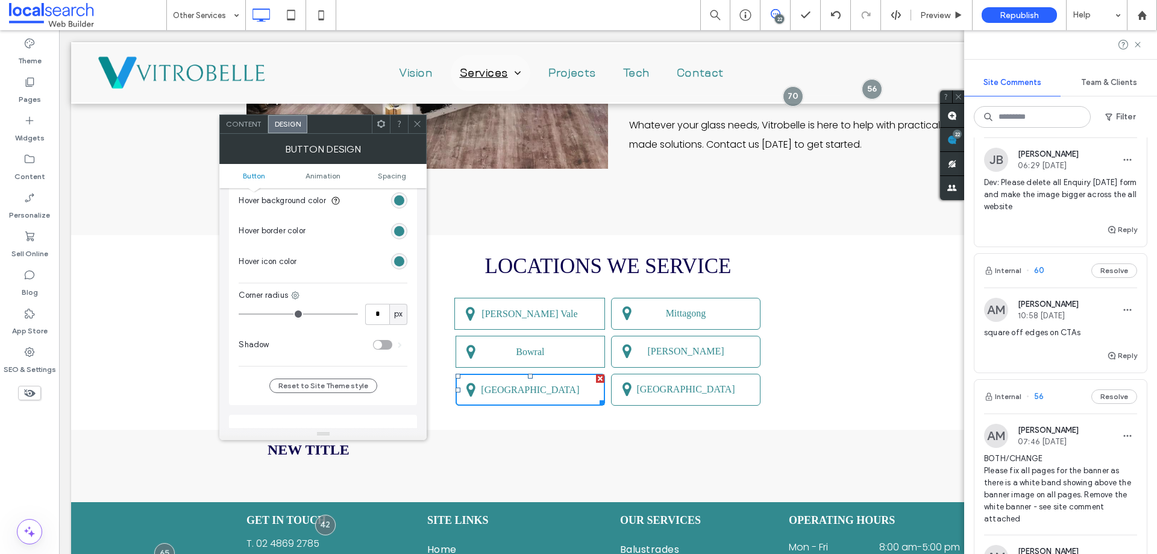
scroll to position [602, 0]
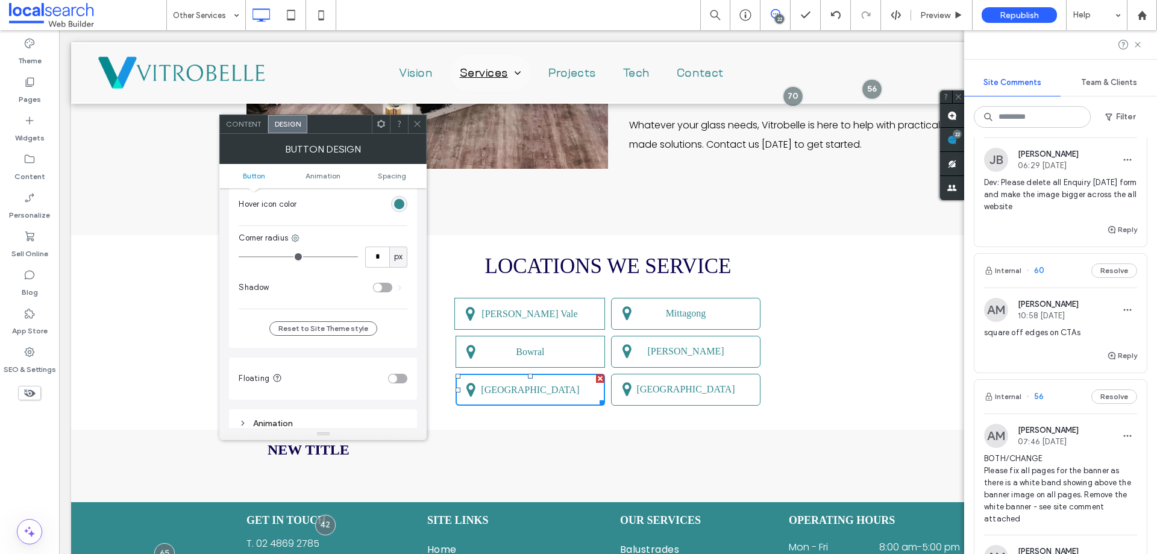
drag, startPoint x: 253, startPoint y: 257, endPoint x: 278, endPoint y: 219, distance: 45.8
click at [239, 257] on input "range" at bounding box center [298, 256] width 119 height 1
drag, startPoint x: 421, startPoint y: 123, endPoint x: 438, endPoint y: 165, distance: 45.4
click at [421, 122] on icon at bounding box center [417, 123] width 9 height 9
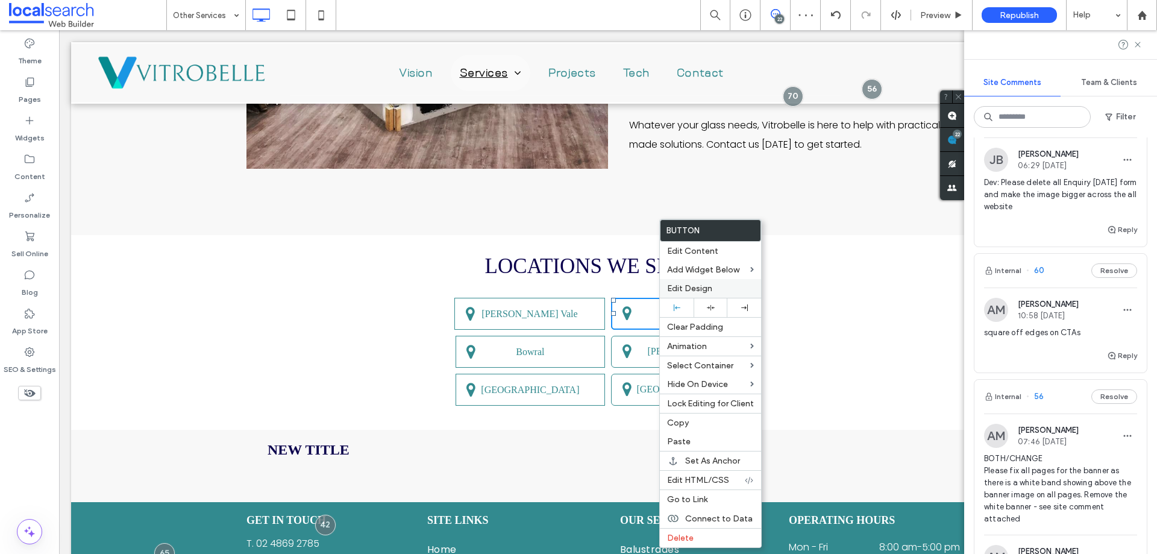
click at [683, 283] on div "Edit Design" at bounding box center [710, 288] width 101 height 19
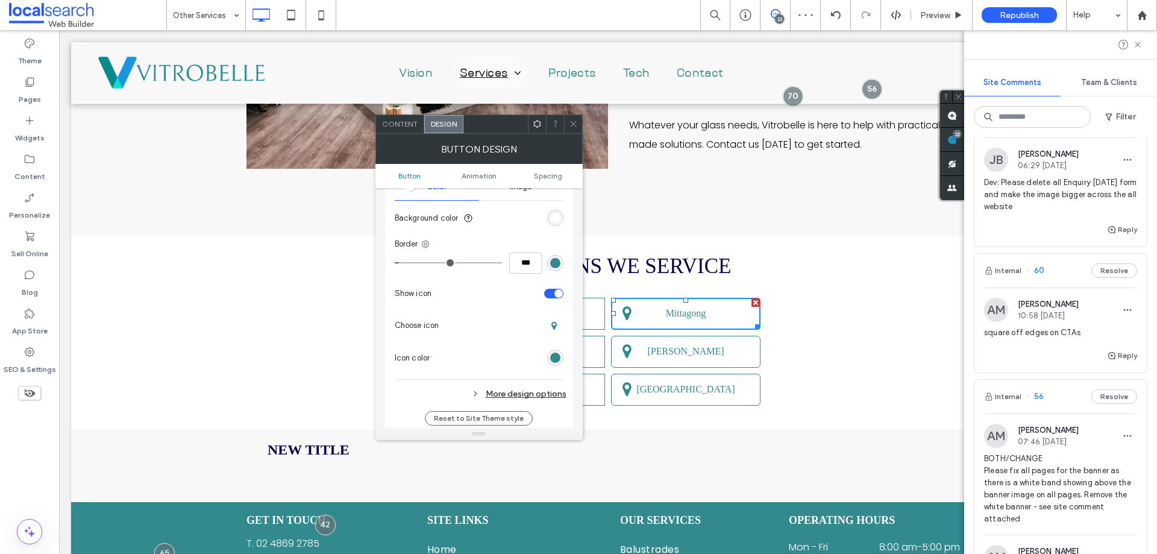
scroll to position [361, 0]
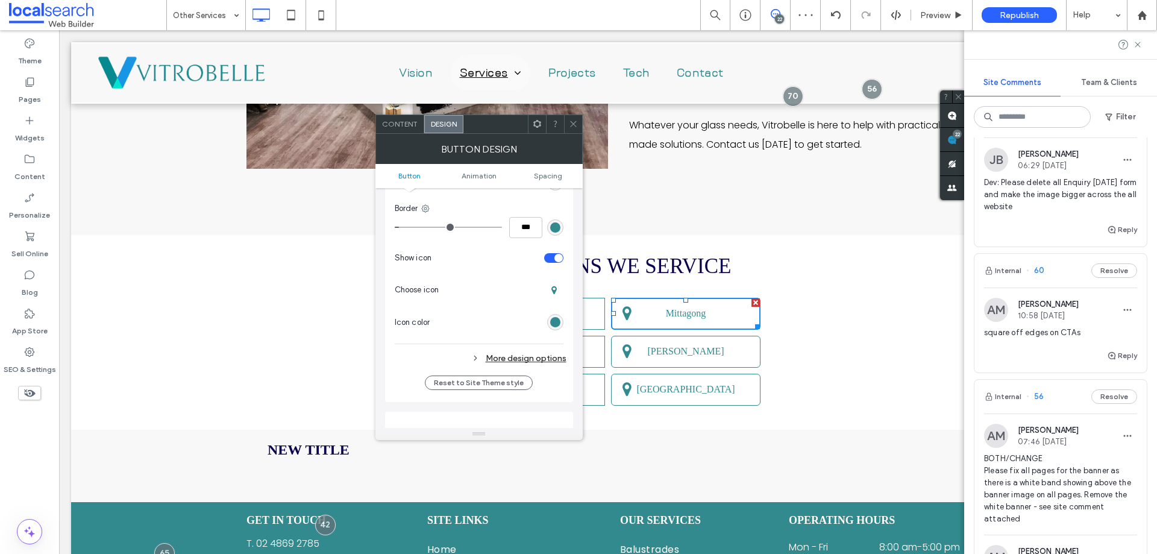
click at [500, 351] on div "More design options" at bounding box center [481, 358] width 172 height 16
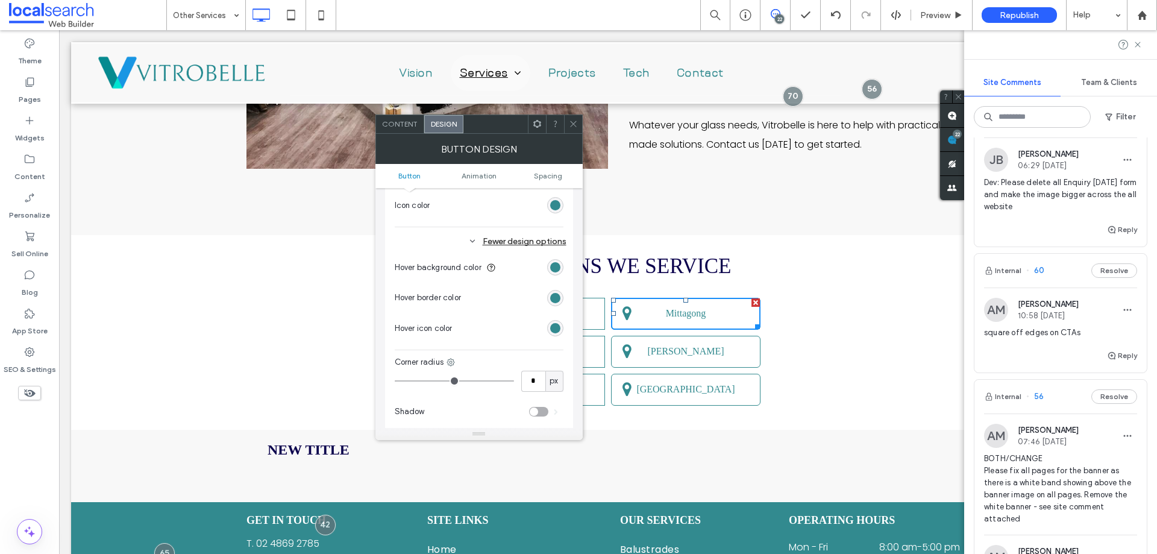
scroll to position [482, 0]
drag, startPoint x: 406, startPoint y: 378, endPoint x: 387, endPoint y: 373, distance: 19.1
click at [395, 377] on input "range" at bounding box center [454, 377] width 119 height 1
drag, startPoint x: 577, startPoint y: 131, endPoint x: 548, endPoint y: 192, distance: 67.1
click at [577, 131] on span at bounding box center [573, 124] width 9 height 18
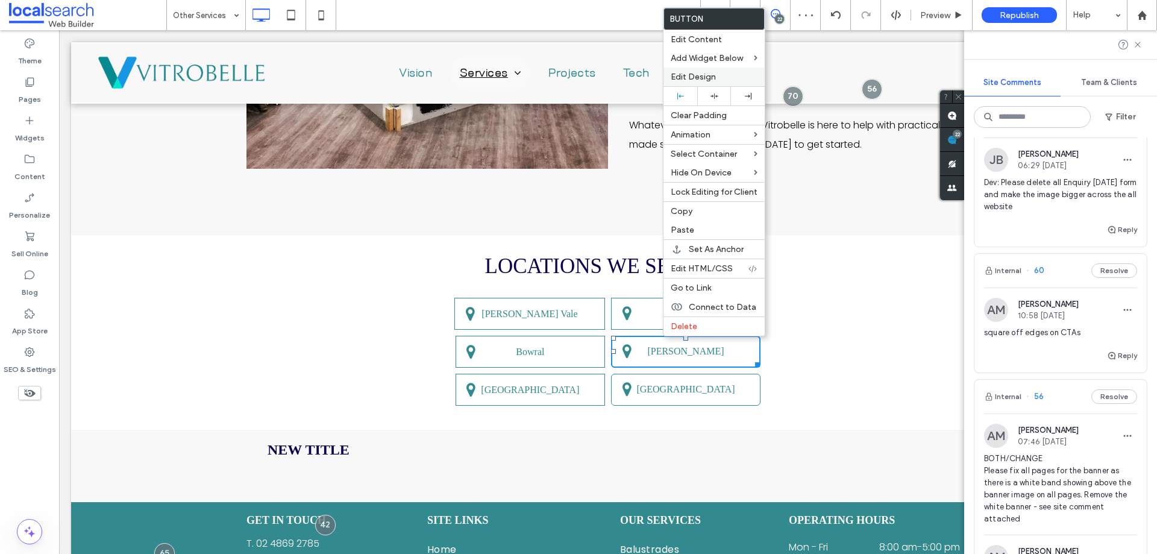
click at [704, 77] on span "Edit Design" at bounding box center [692, 77] width 45 height 10
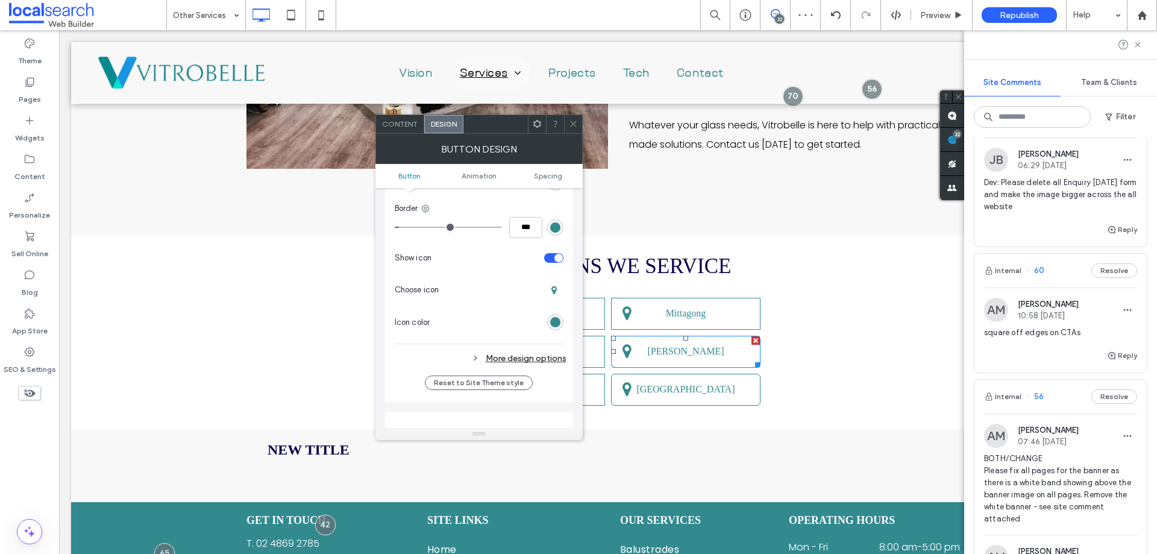
click at [533, 357] on div "More design options" at bounding box center [481, 358] width 172 height 16
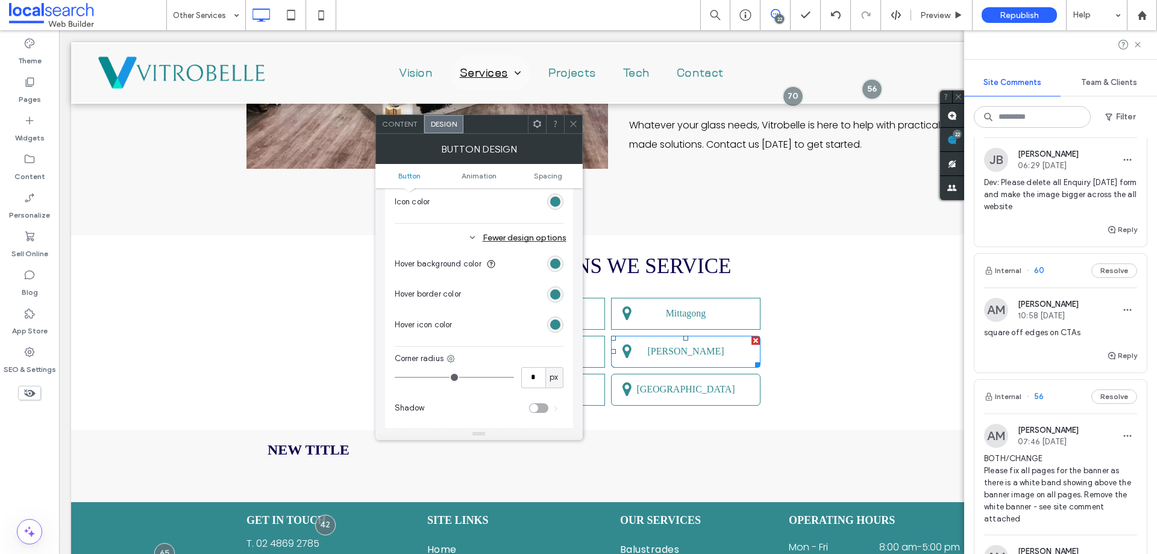
drag, startPoint x: 410, startPoint y: 373, endPoint x: 396, endPoint y: 353, distance: 25.1
click at [395, 377] on input "range" at bounding box center [454, 377] width 119 height 1
click at [566, 128] on div at bounding box center [573, 124] width 18 height 18
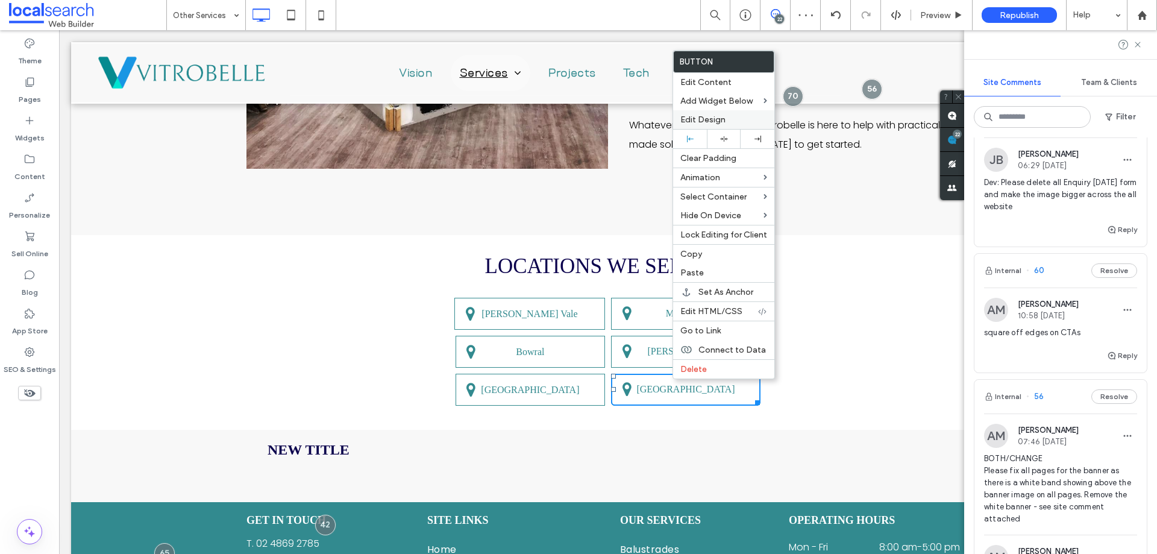
click at [703, 122] on span "Edit Design" at bounding box center [702, 119] width 45 height 10
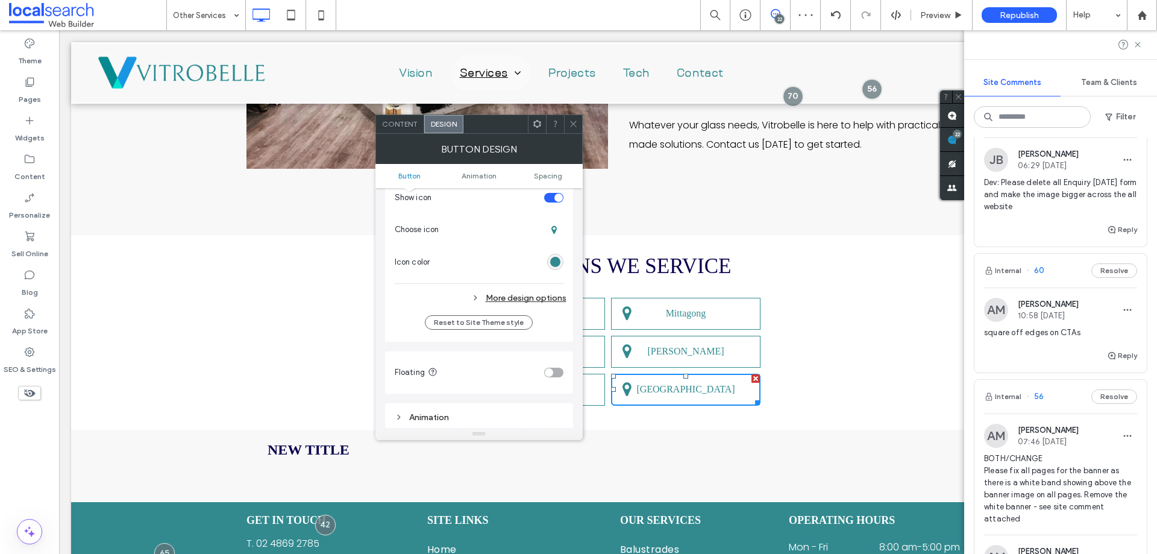
drag, startPoint x: 505, startPoint y: 296, endPoint x: 498, endPoint y: 305, distance: 12.0
click at [504, 295] on div "More design options" at bounding box center [481, 298] width 172 height 16
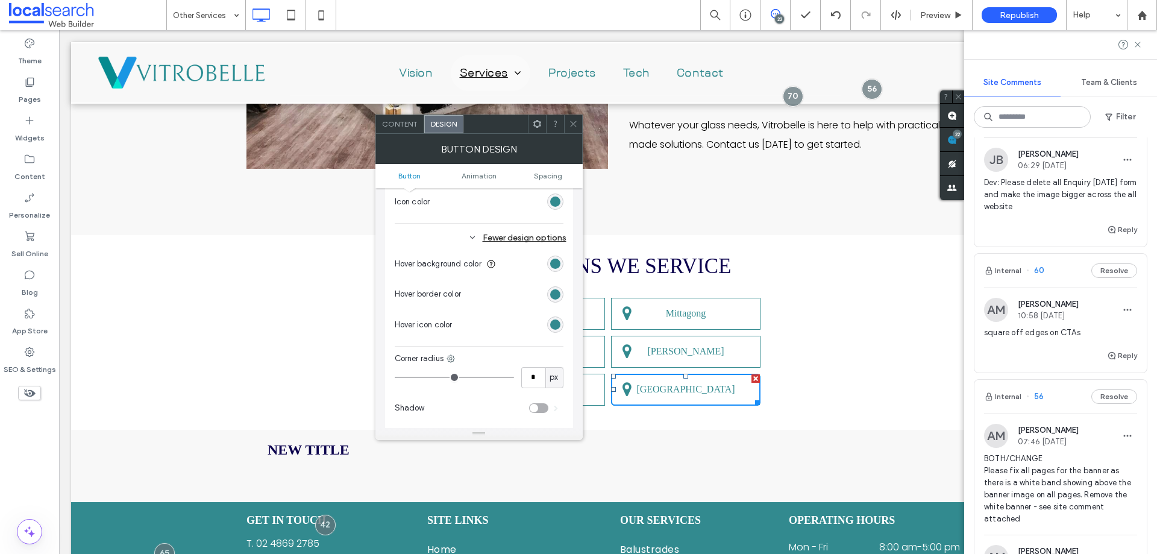
drag, startPoint x: 400, startPoint y: 378, endPoint x: 383, endPoint y: 375, distance: 17.7
click at [395, 378] on input "range" at bounding box center [454, 377] width 119 height 1
click at [569, 126] on icon at bounding box center [573, 123] width 9 height 9
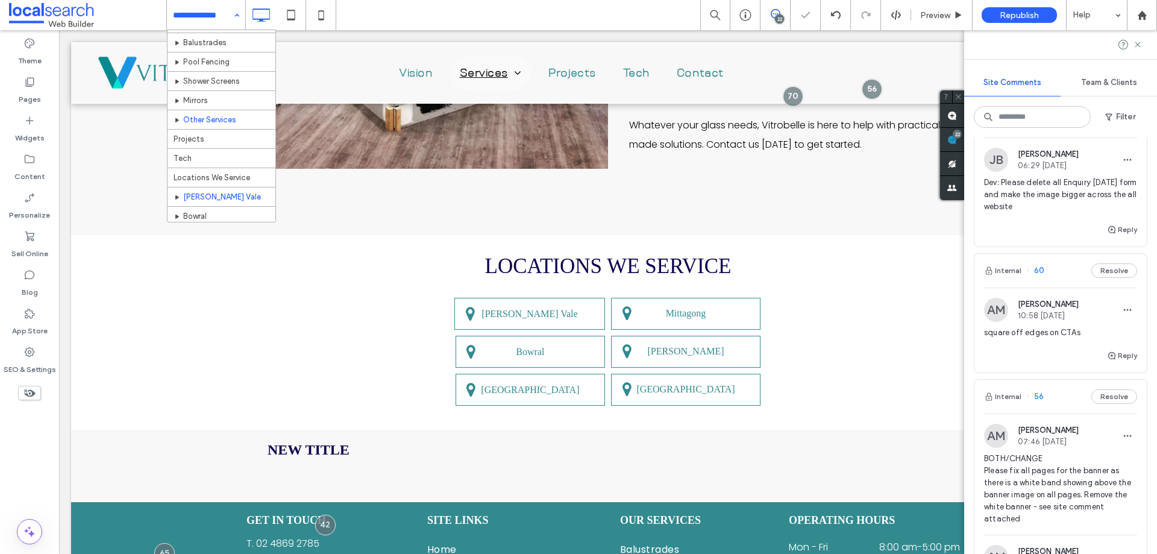
scroll to position [115, 0]
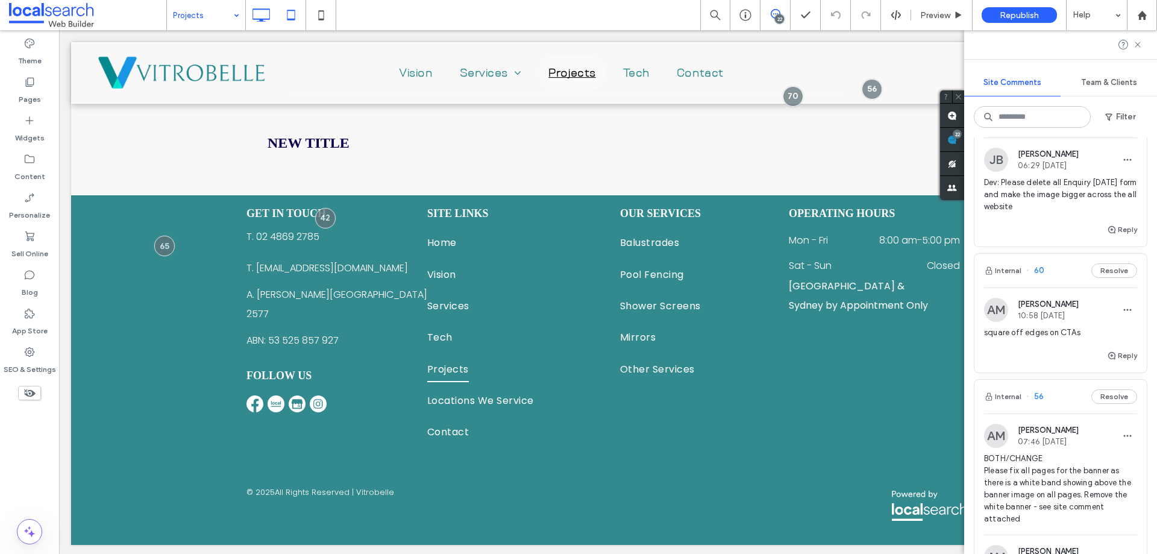
scroll to position [2761, 0]
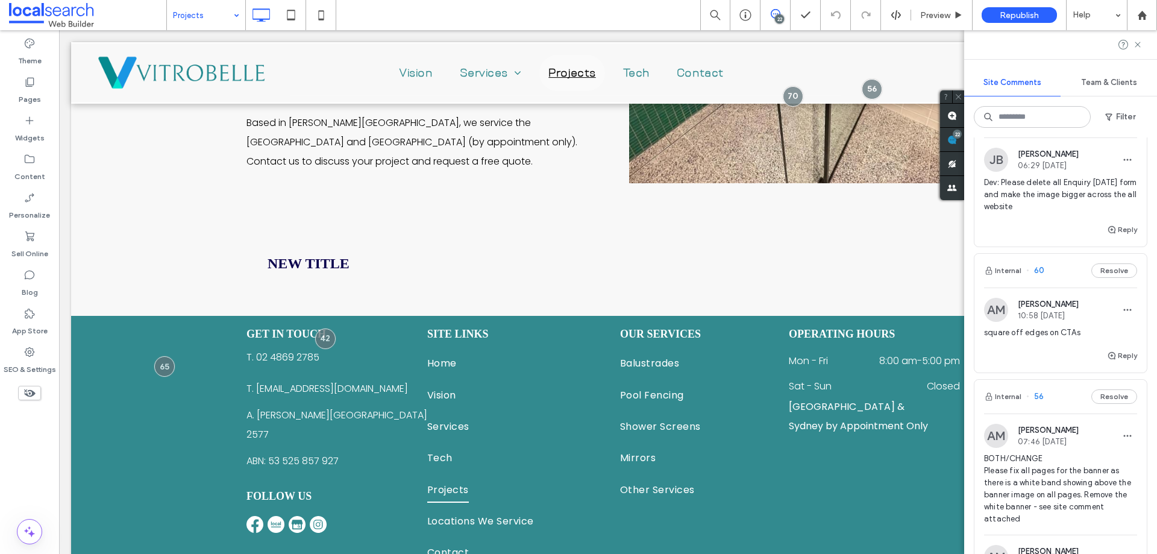
click at [214, 7] on input at bounding box center [203, 15] width 60 height 30
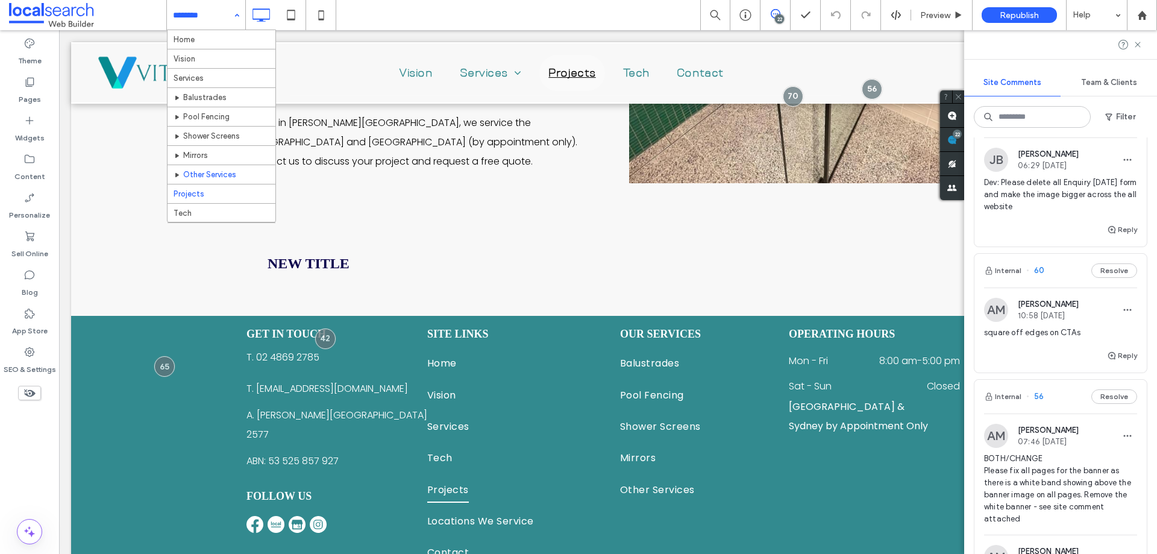
scroll to position [41, 0]
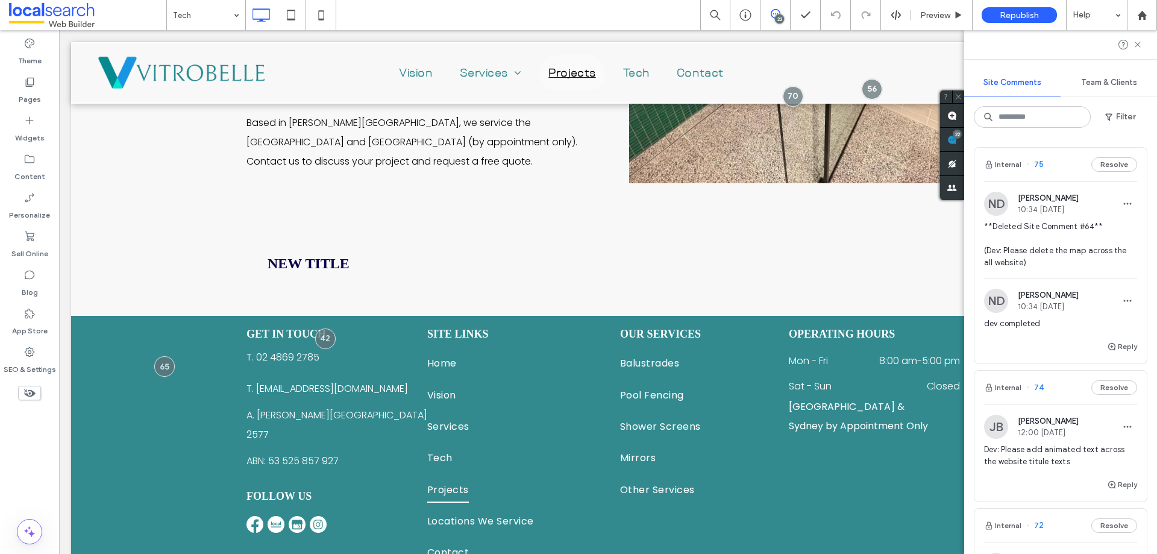
scroll to position [2229, 0]
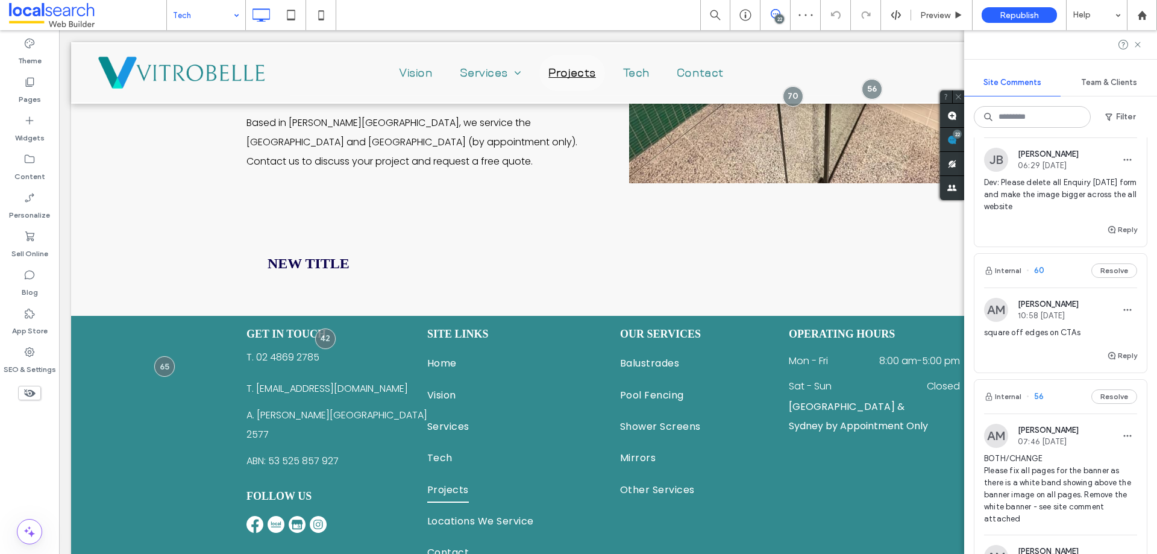
click at [211, 24] on input at bounding box center [203, 15] width 60 height 30
click at [234, 14] on div "Locations We Service" at bounding box center [206, 15] width 78 height 30
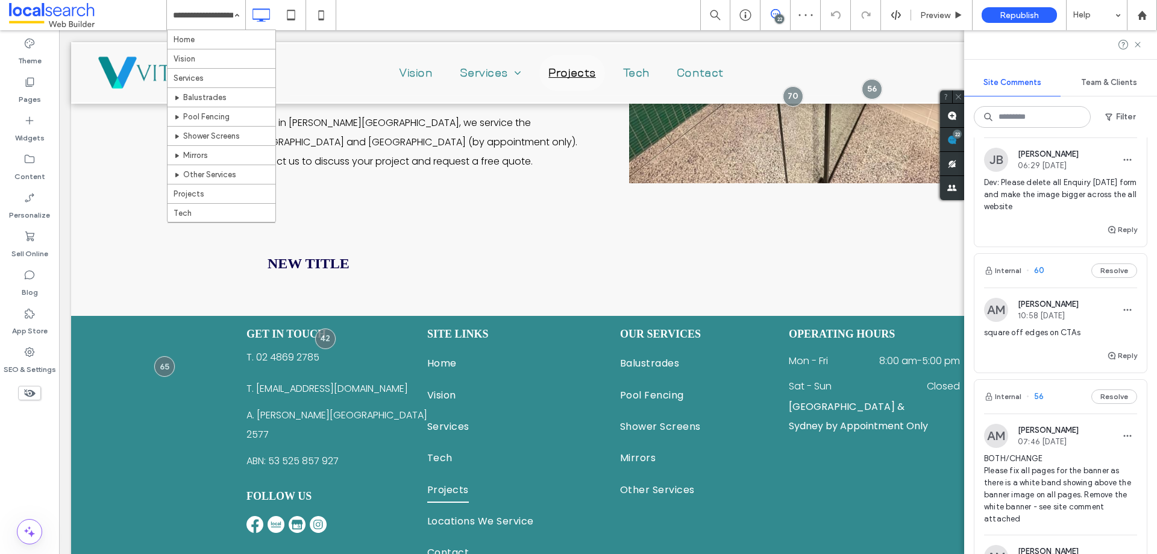
scroll to position [115, 0]
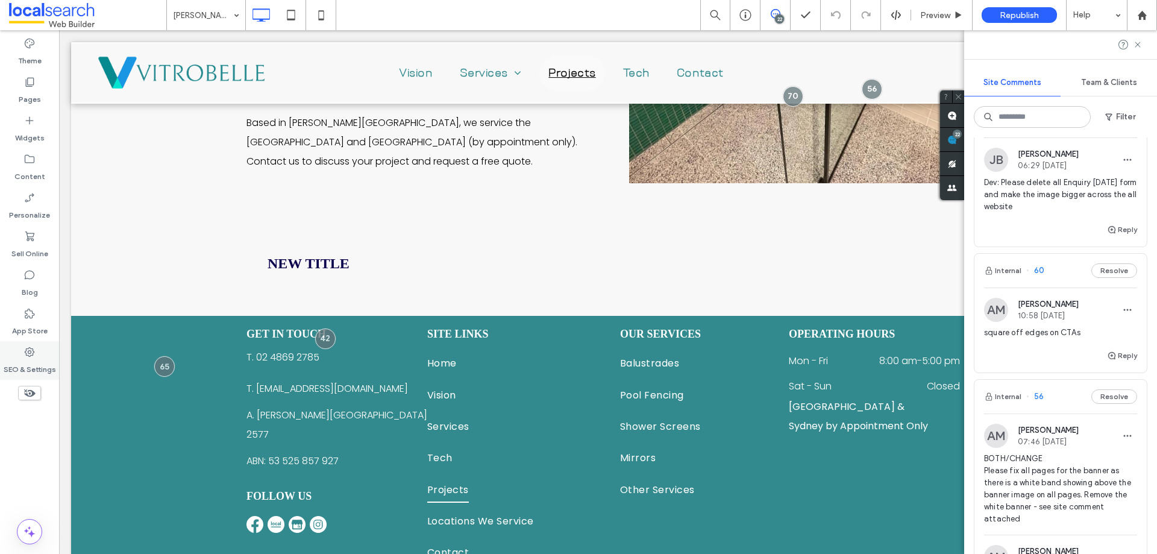
click at [21, 361] on label "SEO & Settings" at bounding box center [30, 366] width 52 height 17
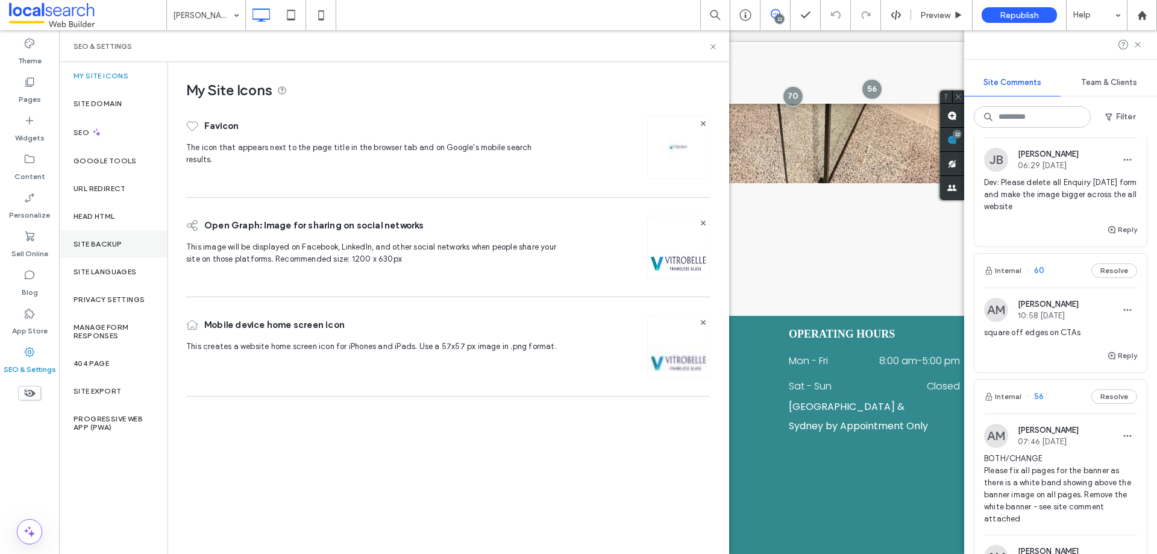
click at [108, 237] on div "Site Backup" at bounding box center [113, 244] width 108 height 28
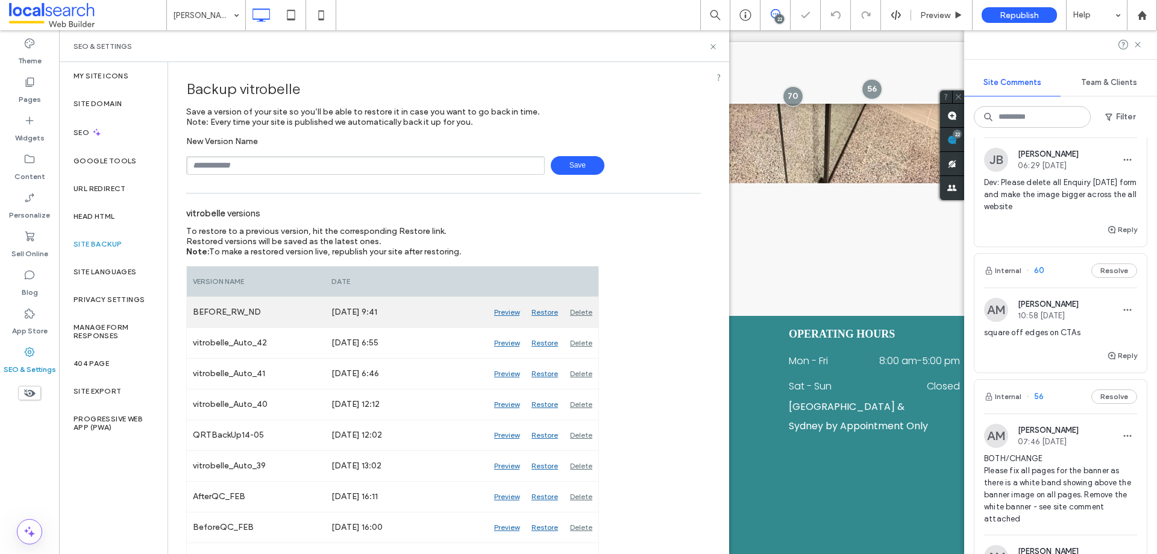
click at [500, 313] on div "Preview" at bounding box center [506, 312] width 37 height 30
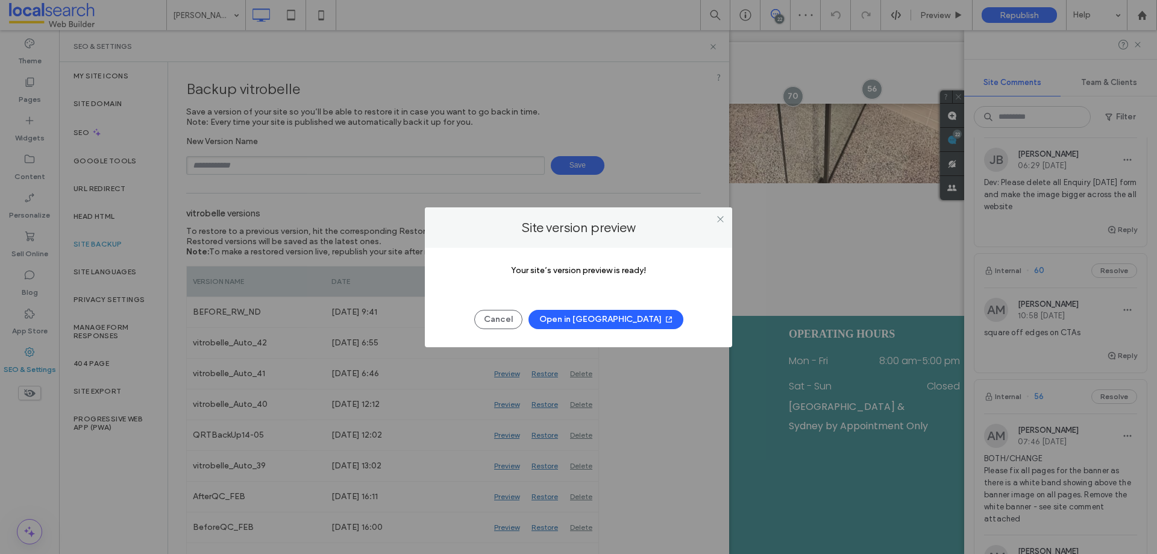
click at [604, 329] on div "Your site’s version preview is ready! Cancel Open in [GEOGRAPHIC_DATA]" at bounding box center [578, 297] width 307 height 99
click at [603, 316] on button "Open in [GEOGRAPHIC_DATA]" at bounding box center [605, 319] width 155 height 19
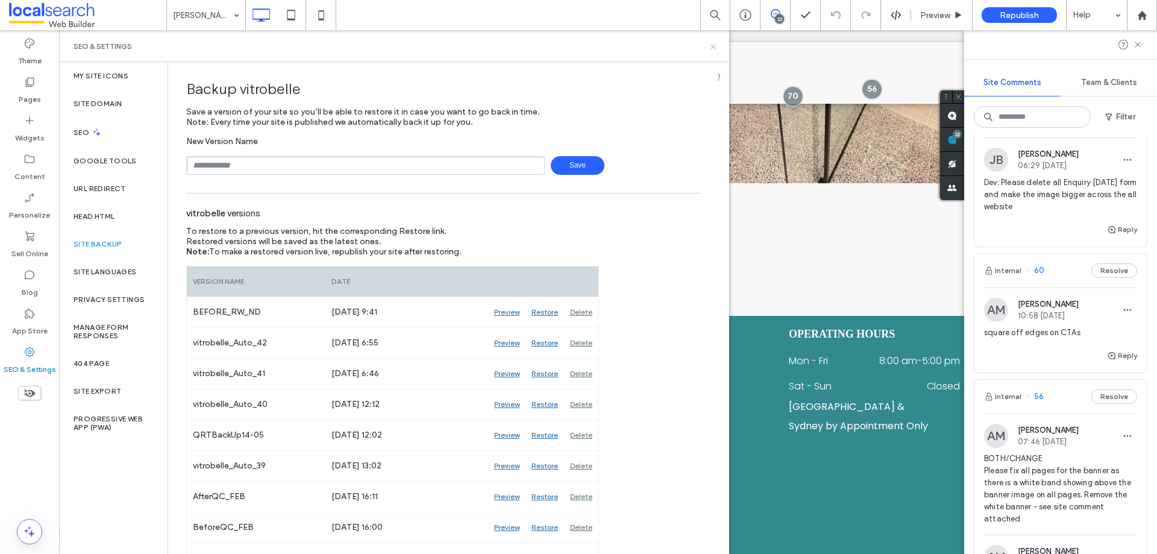
click at [711, 43] on icon at bounding box center [712, 46] width 9 height 9
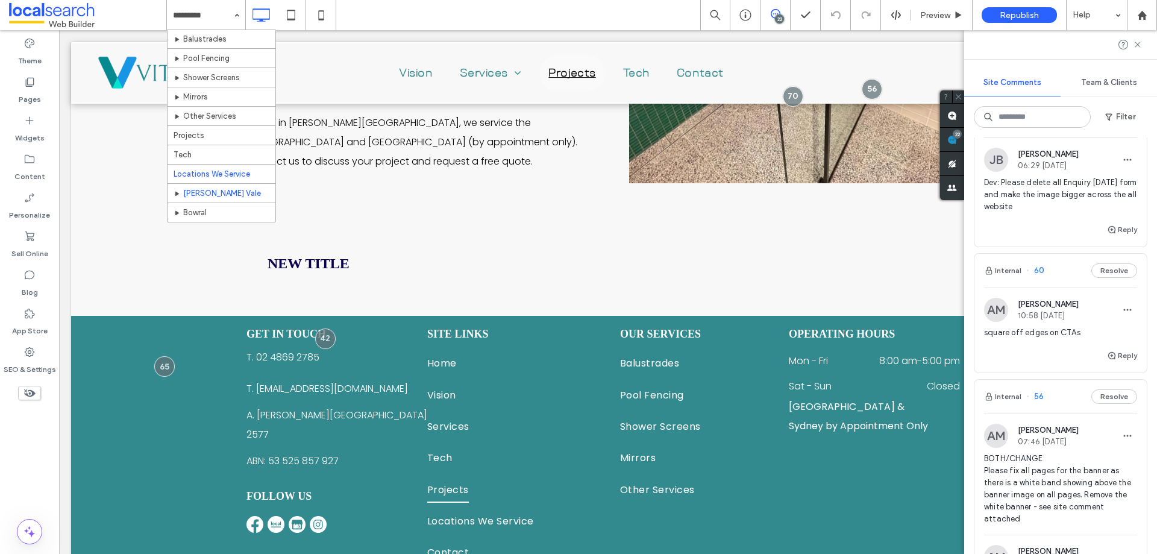
scroll to position [115, 0]
drag, startPoint x: 198, startPoint y: 18, endPoint x: 196, endPoint y: 29, distance: 11.1
click at [198, 17] on input at bounding box center [203, 15] width 60 height 30
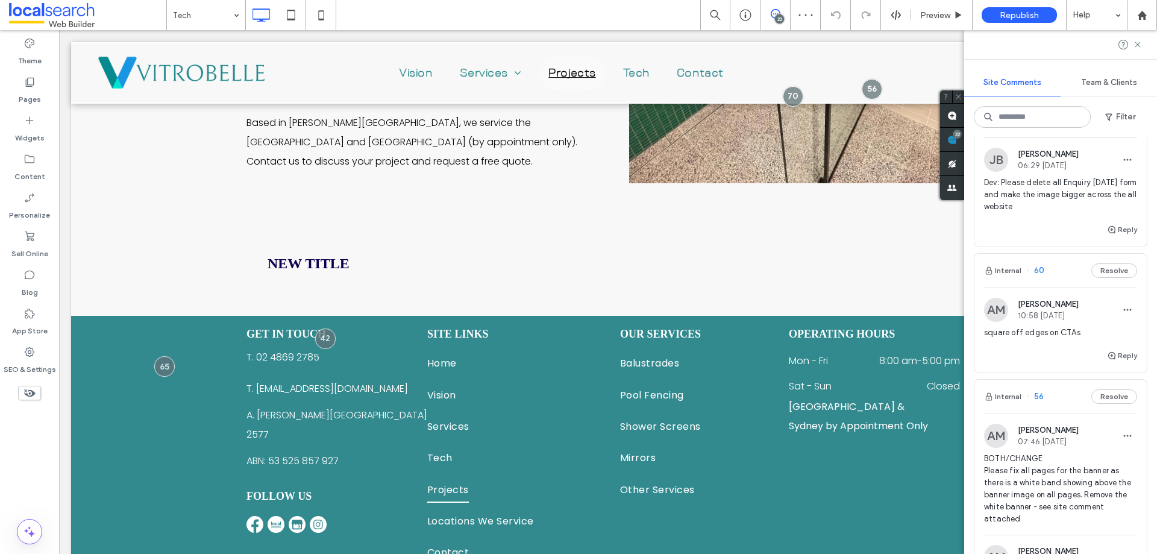
click at [220, 11] on input at bounding box center [203, 15] width 60 height 30
click at [236, 17] on div "Projects" at bounding box center [206, 15] width 78 height 30
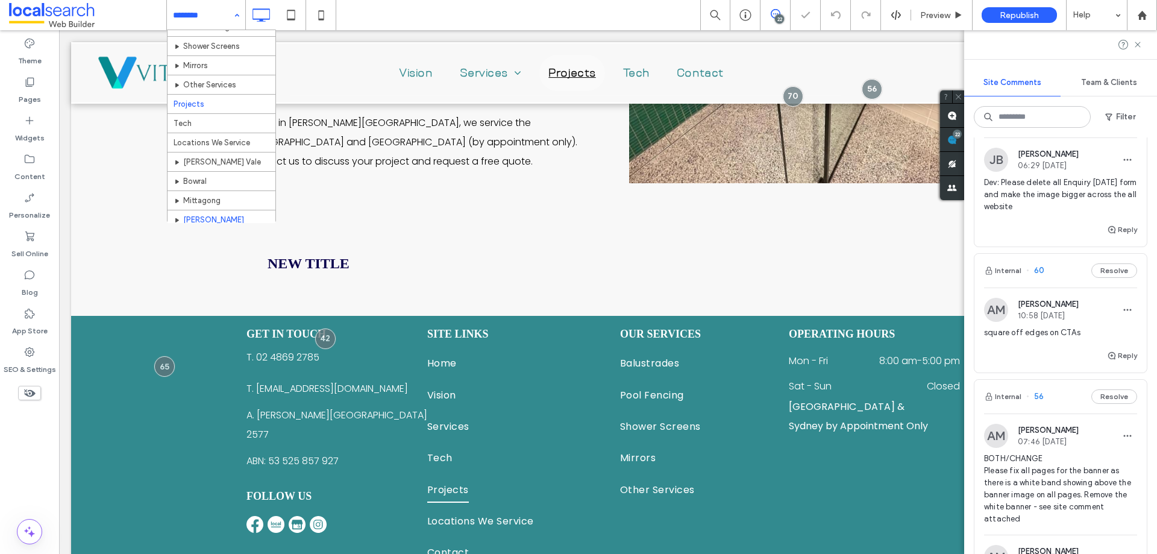
scroll to position [115, 0]
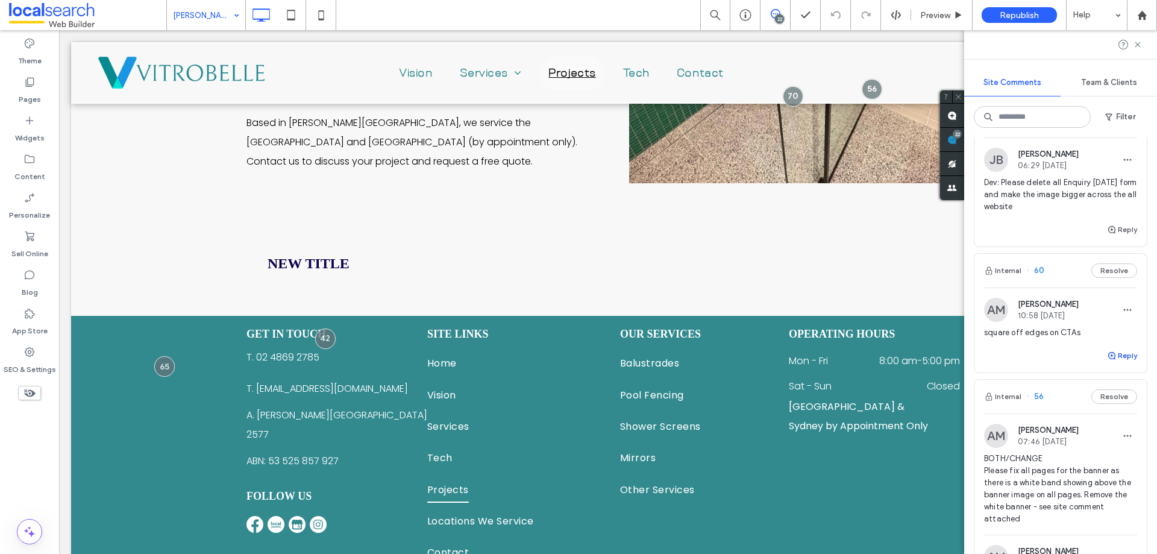
click at [1108, 359] on use "button" at bounding box center [1111, 355] width 7 height 7
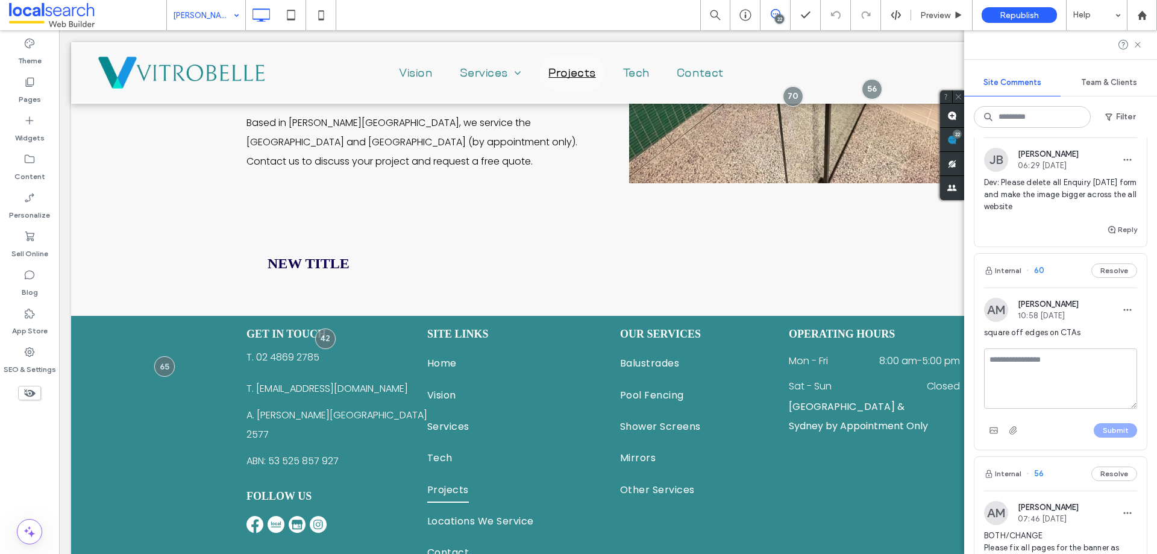
click at [1074, 403] on textarea at bounding box center [1060, 378] width 153 height 60
type textarea "**********"
click at [1110, 437] on button "Submit" at bounding box center [1114, 430] width 43 height 14
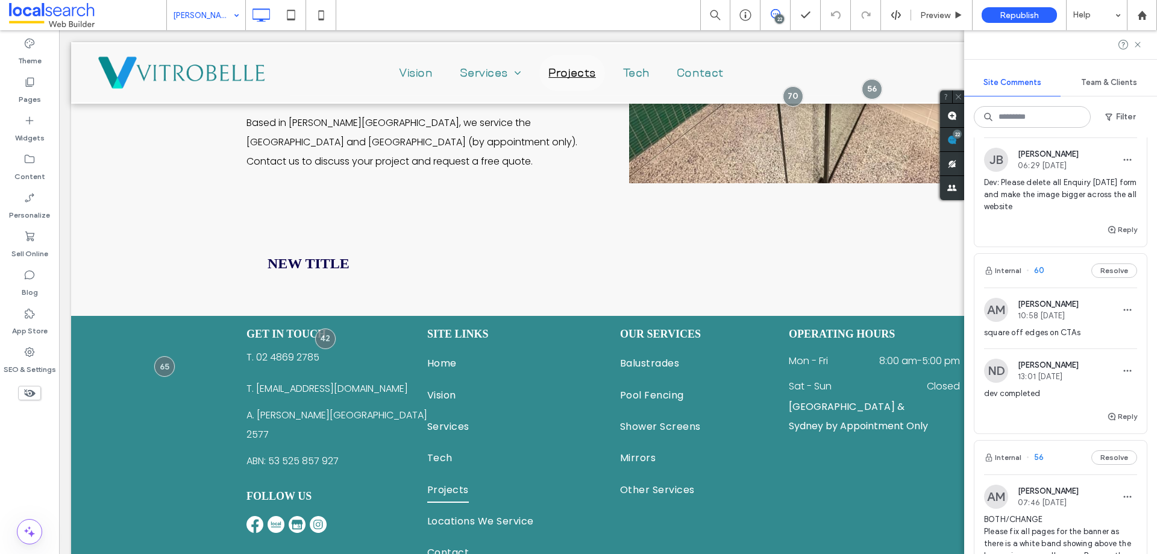
click at [1041, 127] on span "61" at bounding box center [1034, 120] width 16 height 12
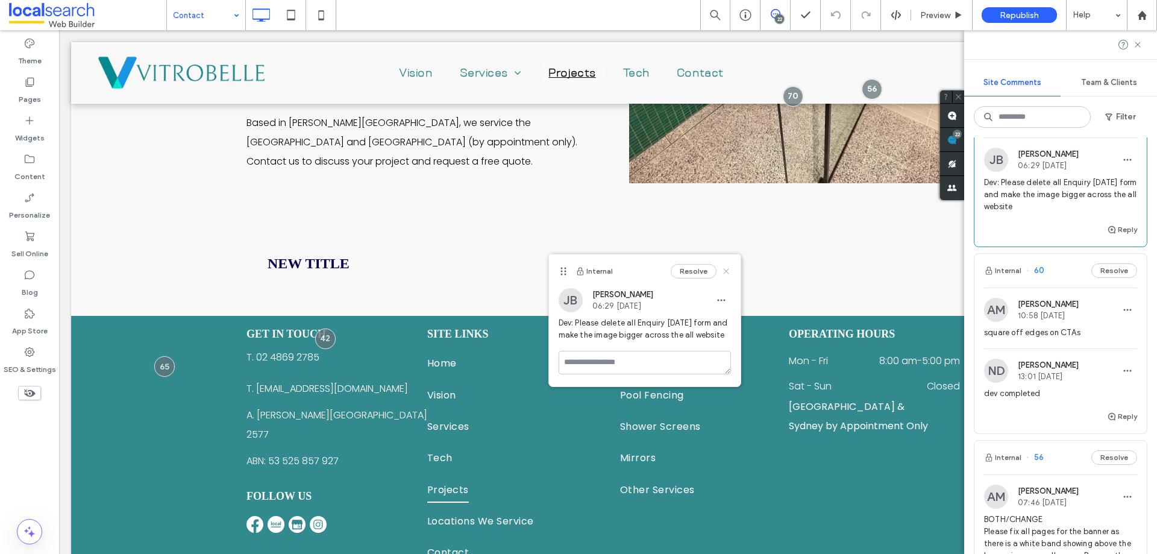
click at [727, 269] on icon at bounding box center [726, 271] width 10 height 10
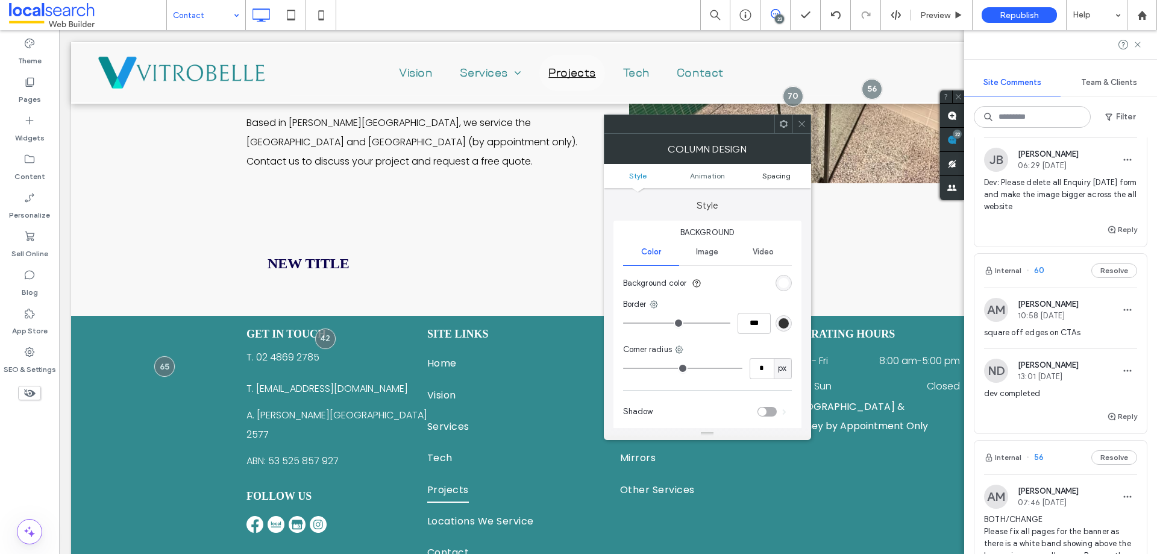
click at [786, 177] on span "Spacing" at bounding box center [776, 175] width 28 height 9
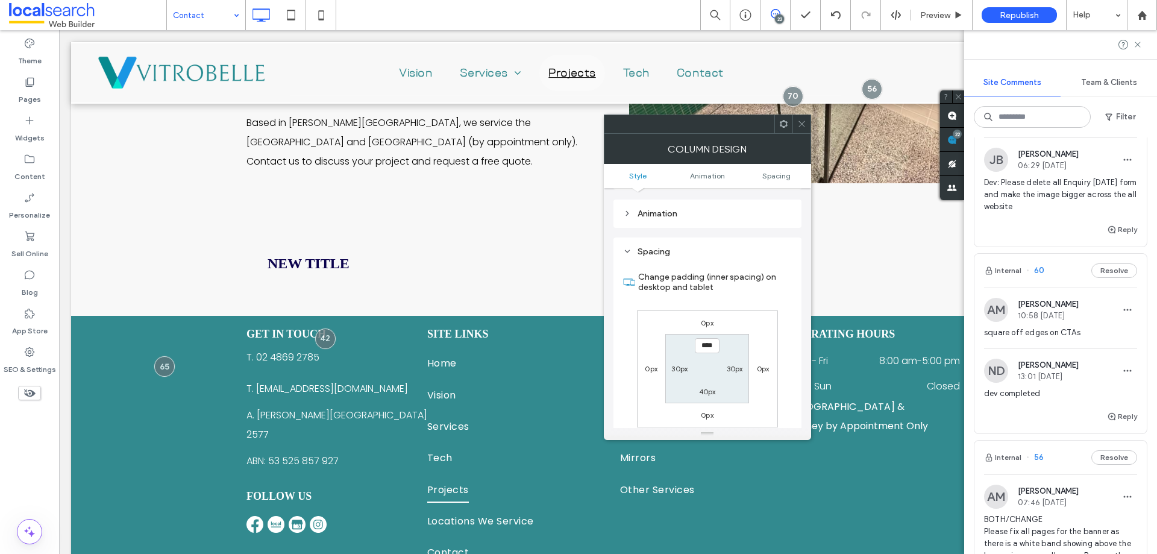
scroll to position [283, 0]
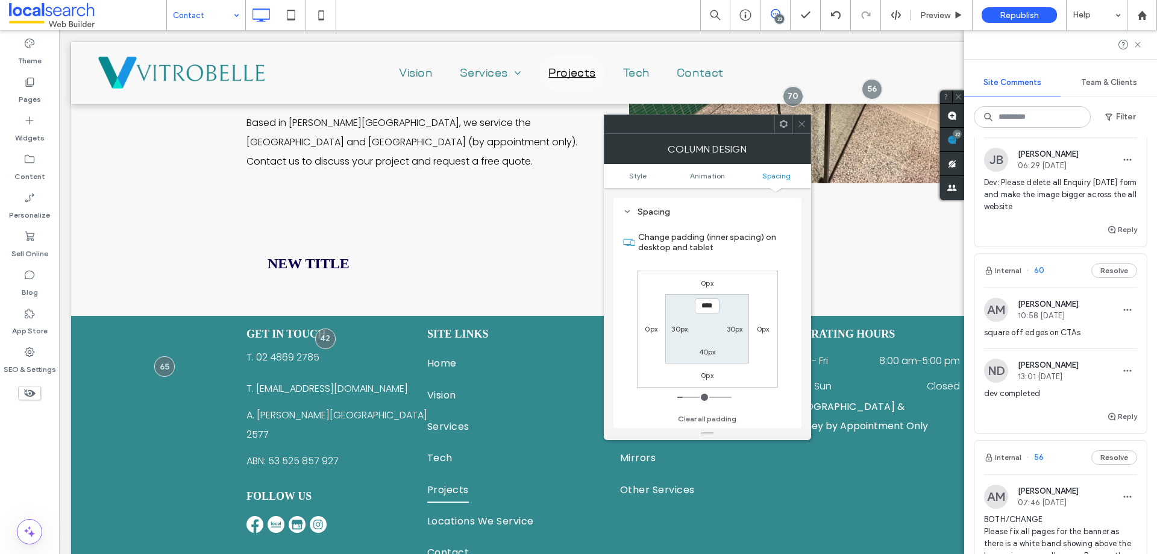
click at [797, 130] on span at bounding box center [801, 124] width 9 height 18
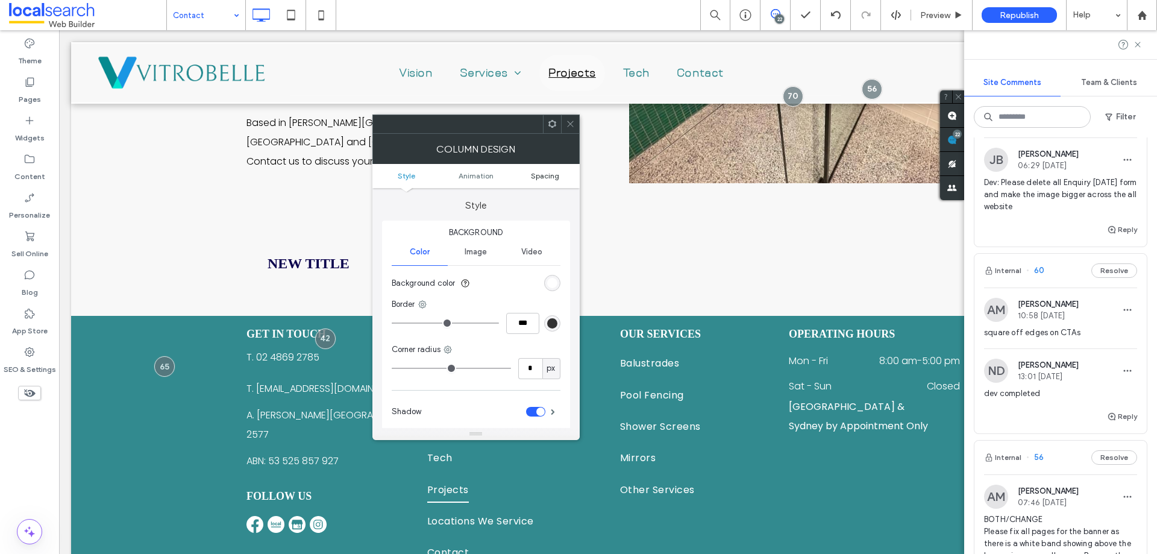
click at [540, 179] on span "Spacing" at bounding box center [545, 175] width 28 height 9
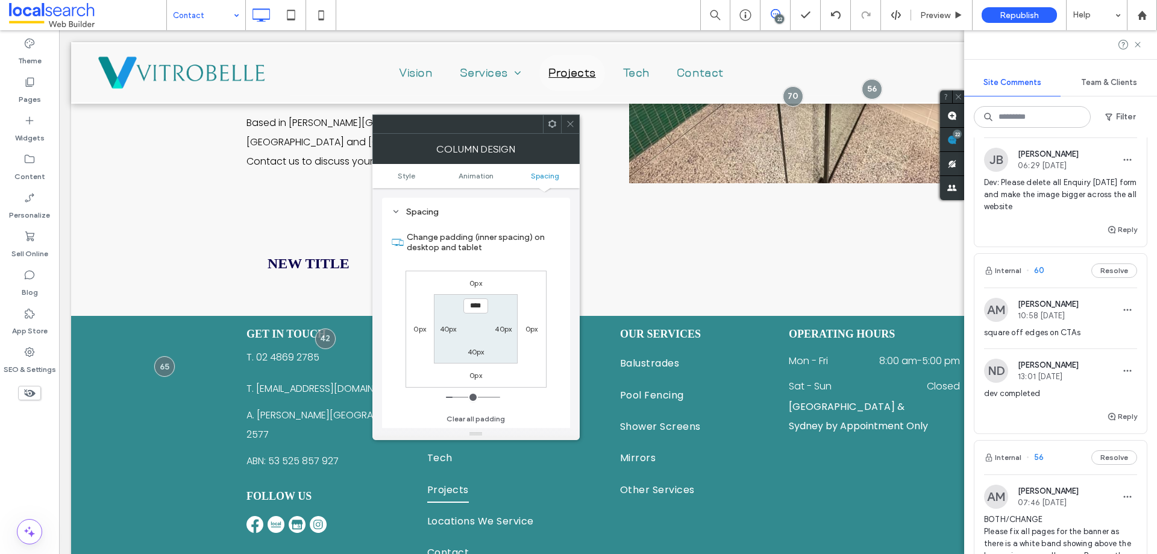
click at [579, 125] on div at bounding box center [475, 123] width 207 height 19
click at [576, 130] on div at bounding box center [570, 124] width 18 height 18
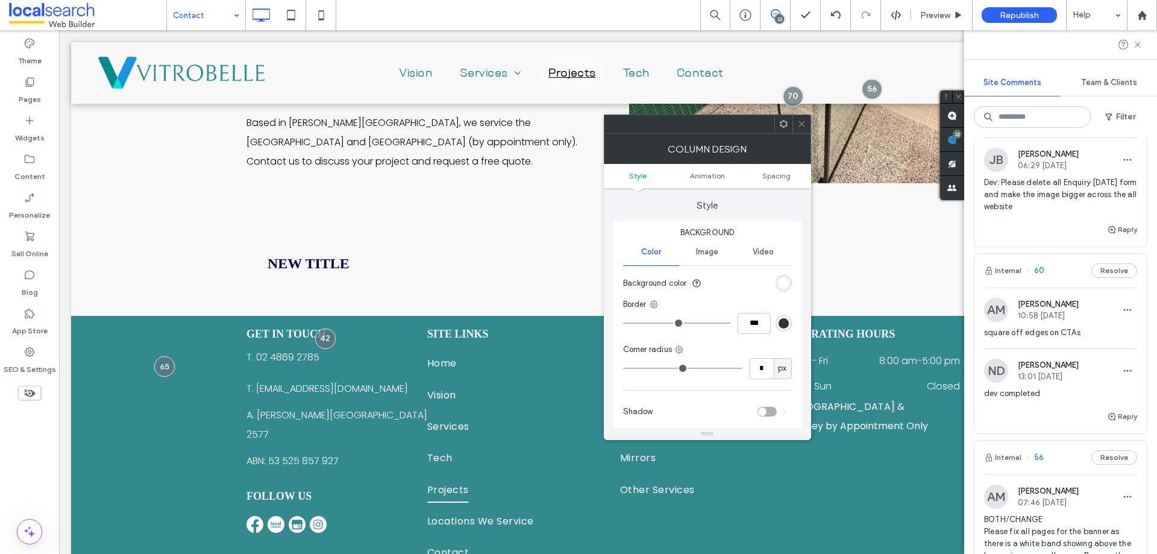
drag, startPoint x: 765, startPoint y: 184, endPoint x: 769, endPoint y: 178, distance: 6.9
click at [766, 183] on ul "Style Animation Spacing" at bounding box center [707, 176] width 207 height 24
click at [769, 178] on span "Spacing" at bounding box center [776, 175] width 28 height 9
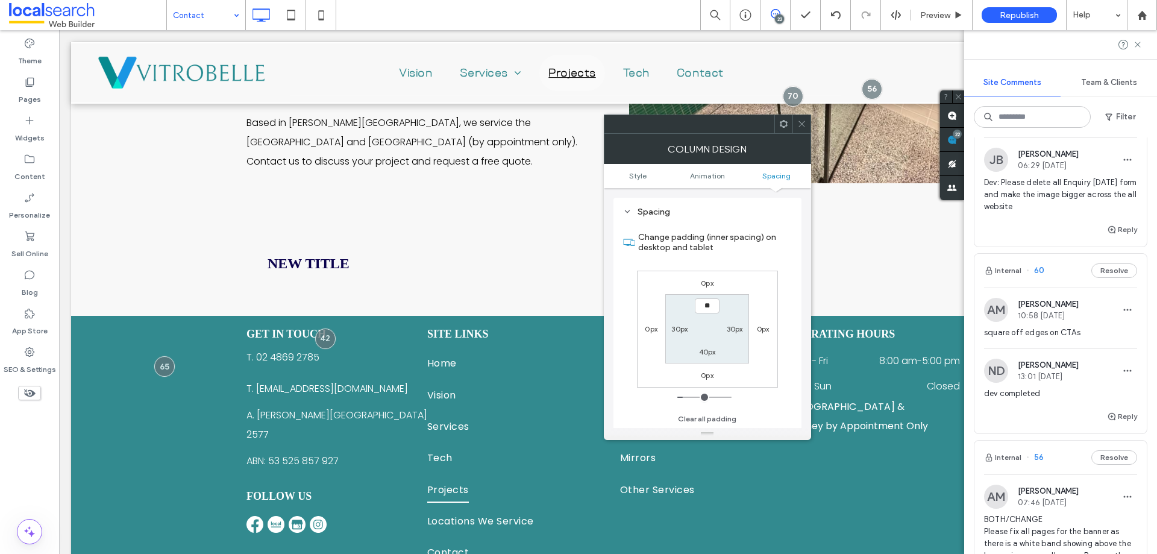
type input "****"
type input "**"
type input "****"
type input "**"
type input "*****"
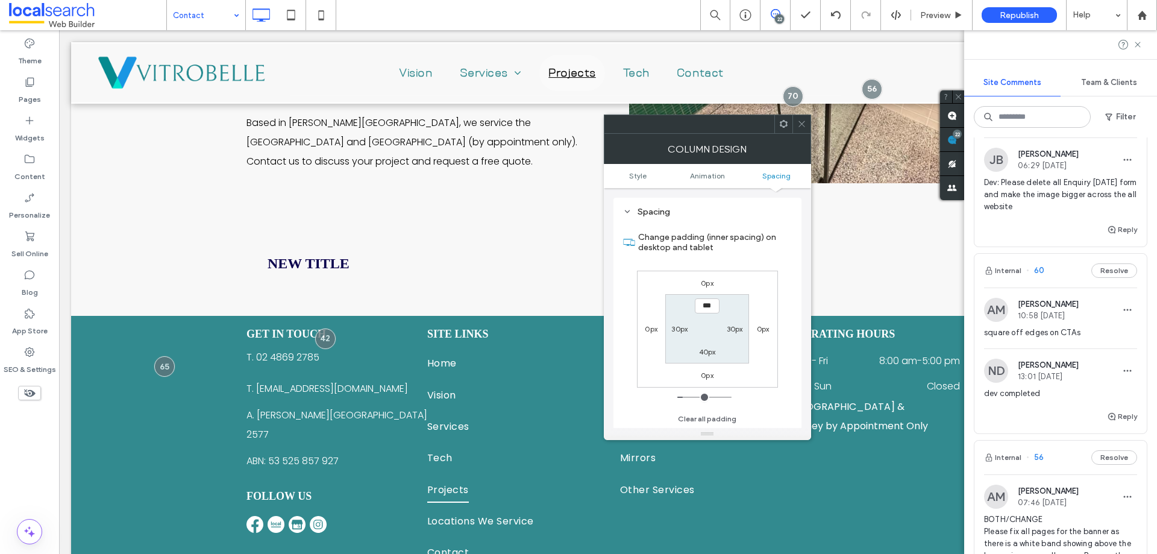
type input "***"
click at [714, 310] on input "*****" at bounding box center [707, 305] width 25 height 15
type input "*"
type input "****"
type input "**"
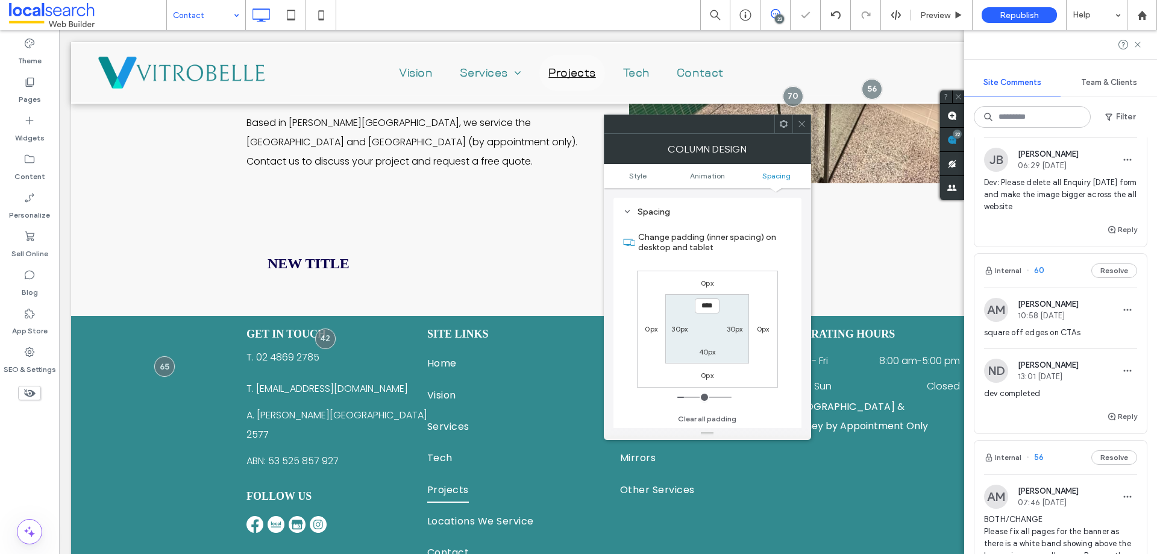
click at [808, 129] on div at bounding box center [801, 124] width 18 height 18
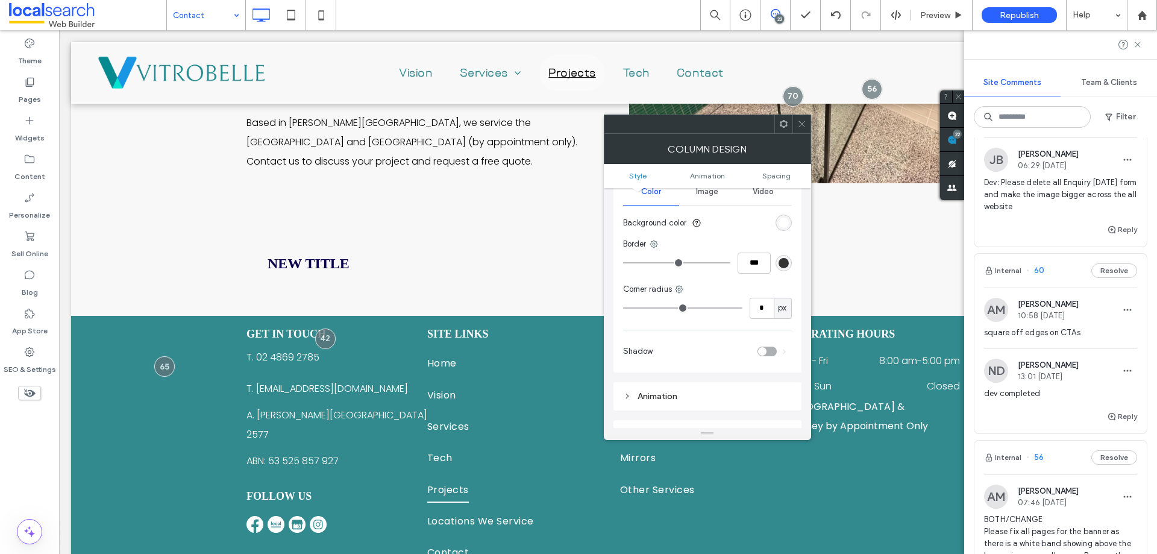
scroll to position [0, 0]
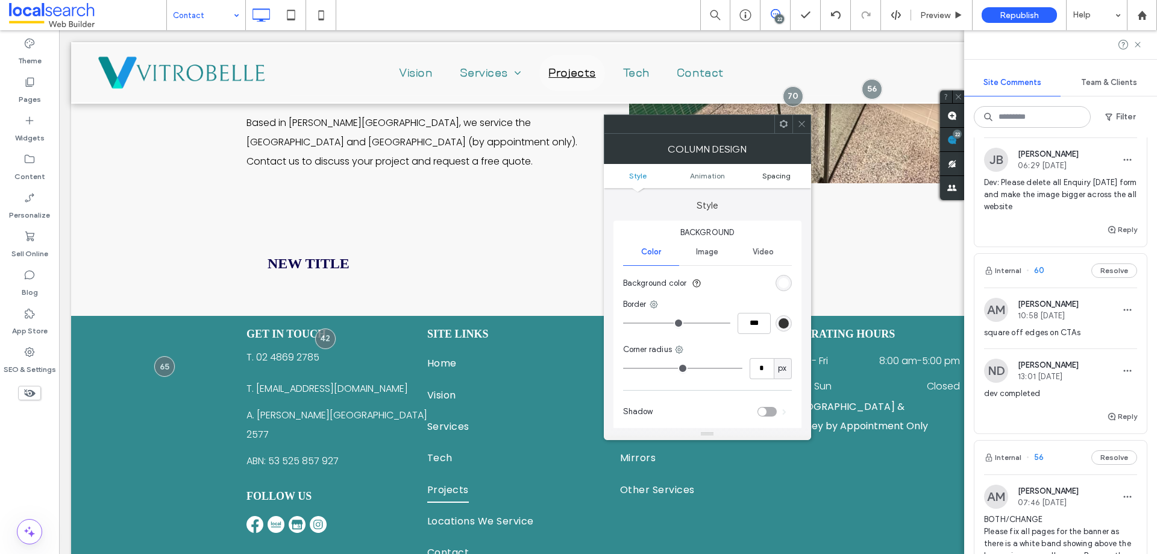
click at [781, 171] on span "Spacing" at bounding box center [776, 175] width 28 height 9
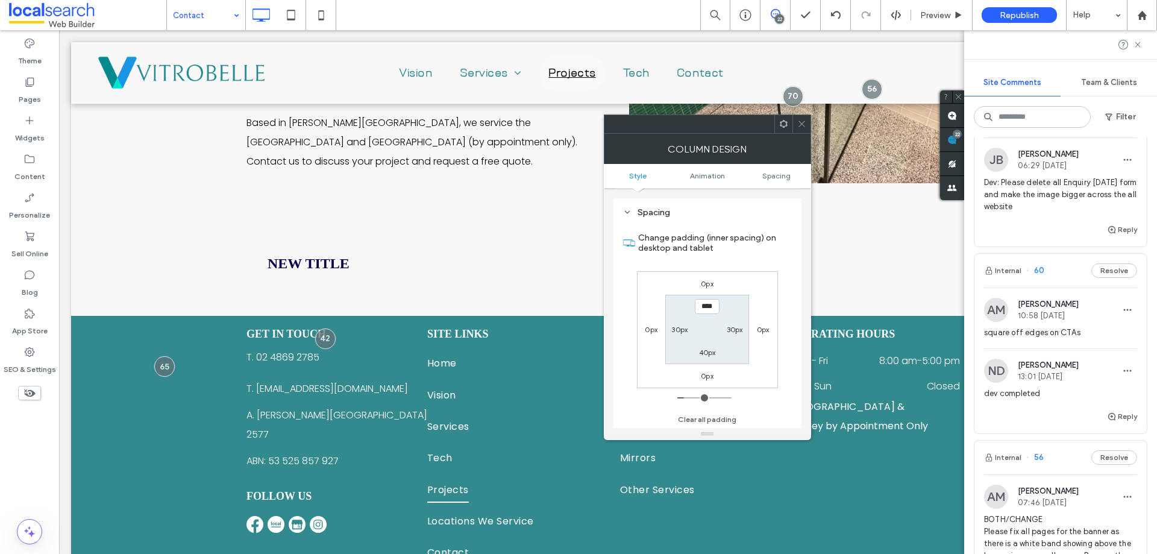
scroll to position [283, 0]
click at [704, 380] on div "0px" at bounding box center [707, 375] width 13 height 12
click at [706, 378] on label "0px" at bounding box center [707, 374] width 13 height 9
type input "*"
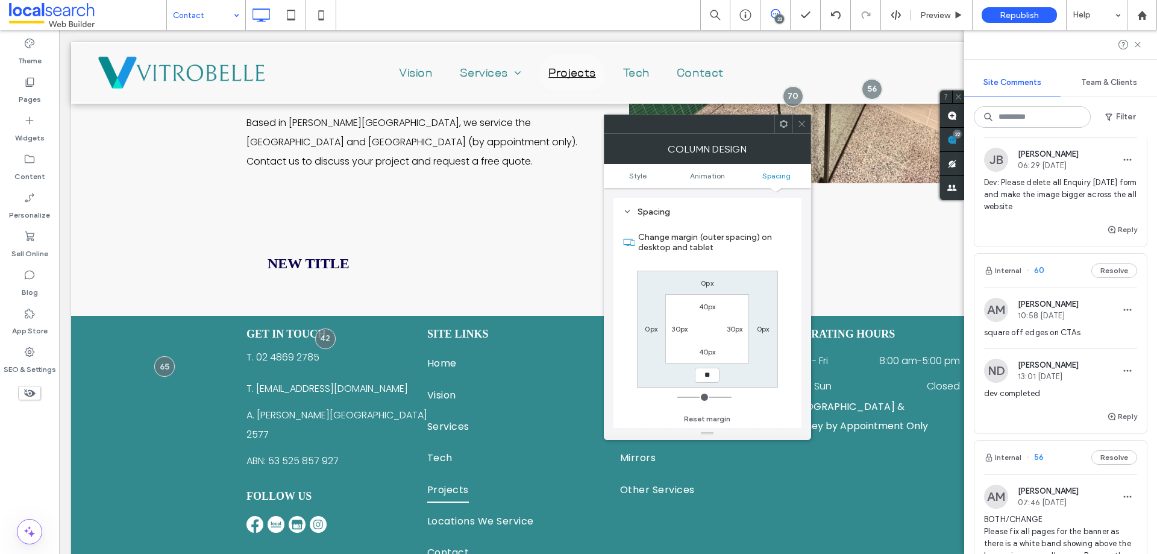
type input "**"
type input "*"
type input "***"
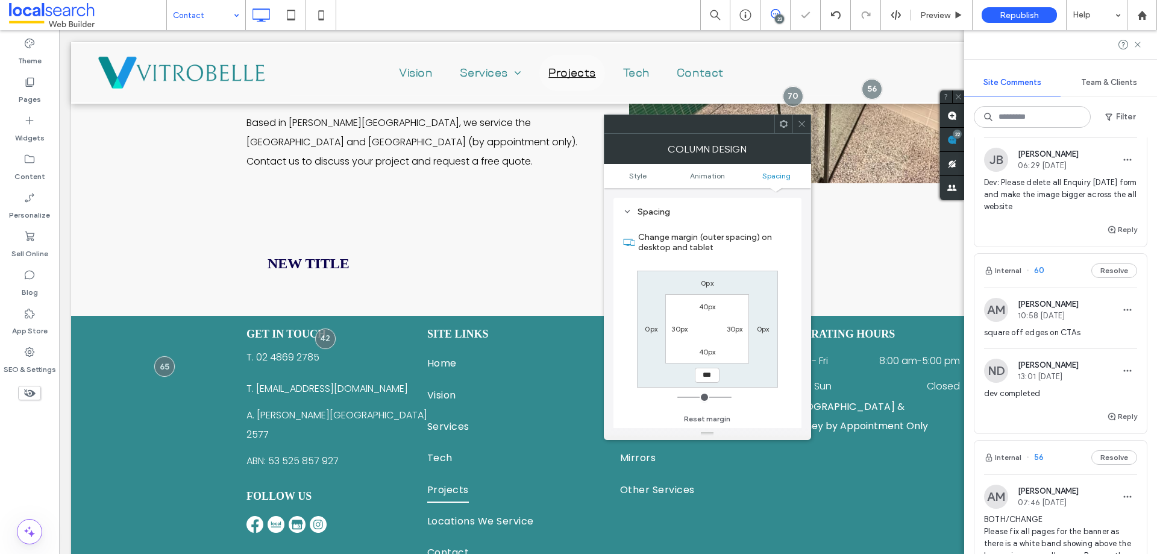
click at [713, 349] on label "40px" at bounding box center [707, 351] width 17 height 9
type input "**"
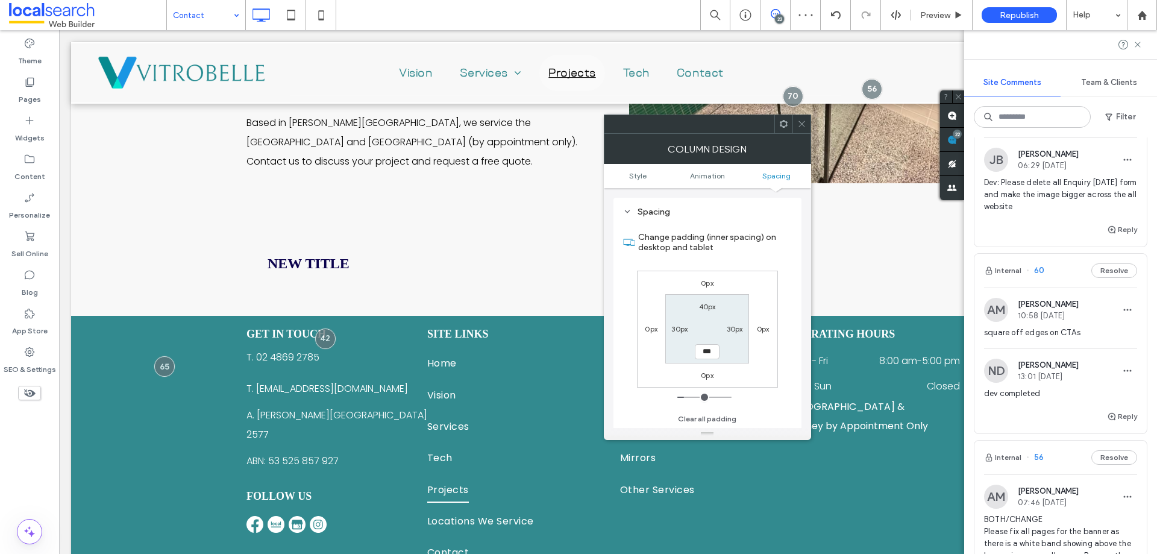
type input "***"
type input "*****"
click at [710, 309] on label "40px" at bounding box center [707, 306] width 17 height 9
type input "**"
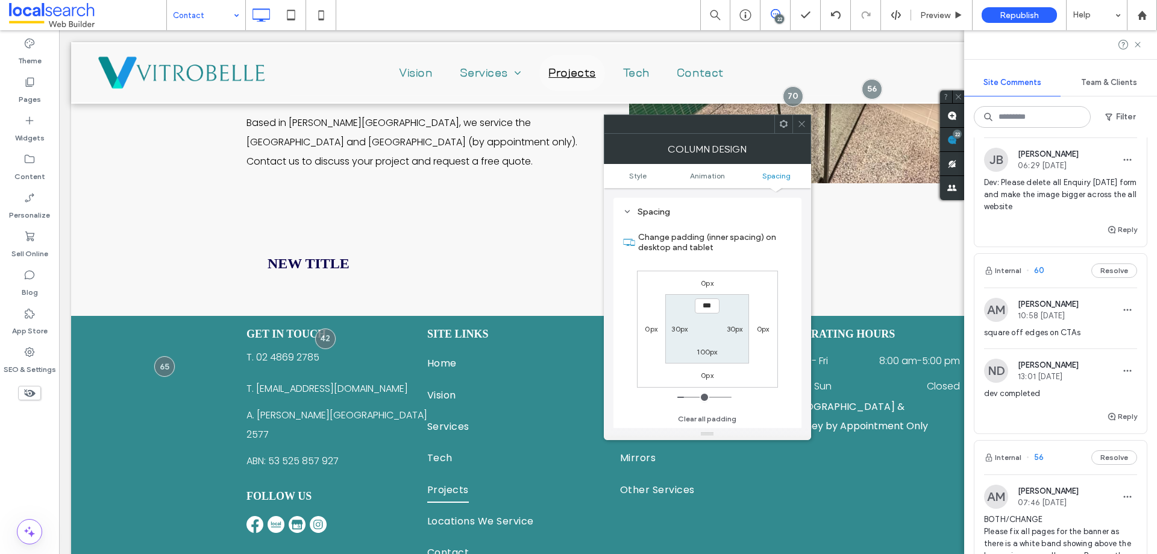
type input "***"
type input "*****"
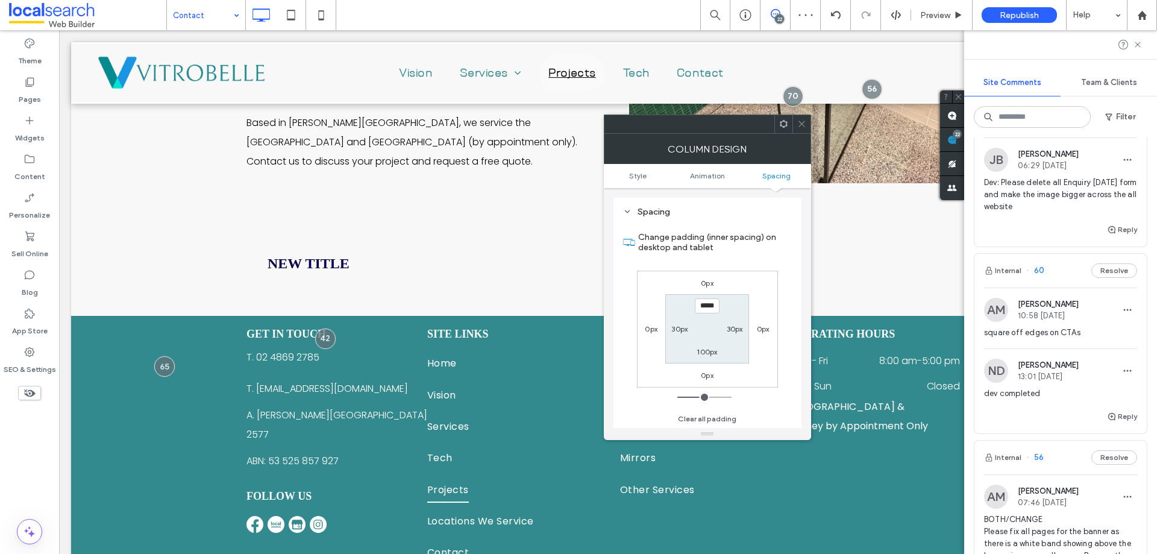
click at [705, 343] on section "***** 30px 100px 30px" at bounding box center [707, 328] width 84 height 69
click at [705, 346] on div "100px" at bounding box center [706, 351] width 20 height 12
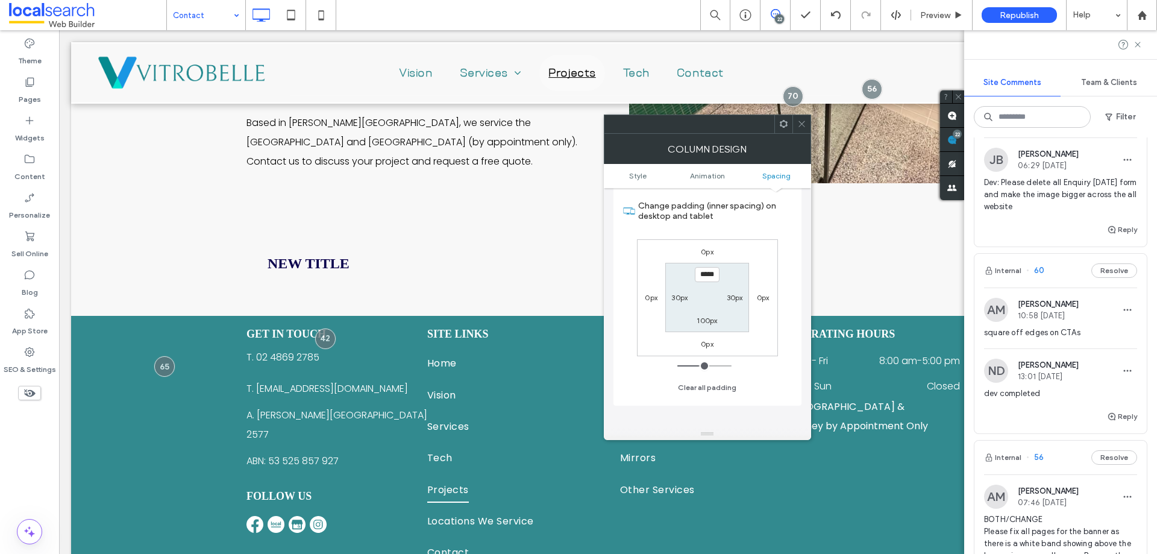
scroll to position [343, 0]
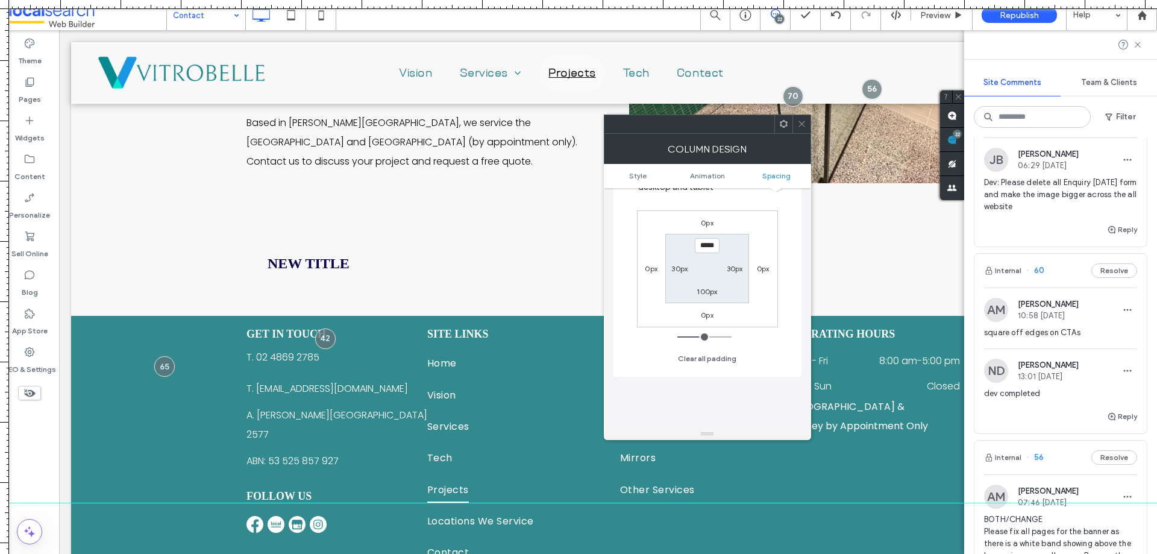
drag, startPoint x: 396, startPoint y: 8, endPoint x: 583, endPoint y: 502, distance: 528.7
click at [583, 553] on div at bounding box center [578, 554] width 1157 height 0
click at [709, 293] on label "100px" at bounding box center [706, 291] width 20 height 9
type input "***"
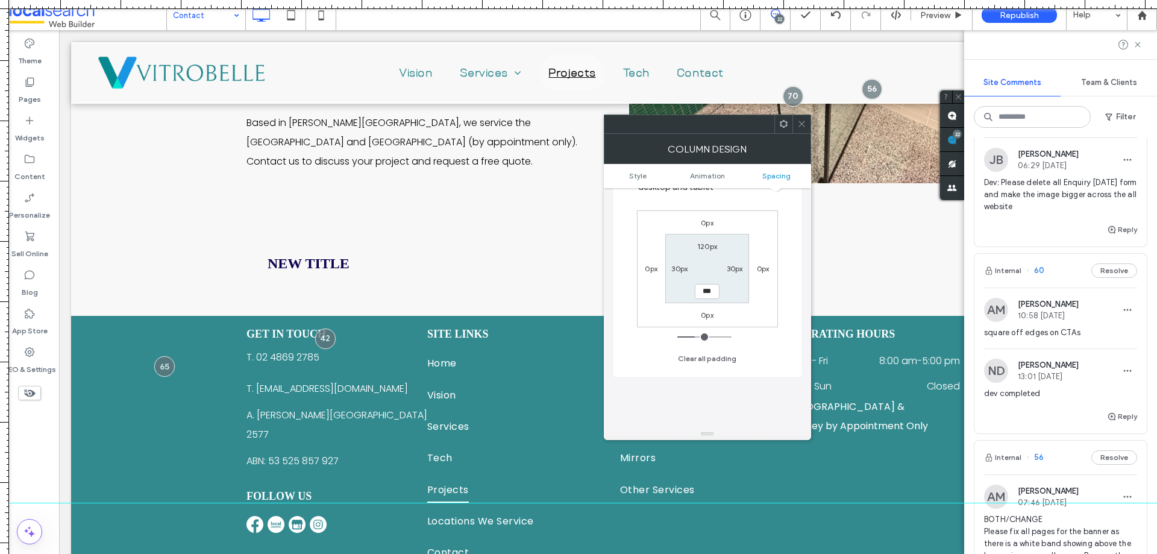
type input "***"
type input "*****"
click at [225, 508] on div at bounding box center [578, 509] width 1157 height 10
click at [799, 123] on icon at bounding box center [801, 123] width 9 height 9
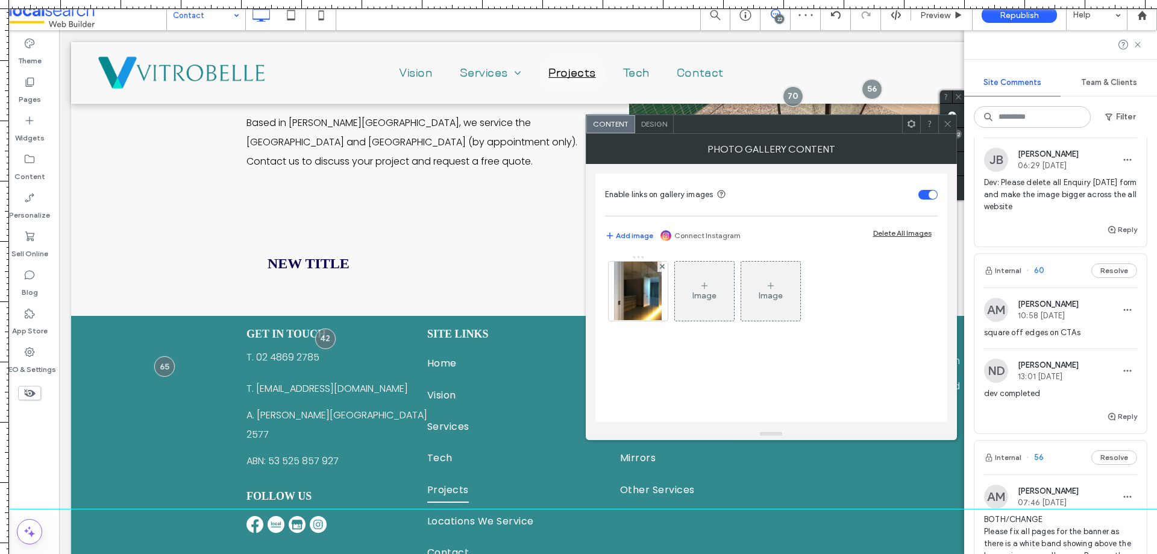
click at [663, 127] on span "Design" at bounding box center [654, 123] width 26 height 9
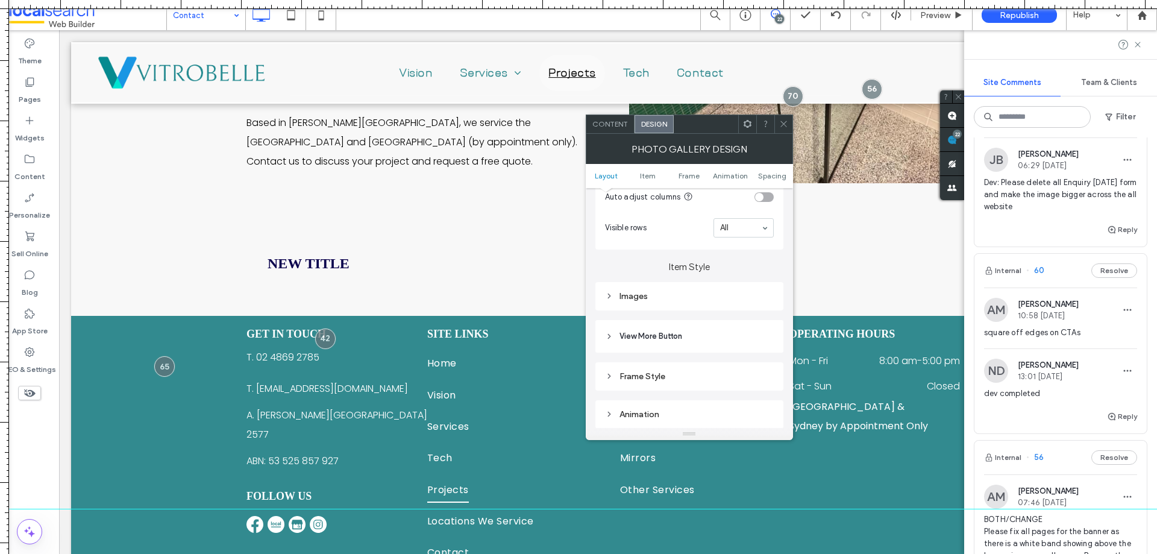
scroll to position [422, 0]
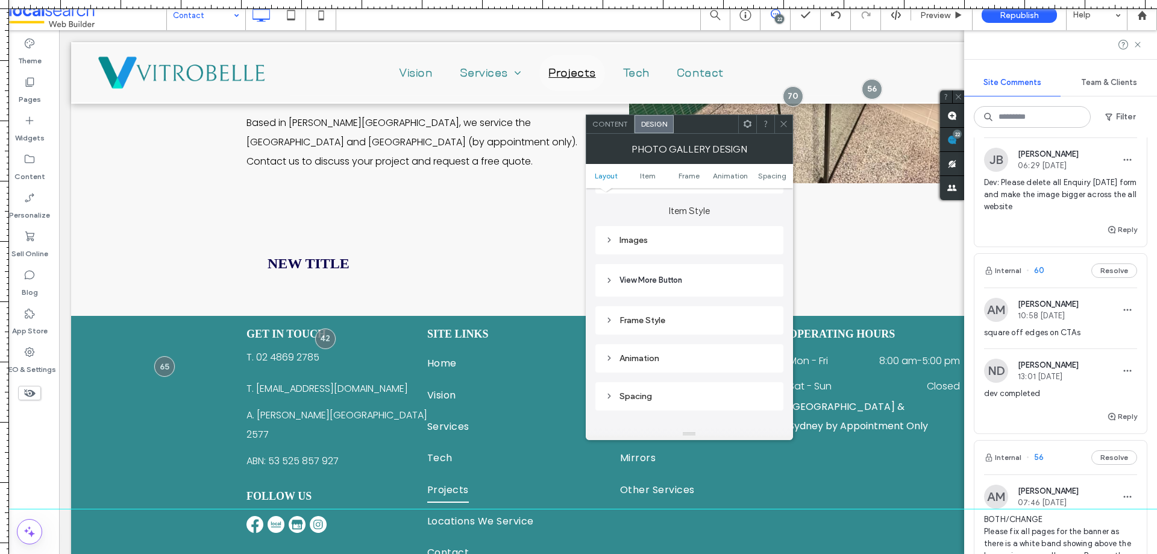
click at [679, 243] on div "Images" at bounding box center [689, 240] width 169 height 10
click at [754, 266] on input "*****" at bounding box center [758, 263] width 30 height 16
click at [767, 263] on input "*****" at bounding box center [758, 263] width 30 height 16
type input "*****"
type input "***"
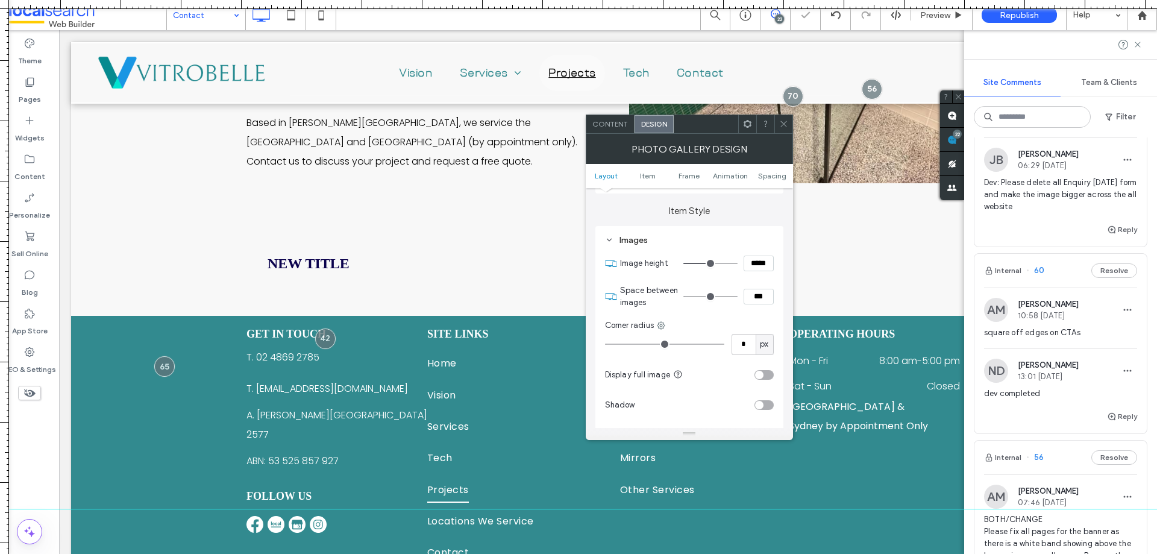
click at [783, 123] on icon at bounding box center [783, 123] width 9 height 9
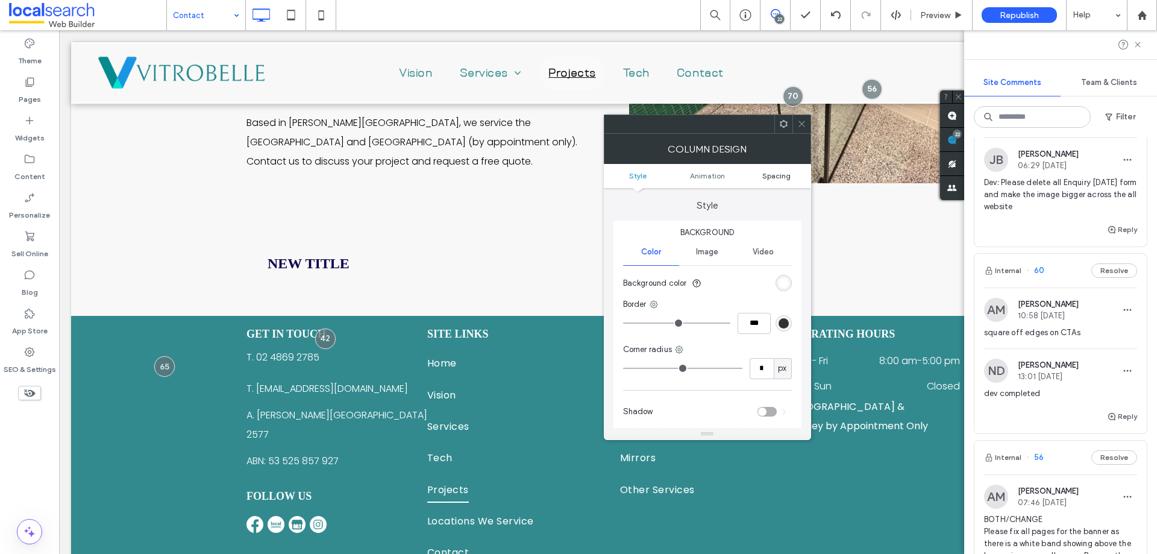
click at [761, 175] on link "Spacing" at bounding box center [776, 175] width 69 height 9
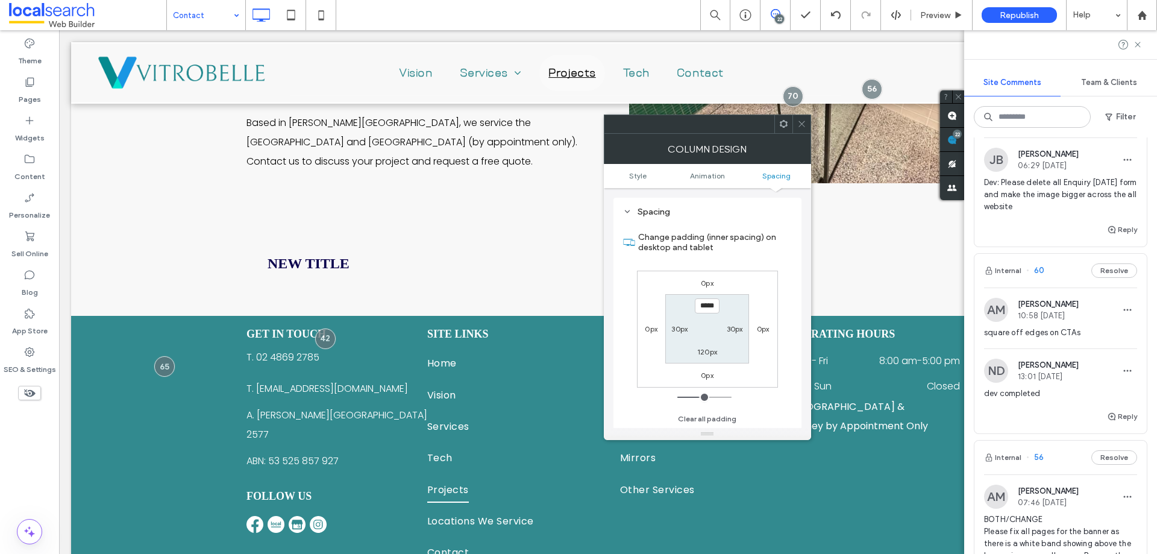
scroll to position [283, 0]
click at [804, 123] on icon at bounding box center [801, 123] width 9 height 9
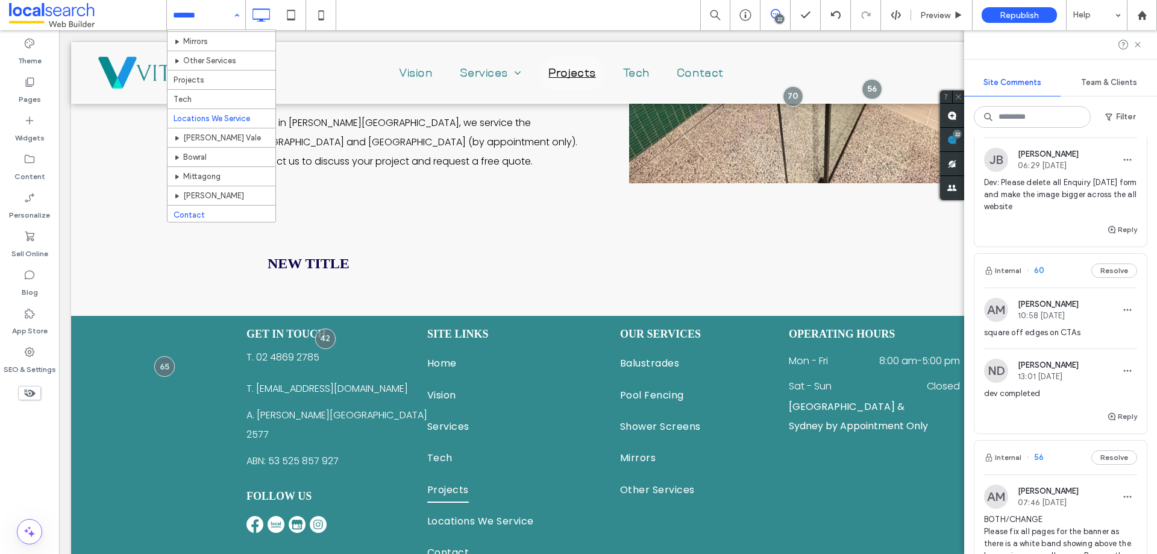
scroll to position [115, 0]
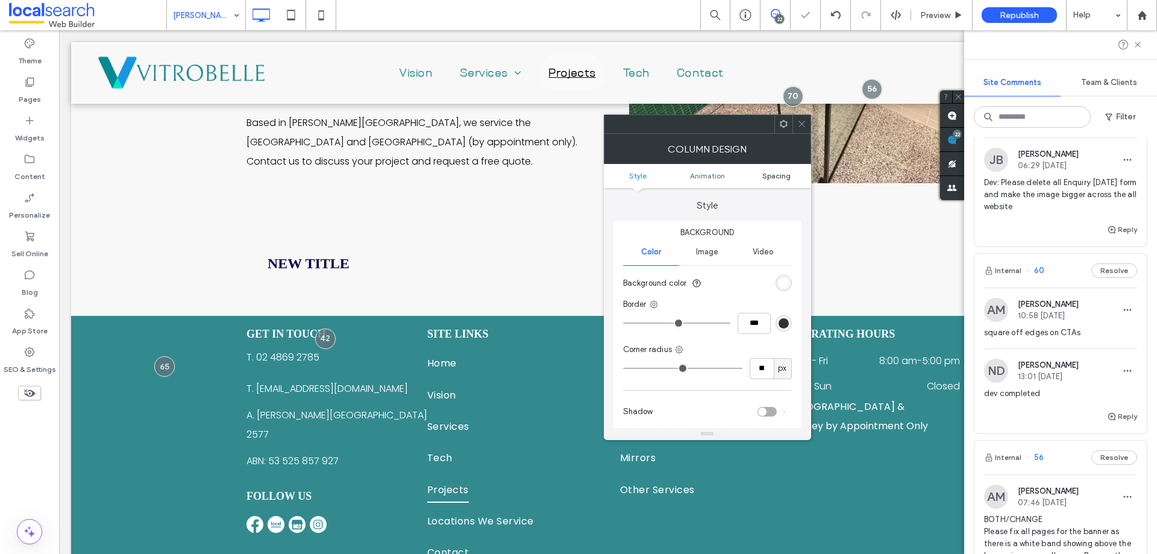
click at [781, 174] on span "Spacing" at bounding box center [776, 175] width 28 height 9
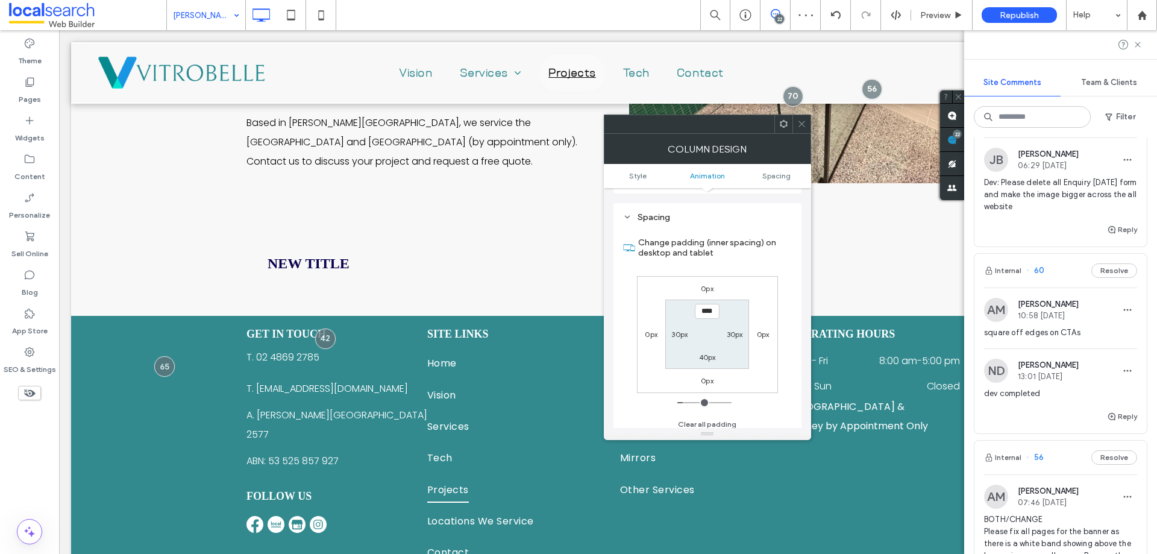
scroll to position [283, 0]
type input "*****"
click at [702, 354] on label "40px" at bounding box center [707, 351] width 17 height 9
type input "**"
type input "***"
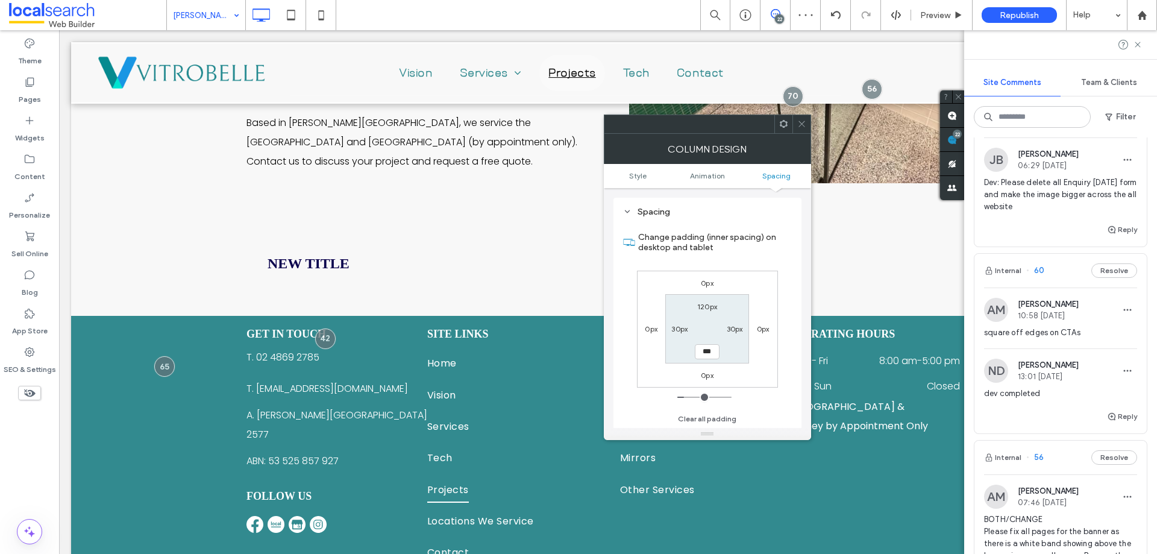
type input "***"
type input "*****"
click at [799, 129] on span at bounding box center [801, 124] width 9 height 18
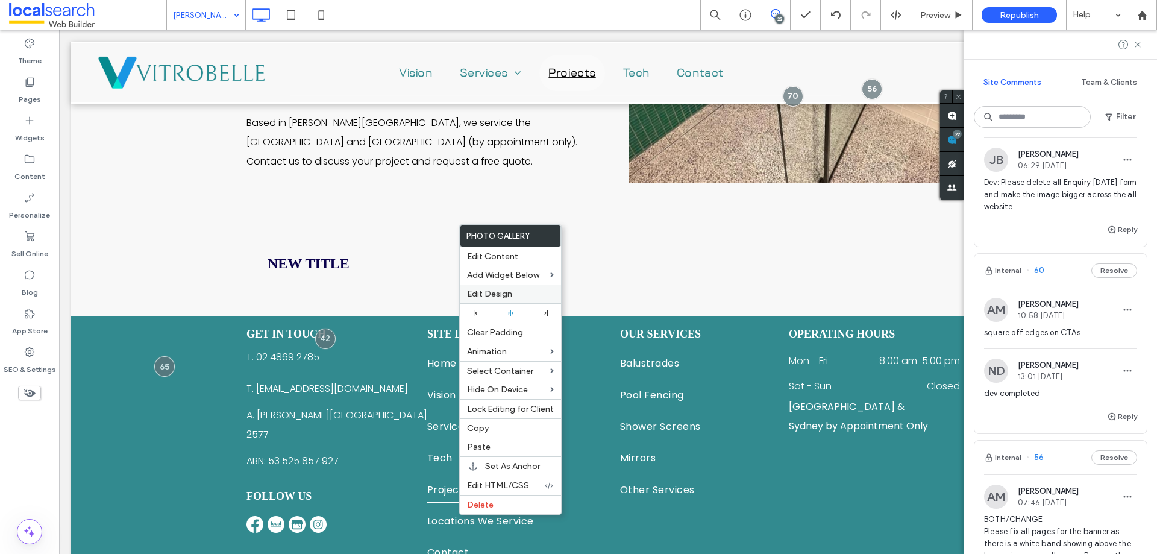
click at [520, 285] on div "Edit Design" at bounding box center [510, 293] width 101 height 19
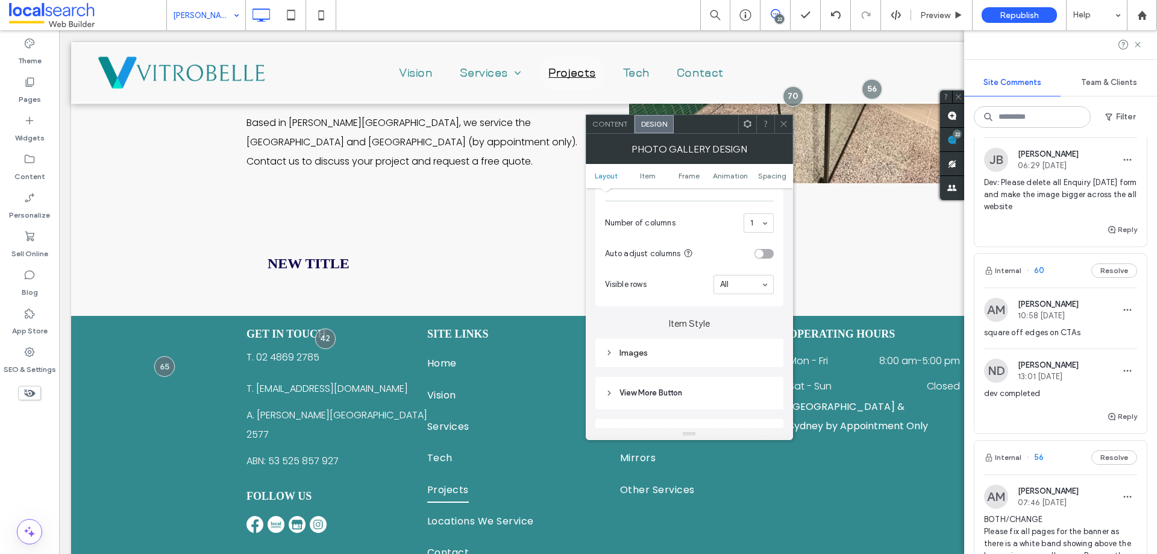
scroll to position [361, 0]
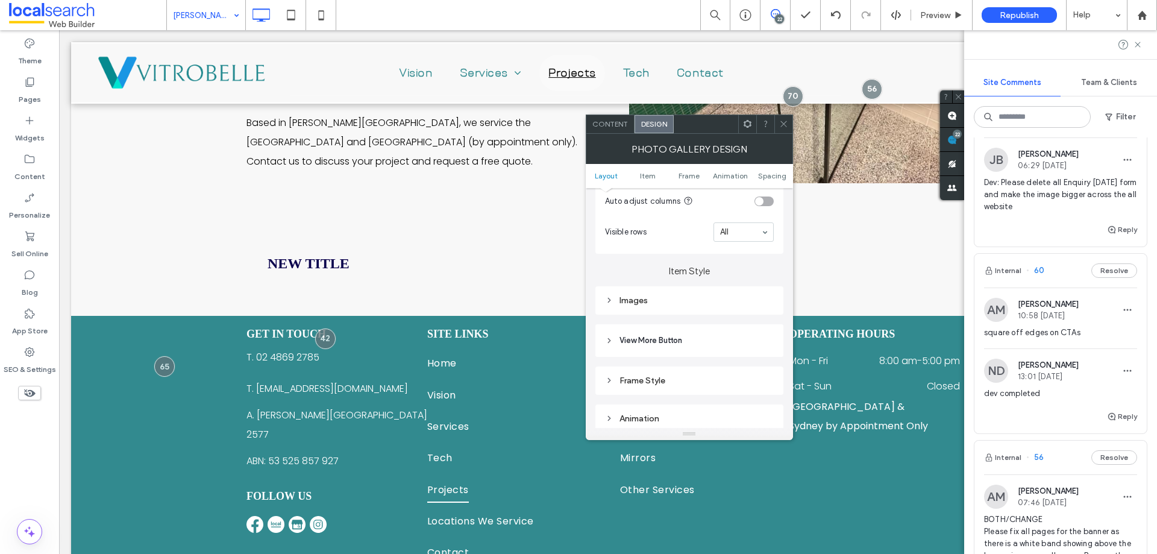
click at [671, 294] on div "Images" at bounding box center [689, 300] width 169 height 16
click at [762, 323] on input "*****" at bounding box center [758, 324] width 30 height 16
type input "*****"
type input "***"
click at [782, 129] on span at bounding box center [783, 124] width 9 height 18
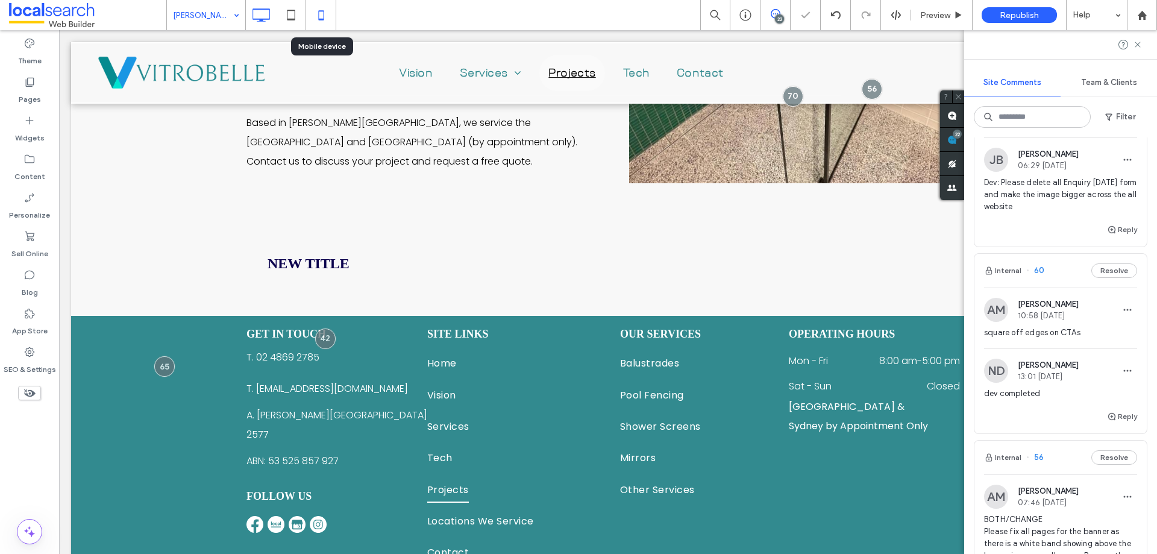
click at [313, 17] on icon at bounding box center [321, 15] width 24 height 24
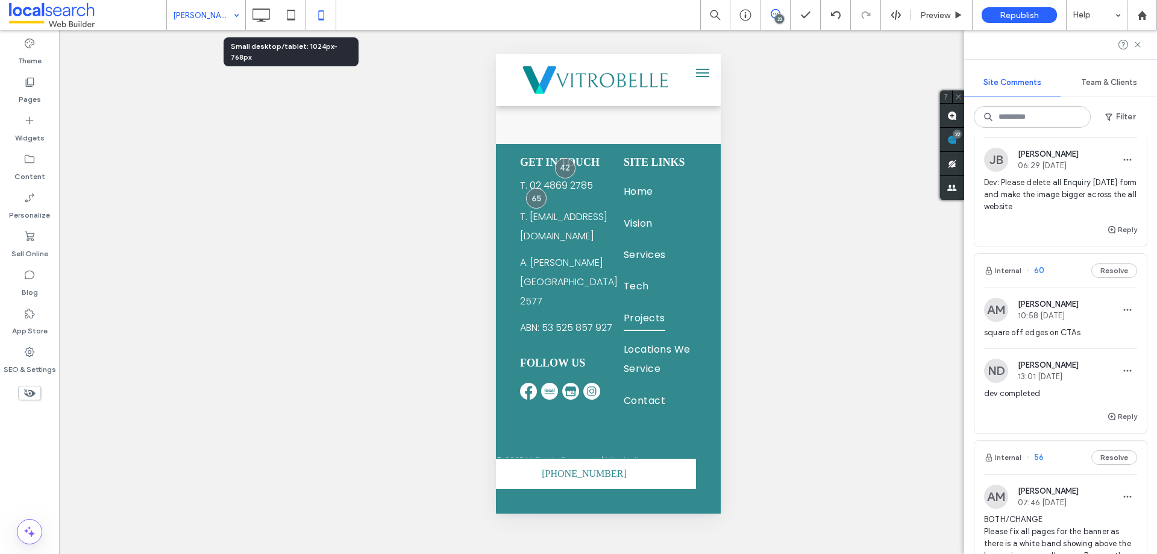
click at [283, 11] on icon at bounding box center [291, 15] width 24 height 24
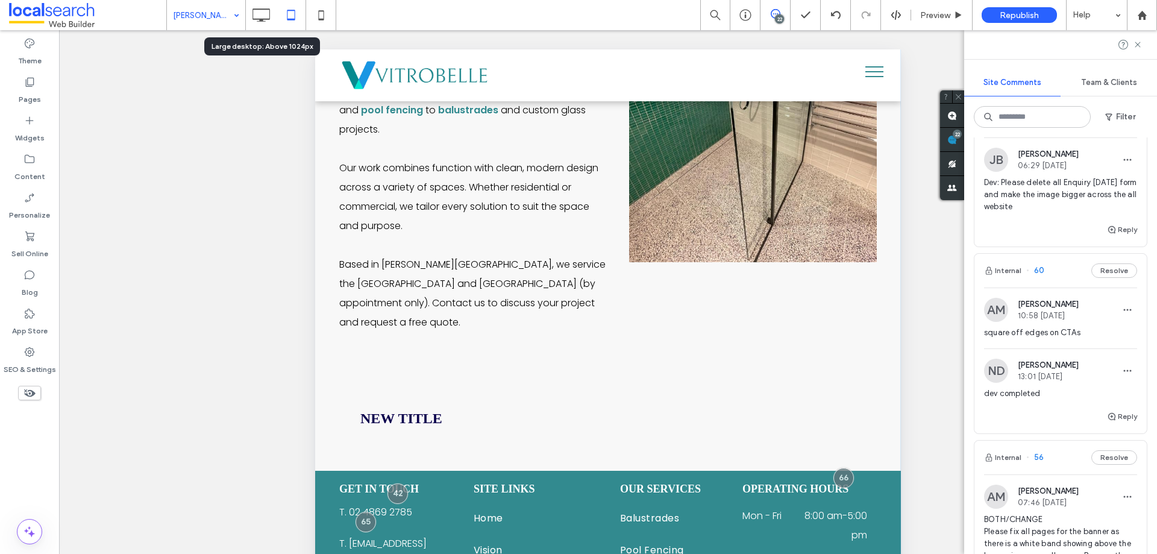
click at [263, 16] on icon at bounding box center [261, 15] width 24 height 24
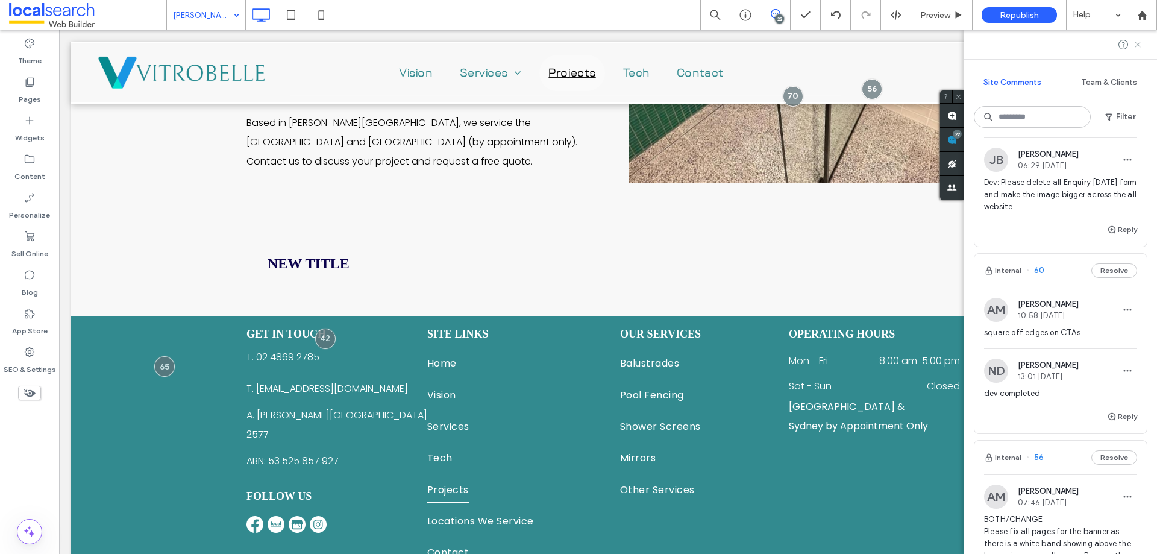
click at [1137, 46] on icon at bounding box center [1138, 45] width 10 height 10
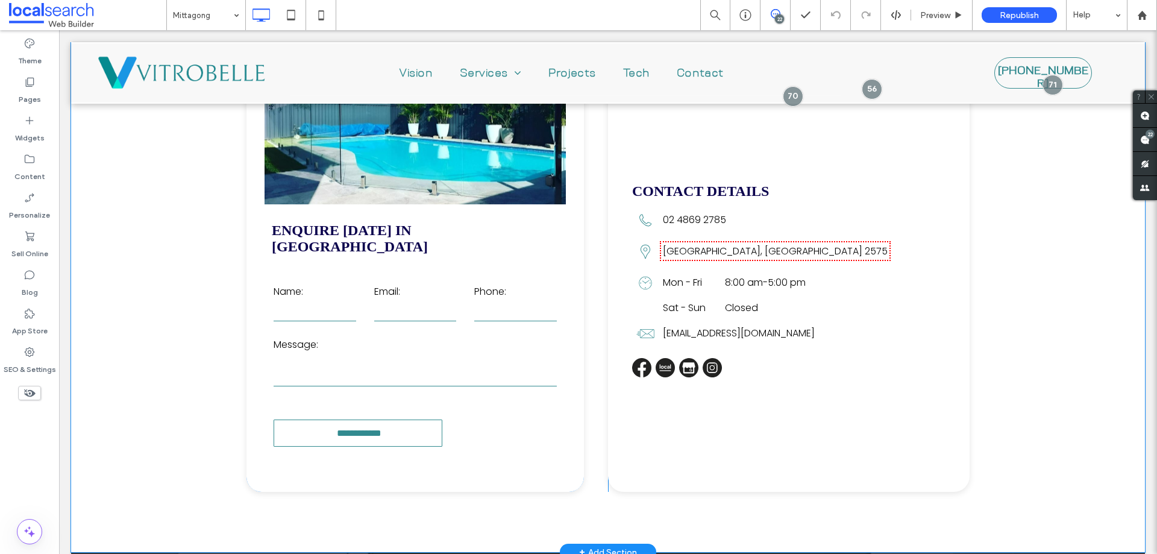
scroll to position [2659, 0]
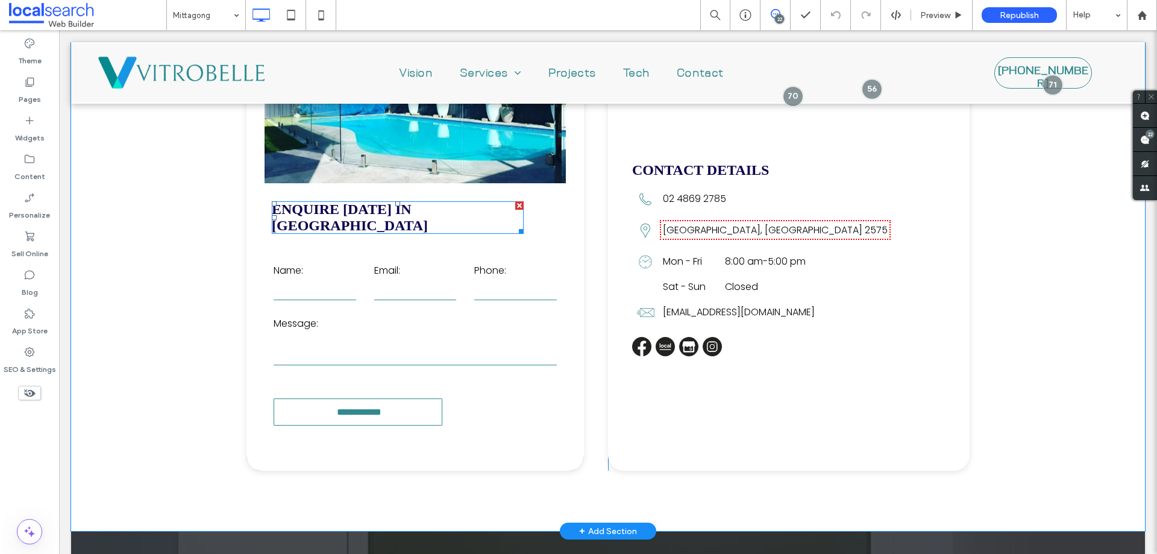
click at [515, 201] on div at bounding box center [519, 205] width 8 height 8
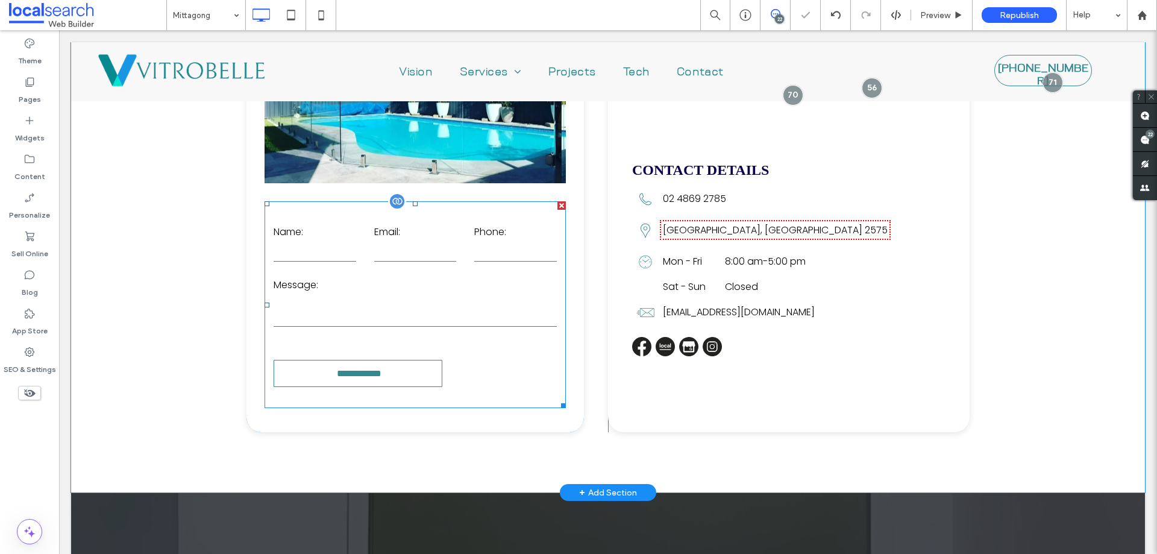
drag, startPoint x: 557, startPoint y: 189, endPoint x: 610, endPoint y: 239, distance: 73.3
click at [557, 201] on div at bounding box center [561, 205] width 8 height 8
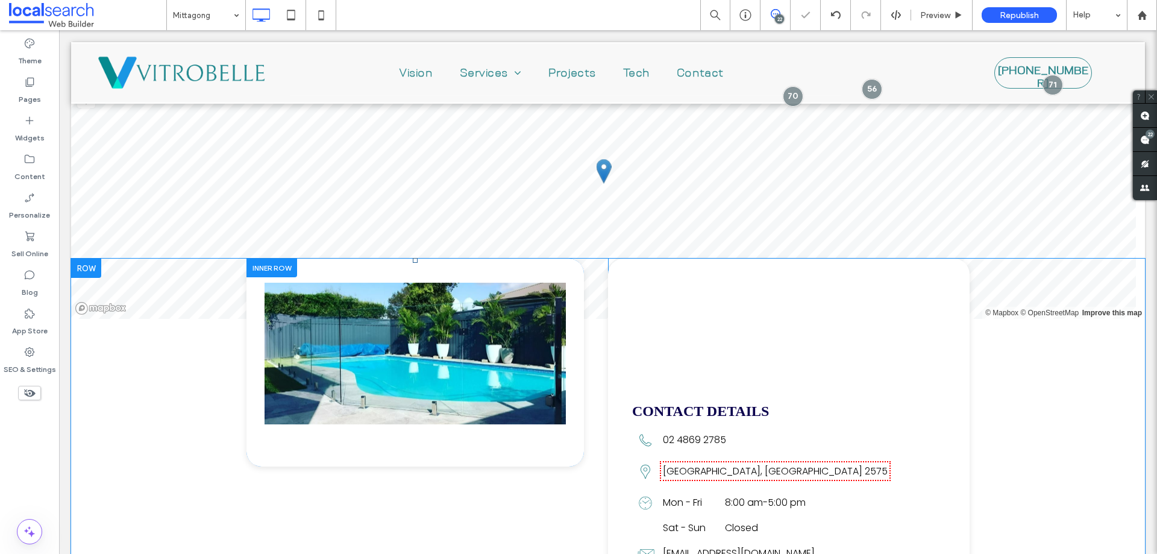
click at [508, 425] on div "Click To Paste" at bounding box center [414, 362] width 337 height 208
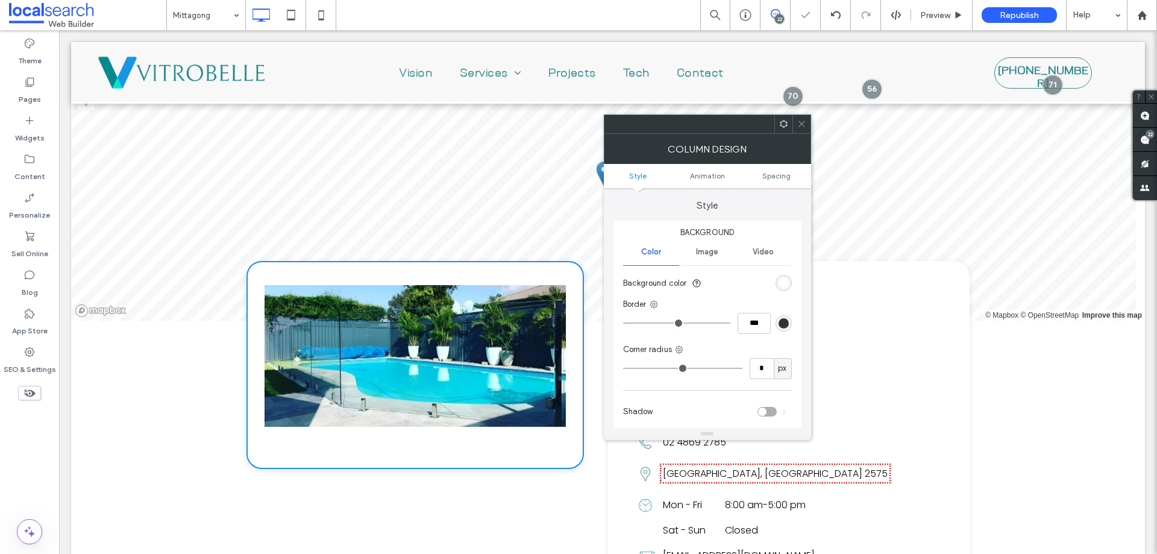
type input "**"
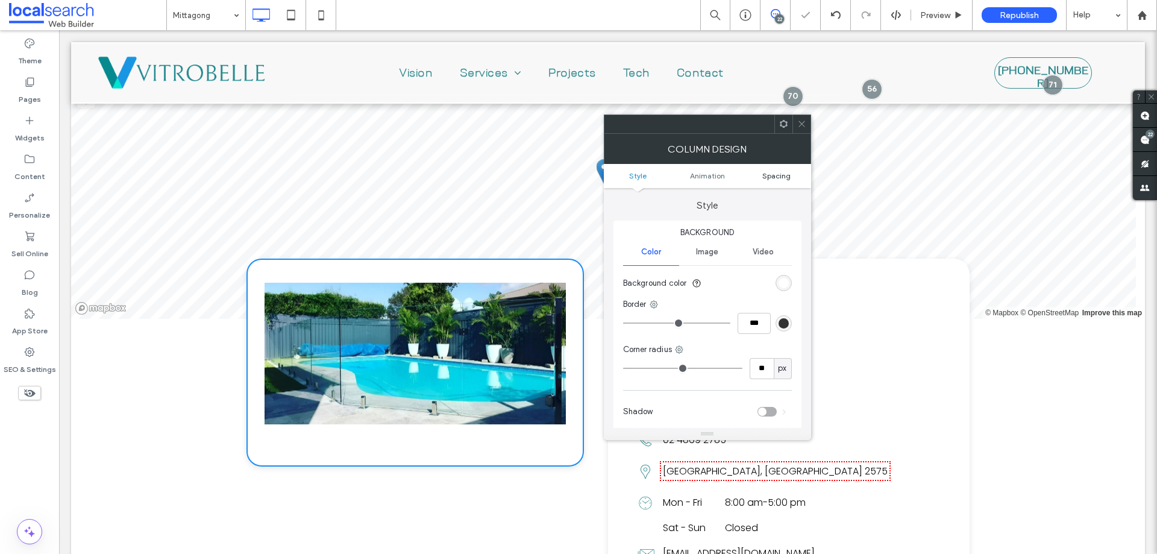
click at [770, 180] on span "Spacing" at bounding box center [776, 175] width 28 height 9
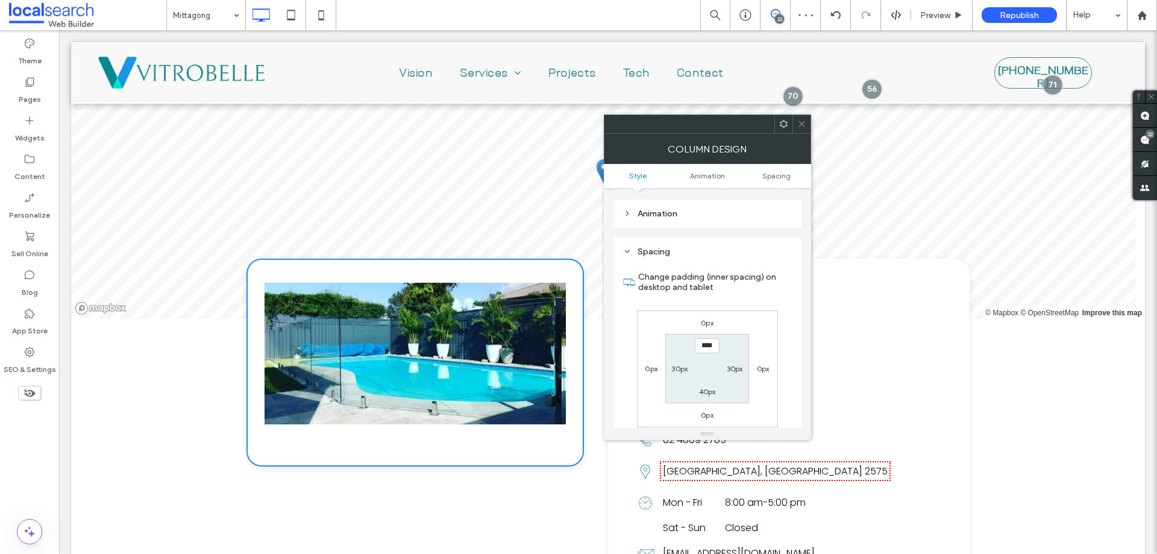
scroll to position [283, 0]
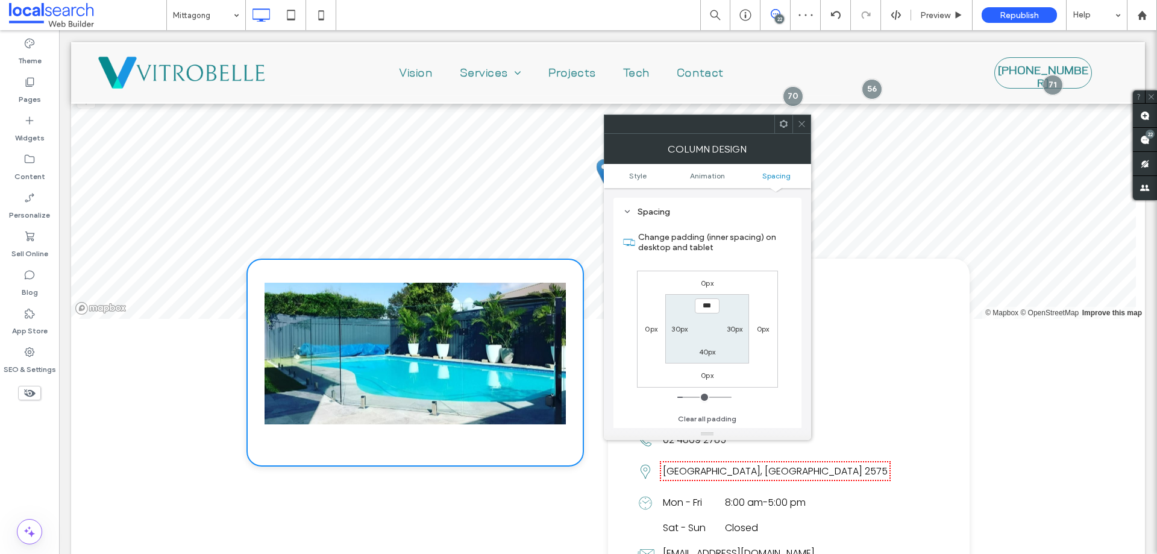
type input "*****"
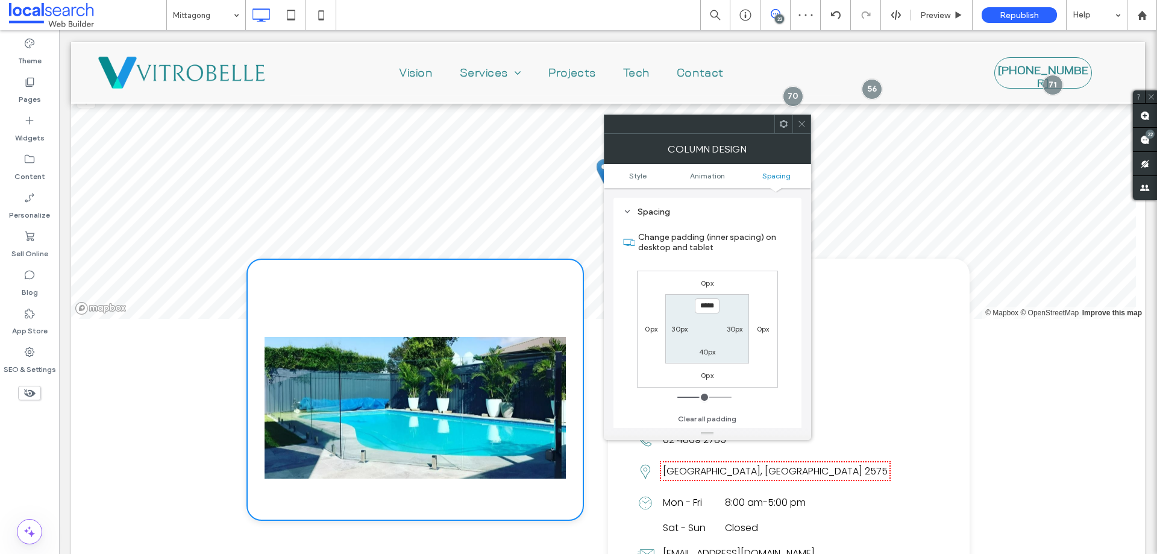
click at [707, 348] on label "40px" at bounding box center [707, 351] width 17 height 9
type input "**"
type input "***"
type input "*****"
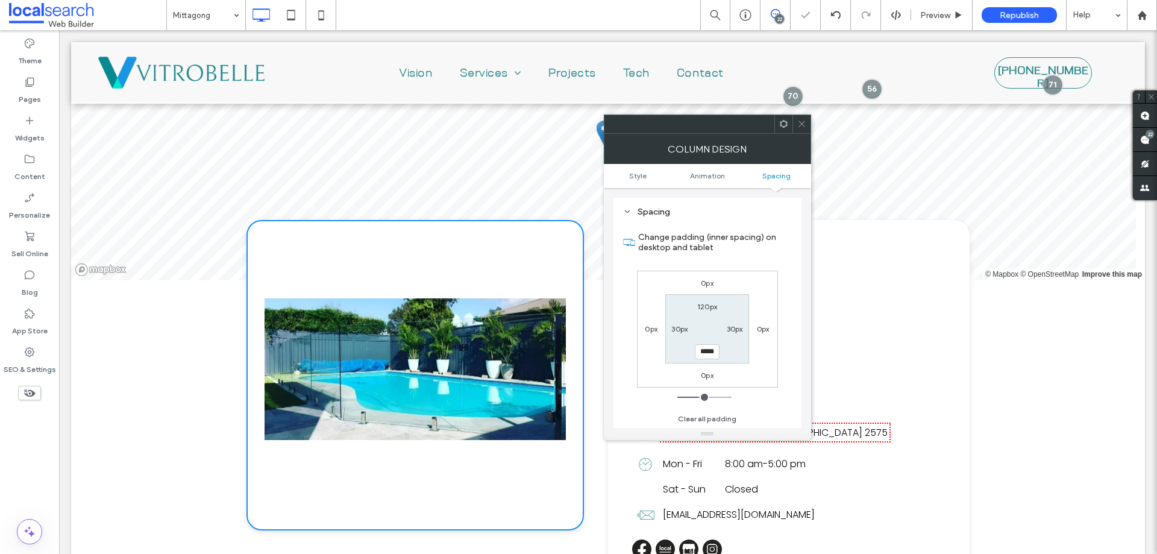
scroll to position [2481, 0]
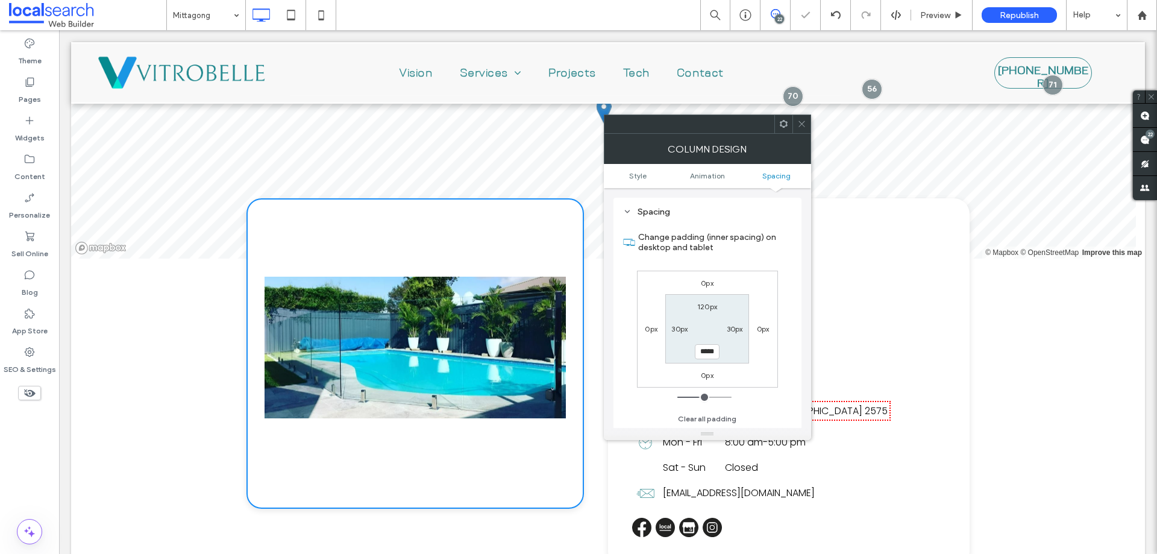
click at [810, 126] on div at bounding box center [707, 123] width 207 height 19
click at [802, 127] on icon at bounding box center [801, 123] width 9 height 9
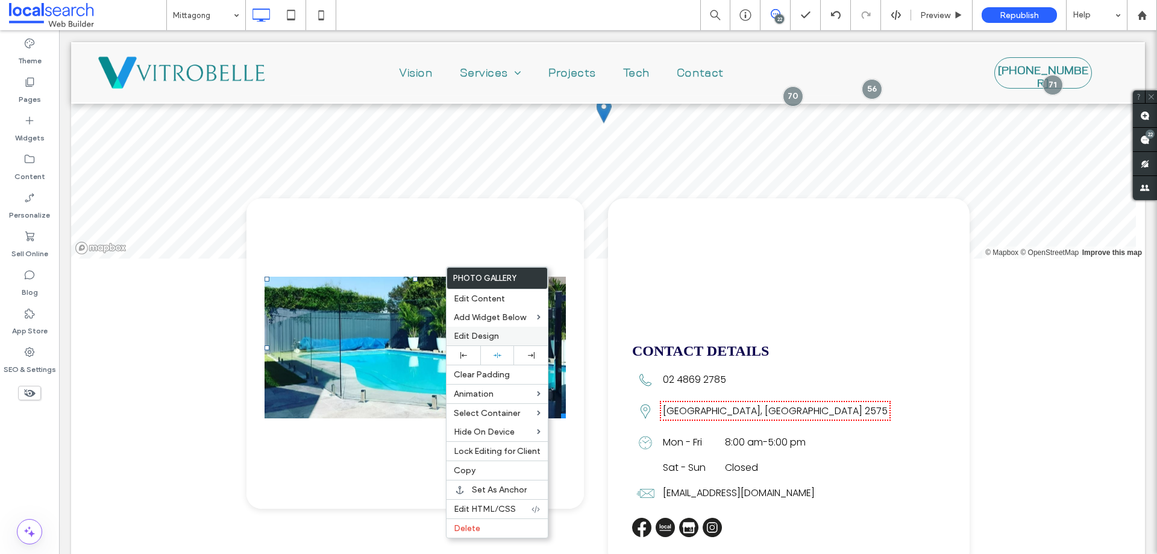
click at [495, 334] on span "Edit Design" at bounding box center [476, 336] width 45 height 10
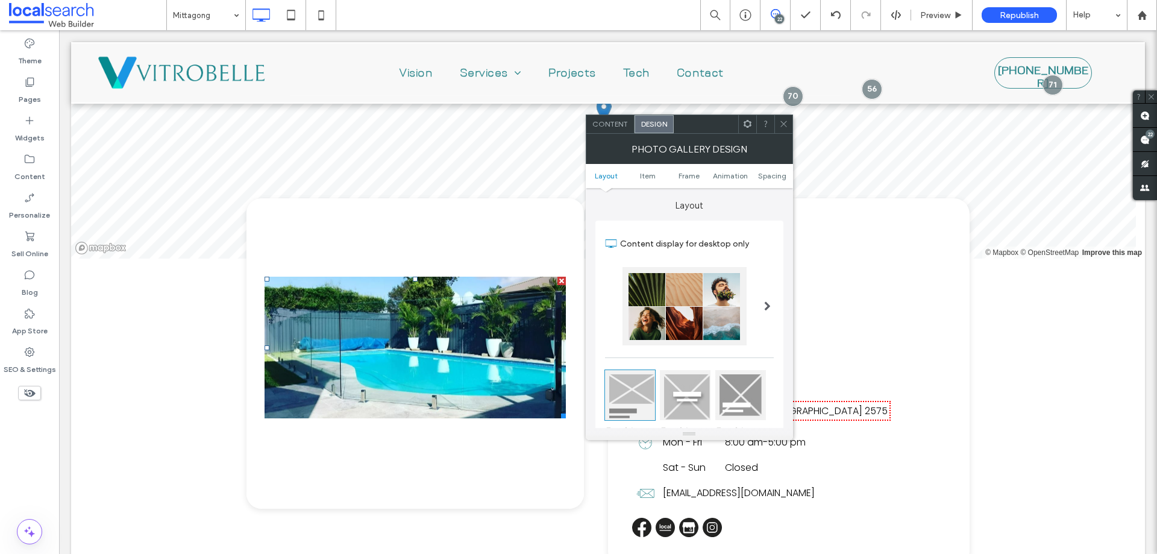
click at [651, 182] on ul "Layout Item Frame Animation Spacing" at bounding box center [689, 176] width 207 height 24
click at [651, 178] on span "Item" at bounding box center [648, 175] width 16 height 9
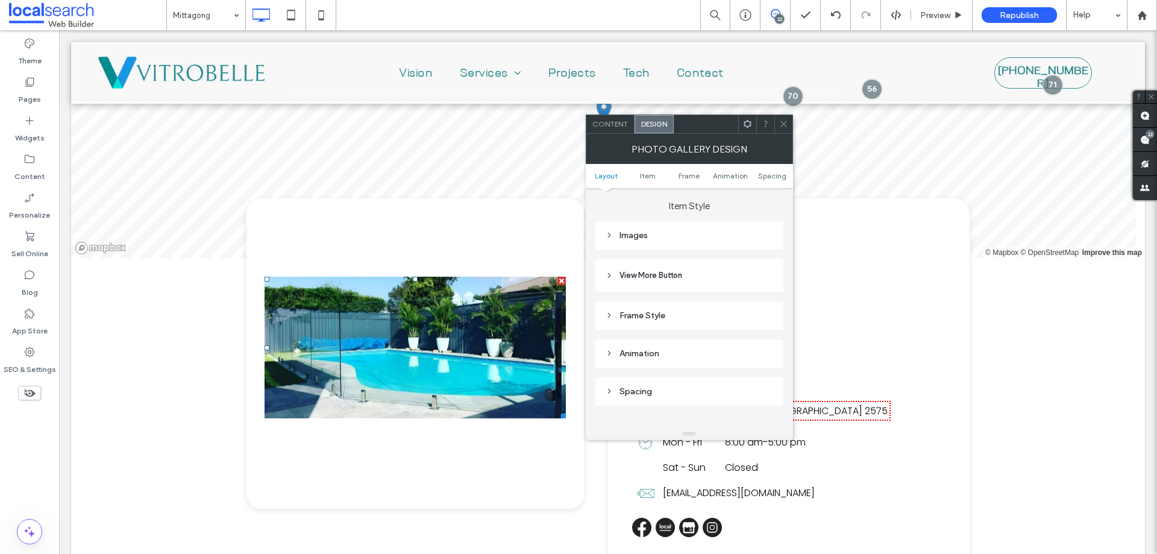
scroll to position [427, 0]
click at [677, 231] on div "Images" at bounding box center [689, 235] width 169 height 10
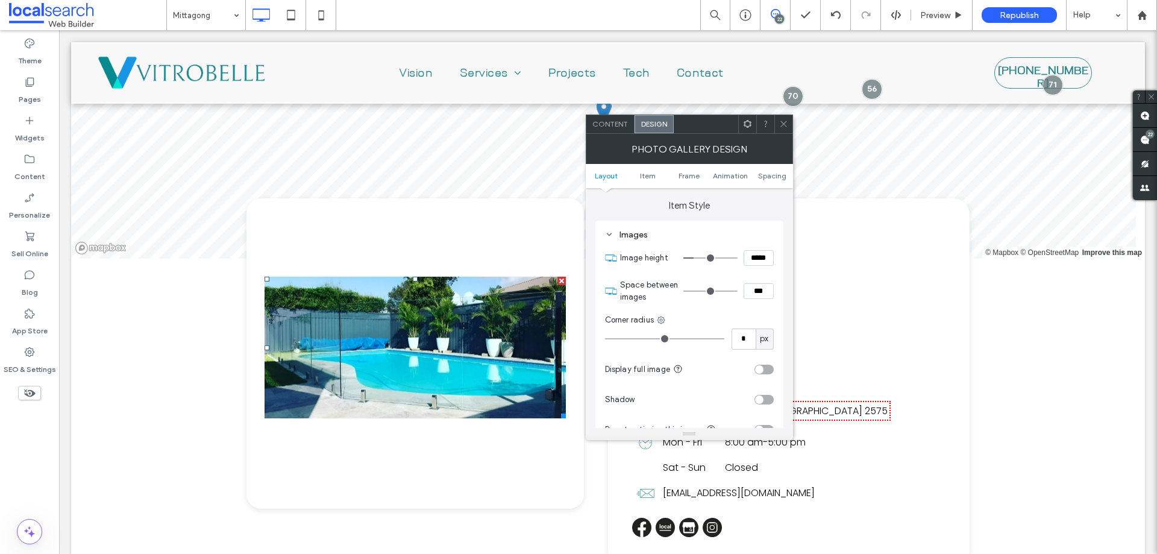
click at [752, 251] on input "*****" at bounding box center [758, 258] width 30 height 16
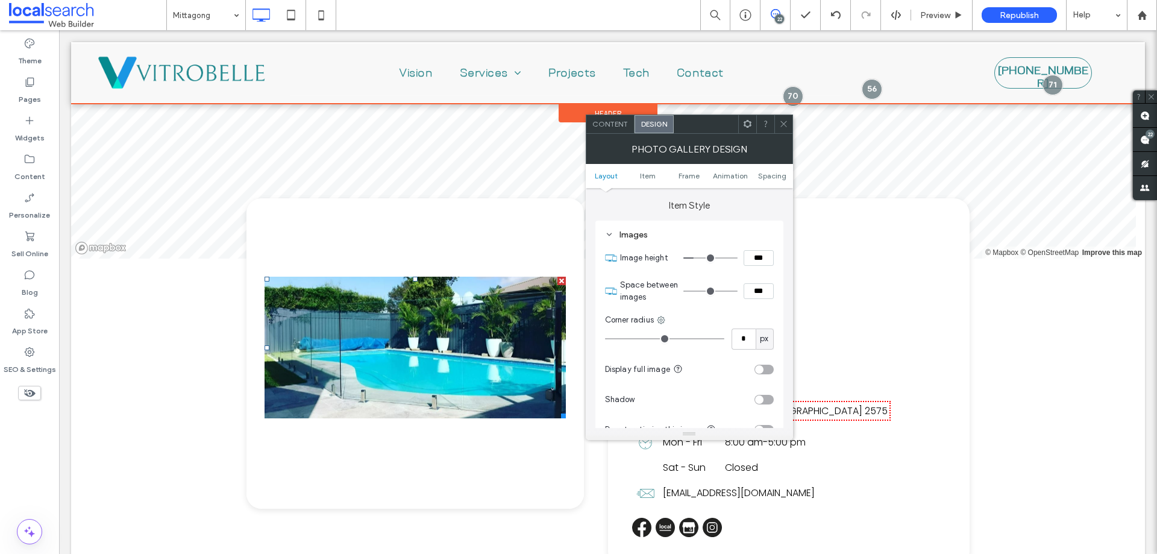
type input "*****"
type input "***"
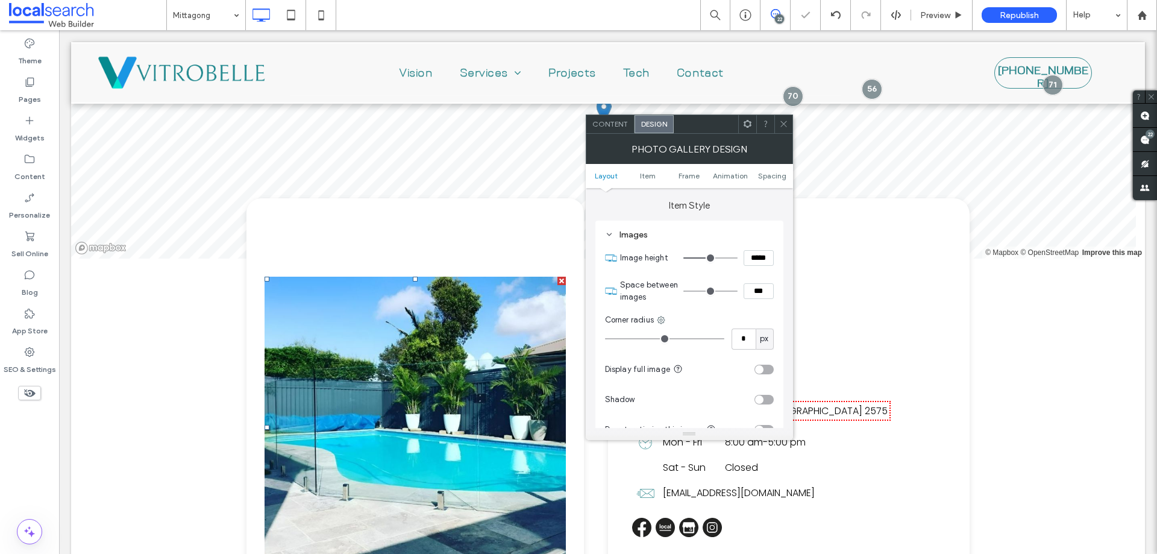
click at [784, 127] on icon at bounding box center [783, 123] width 9 height 9
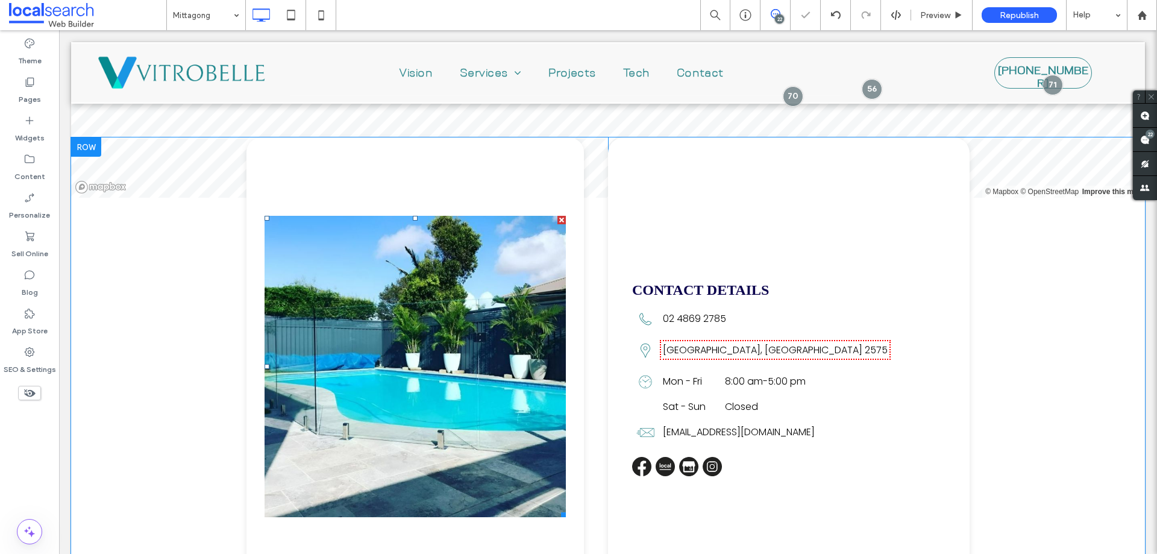
scroll to position [2541, 0]
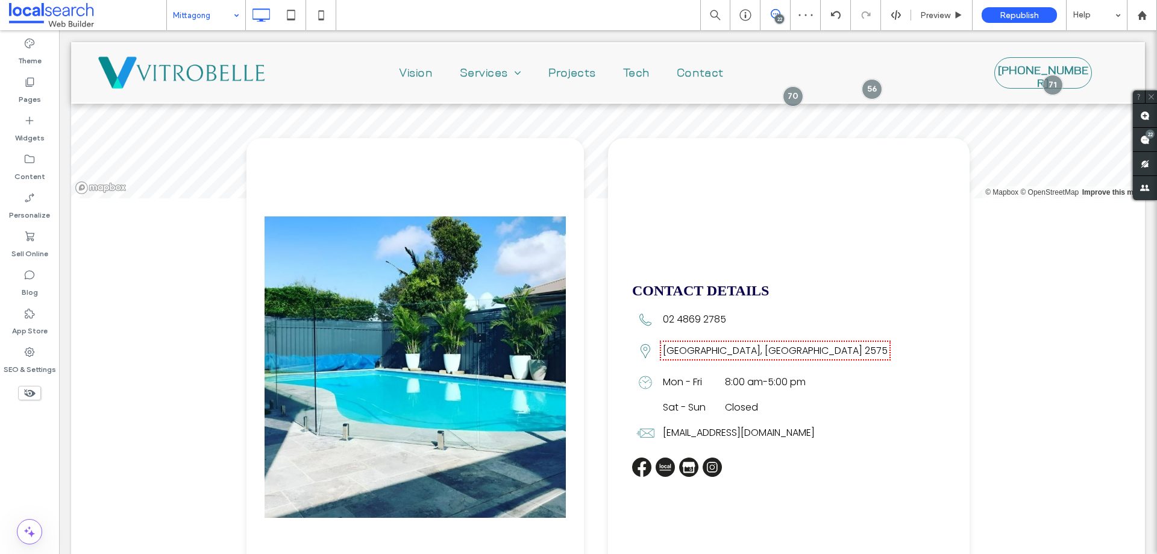
drag, startPoint x: 222, startPoint y: 11, endPoint x: 222, endPoint y: 20, distance: 9.1
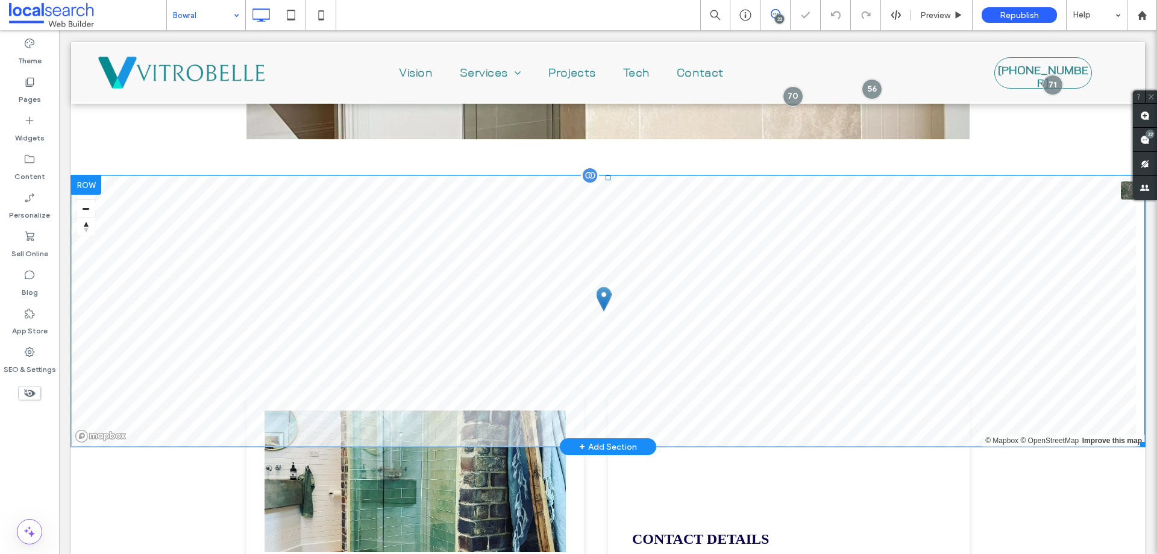
scroll to position [2589, 0]
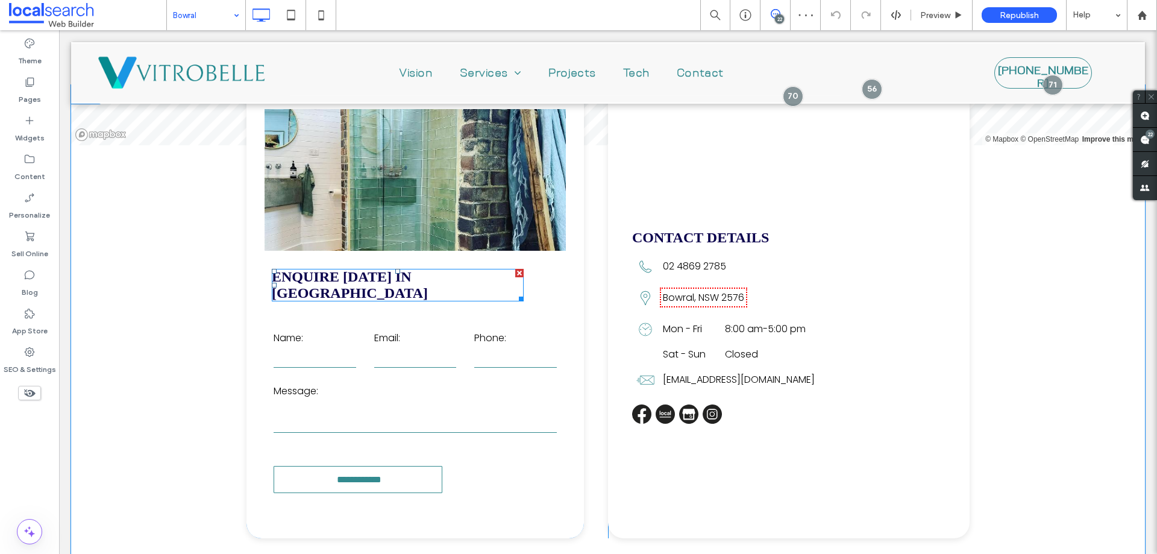
click at [515, 272] on div at bounding box center [519, 273] width 8 height 8
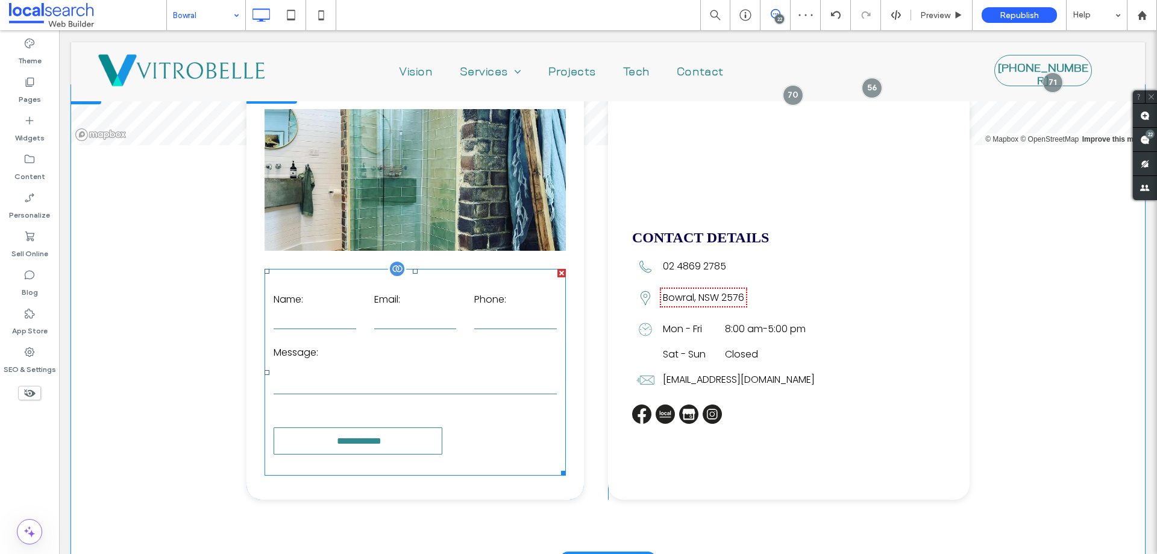
click at [557, 273] on div at bounding box center [561, 273] width 8 height 8
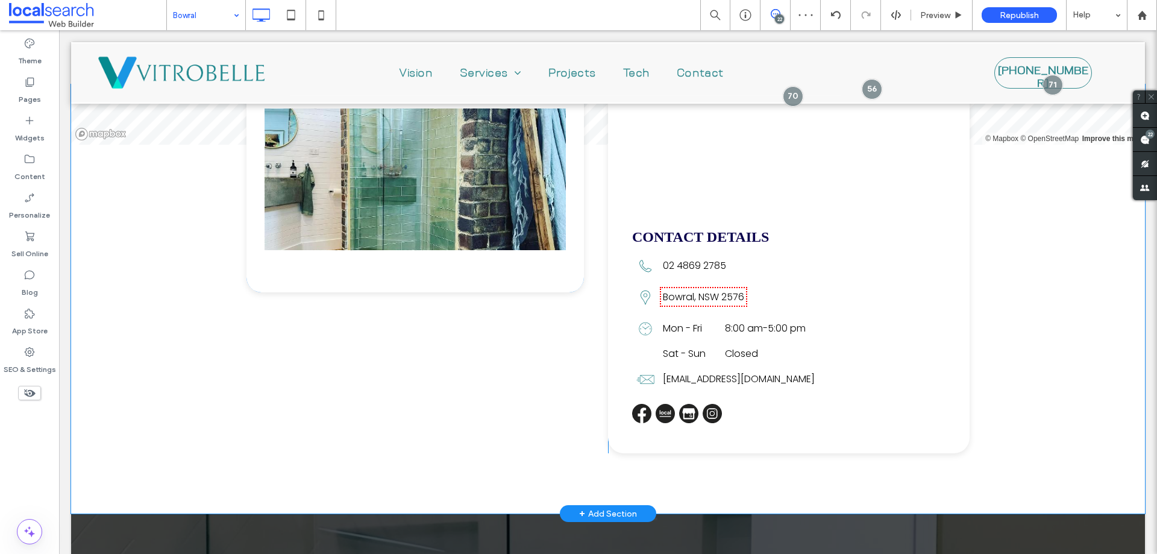
click at [488, 268] on div "Click To Paste" at bounding box center [414, 188] width 337 height 208
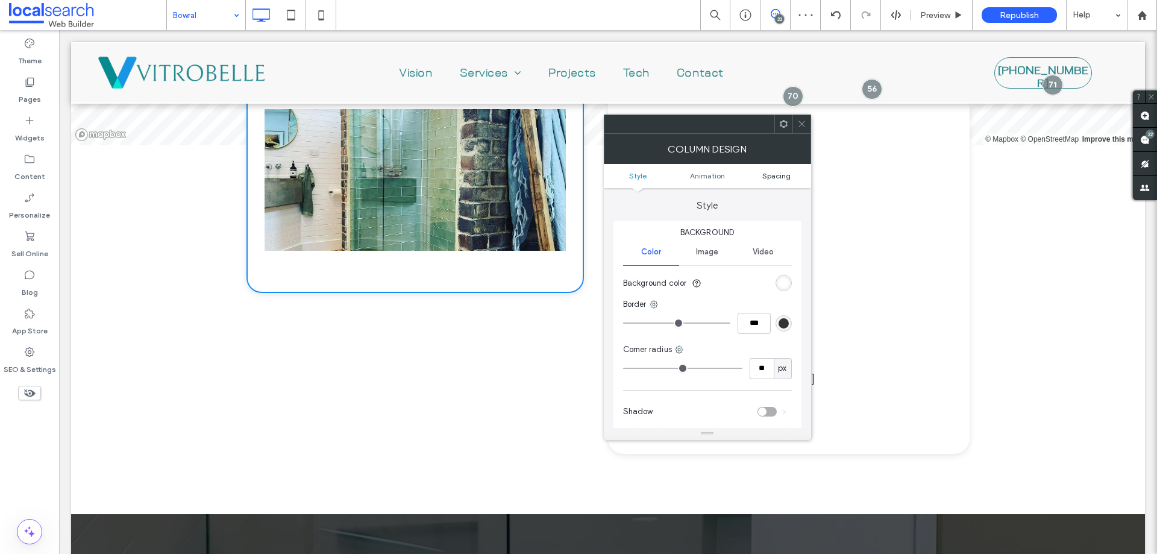
click at [801, 174] on link "Spacing" at bounding box center [776, 175] width 69 height 9
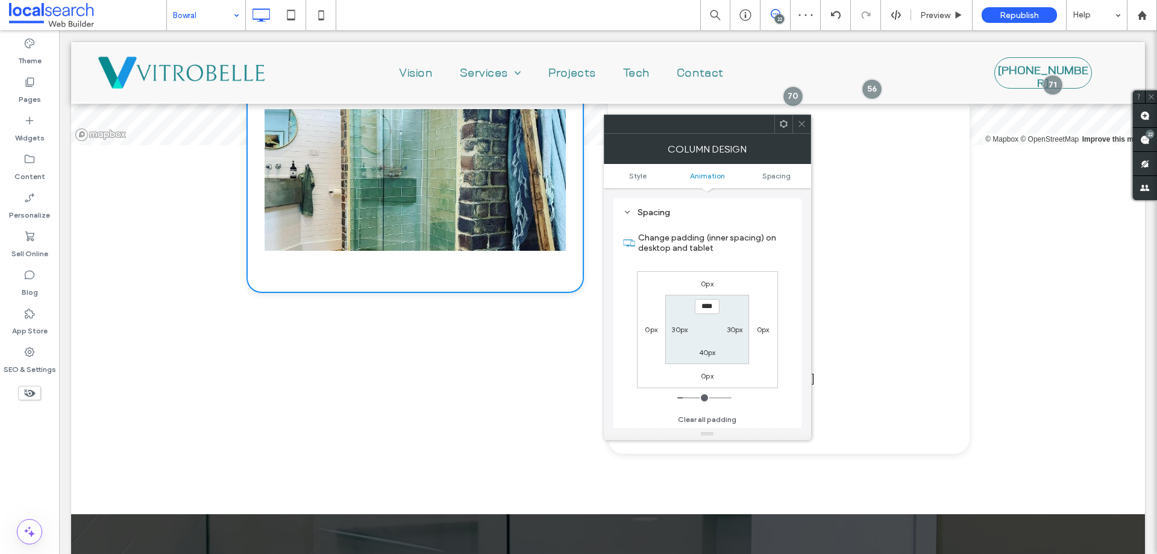
scroll to position [283, 0]
type input "*****"
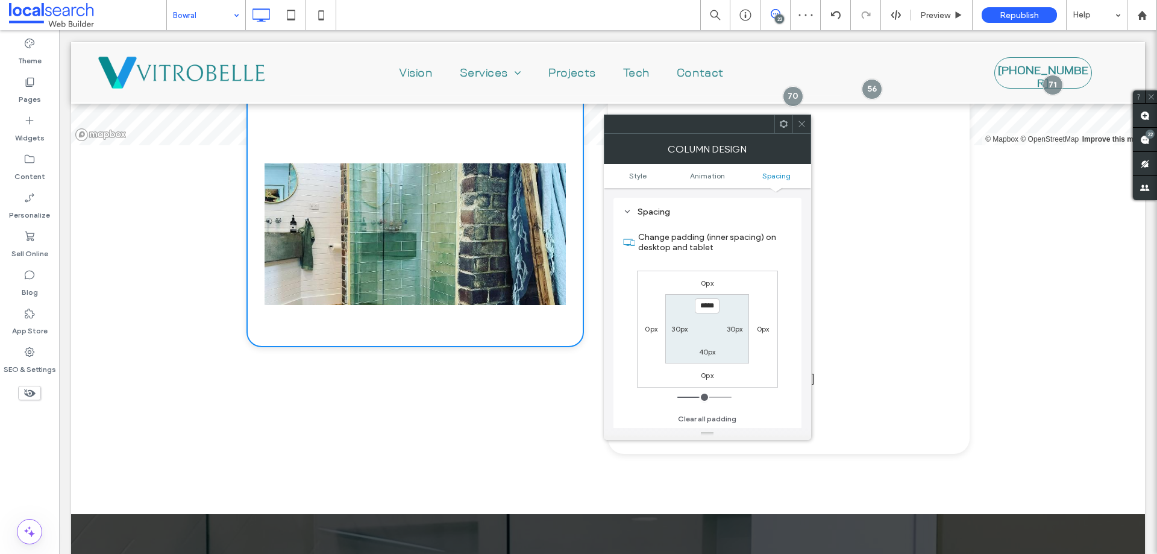
click at [707, 352] on label "40px" at bounding box center [707, 351] width 17 height 9
type input "**"
type input "***"
type input "*****"
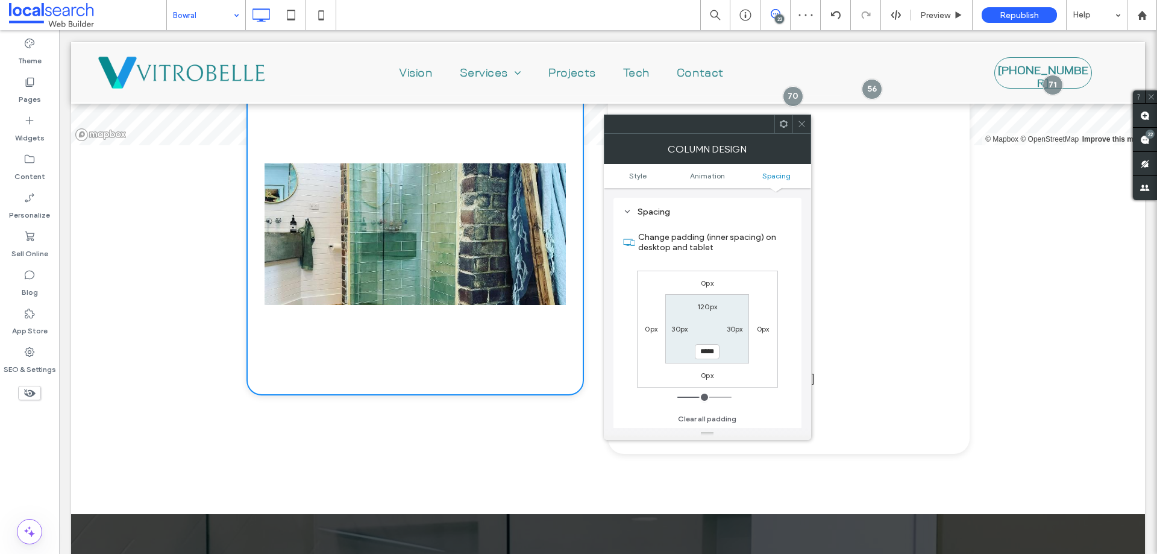
click at [440, 231] on link at bounding box center [414, 234] width 301 height 142
click at [805, 123] on div at bounding box center [801, 124] width 18 height 18
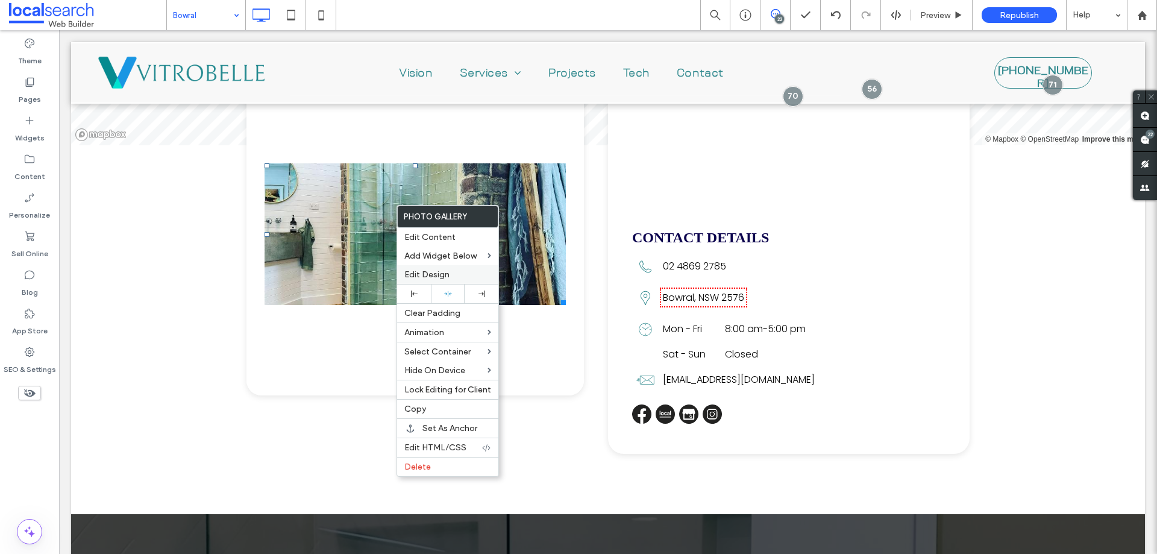
click at [464, 277] on label "Edit Design" at bounding box center [447, 274] width 87 height 10
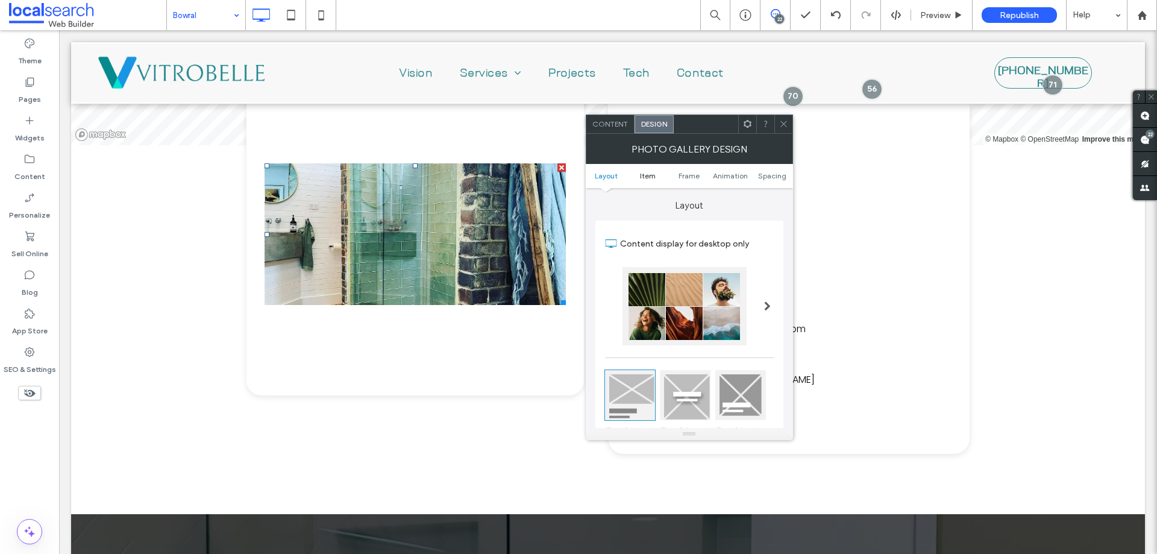
click at [651, 178] on span "Item" at bounding box center [648, 175] width 16 height 9
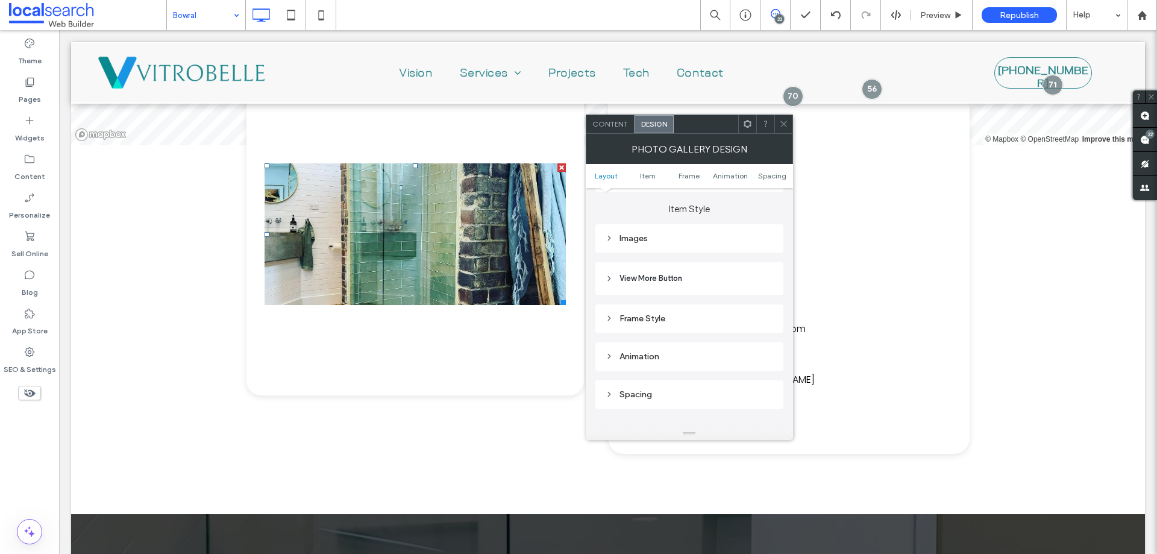
scroll to position [427, 0]
click at [686, 236] on div "Images" at bounding box center [689, 235] width 169 height 10
click at [760, 263] on input "*****" at bounding box center [758, 258] width 30 height 16
type input "*****"
type input "***"
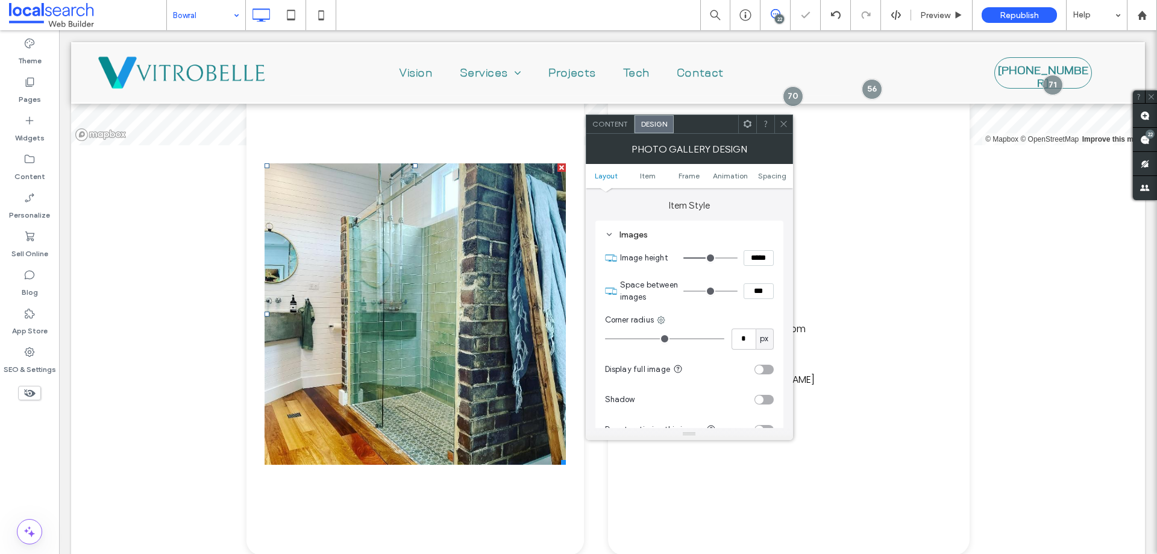
click at [782, 125] on icon at bounding box center [783, 123] width 9 height 9
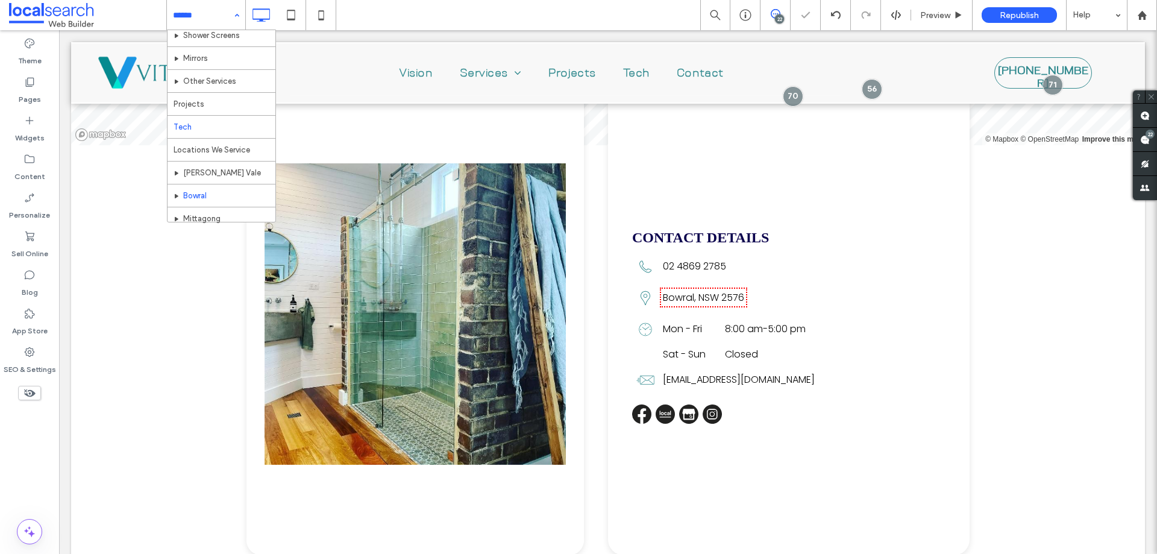
scroll to position [173, 0]
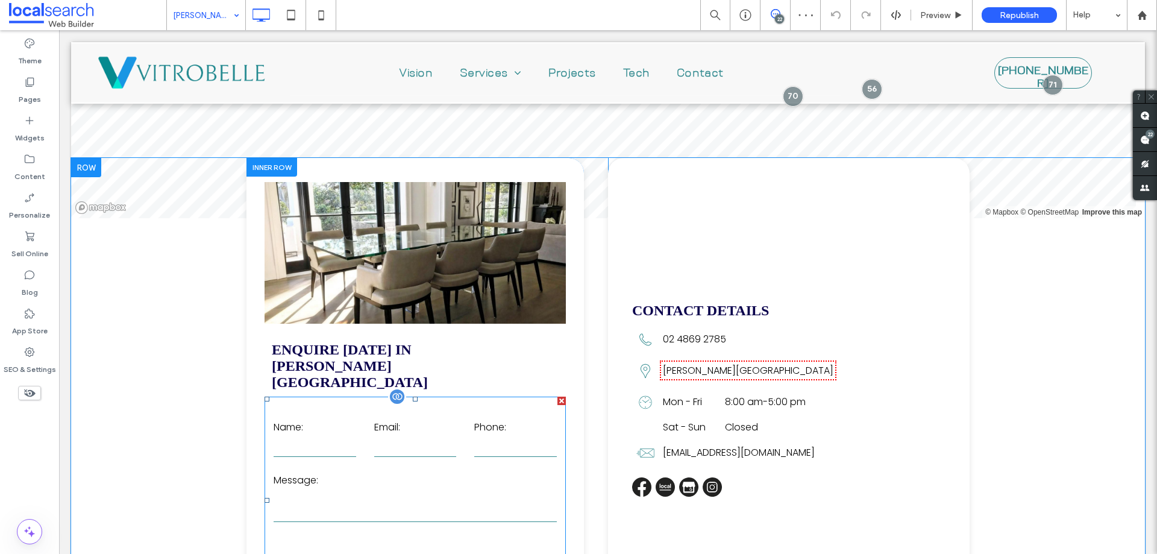
scroll to position [2530, 0]
click at [558, 396] on div at bounding box center [561, 400] width 8 height 8
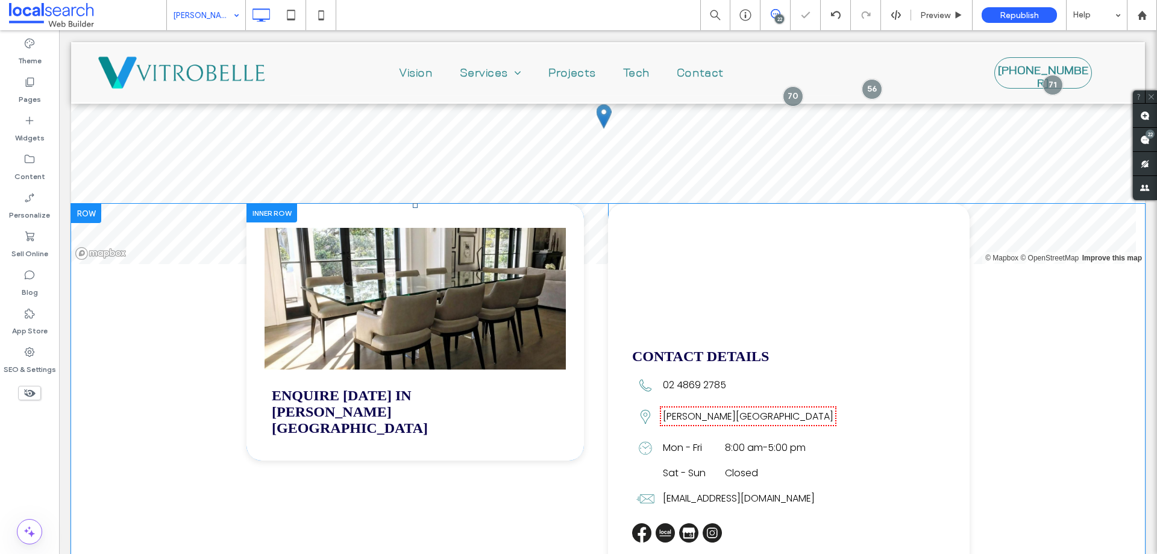
scroll to position [2410, 0]
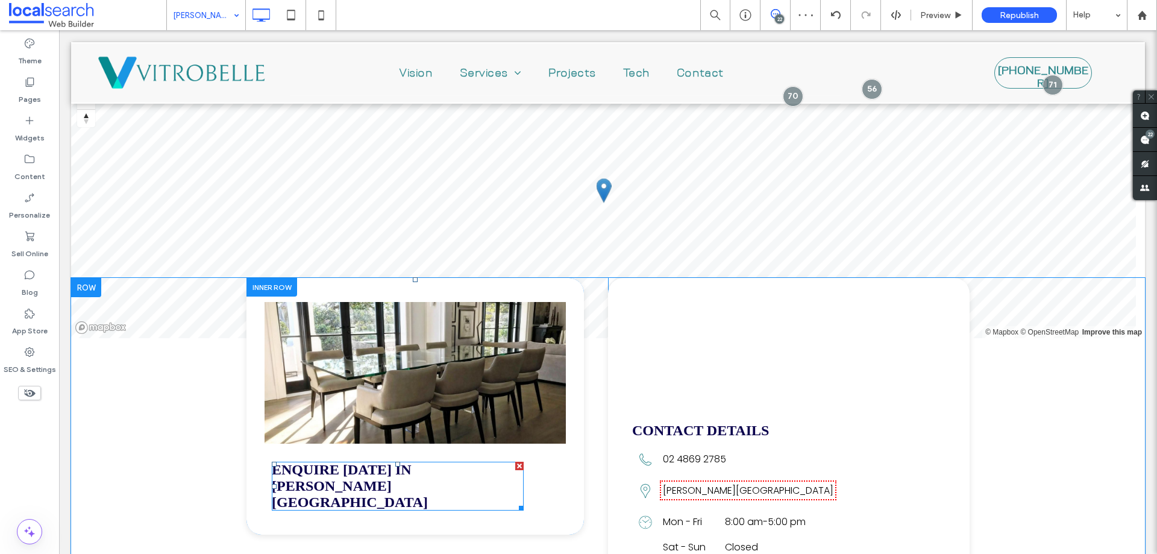
click at [515, 461] on div at bounding box center [519, 465] width 8 height 8
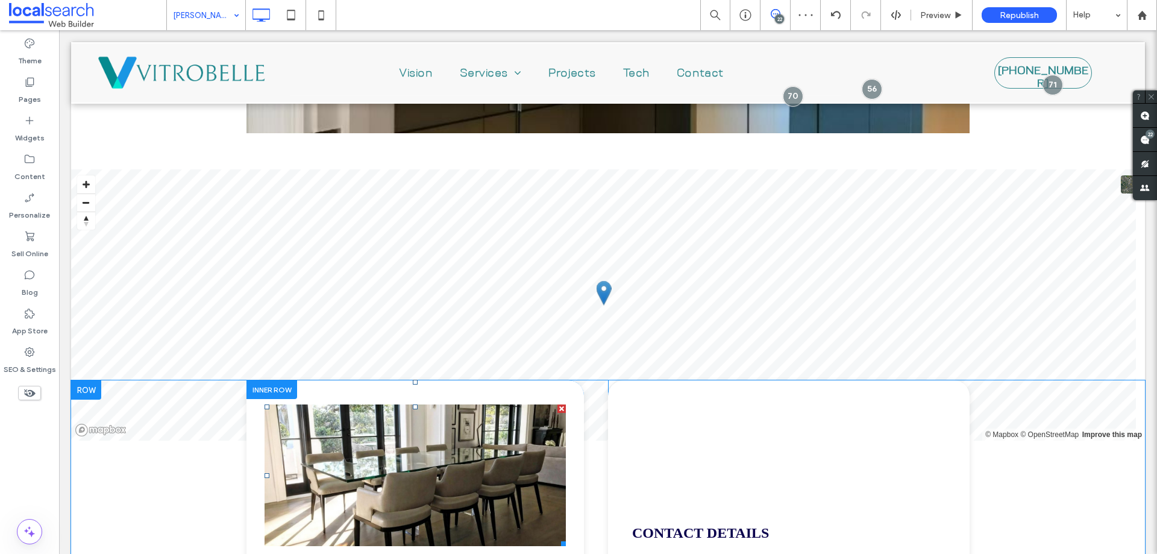
scroll to position [2289, 0]
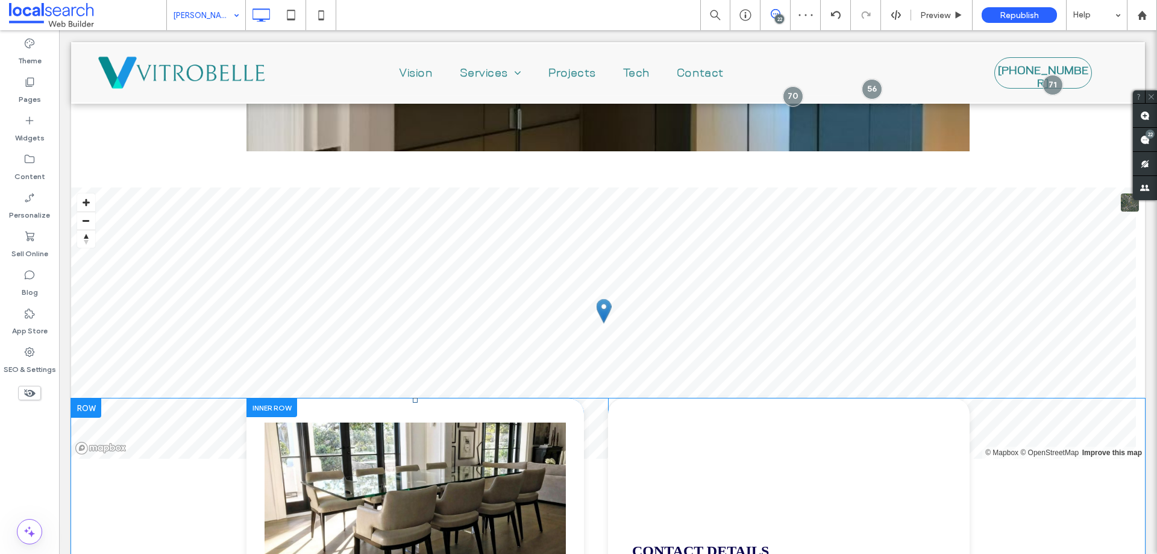
click at [482, 427] on div "Click To Paste" at bounding box center [414, 502] width 337 height 208
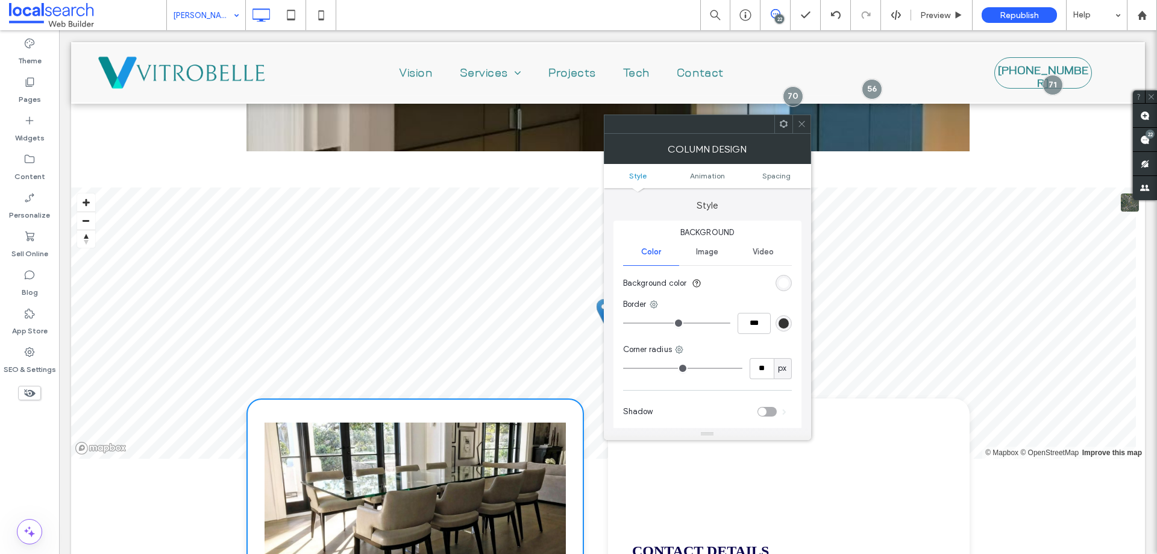
click at [772, 181] on ul "Style Animation Spacing" at bounding box center [707, 176] width 207 height 24
click at [771, 178] on span "Spacing" at bounding box center [776, 175] width 28 height 9
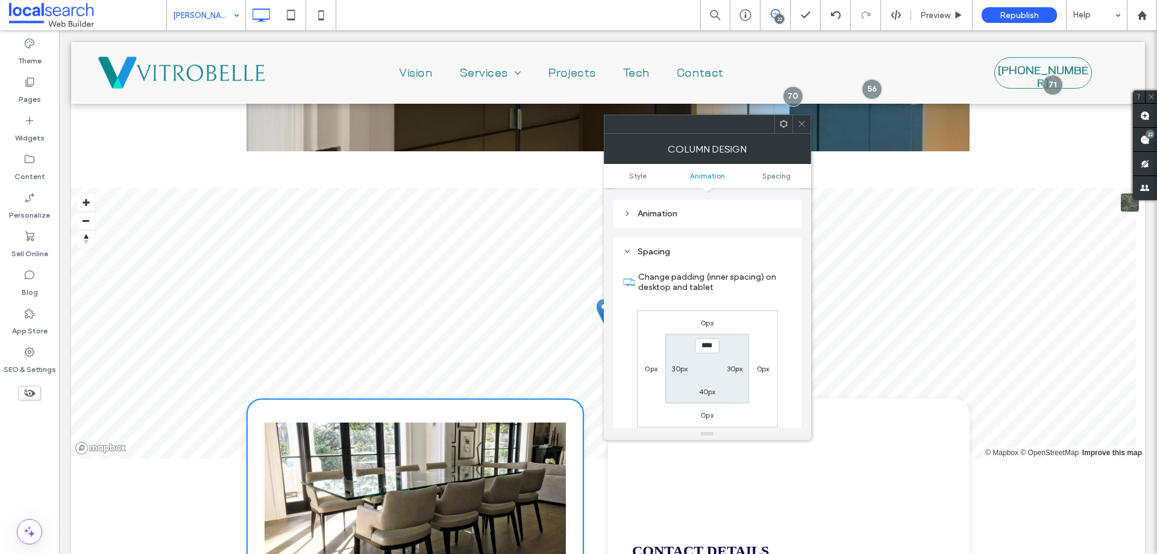
scroll to position [283, 0]
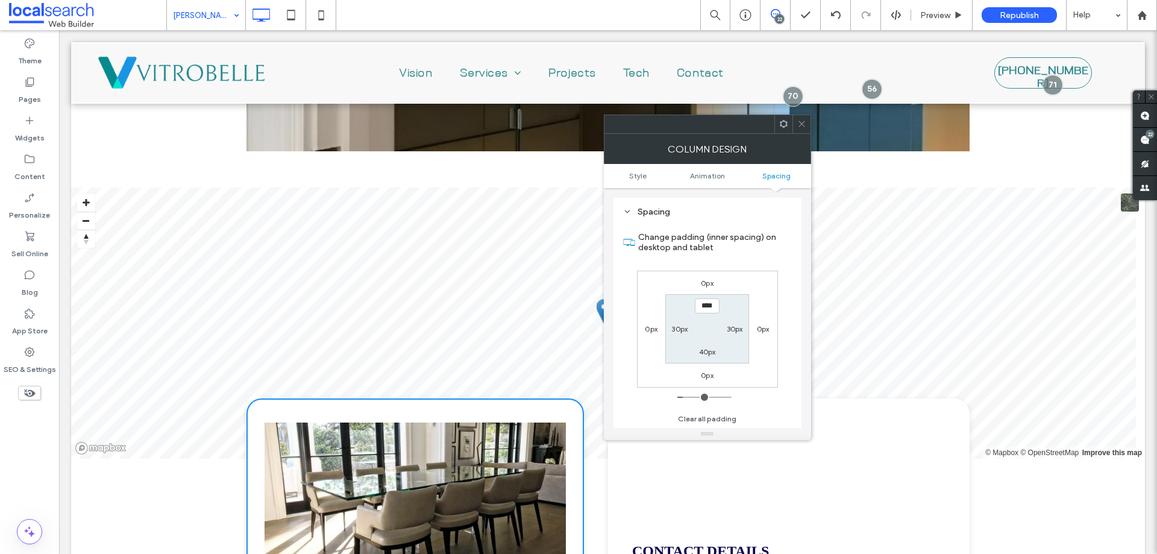
click at [705, 307] on input "****" at bounding box center [707, 305] width 25 height 15
type input "*****"
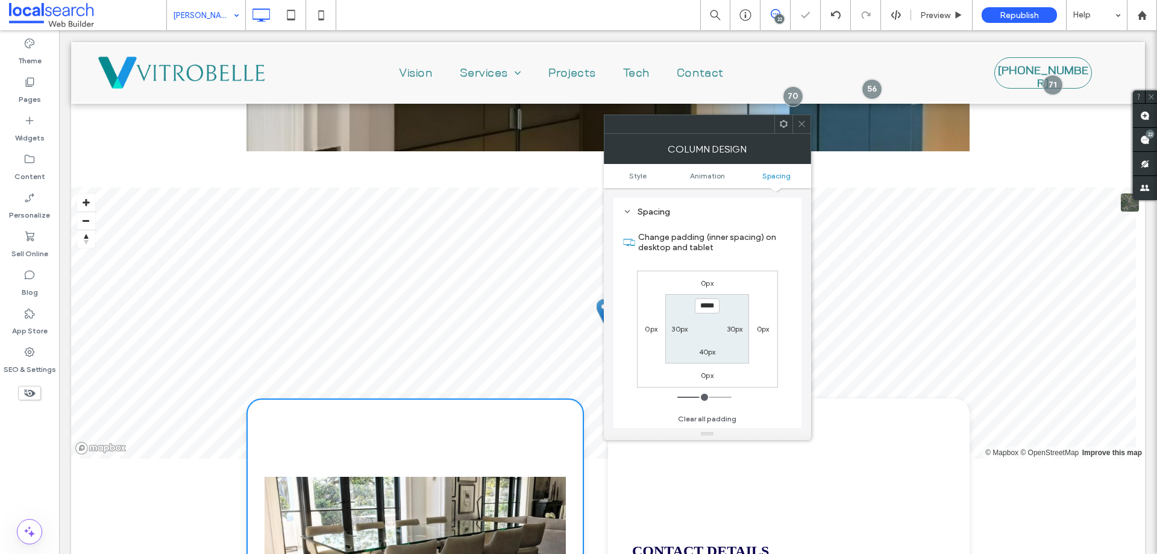
click at [699, 356] on div "40px" at bounding box center [707, 351] width 17 height 12
click at [703, 355] on label "40px" at bounding box center [707, 351] width 17 height 9
type input "**"
type input "***"
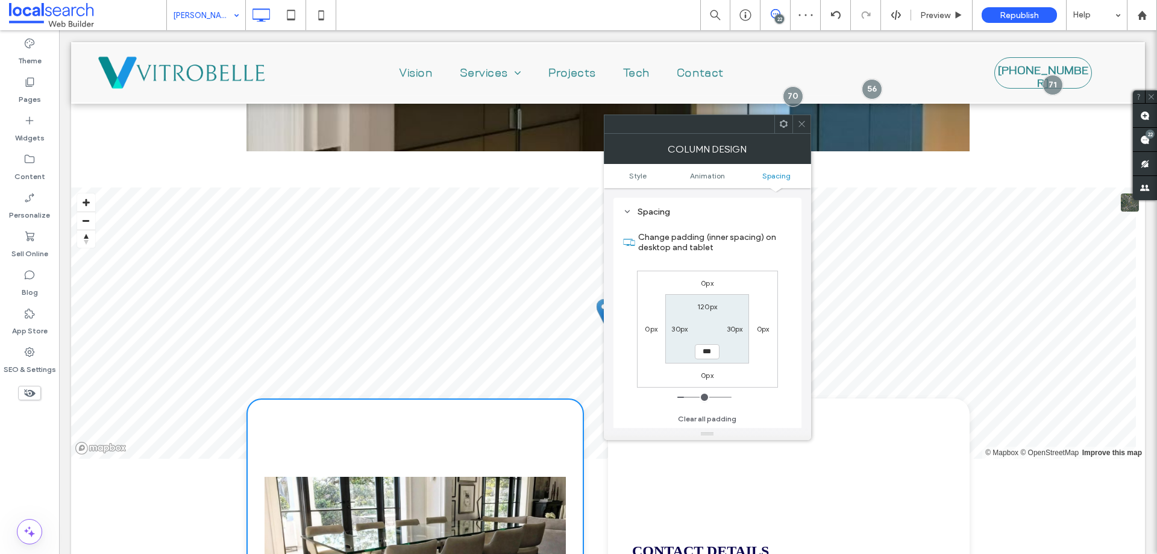
type input "*****"
click at [807, 124] on div at bounding box center [801, 124] width 18 height 18
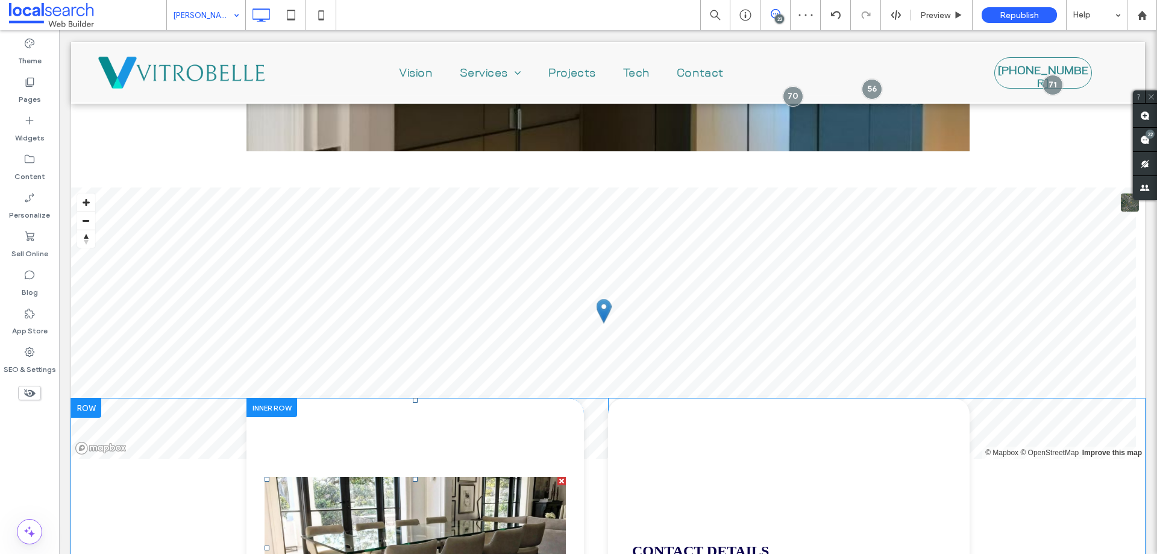
click at [479, 477] on link at bounding box center [414, 548] width 301 height 142
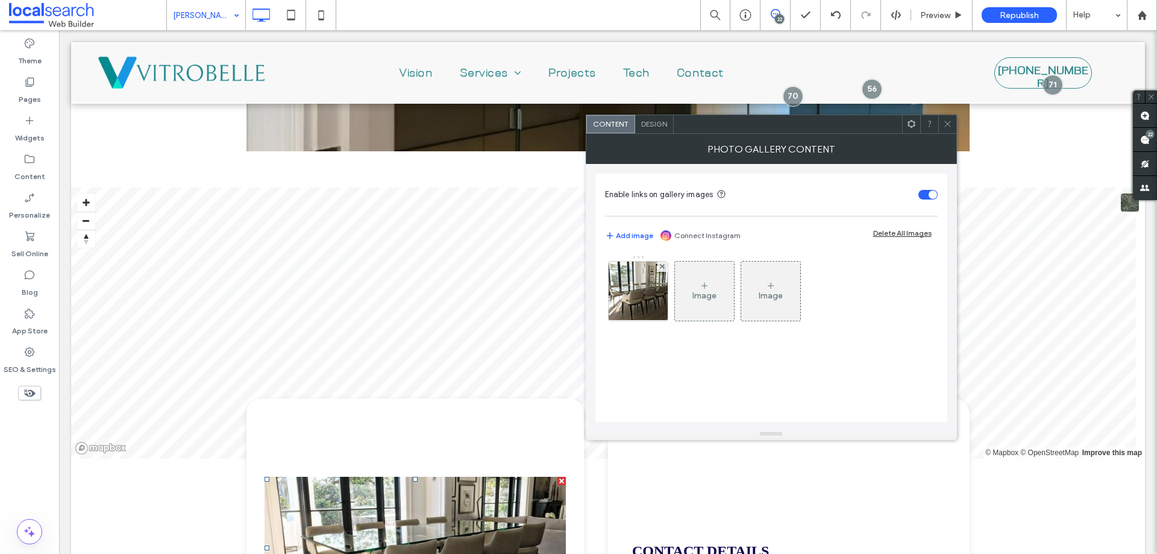
click at [662, 127] on span "Design" at bounding box center [654, 123] width 26 height 9
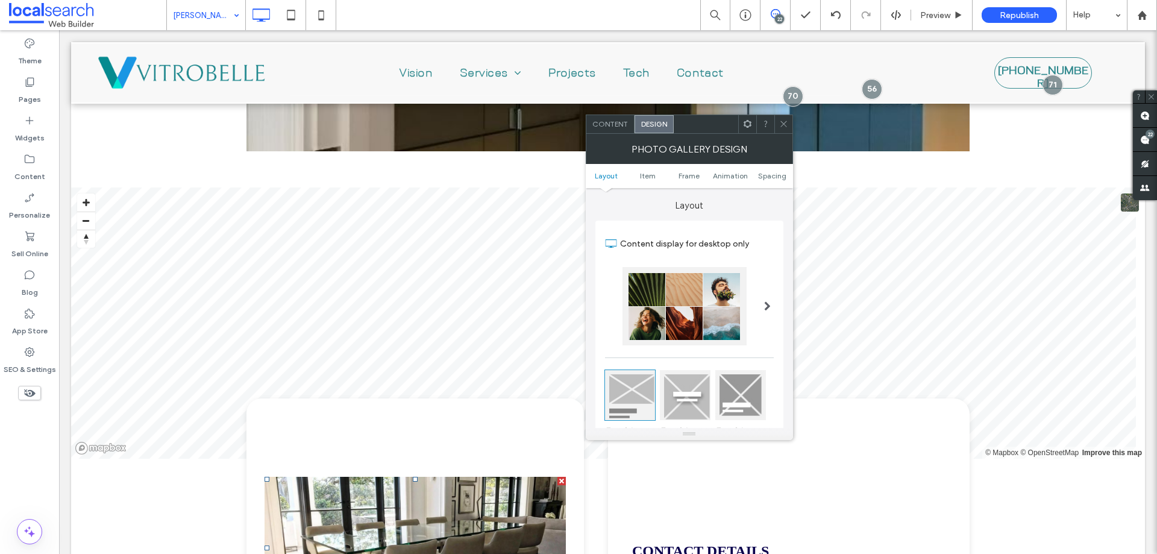
click at [640, 180] on ul "Layout Item Frame Animation Spacing" at bounding box center [689, 176] width 207 height 24
click at [654, 170] on ul "Layout Item Frame Animation Spacing" at bounding box center [689, 176] width 207 height 24
click at [654, 171] on span "Item" at bounding box center [648, 175] width 16 height 9
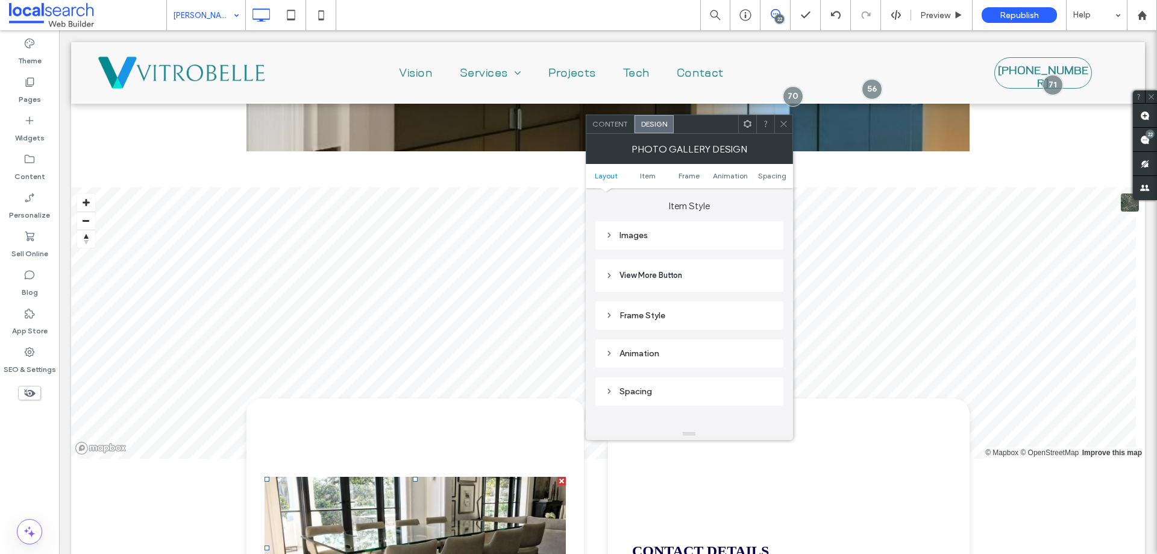
scroll to position [427, 0]
drag, startPoint x: 707, startPoint y: 232, endPoint x: 733, endPoint y: 239, distance: 27.5
click at [706, 232] on div "Images" at bounding box center [689, 235] width 169 height 10
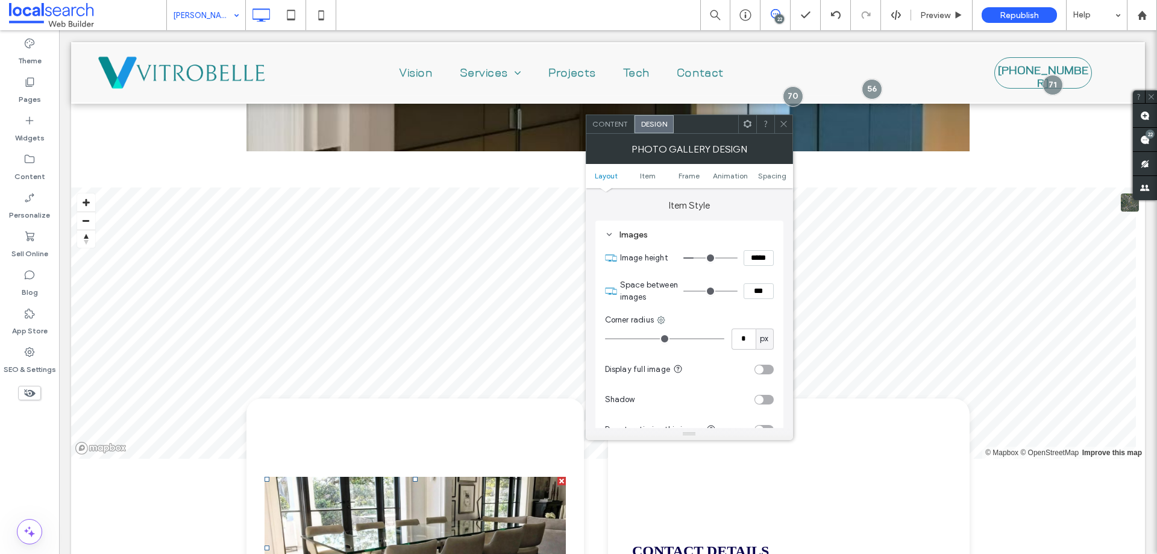
click at [757, 259] on input "*****" at bounding box center [758, 258] width 30 height 16
type input "*****"
type input "***"
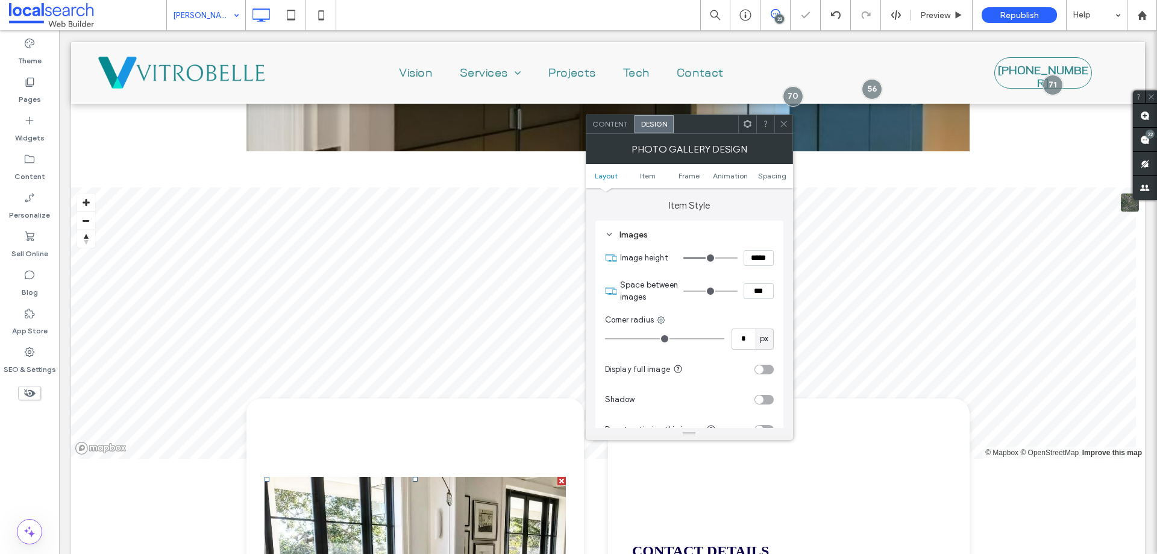
click at [782, 123] on use at bounding box center [783, 124] width 6 height 6
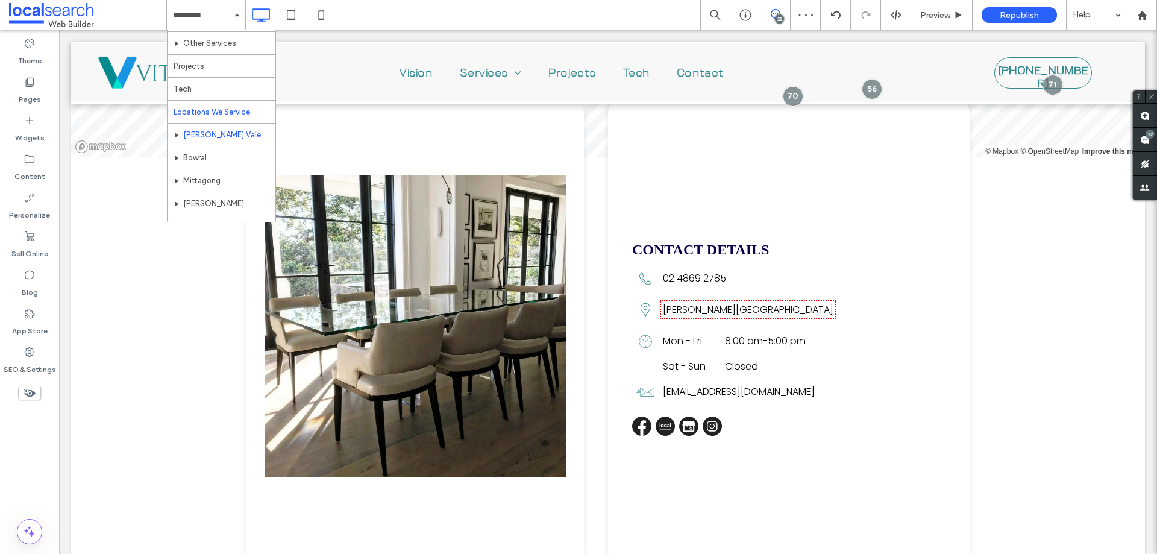
scroll to position [173, 0]
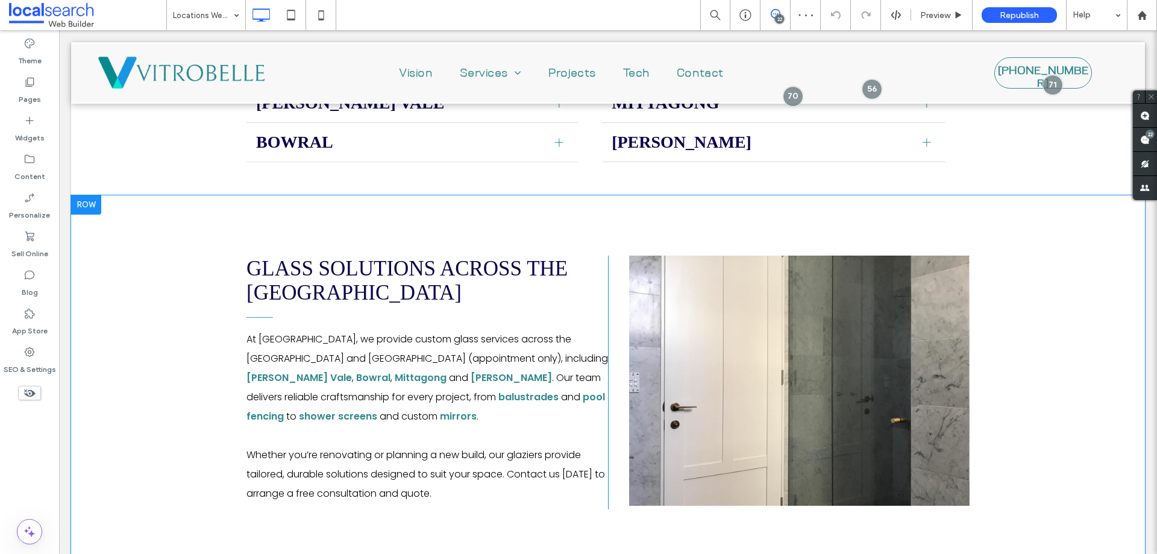
scroll to position [375, 0]
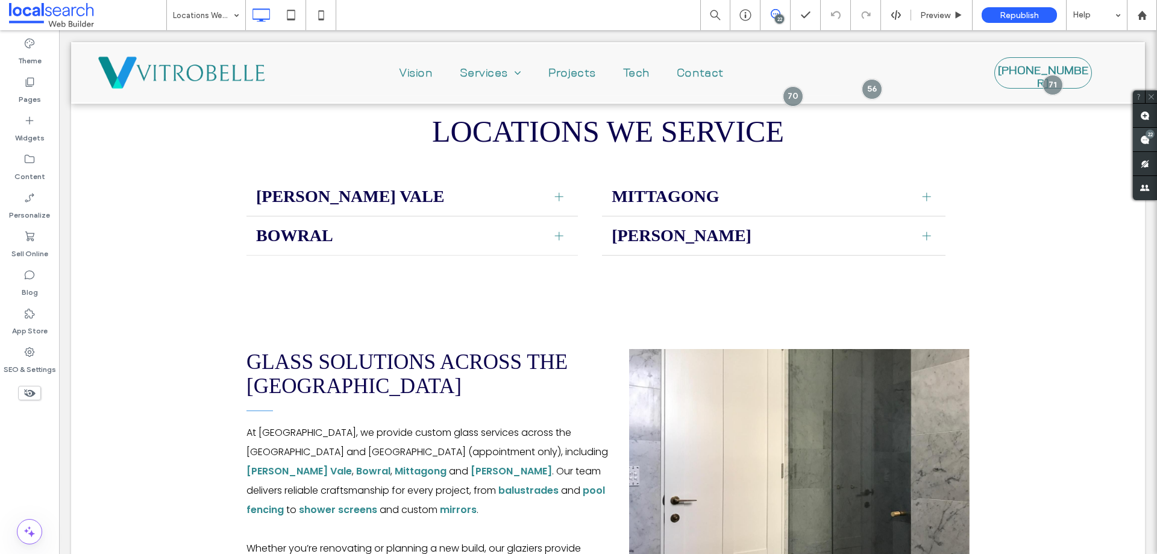
click at [1146, 137] on div "22" at bounding box center [1149, 134] width 9 height 9
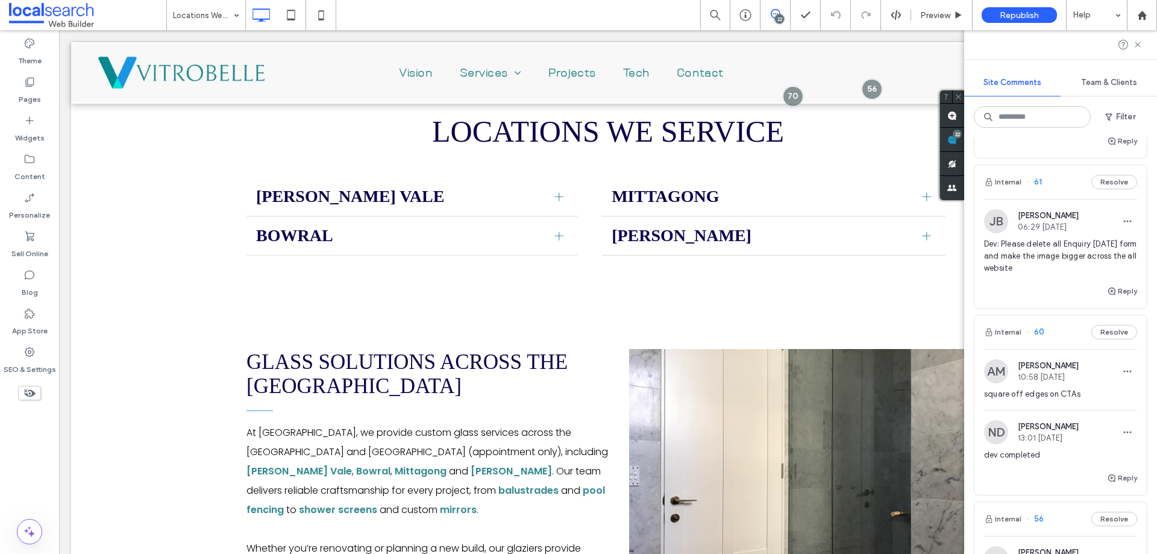
scroll to position [2169, 0]
click at [1043, 198] on div "Internal 61 Resolve" at bounding box center [1060, 181] width 172 height 34
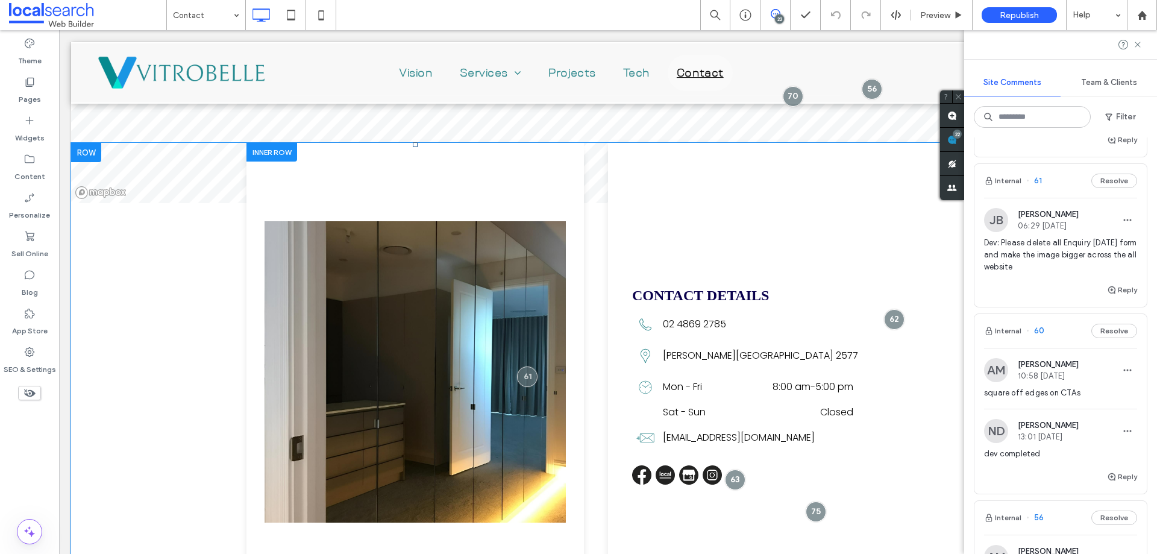
scroll to position [596, 0]
